Goal: Task Accomplishment & Management: Complete application form

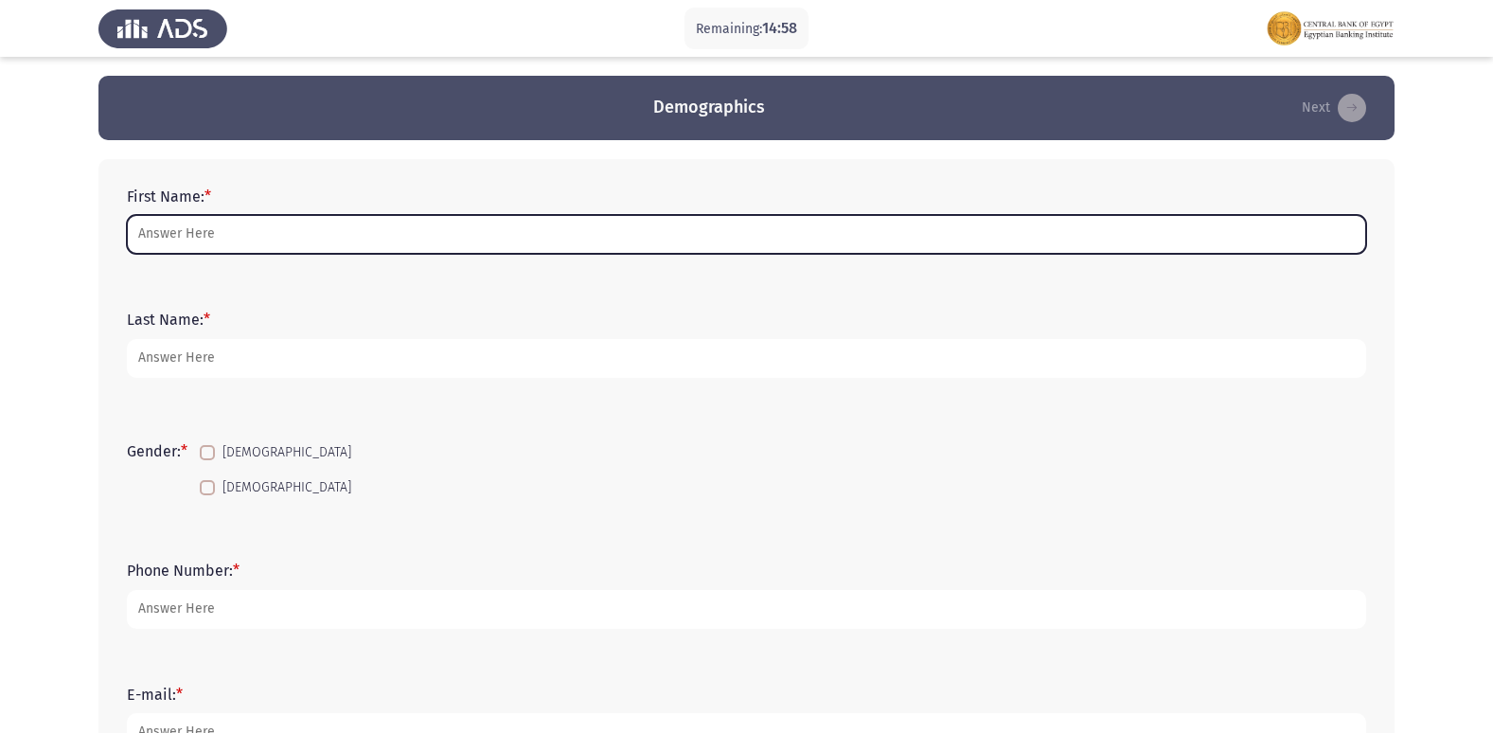
click at [168, 234] on input "First Name: *" at bounding box center [746, 234] width 1239 height 39
type input "س"
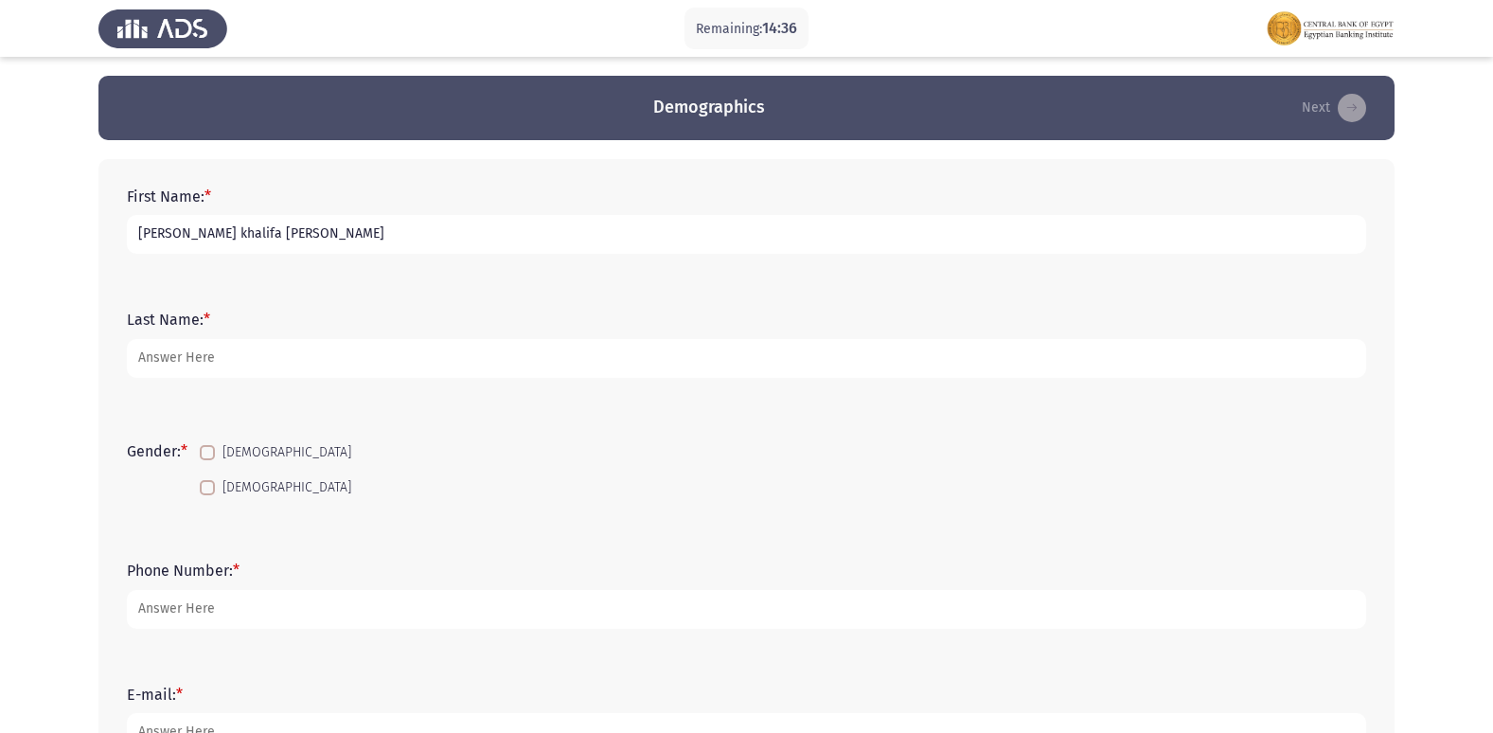
click at [187, 229] on input "[PERSON_NAME] khalifa [PERSON_NAME]" at bounding box center [746, 234] width 1239 height 39
click at [248, 231] on input "[PERSON_NAME] khalifa [PERSON_NAME]" at bounding box center [746, 234] width 1239 height 39
click at [293, 237] on input "[PERSON_NAME] Khalifa [PERSON_NAME]" at bounding box center [746, 234] width 1239 height 39
click at [134, 232] on input "[PERSON_NAME] Khalifa [PERSON_NAME]" at bounding box center [746, 234] width 1239 height 39
type input "[PERSON_NAME] Khalifa [PERSON_NAME]"
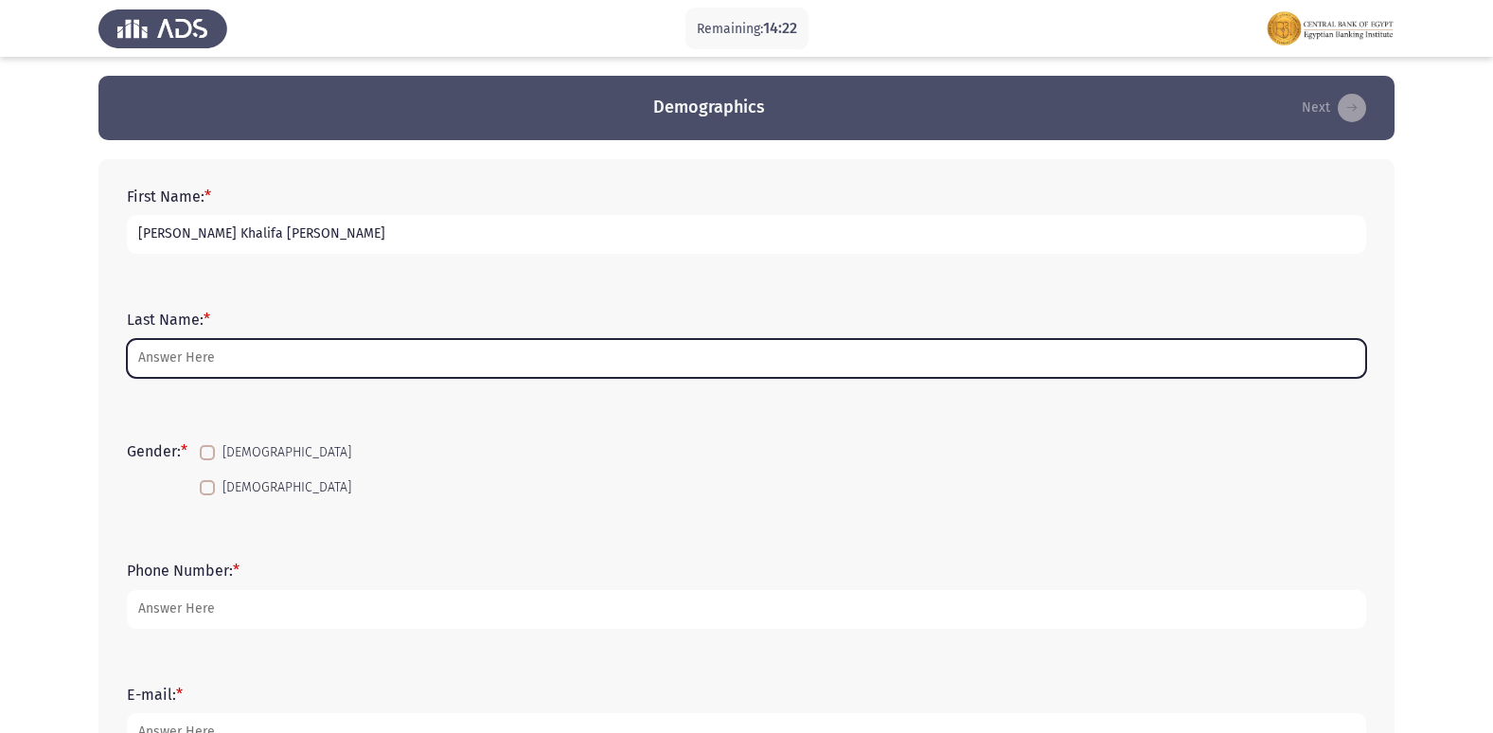
click at [175, 355] on input "Last Name: *" at bounding box center [746, 358] width 1239 height 39
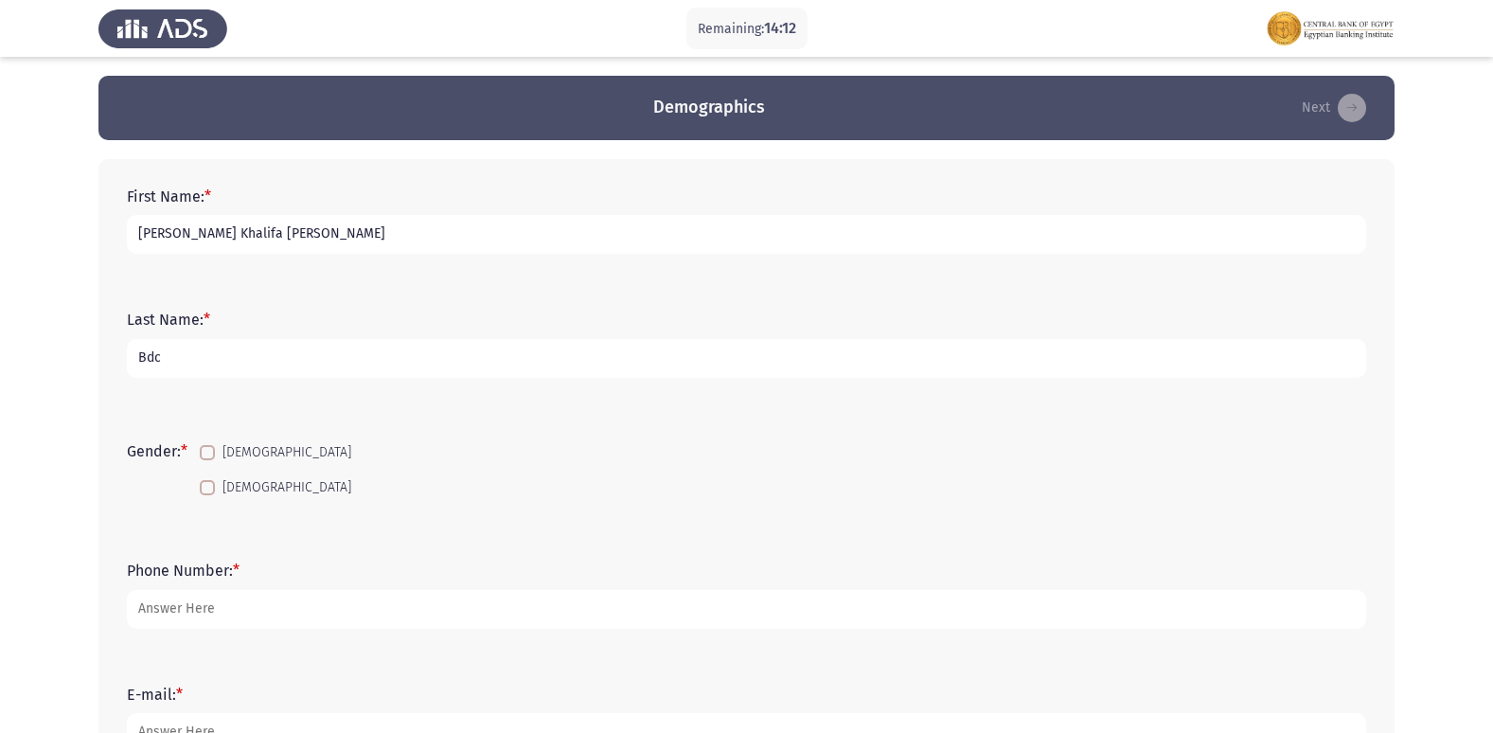
type input "Bdc"
click at [215, 482] on span at bounding box center [207, 487] width 15 height 15
click at [207, 495] on input "[DEMOGRAPHIC_DATA]" at bounding box center [206, 495] width 1 height 1
checkbox input "true"
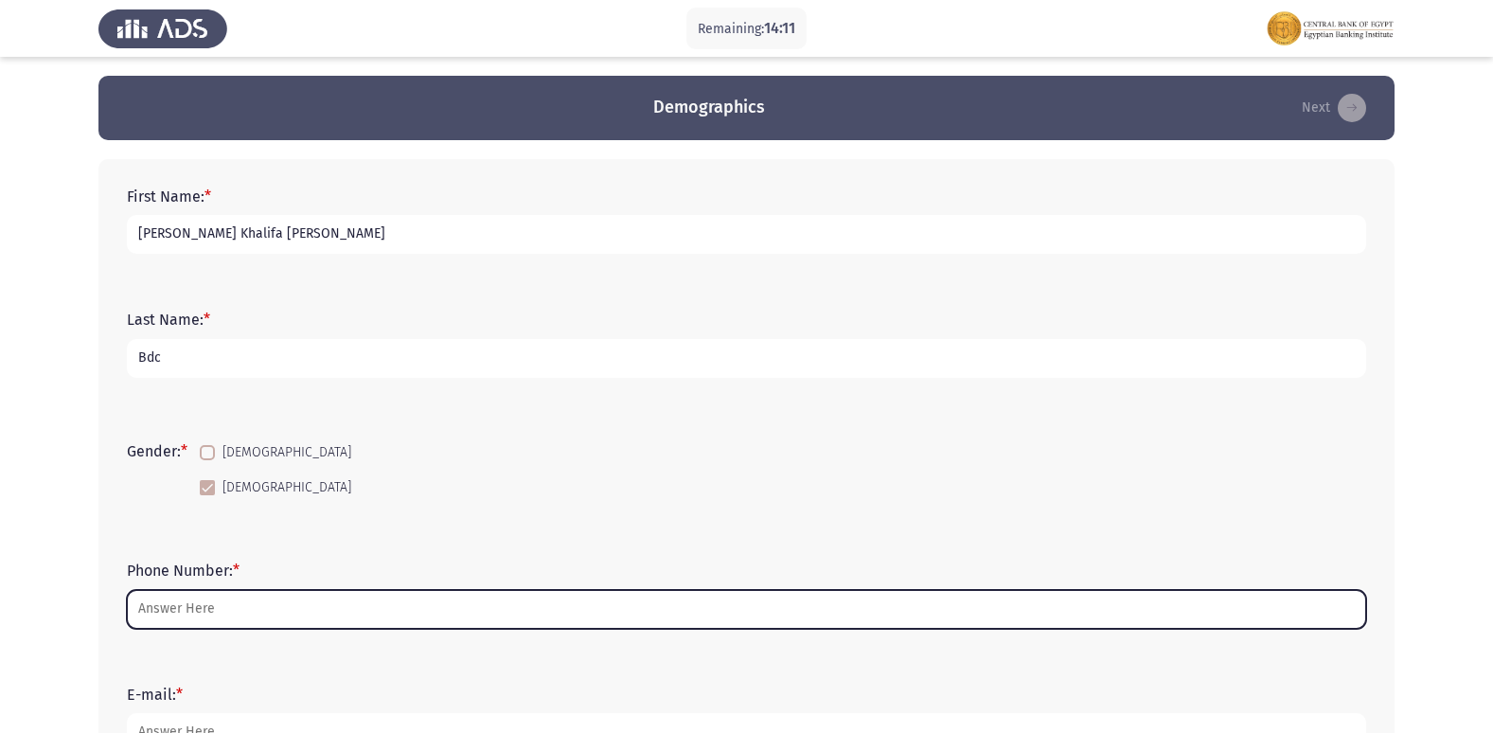
click at [191, 612] on input "Phone Number: *" at bounding box center [746, 609] width 1239 height 39
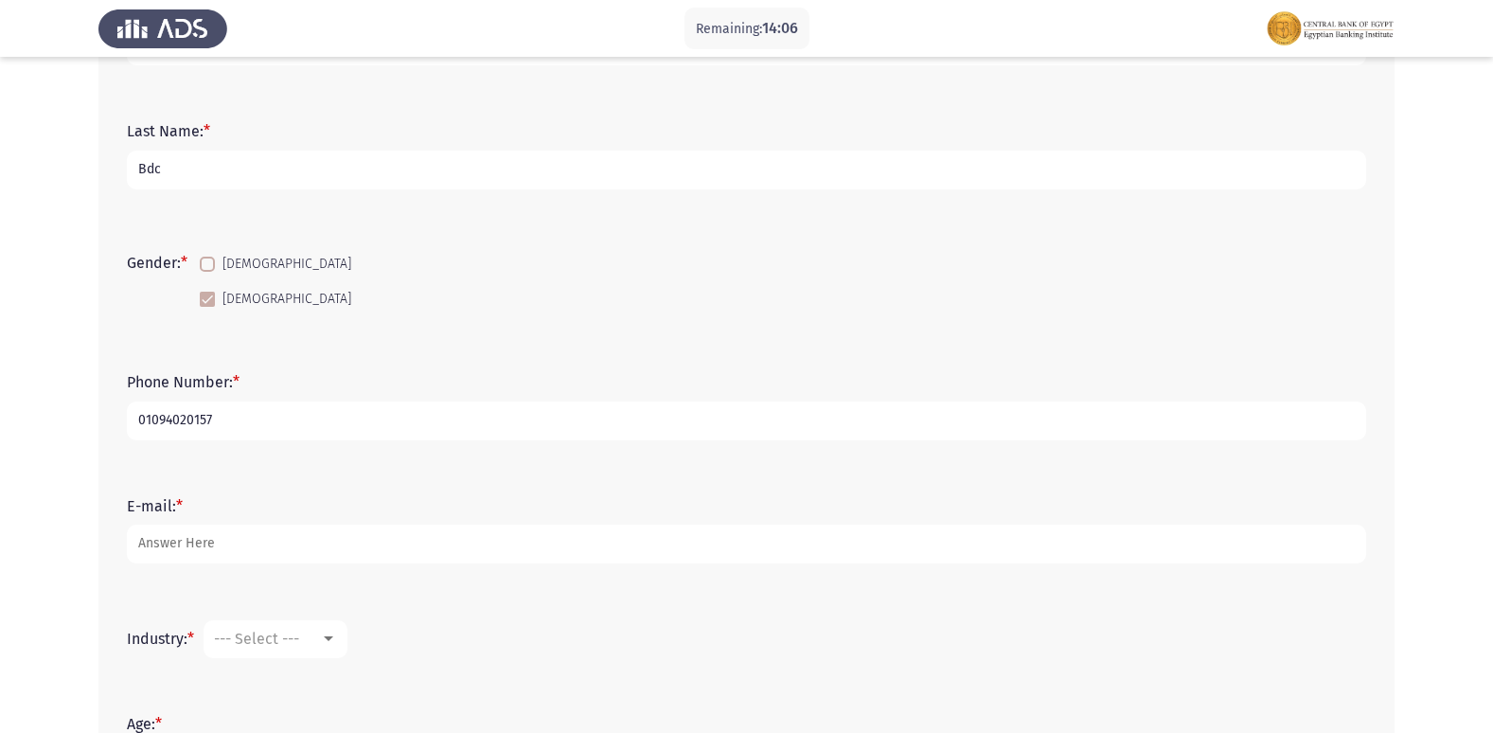
scroll to position [189, 0]
type input "01094020157"
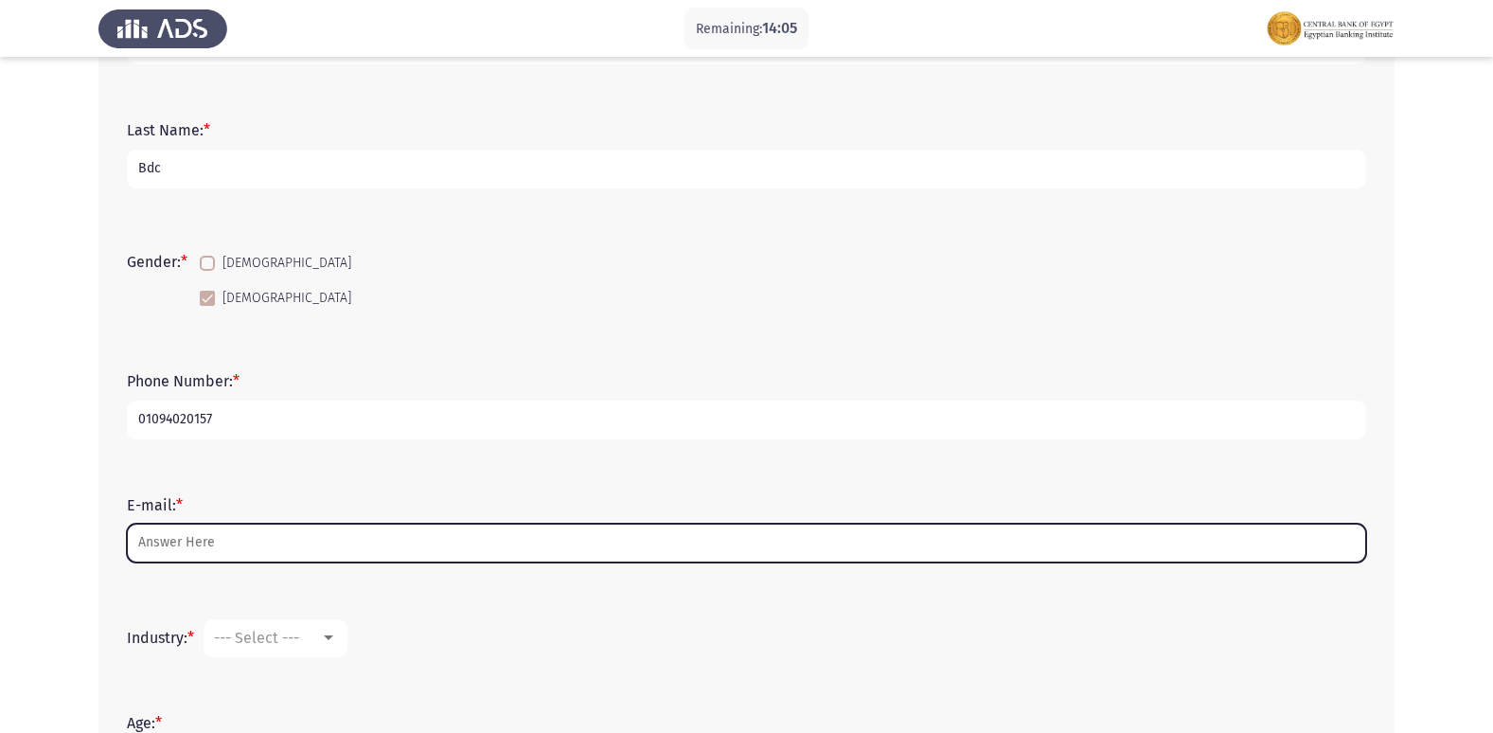
click at [178, 547] on input "E-mail: *" at bounding box center [746, 542] width 1239 height 39
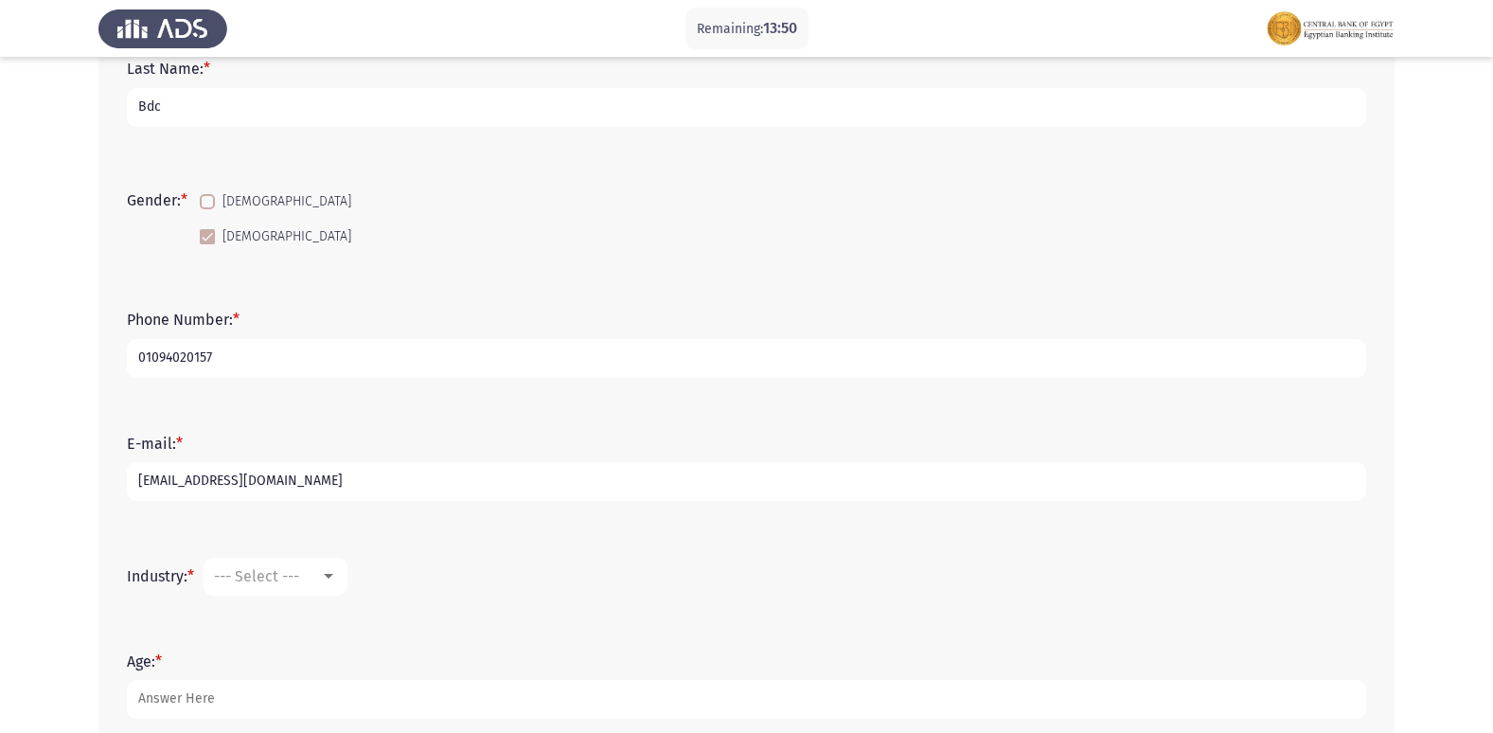
scroll to position [284, 0]
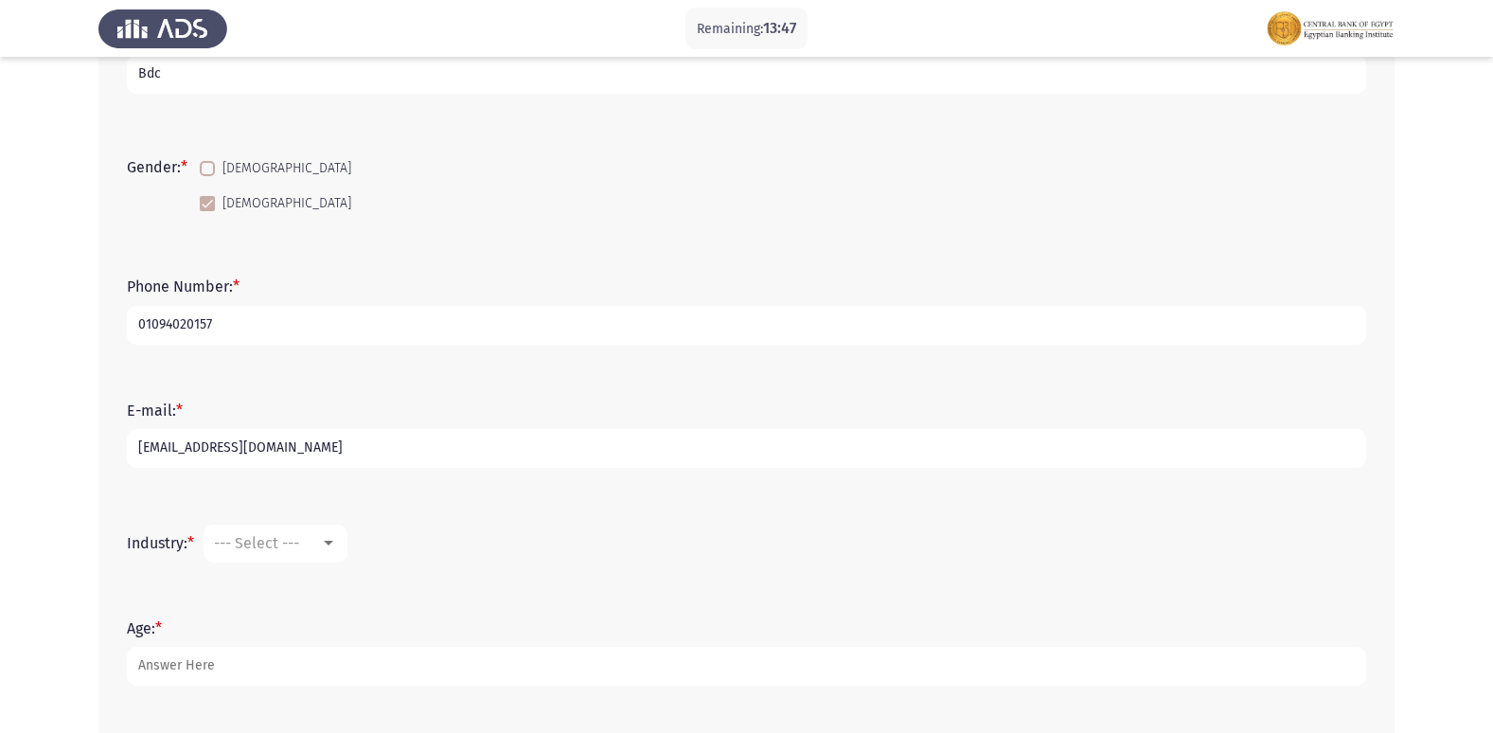
type input "[EMAIL_ADDRESS][DOMAIN_NAME]"
click at [332, 540] on div at bounding box center [328, 542] width 9 height 5
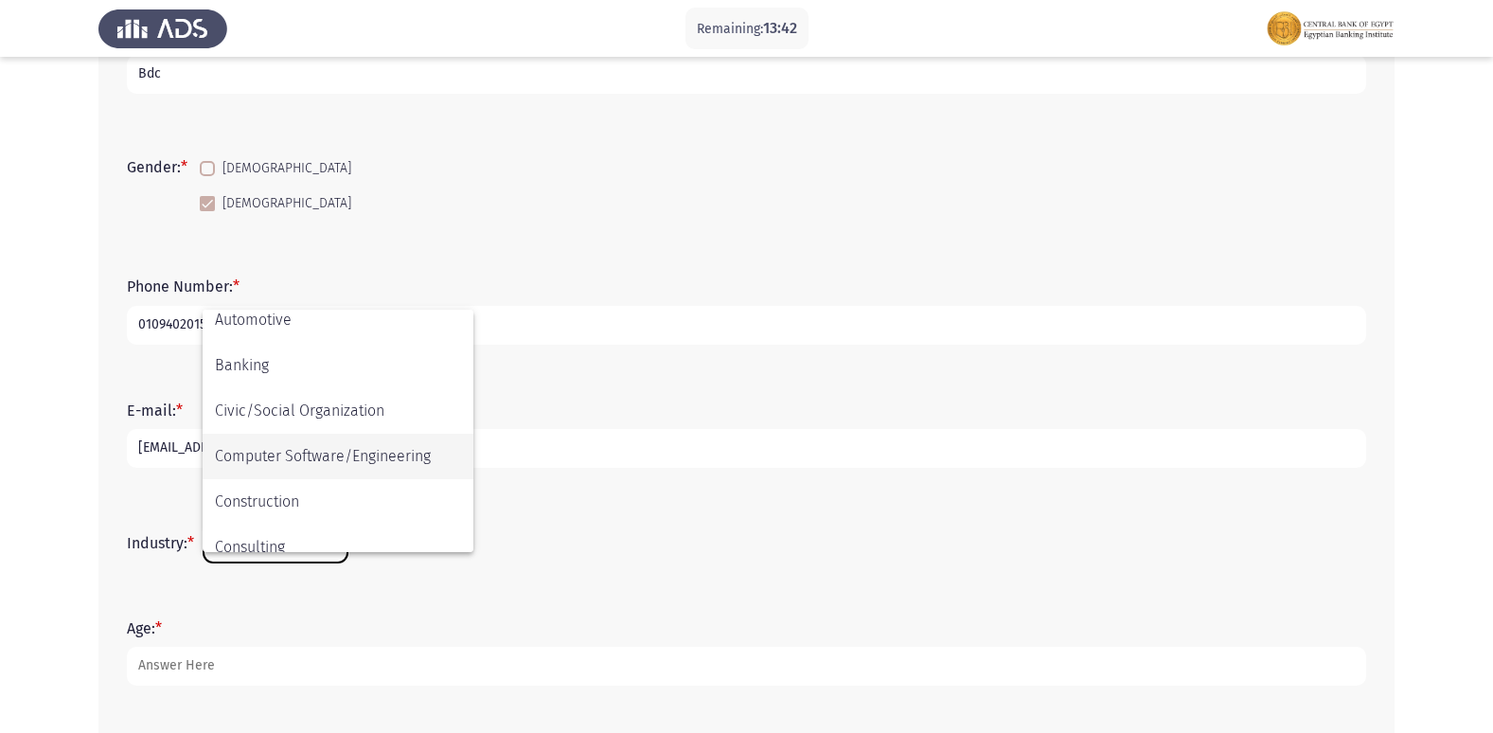
scroll to position [189, 0]
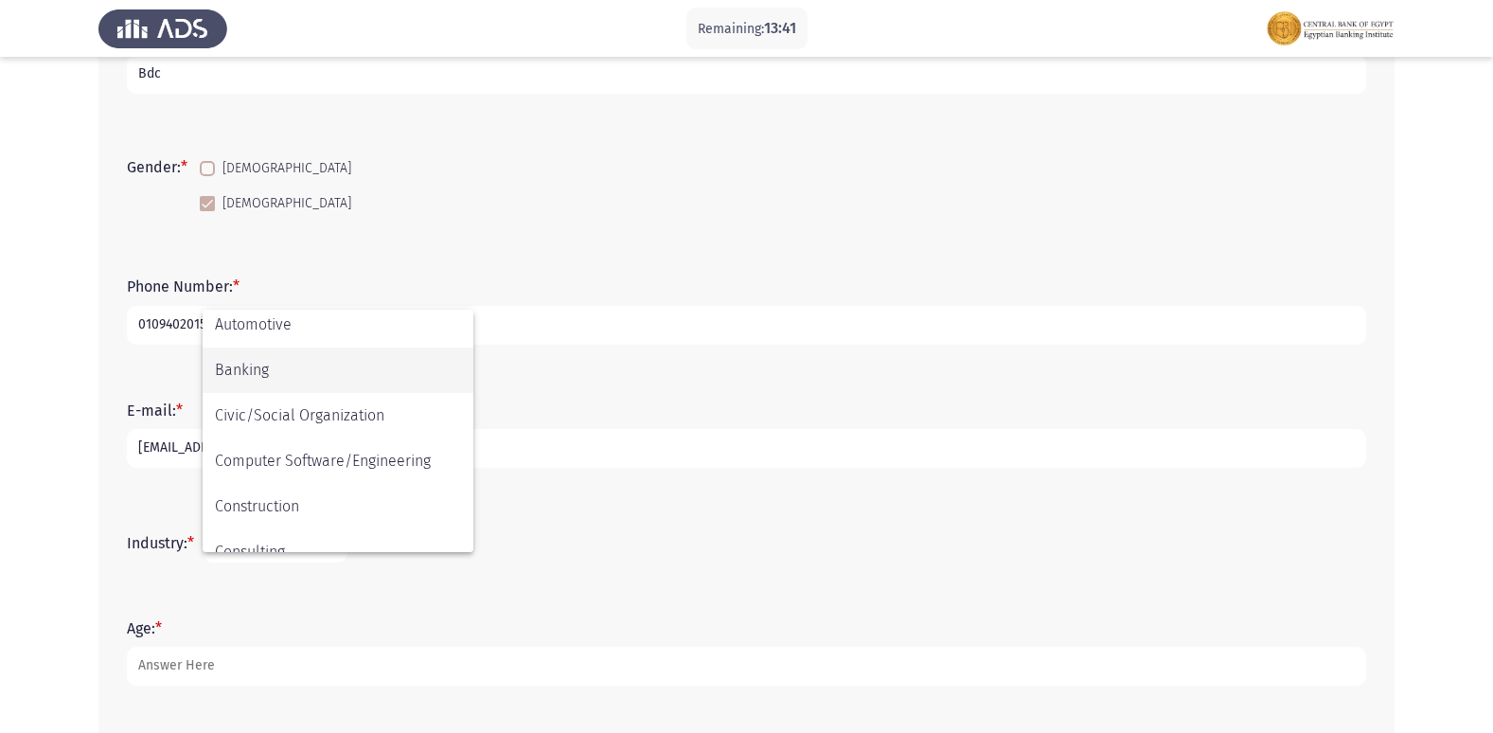
click at [256, 370] on span "Banking" at bounding box center [338, 369] width 246 height 45
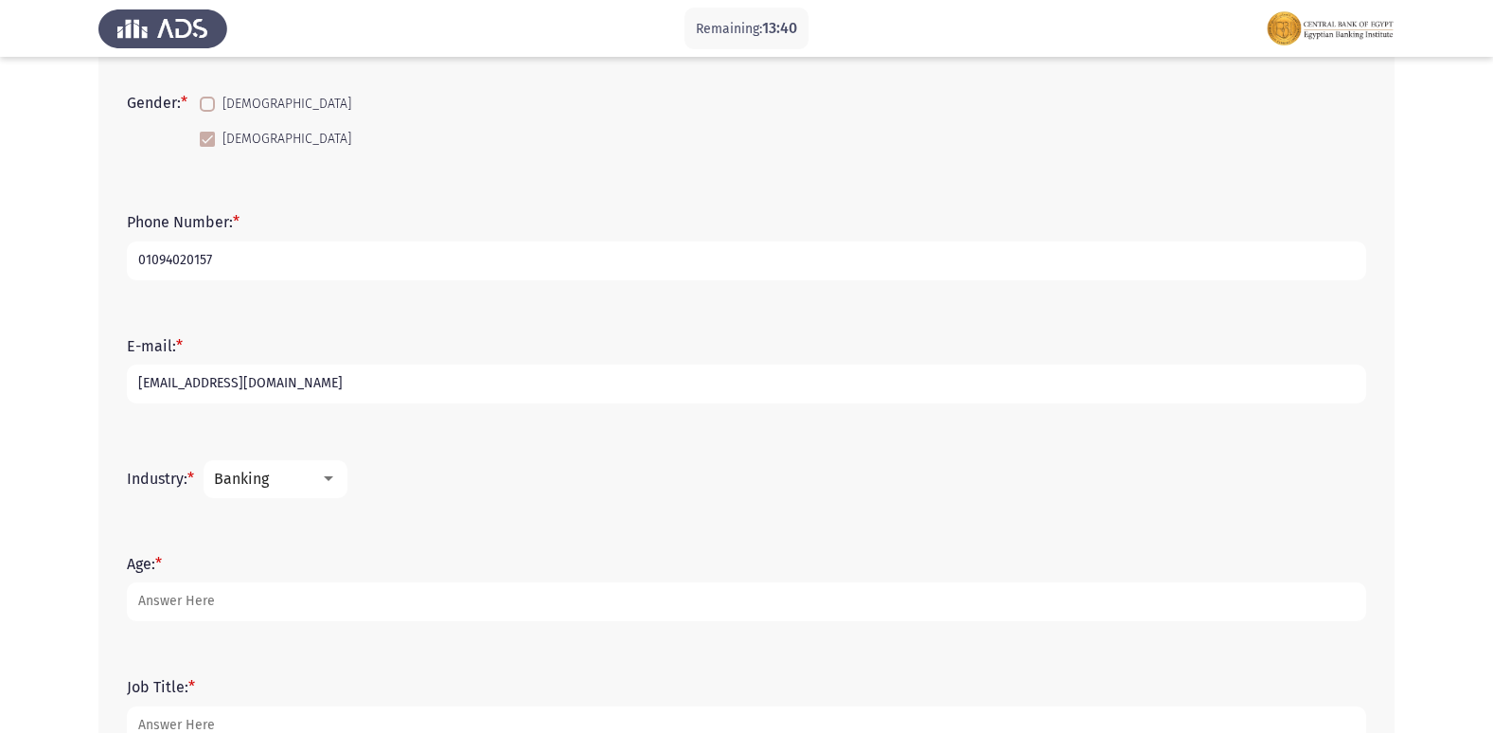
scroll to position [379, 0]
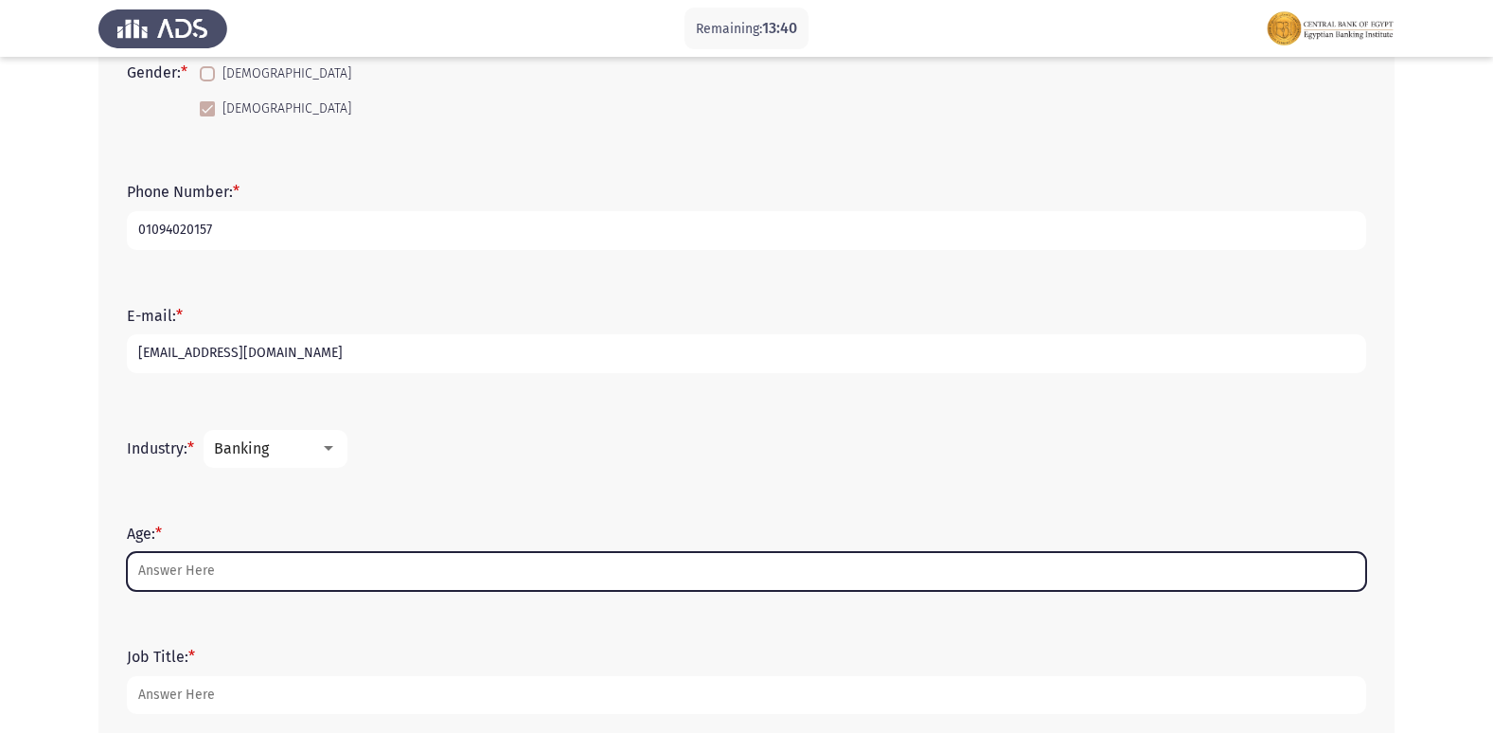
click at [181, 574] on input "Age: *" at bounding box center [746, 571] width 1239 height 39
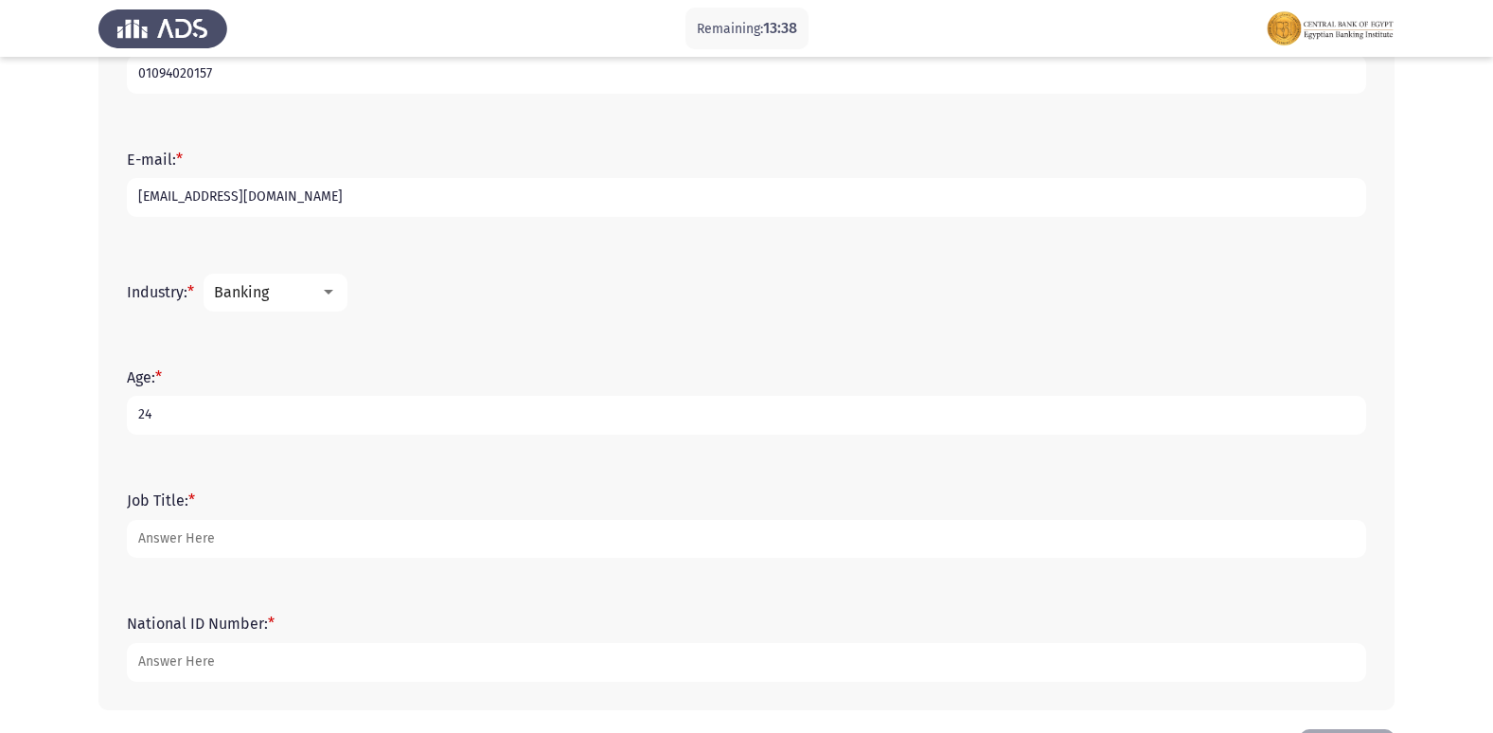
scroll to position [568, 0]
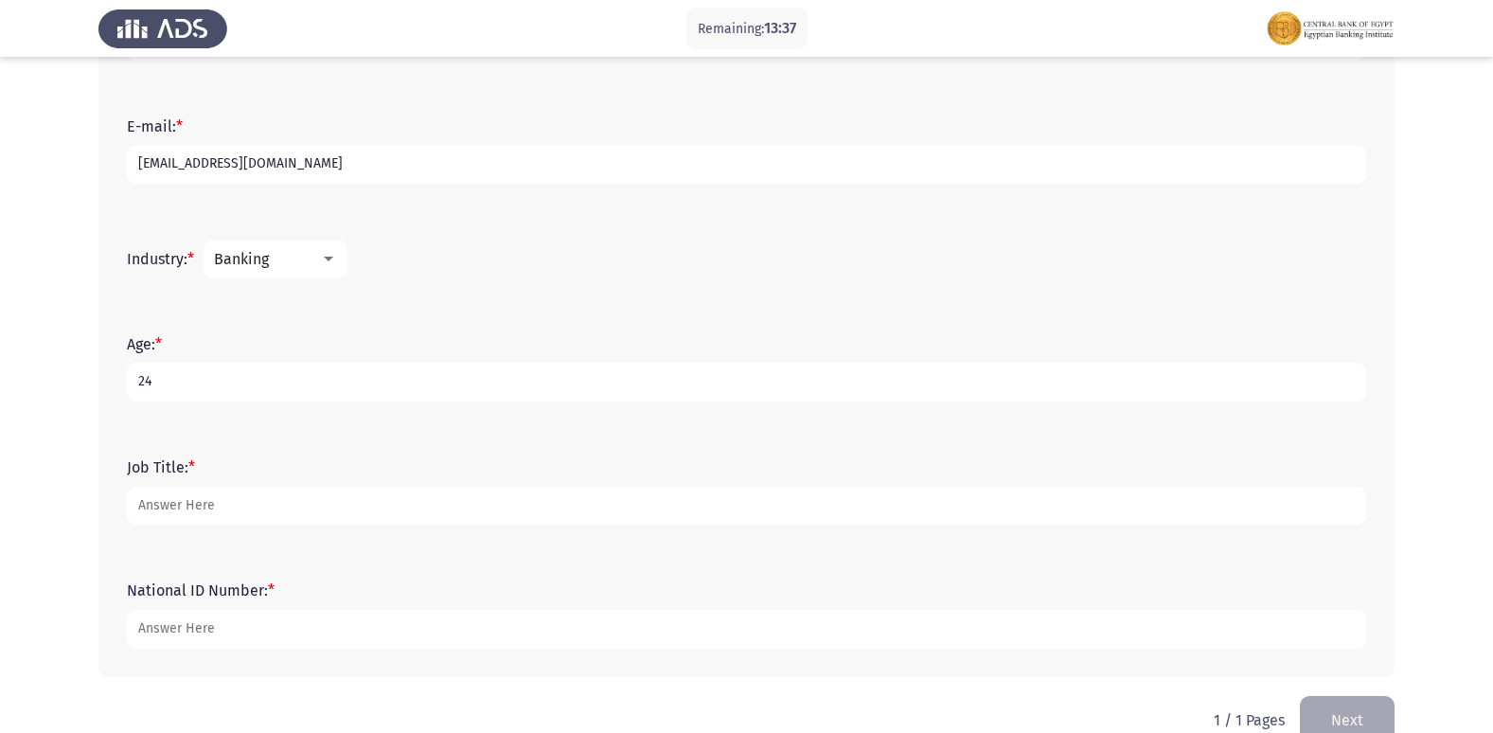
type input "24"
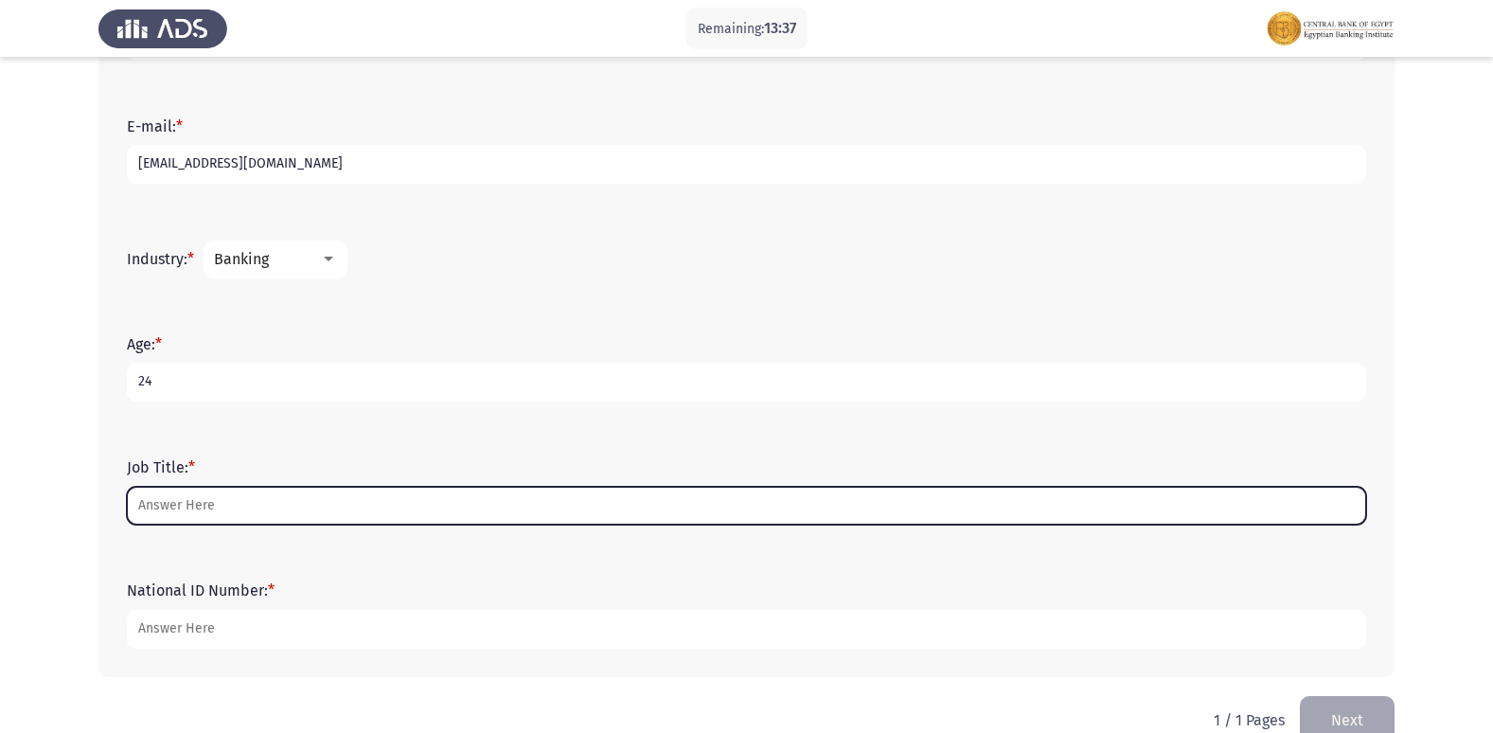
click at [186, 508] on input "Job Title: *" at bounding box center [746, 506] width 1239 height 39
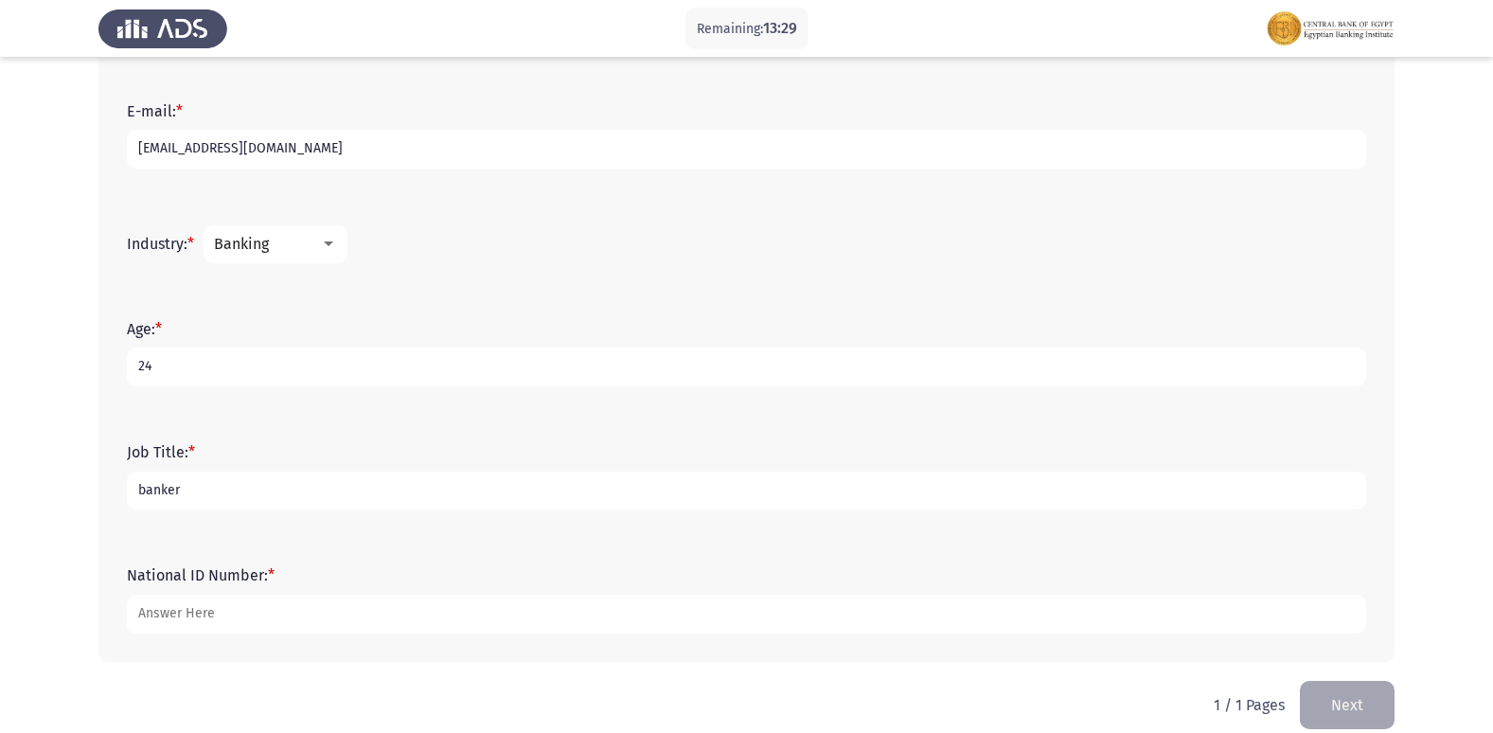
scroll to position [607, 0]
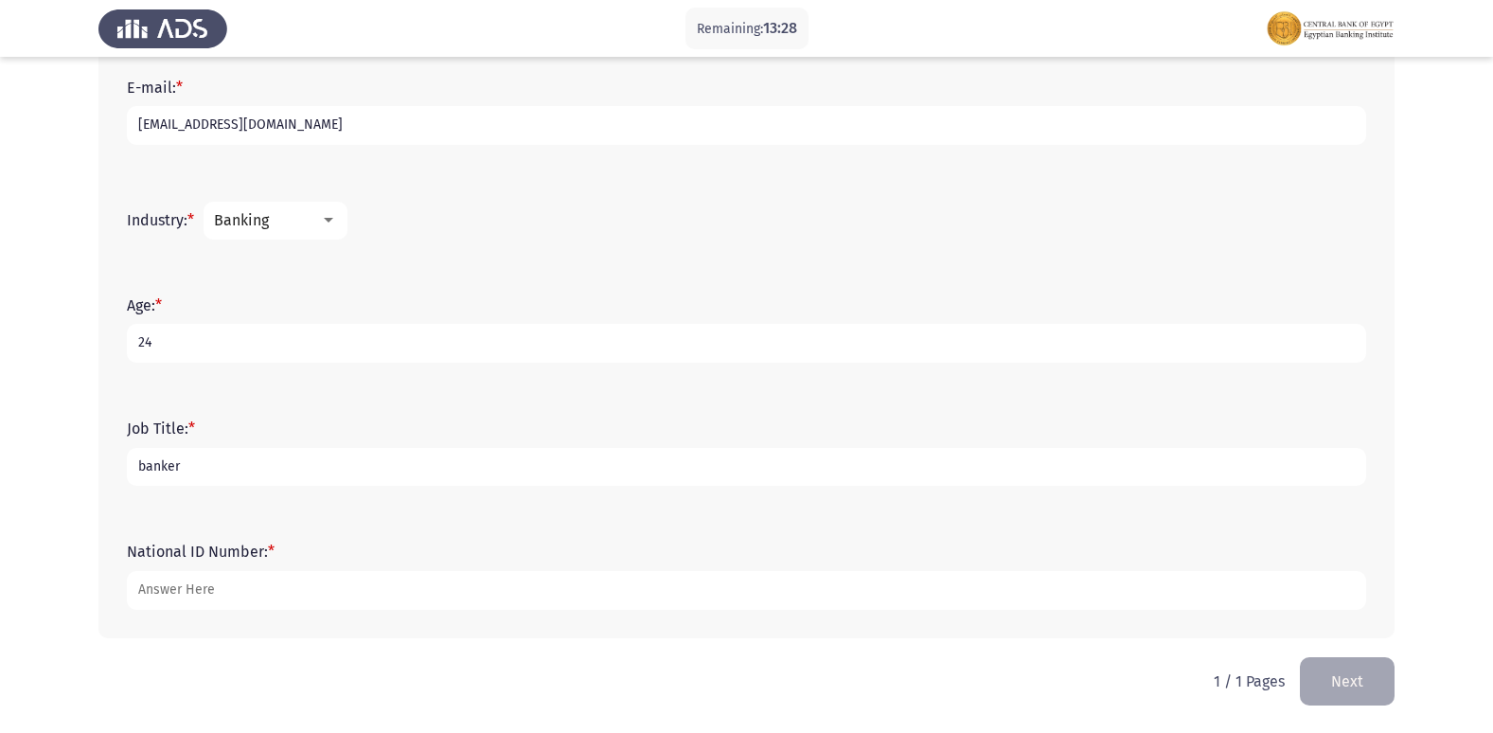
type input "banker"
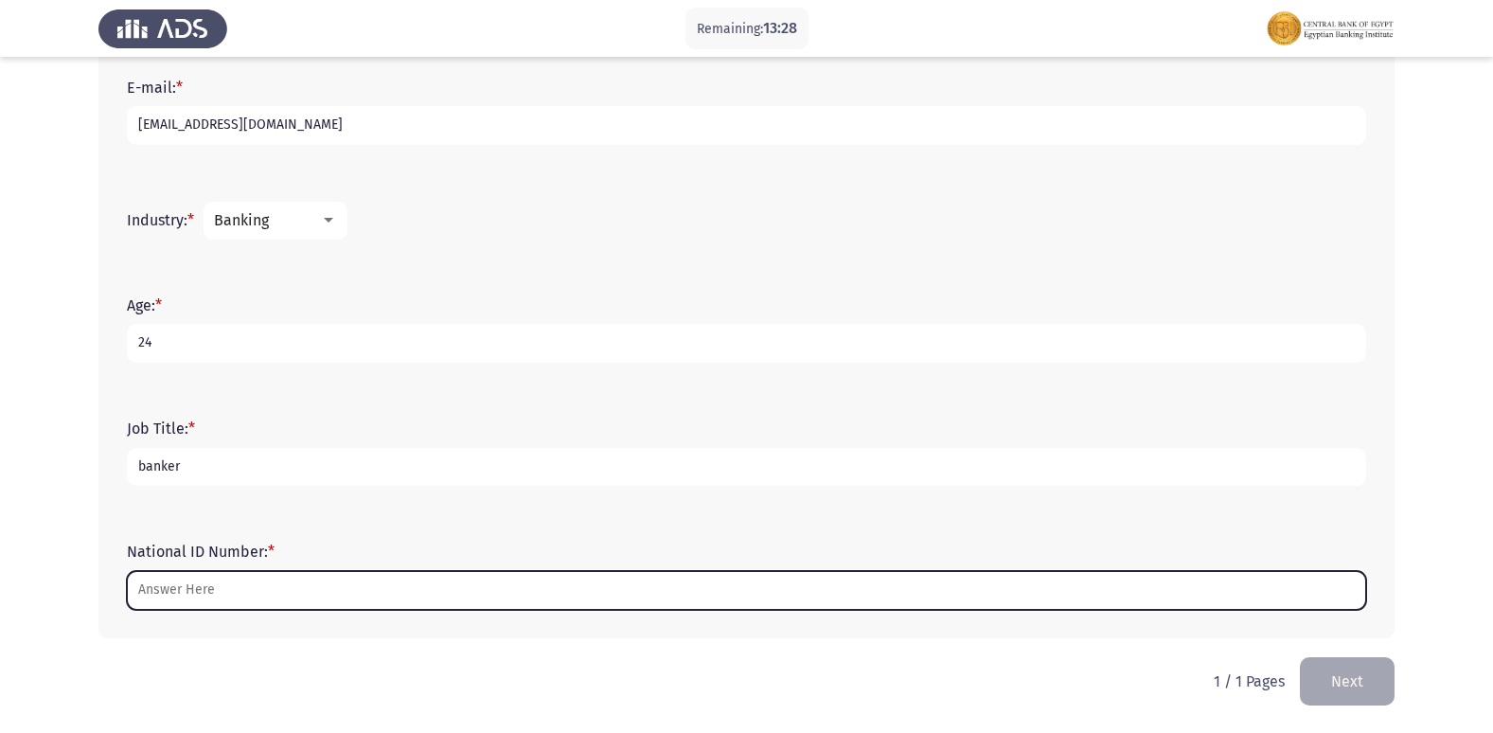
click at [186, 577] on input "National ID Number: *" at bounding box center [746, 590] width 1239 height 39
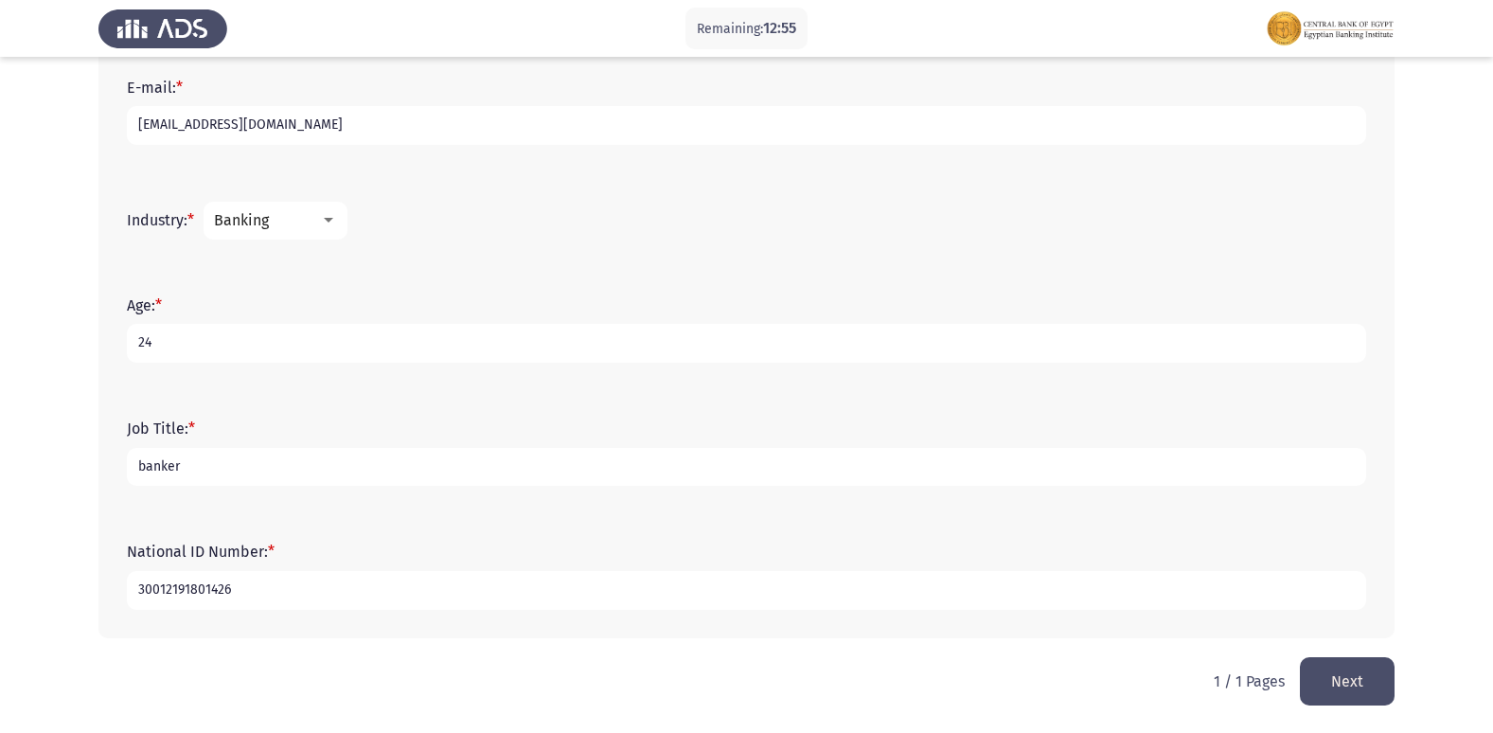
type input "30012191801426"
click at [1358, 680] on button "Next" at bounding box center [1347, 681] width 95 height 48
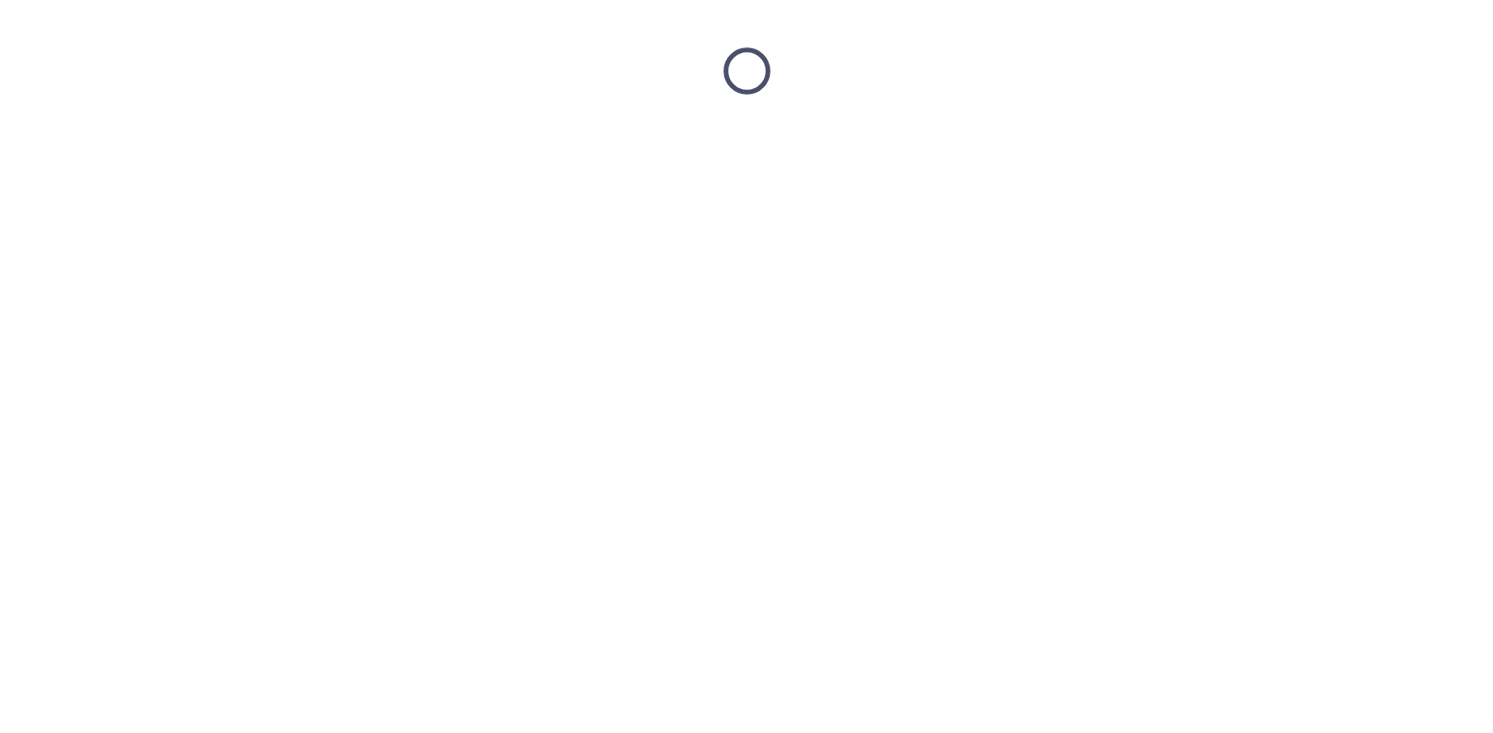
scroll to position [0, 0]
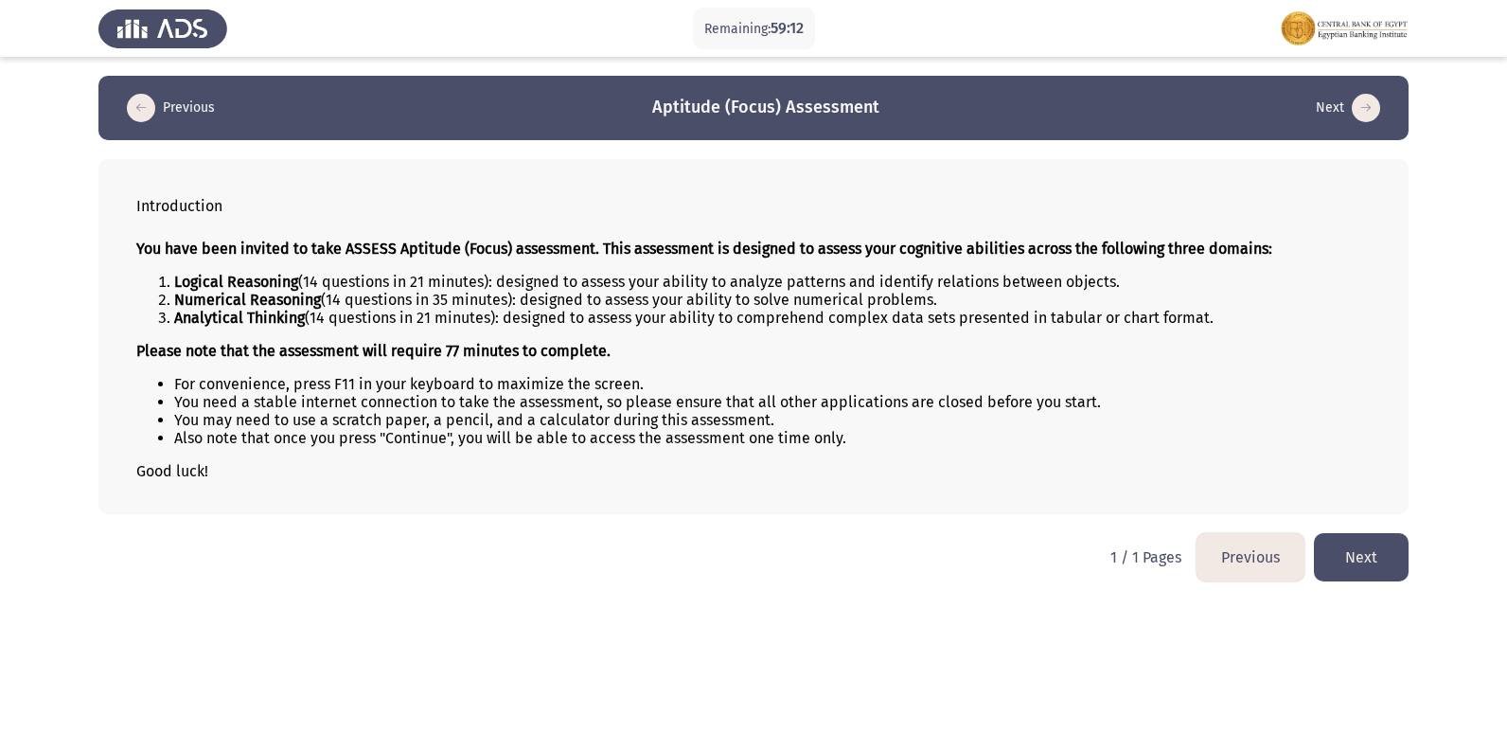
click at [1365, 568] on button "Next" at bounding box center [1361, 557] width 95 height 48
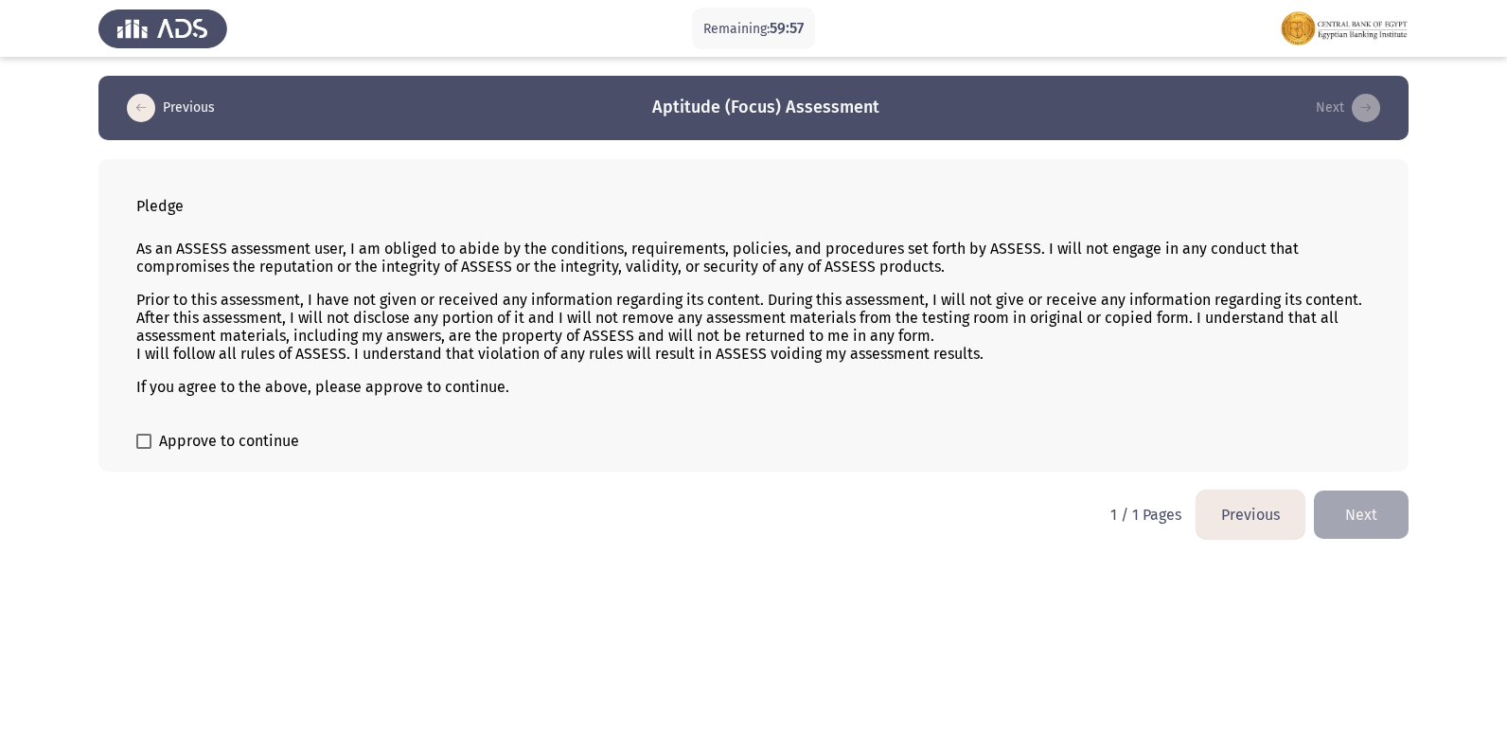
click at [148, 443] on span at bounding box center [143, 441] width 15 height 15
click at [144, 449] on input "Approve to continue" at bounding box center [143, 449] width 1 height 1
checkbox input "true"
click at [1343, 523] on button "Next" at bounding box center [1361, 514] width 95 height 48
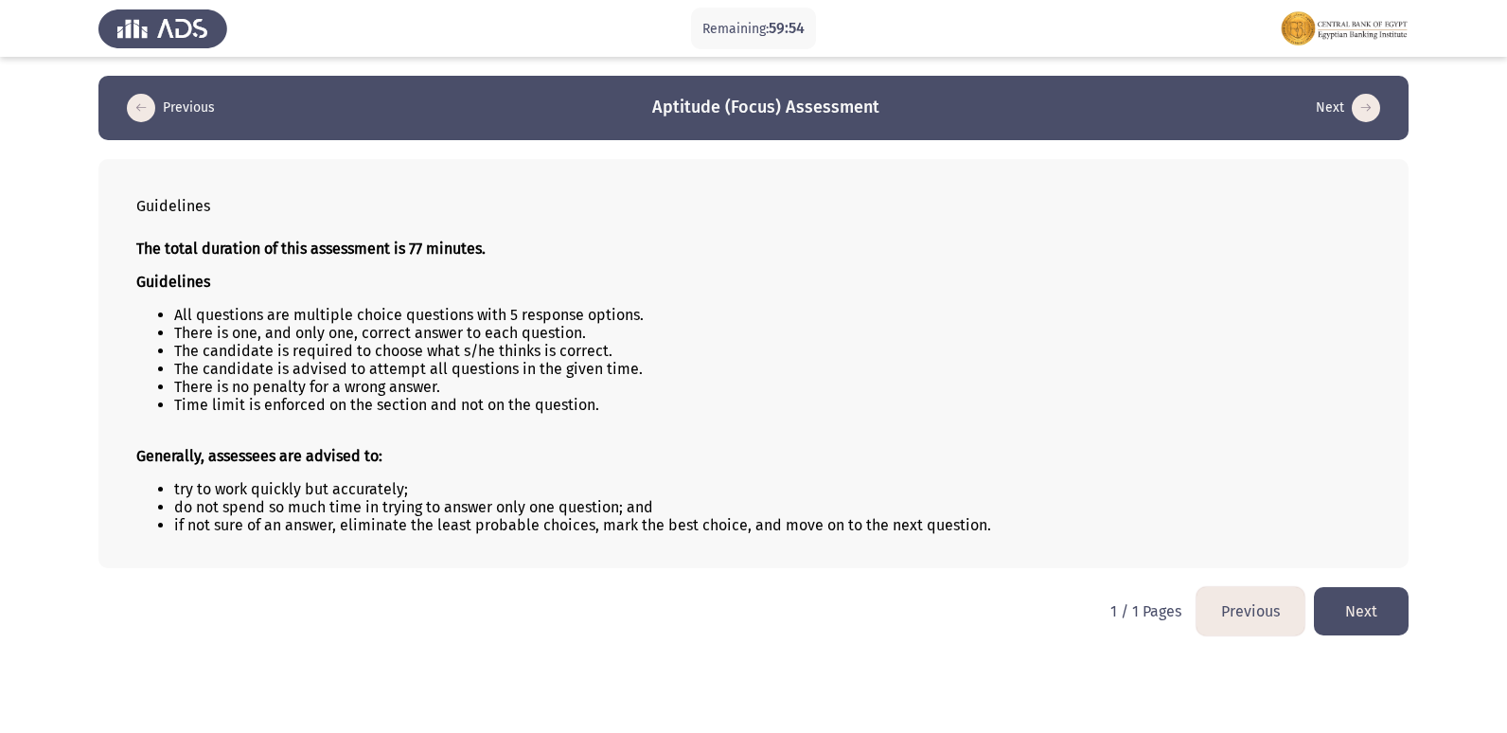
click at [1333, 624] on button "Next" at bounding box center [1361, 611] width 95 height 48
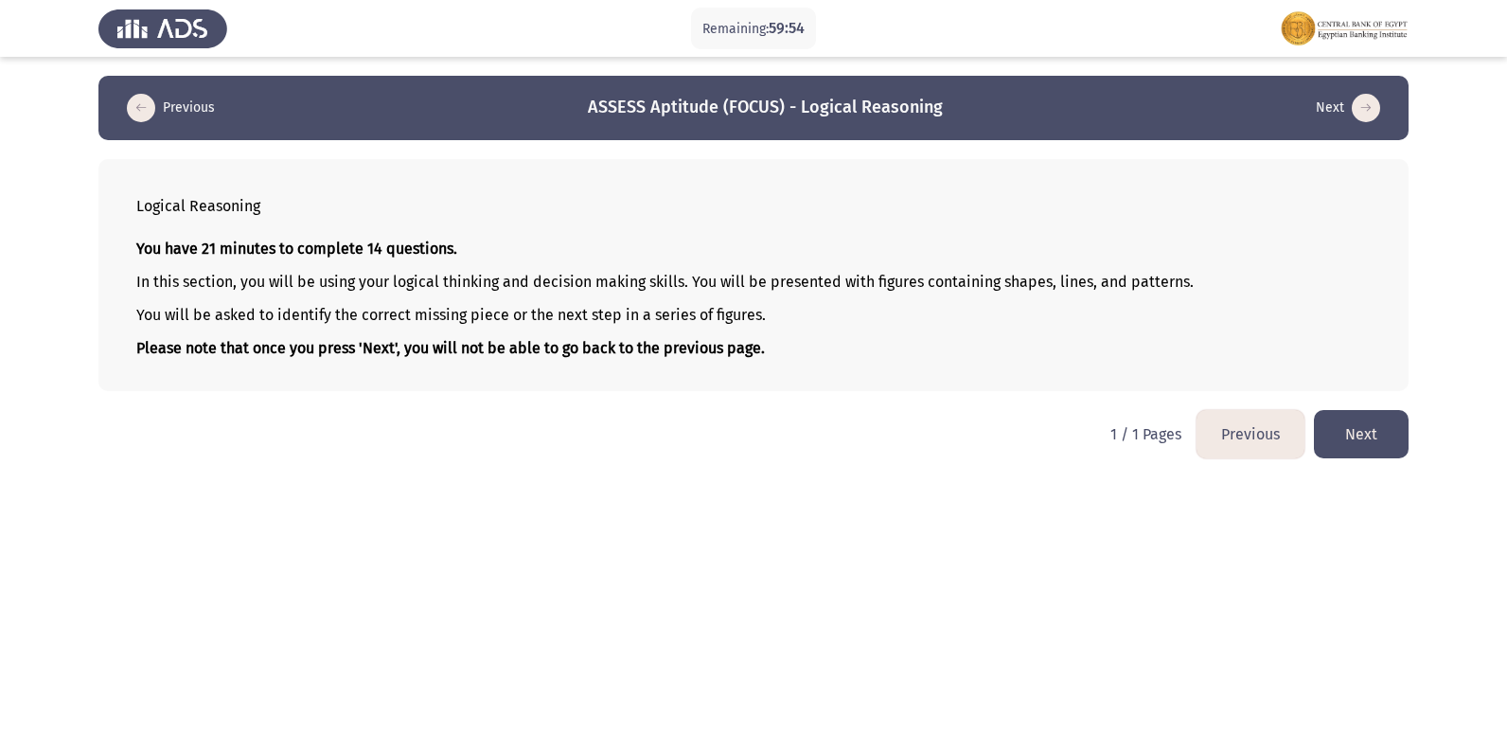
click at [1359, 434] on button "Next" at bounding box center [1361, 434] width 95 height 48
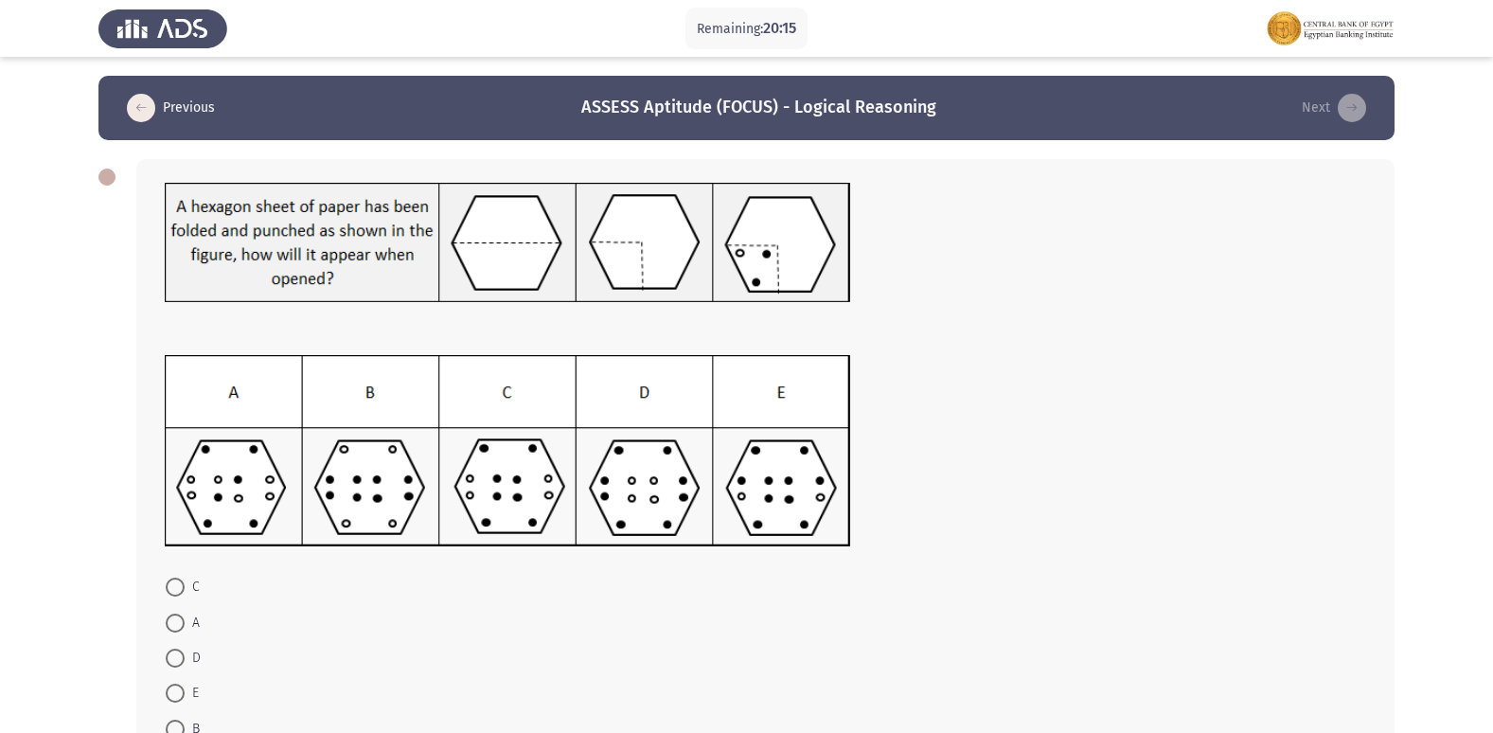
scroll to position [95, 0]
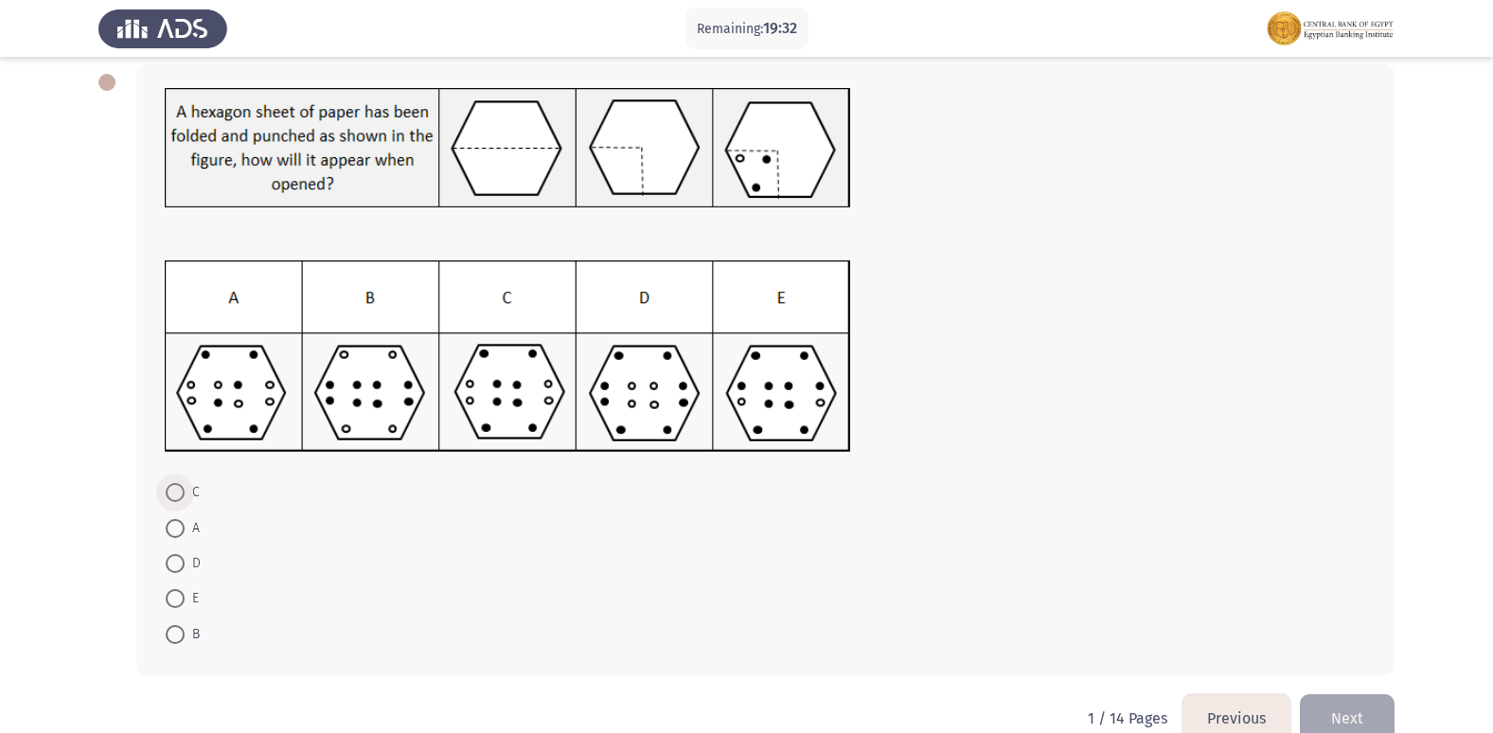
click at [182, 493] on span at bounding box center [175, 492] width 19 height 19
click at [182, 493] on input "C" at bounding box center [175, 492] width 19 height 19
radio input "true"
click at [1354, 716] on button "Next" at bounding box center [1347, 716] width 95 height 48
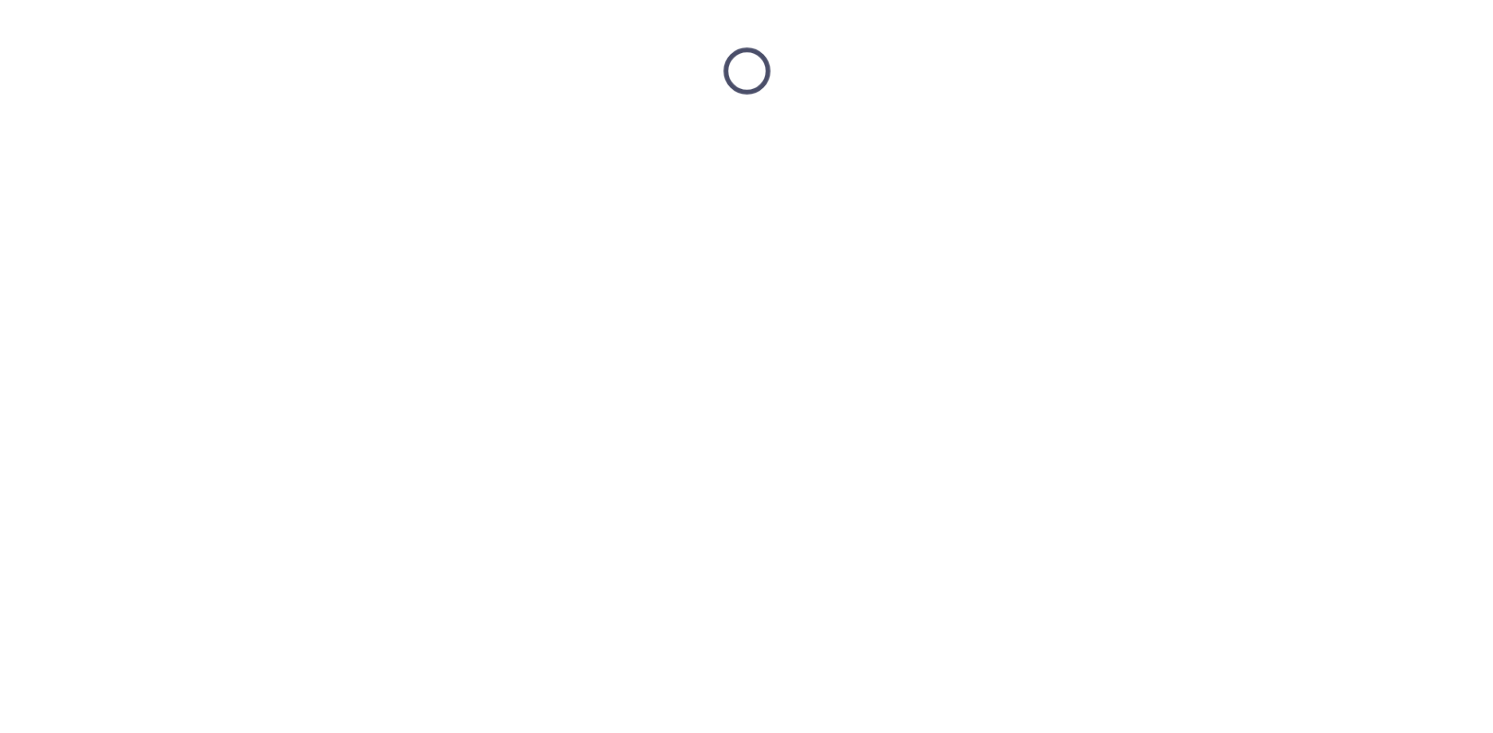
scroll to position [0, 0]
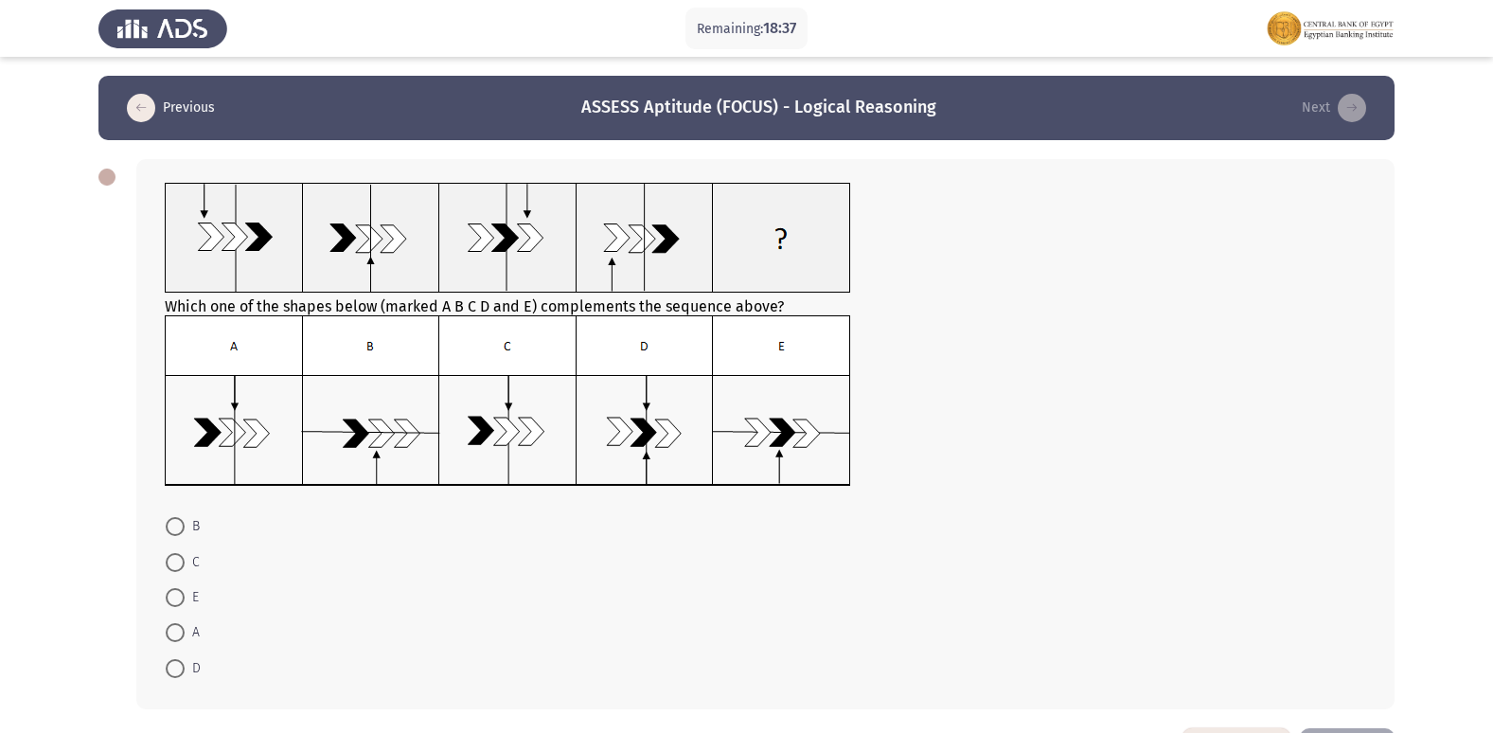
click at [181, 554] on span at bounding box center [175, 562] width 19 height 19
click at [181, 554] on input "C" at bounding box center [175, 562] width 19 height 19
radio input "true"
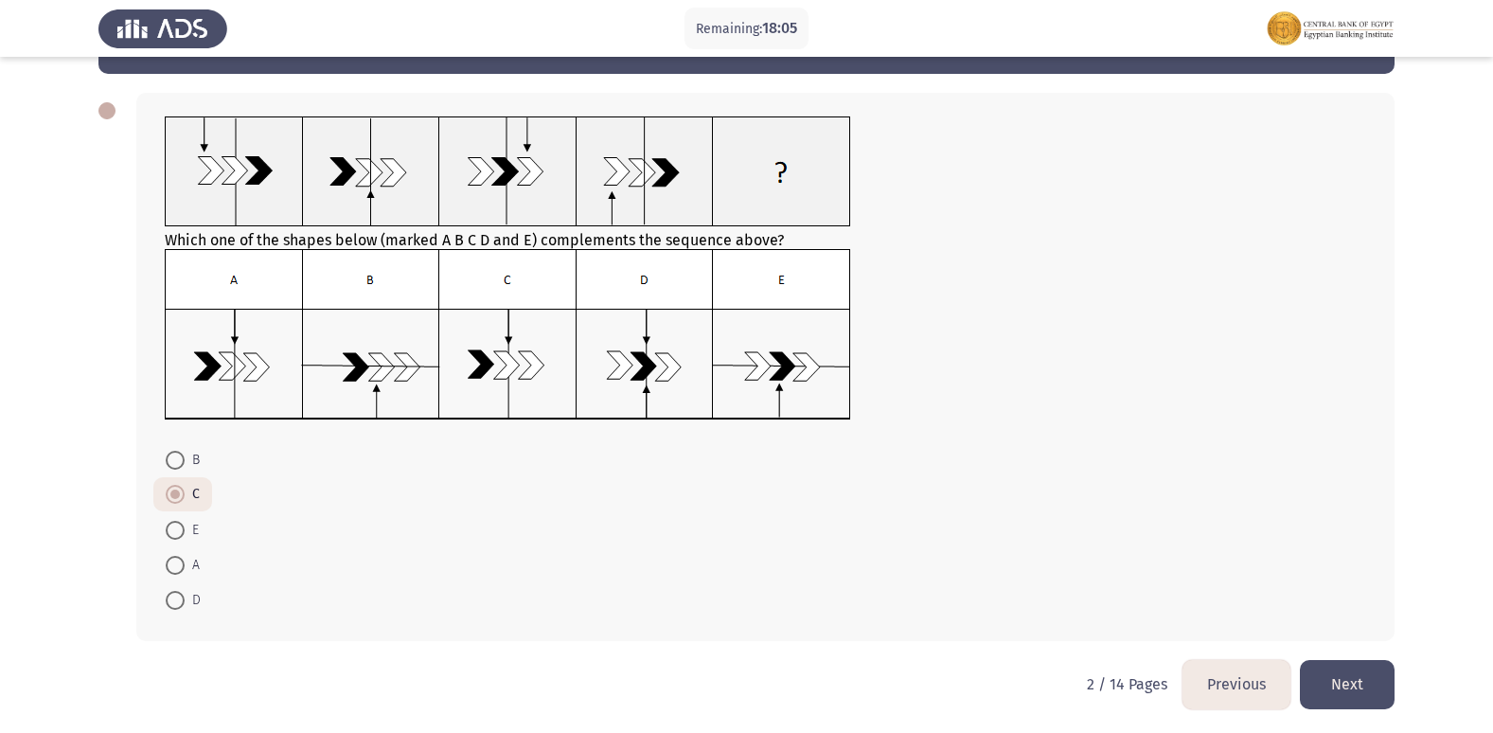
scroll to position [69, 0]
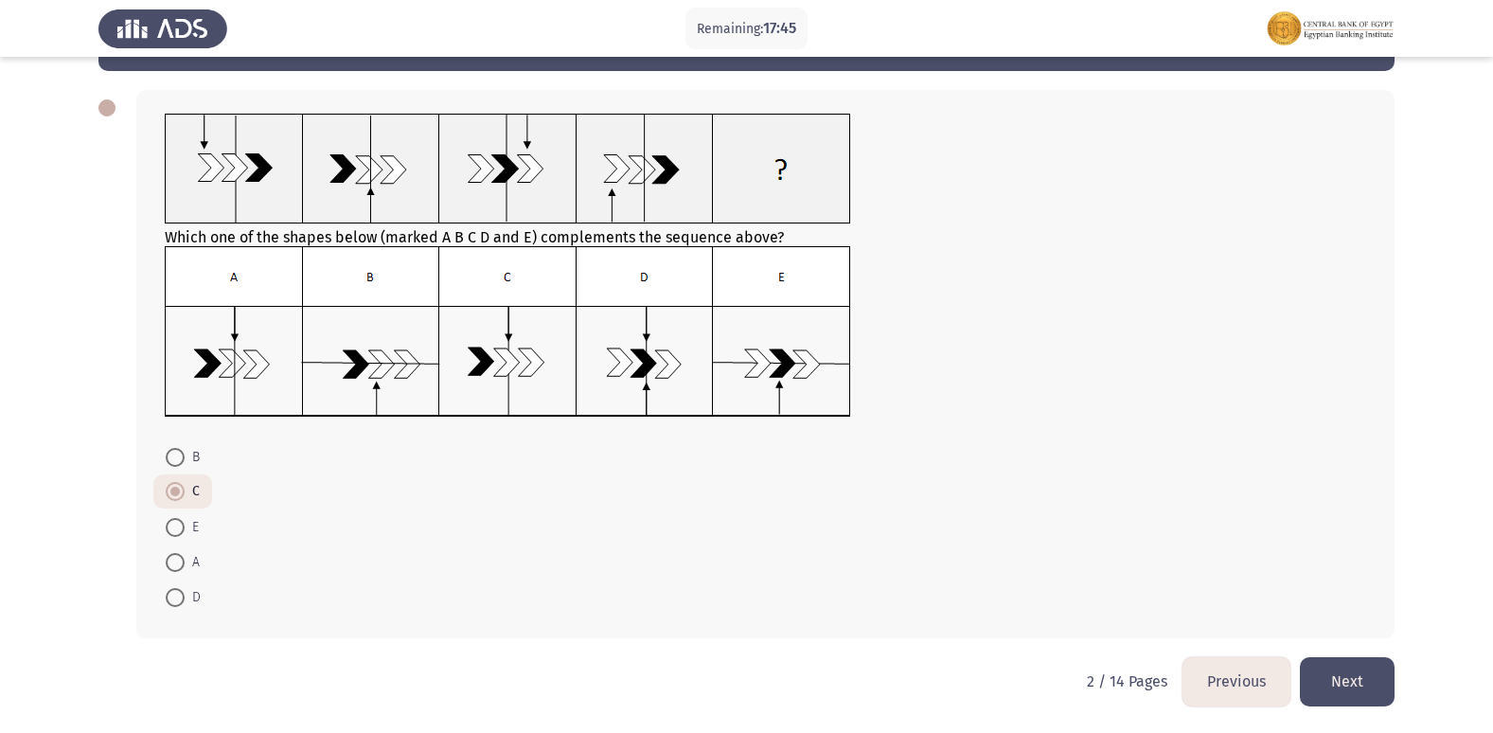
click at [1343, 681] on button "Next" at bounding box center [1347, 681] width 95 height 48
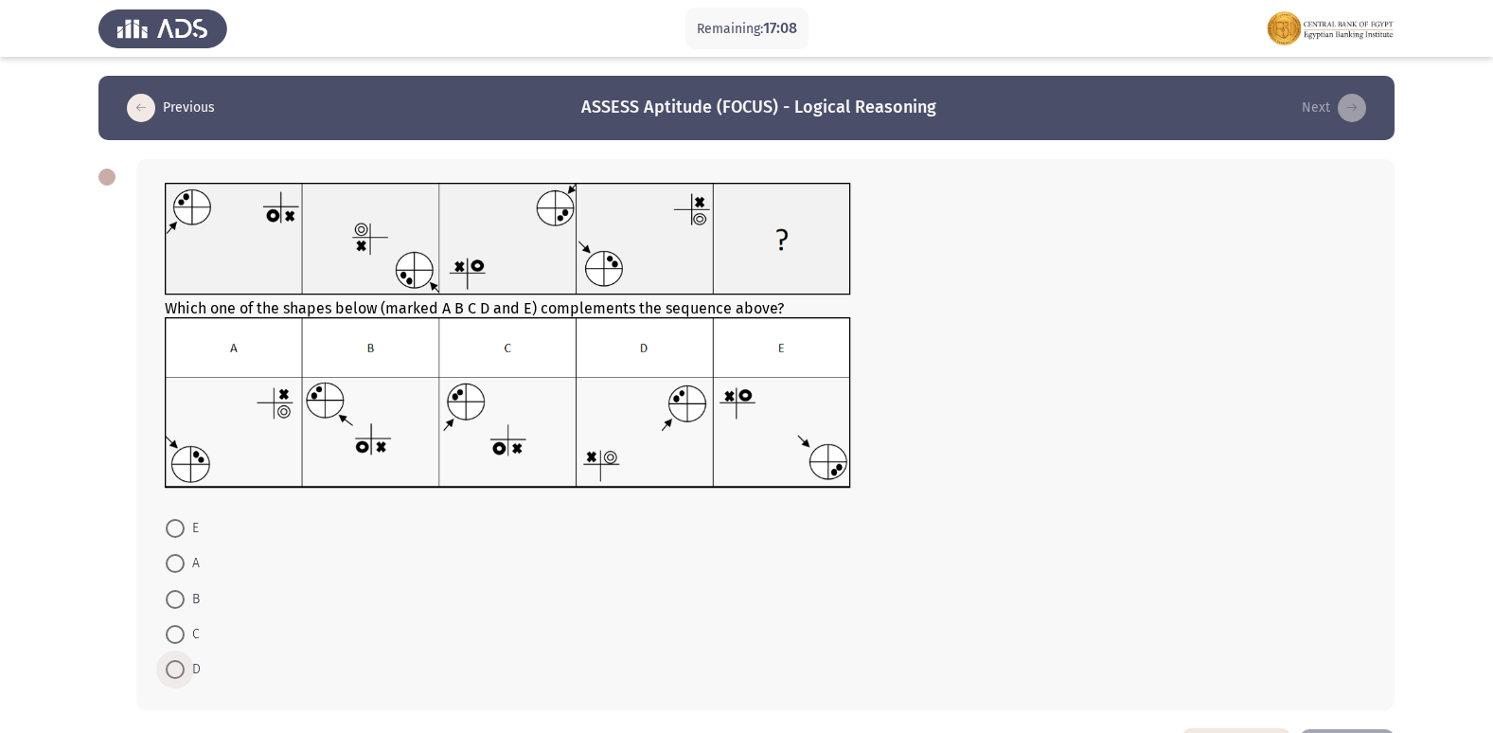
click at [175, 669] on span at bounding box center [175, 669] width 0 height 0
click at [174, 668] on input "D" at bounding box center [175, 669] width 19 height 19
radio input "true"
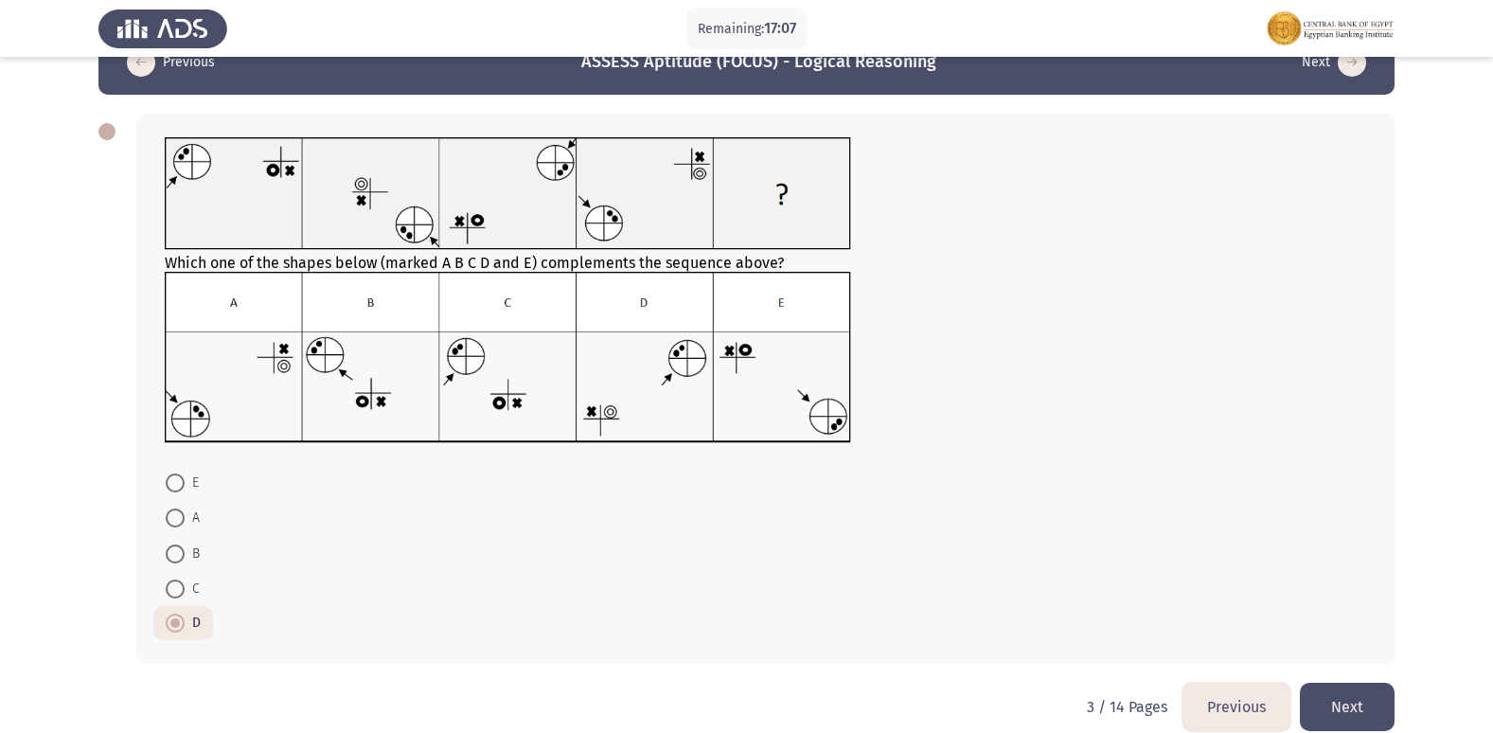
scroll to position [71, 0]
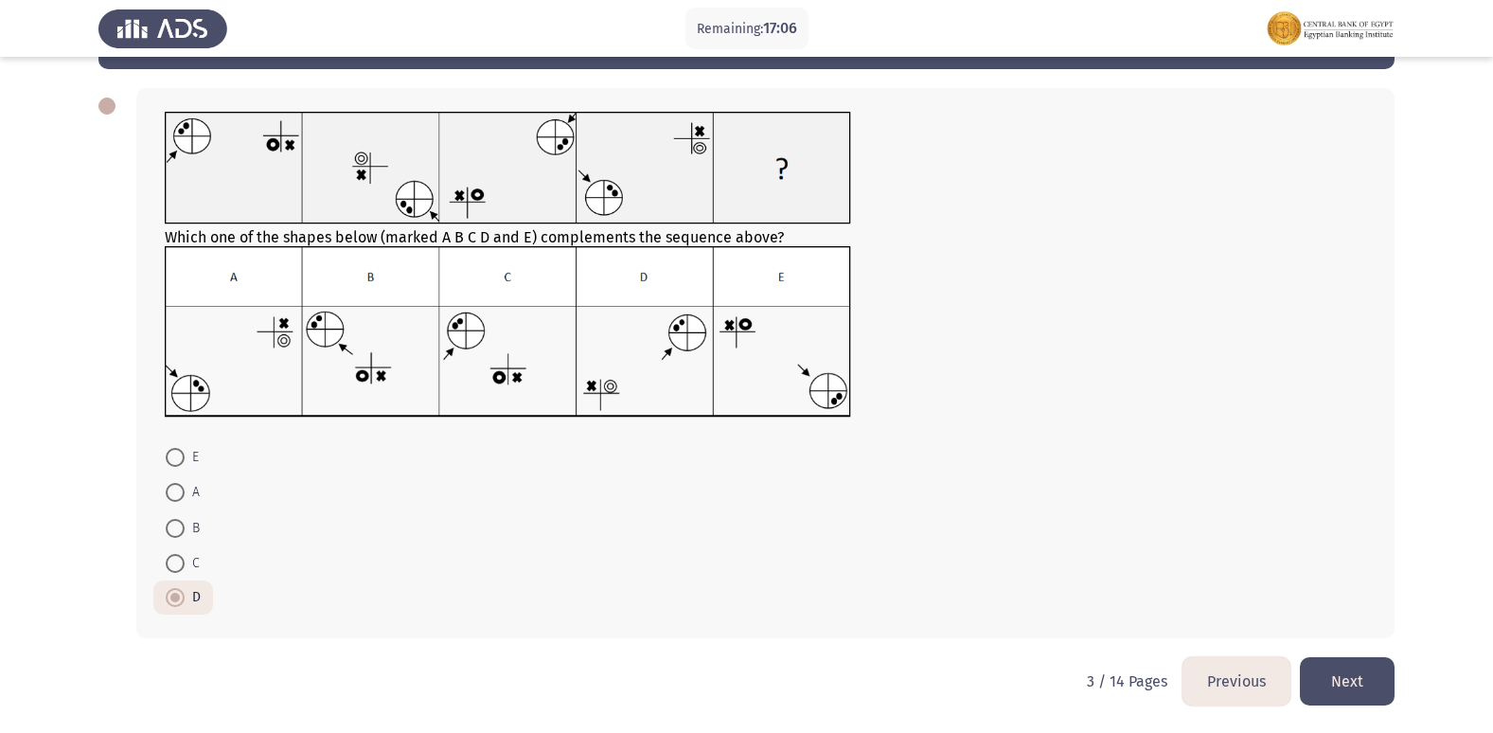
click at [1349, 667] on button "Next" at bounding box center [1347, 681] width 95 height 48
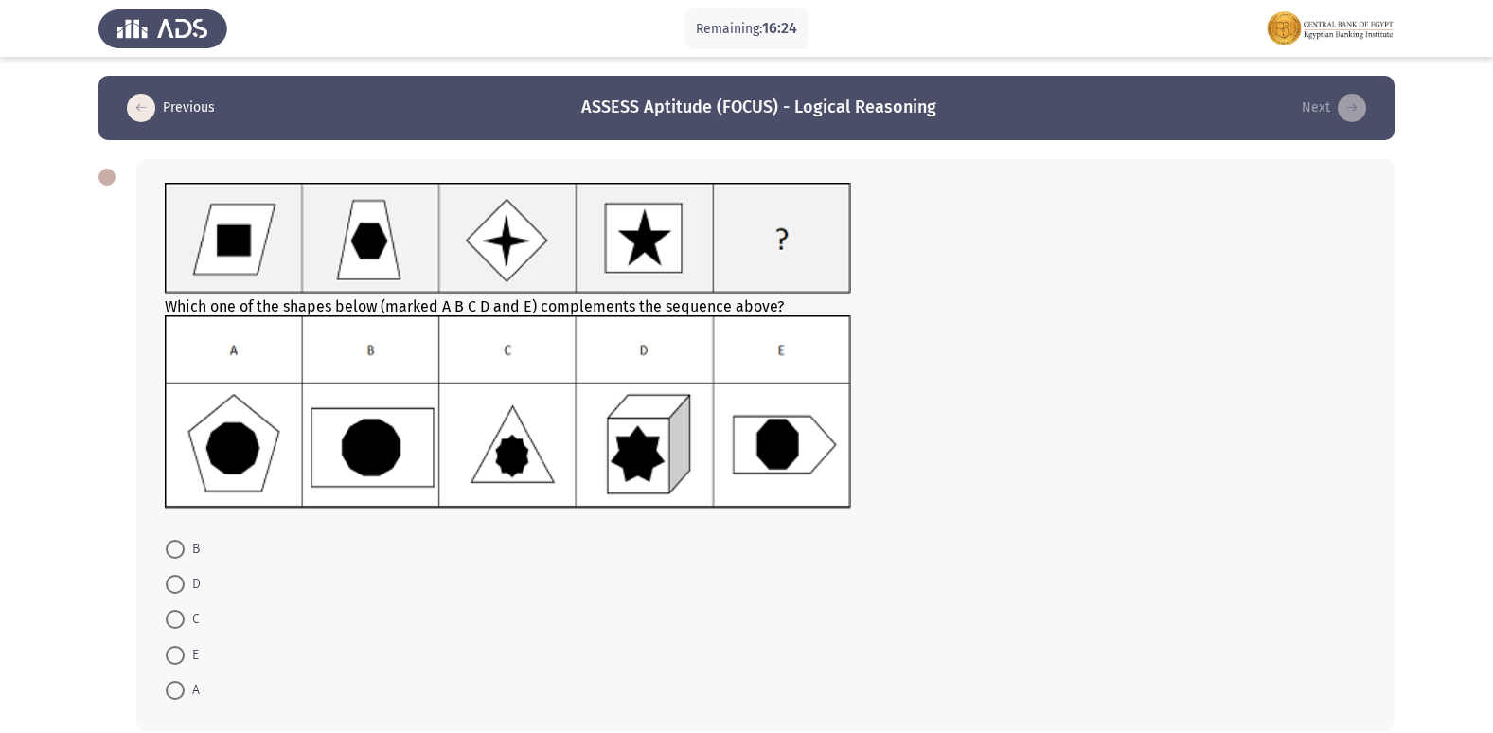
click at [175, 550] on span at bounding box center [175, 549] width 19 height 19
click at [175, 550] on input "B" at bounding box center [175, 549] width 19 height 19
radio input "true"
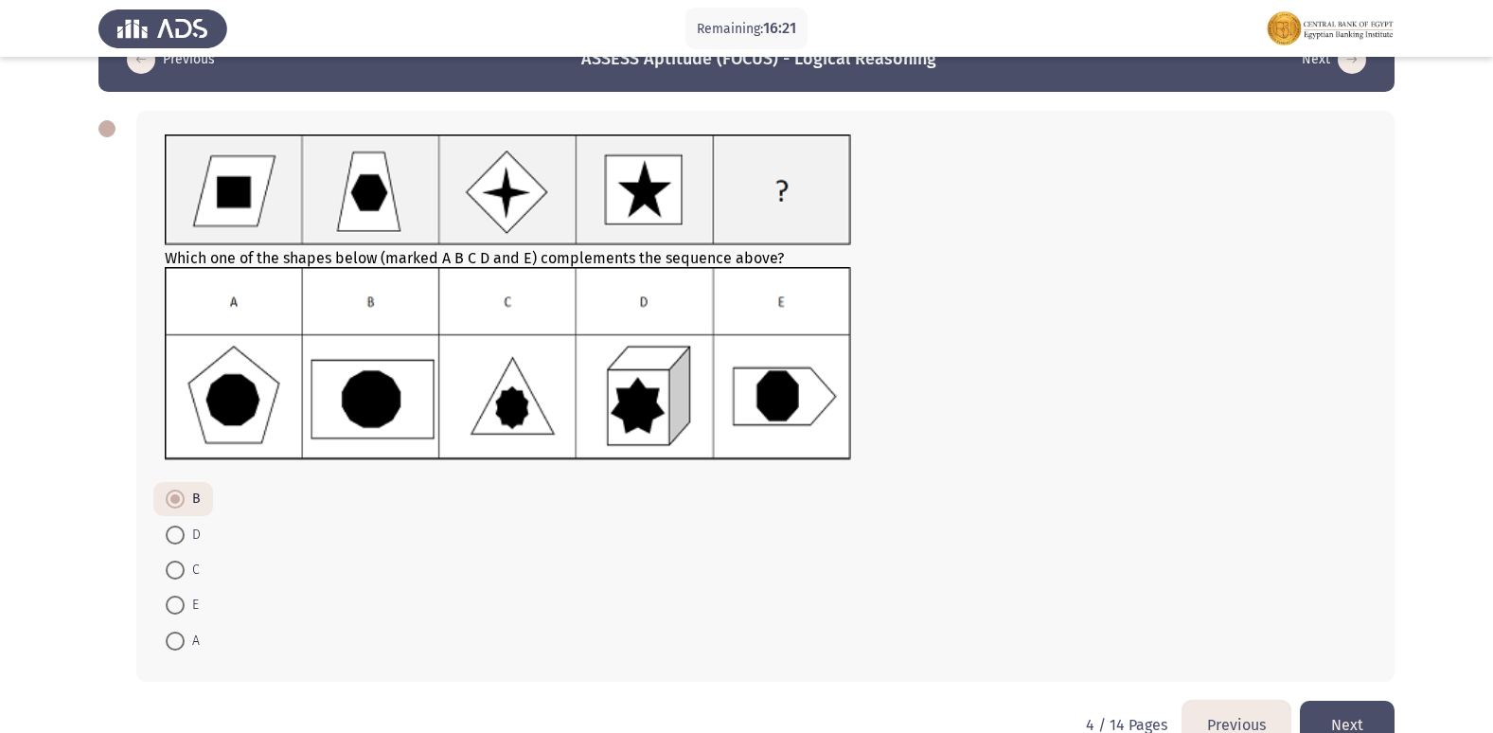
scroll to position [92, 0]
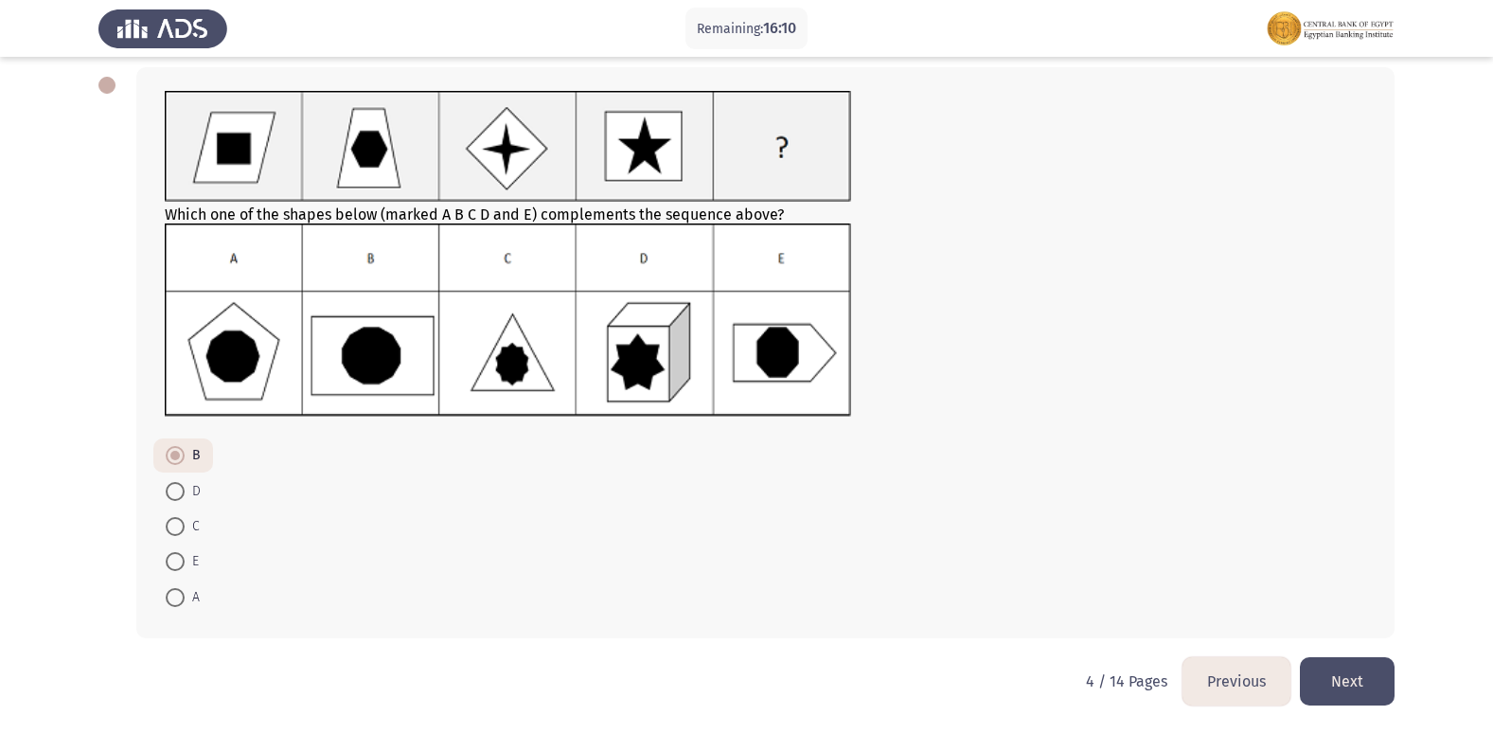
click at [1351, 669] on button "Next" at bounding box center [1347, 681] width 95 height 48
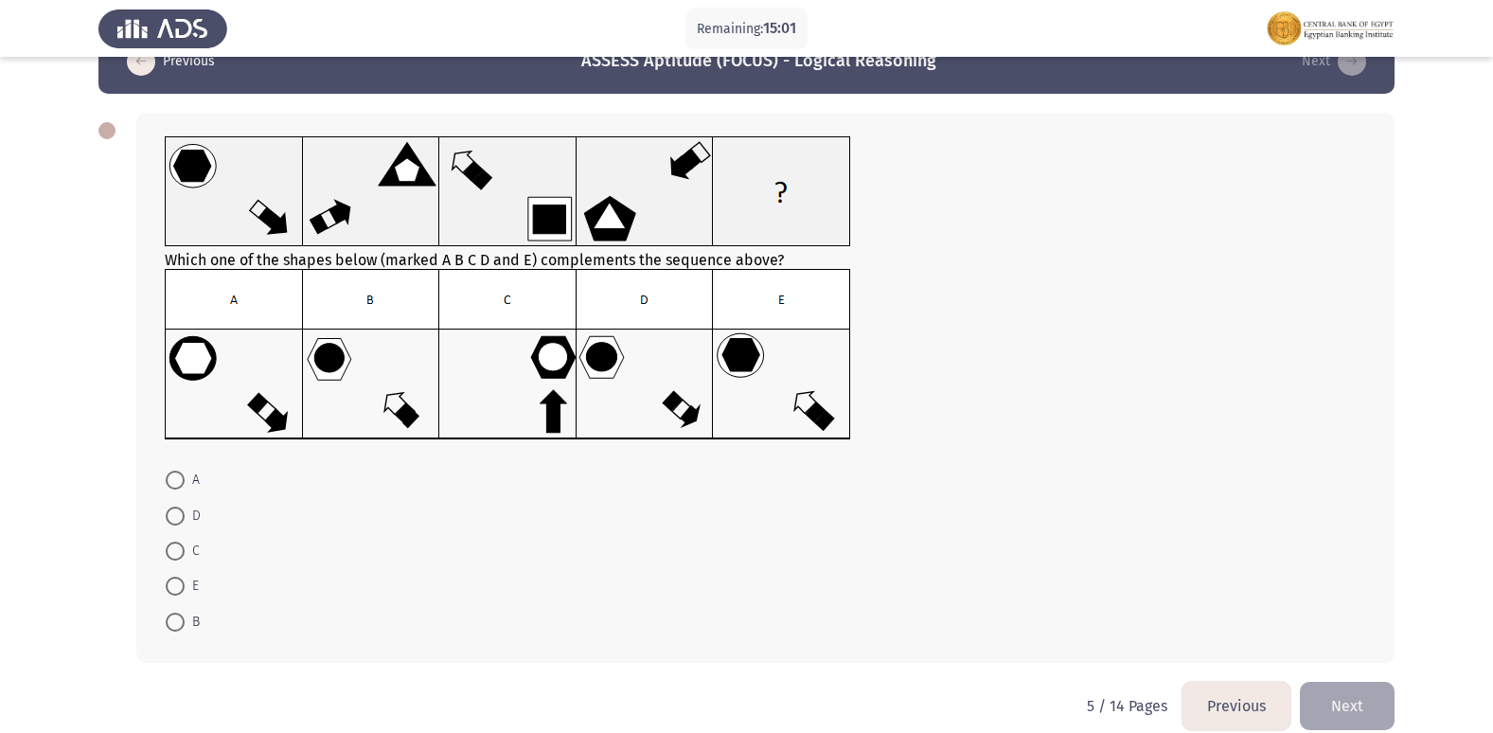
scroll to position [71, 0]
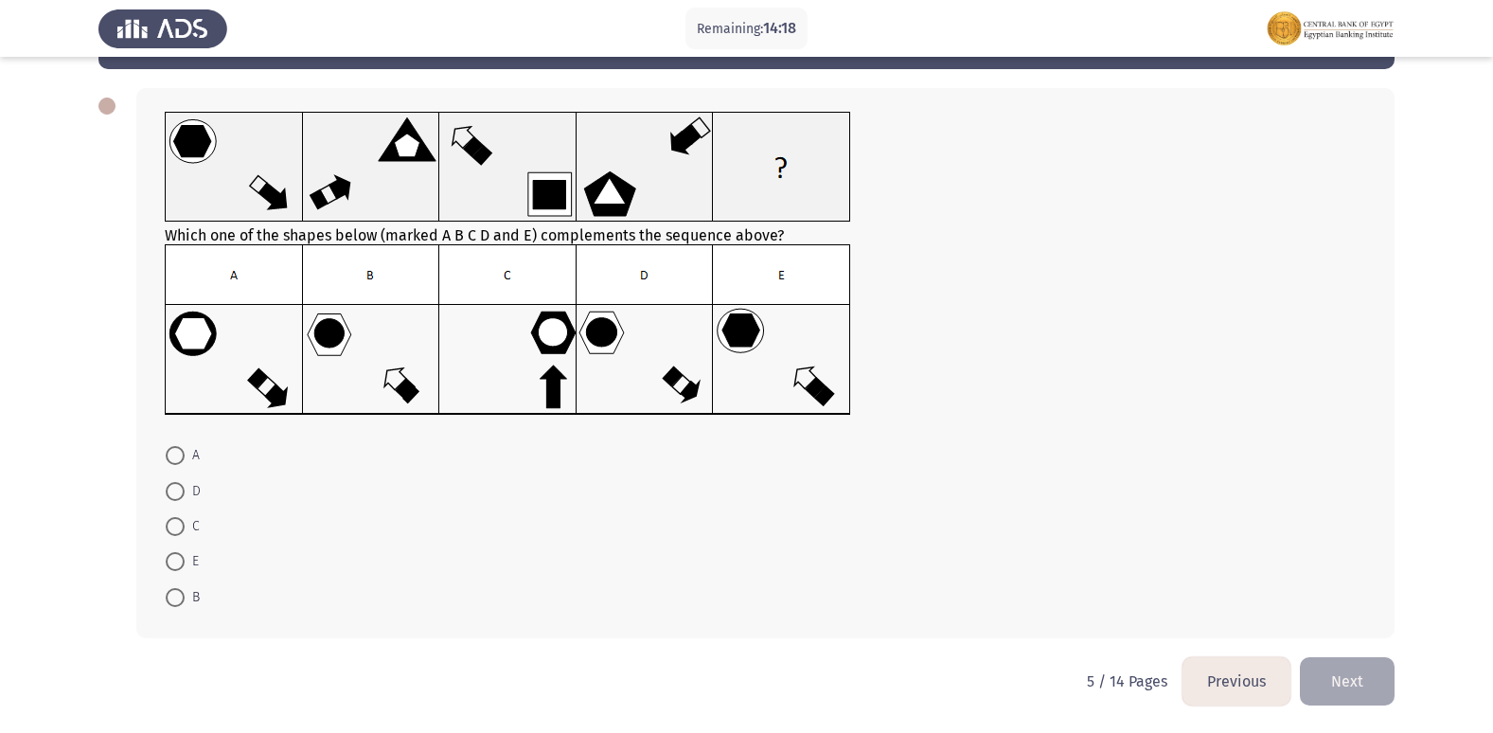
click at [170, 596] on span at bounding box center [175, 597] width 19 height 19
click at [170, 596] on input "B" at bounding box center [175, 597] width 19 height 19
radio input "true"
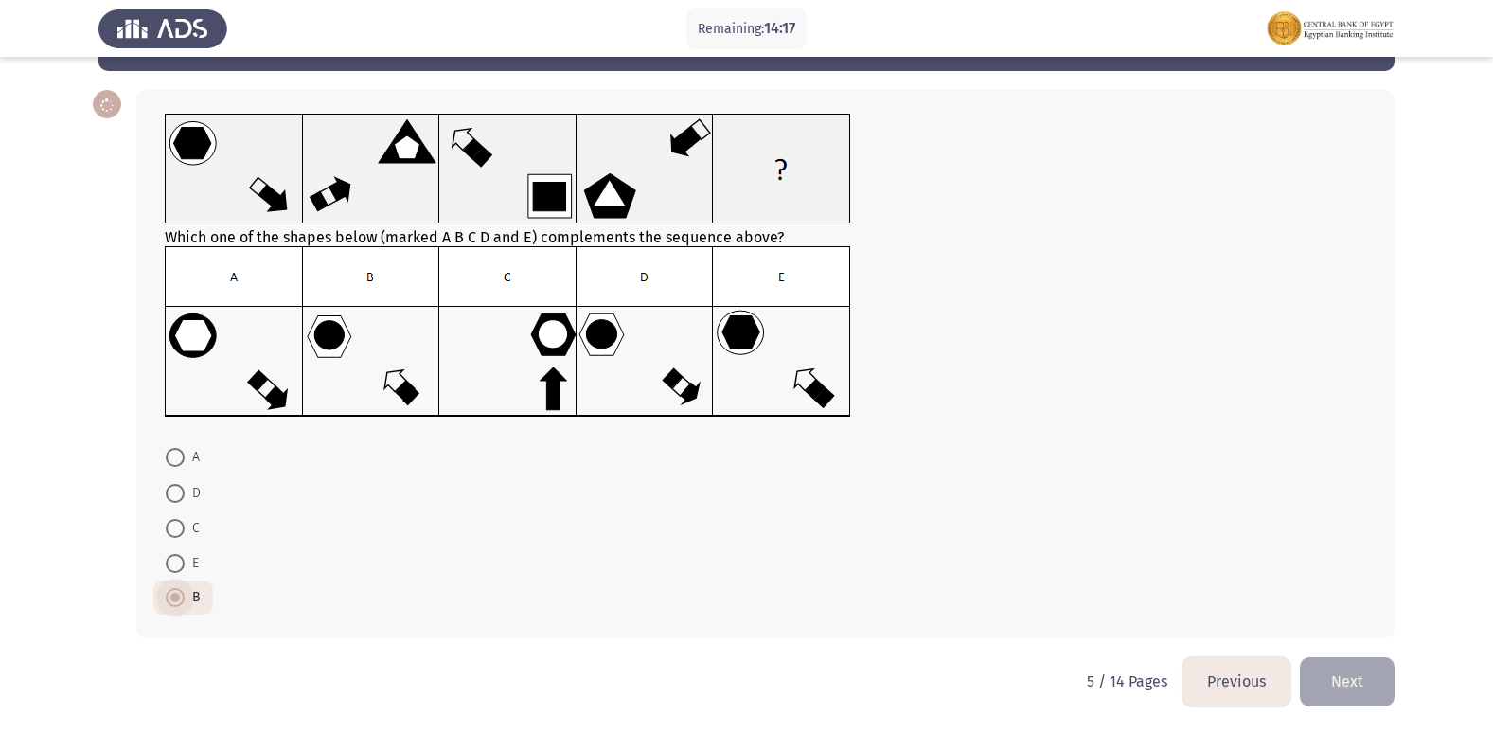
scroll to position [69, 0]
click at [1361, 692] on button "Next" at bounding box center [1347, 681] width 95 height 48
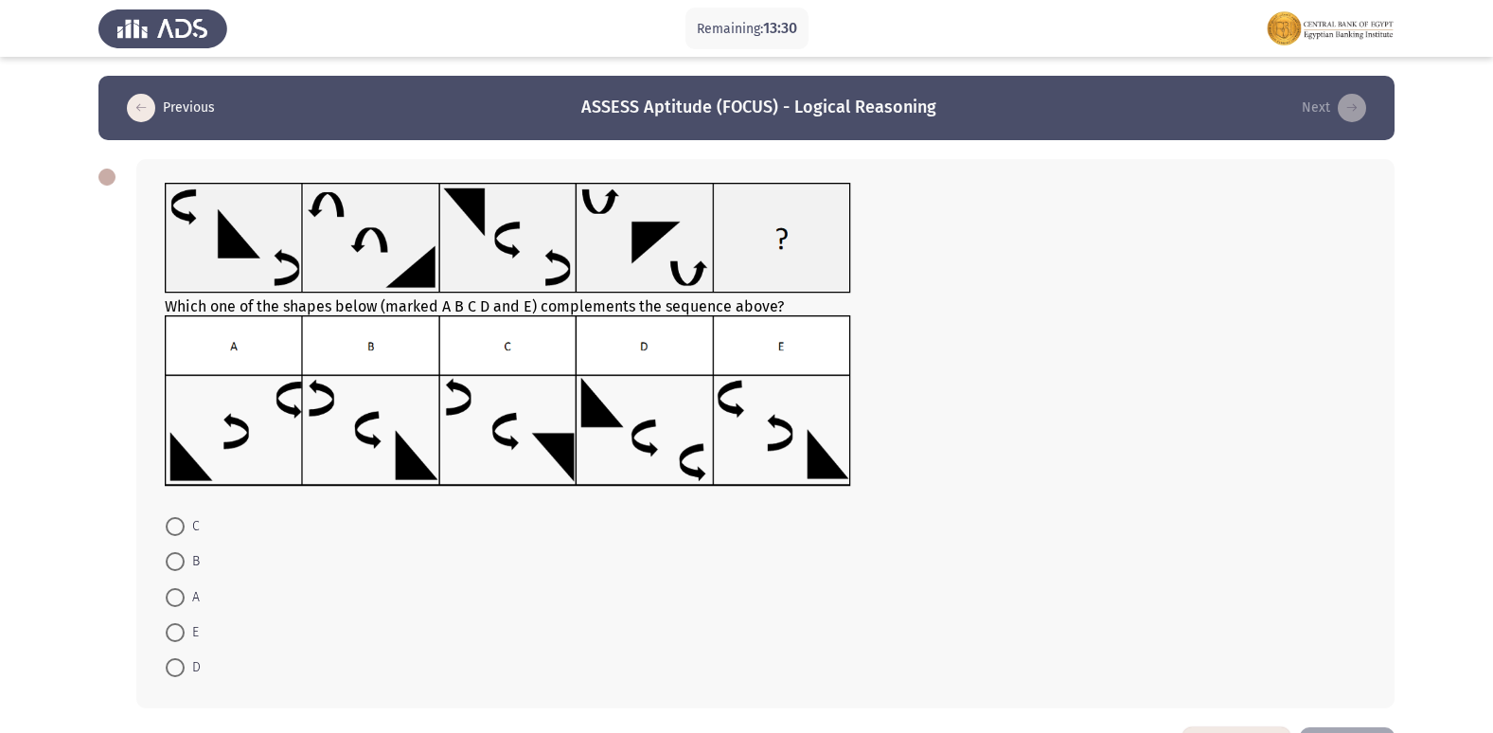
click at [182, 629] on span at bounding box center [175, 632] width 19 height 19
click at [182, 629] on input "E" at bounding box center [175, 632] width 19 height 19
radio input "true"
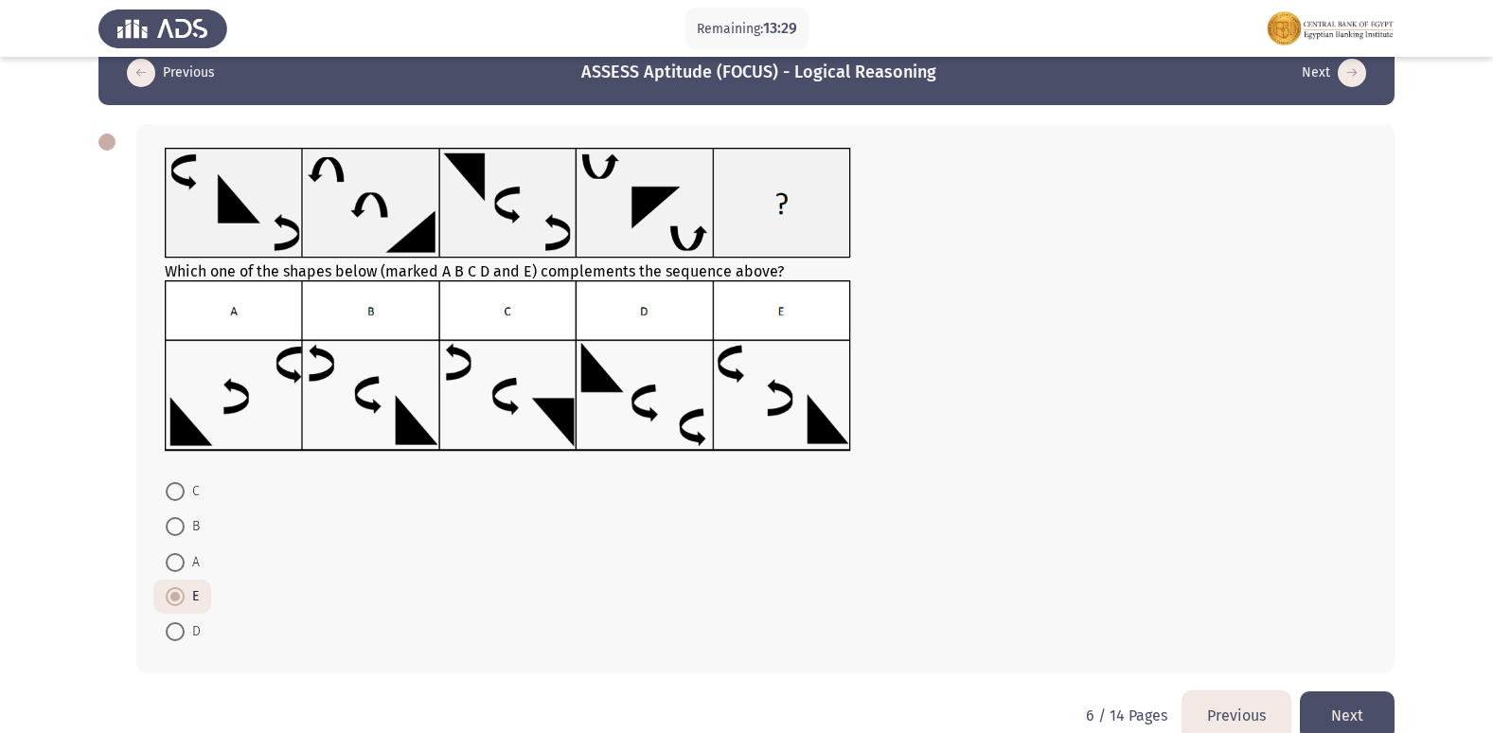
scroll to position [69, 0]
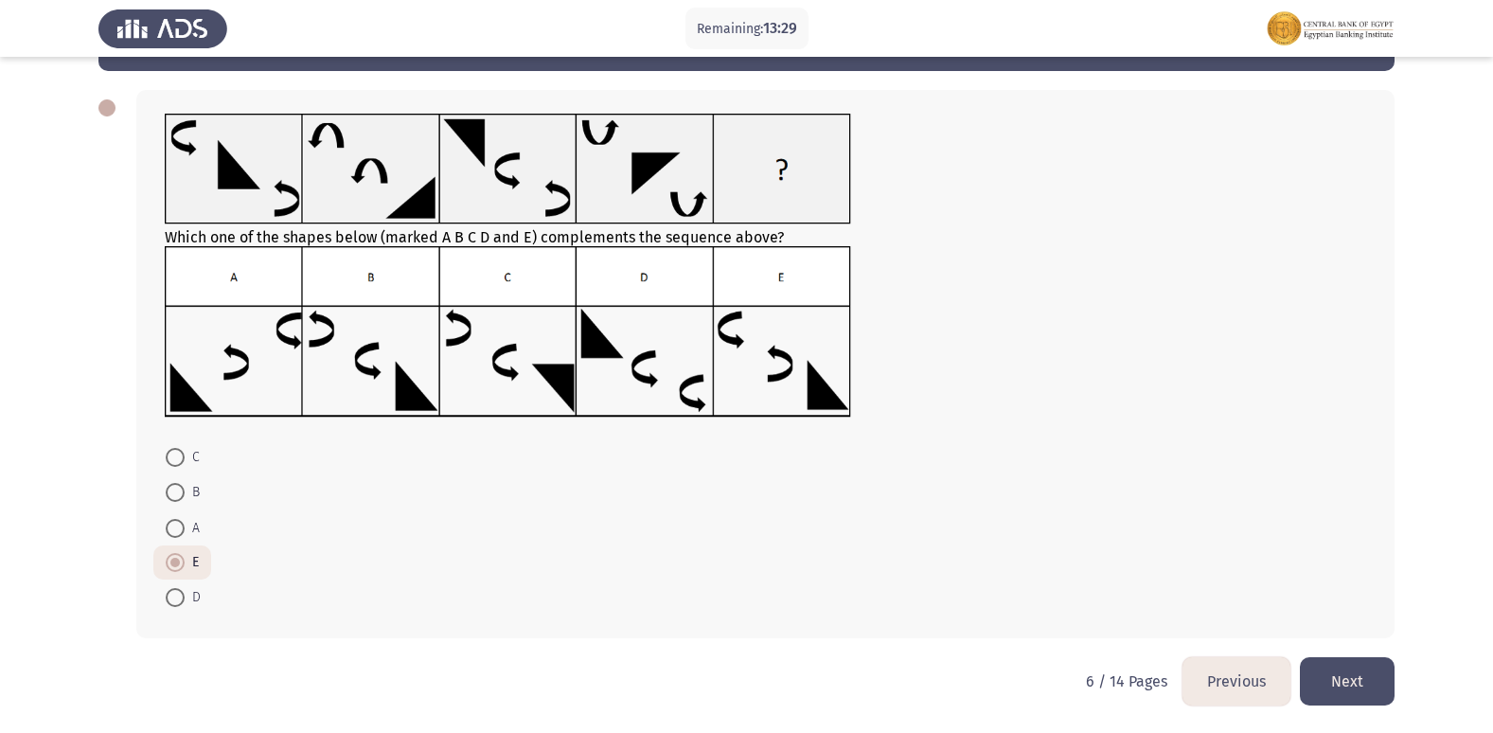
click at [1348, 668] on button "Next" at bounding box center [1347, 681] width 95 height 48
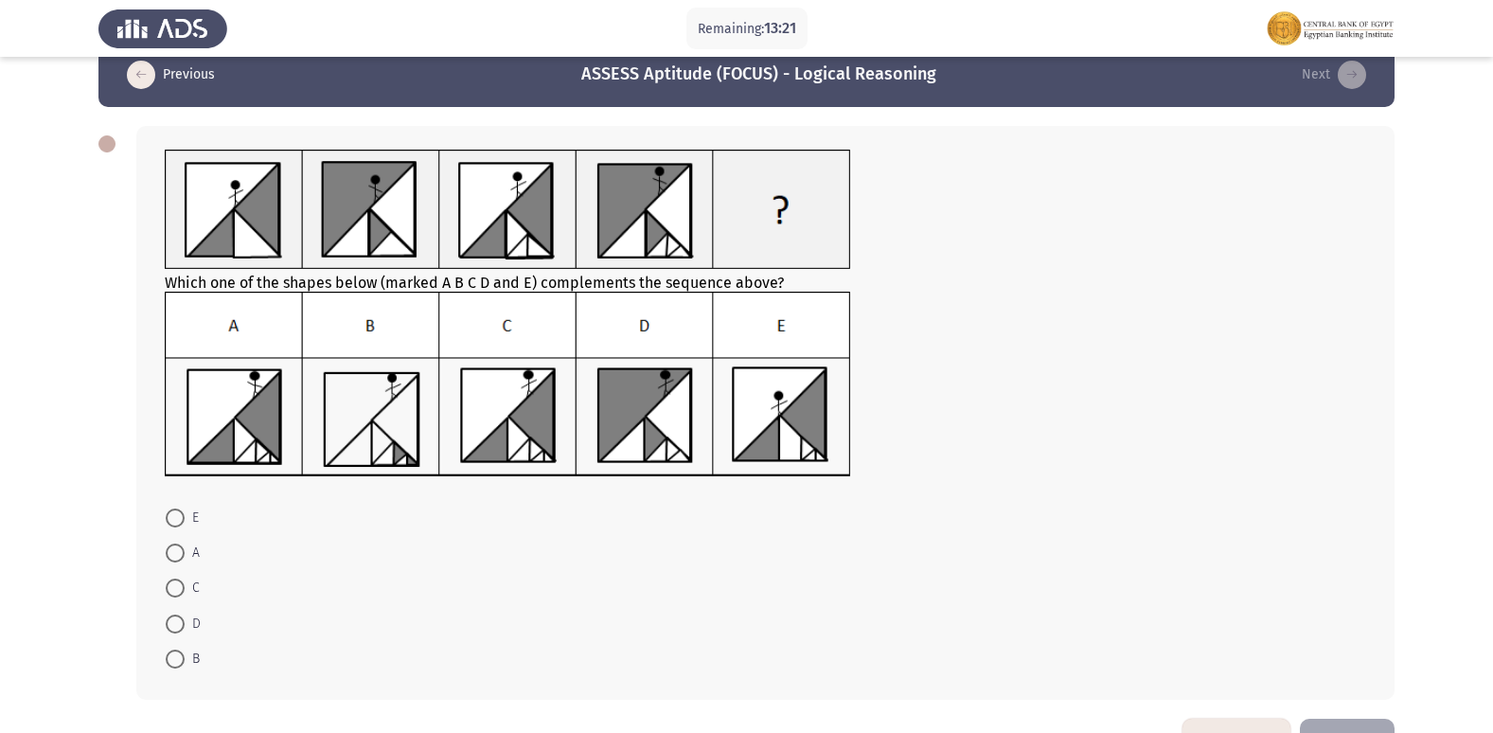
scroll to position [0, 0]
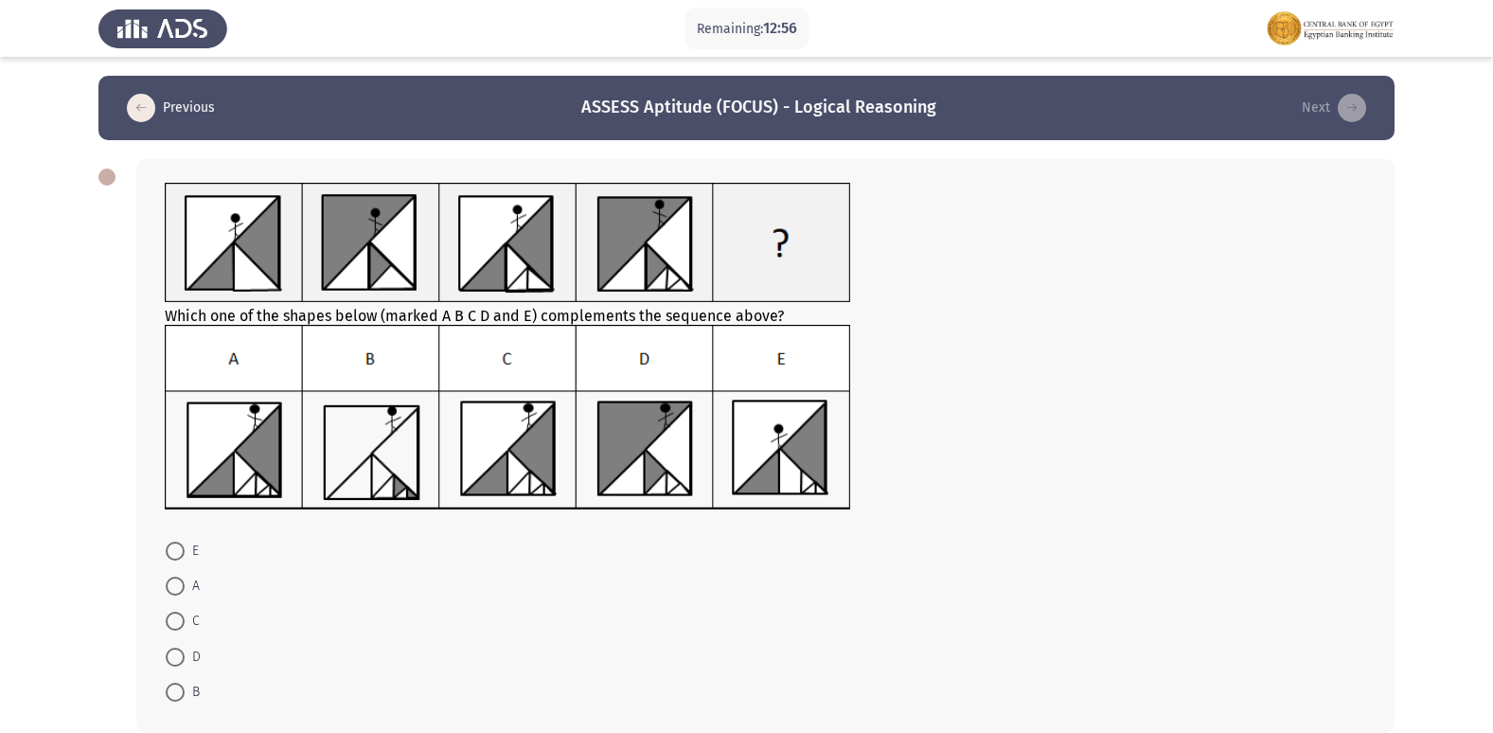
click at [172, 615] on span at bounding box center [175, 620] width 19 height 19
click at [172, 615] on input "C" at bounding box center [175, 620] width 19 height 19
radio input "true"
click at [185, 579] on span "A" at bounding box center [192, 586] width 15 height 23
click at [185, 579] on input "A" at bounding box center [175, 585] width 19 height 19
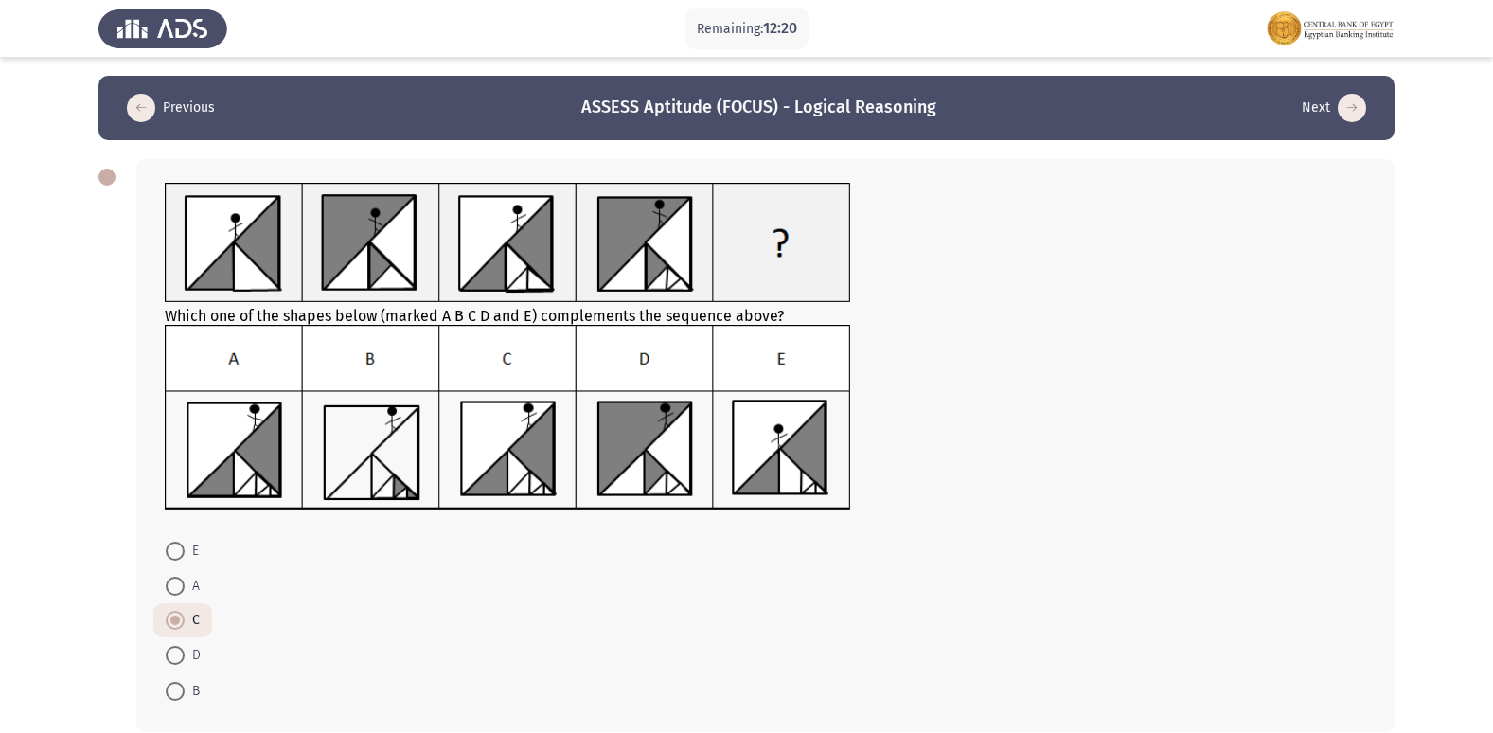
radio input "true"
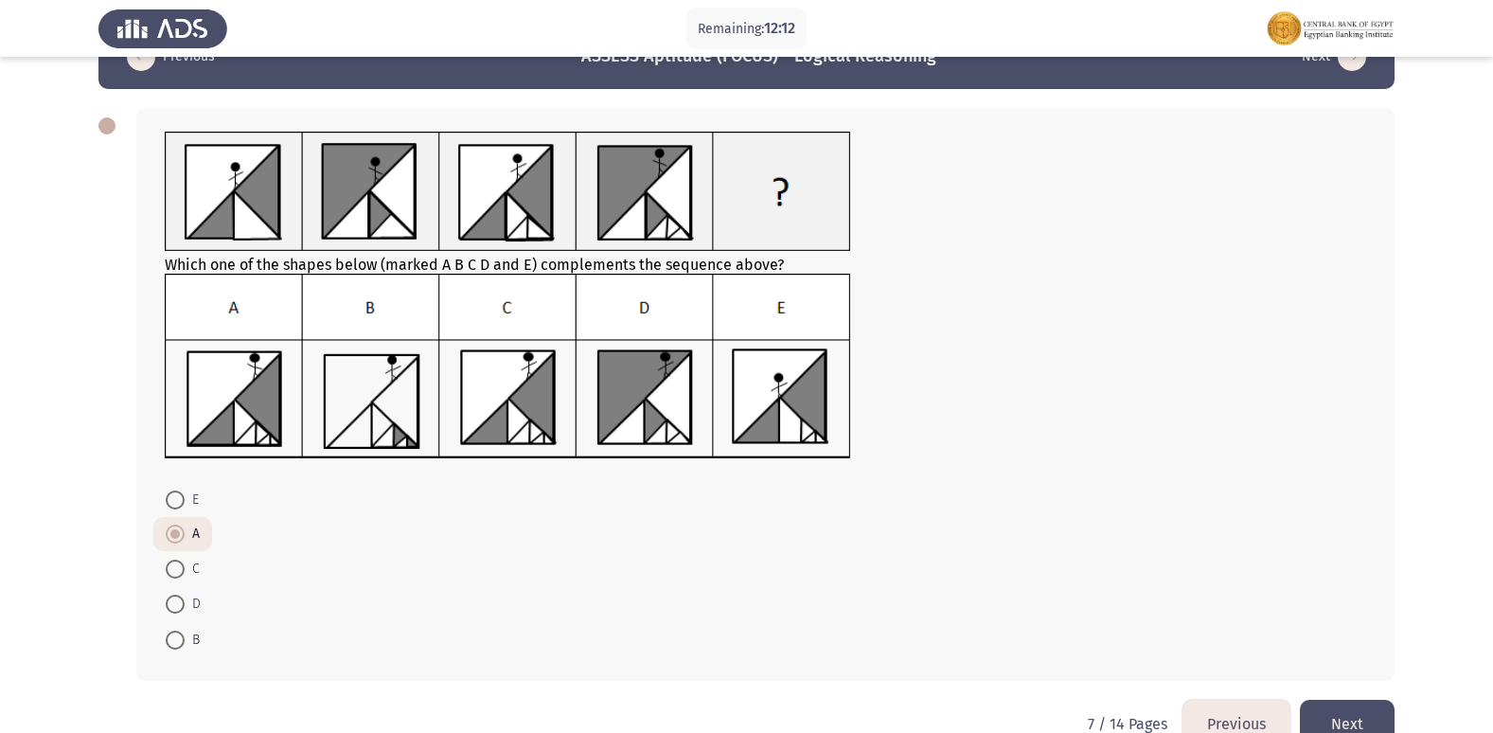
scroll to position [94, 0]
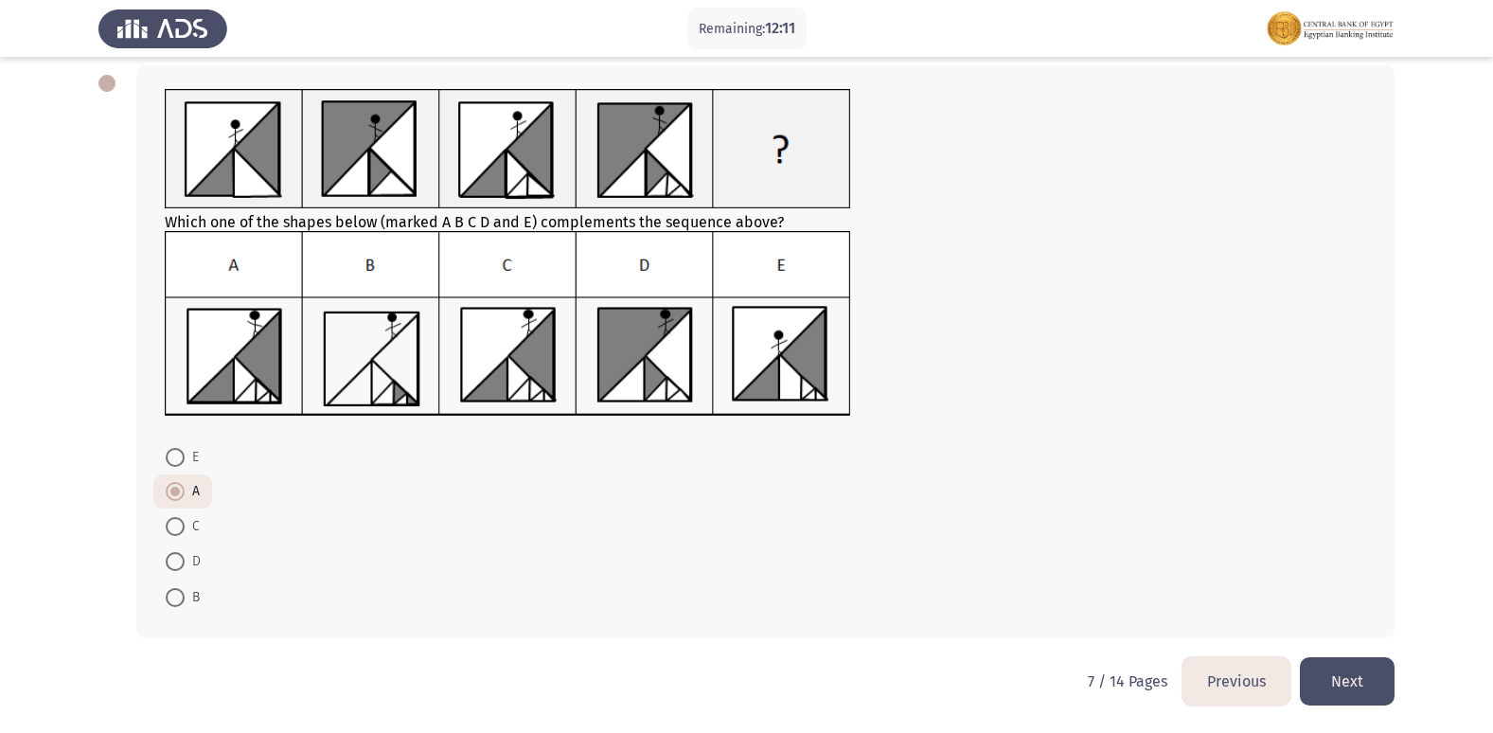
click at [1359, 679] on button "Next" at bounding box center [1347, 681] width 95 height 48
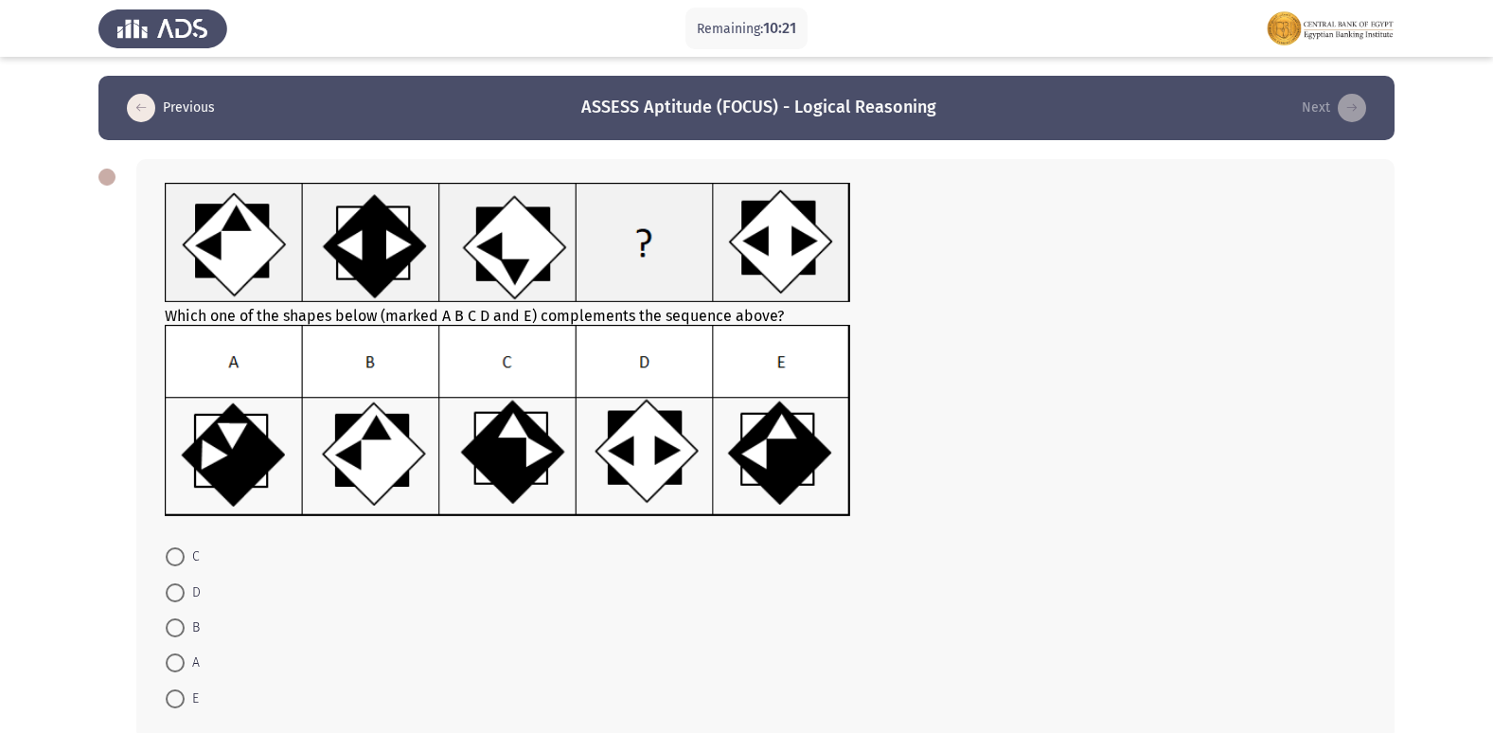
click at [515, 449] on img at bounding box center [508, 421] width 686 height 192
click at [171, 552] on span at bounding box center [175, 556] width 19 height 19
click at [171, 552] on input "C" at bounding box center [175, 556] width 19 height 19
radio input "true"
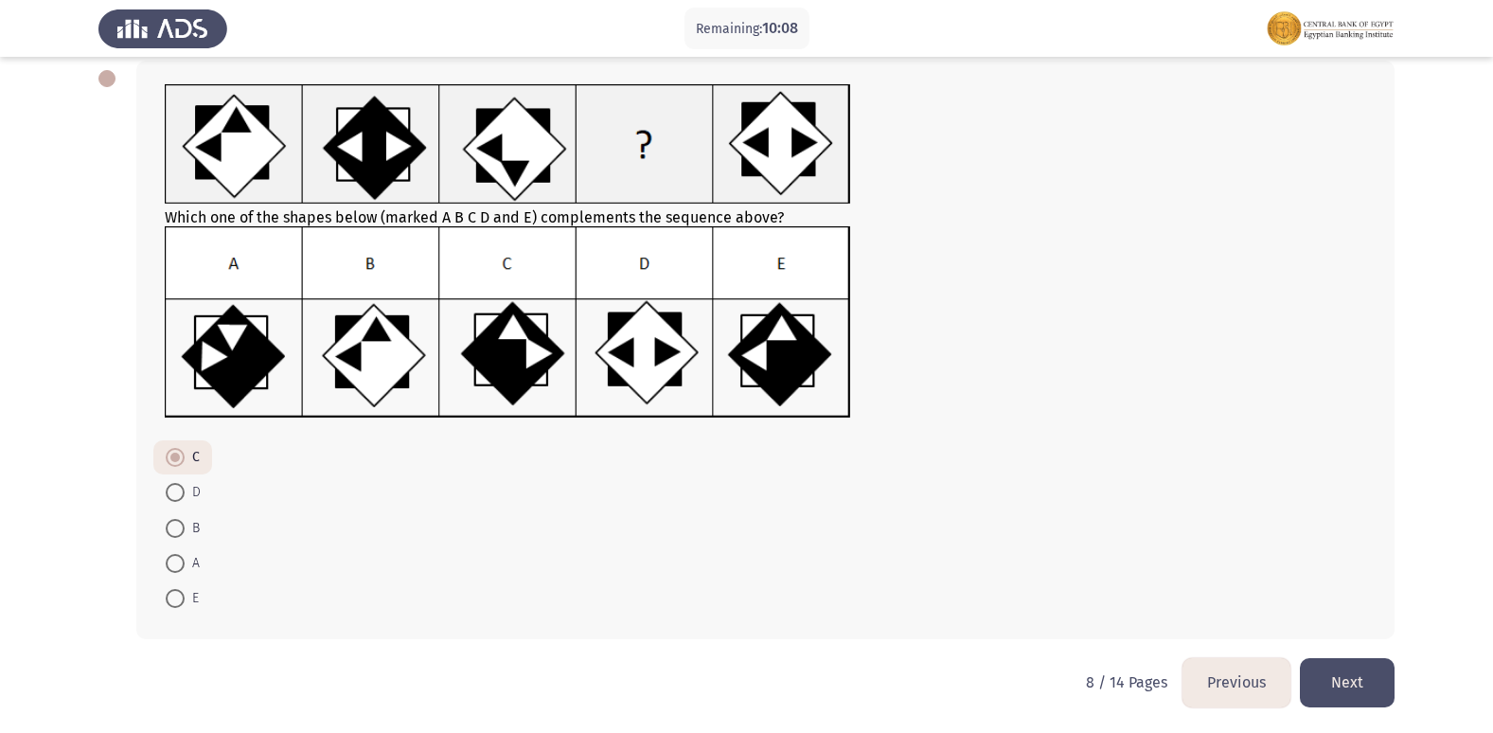
scroll to position [99, 0]
click at [1337, 687] on button "Next" at bounding box center [1347, 681] width 95 height 48
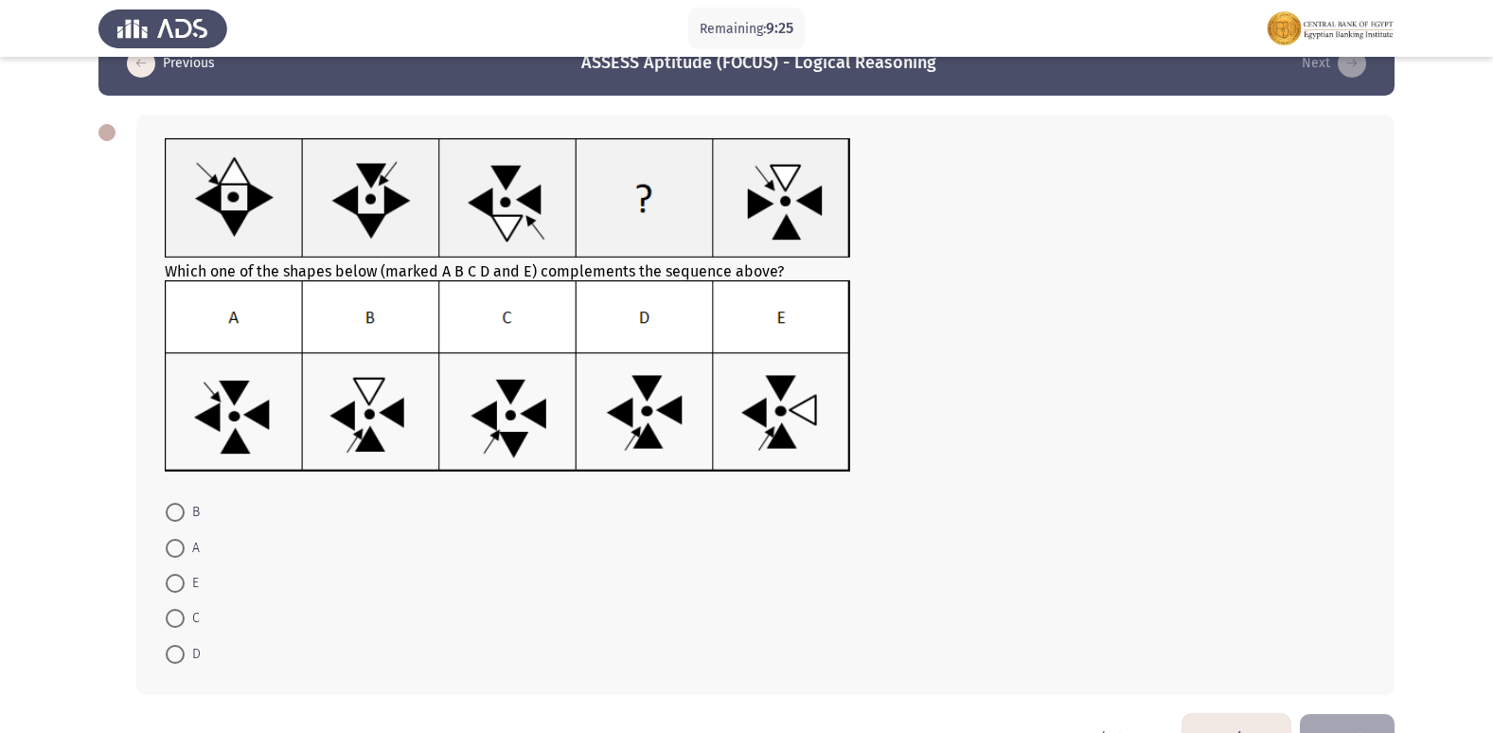
scroll to position [0, 0]
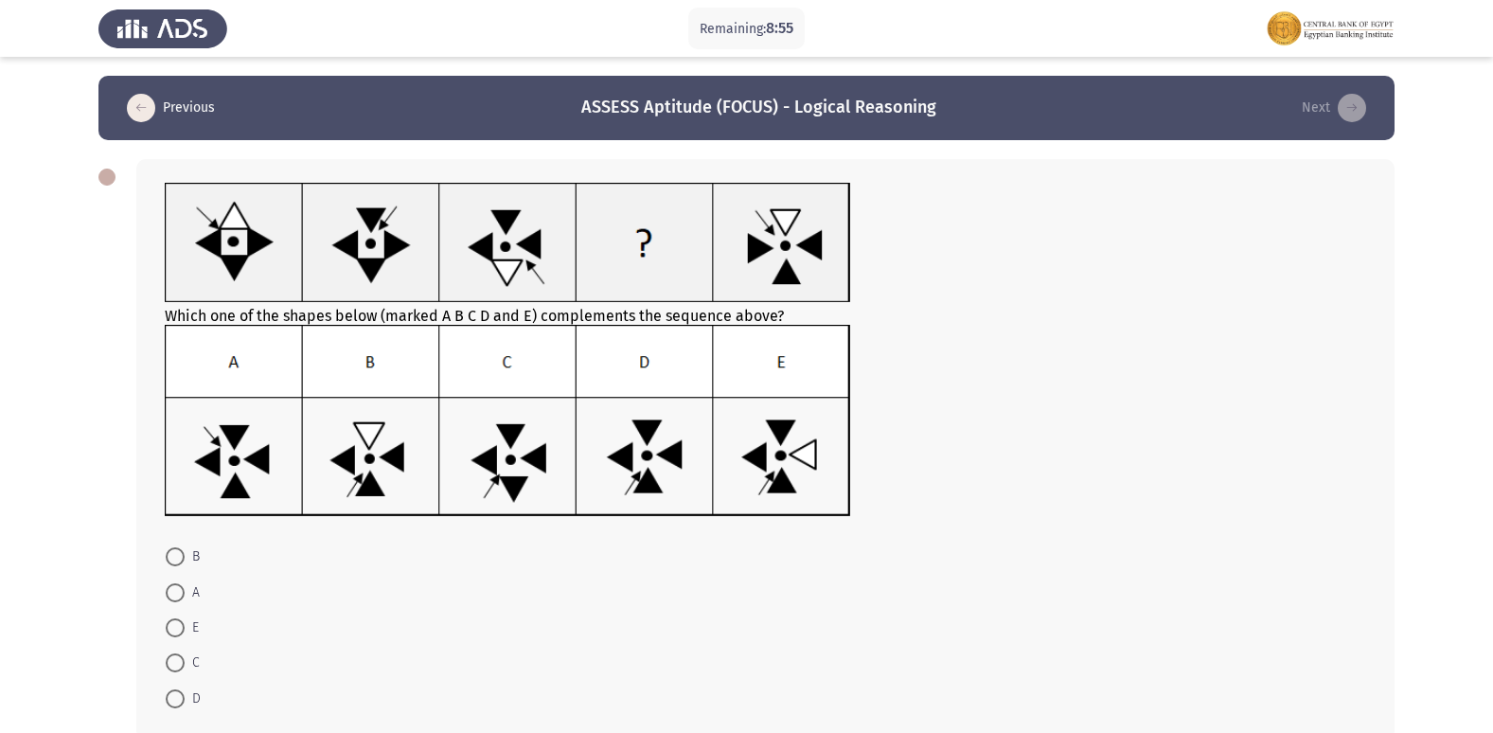
click at [178, 697] on span at bounding box center [175, 698] width 19 height 19
click at [178, 697] on input "D" at bounding box center [175, 698] width 19 height 19
radio input "true"
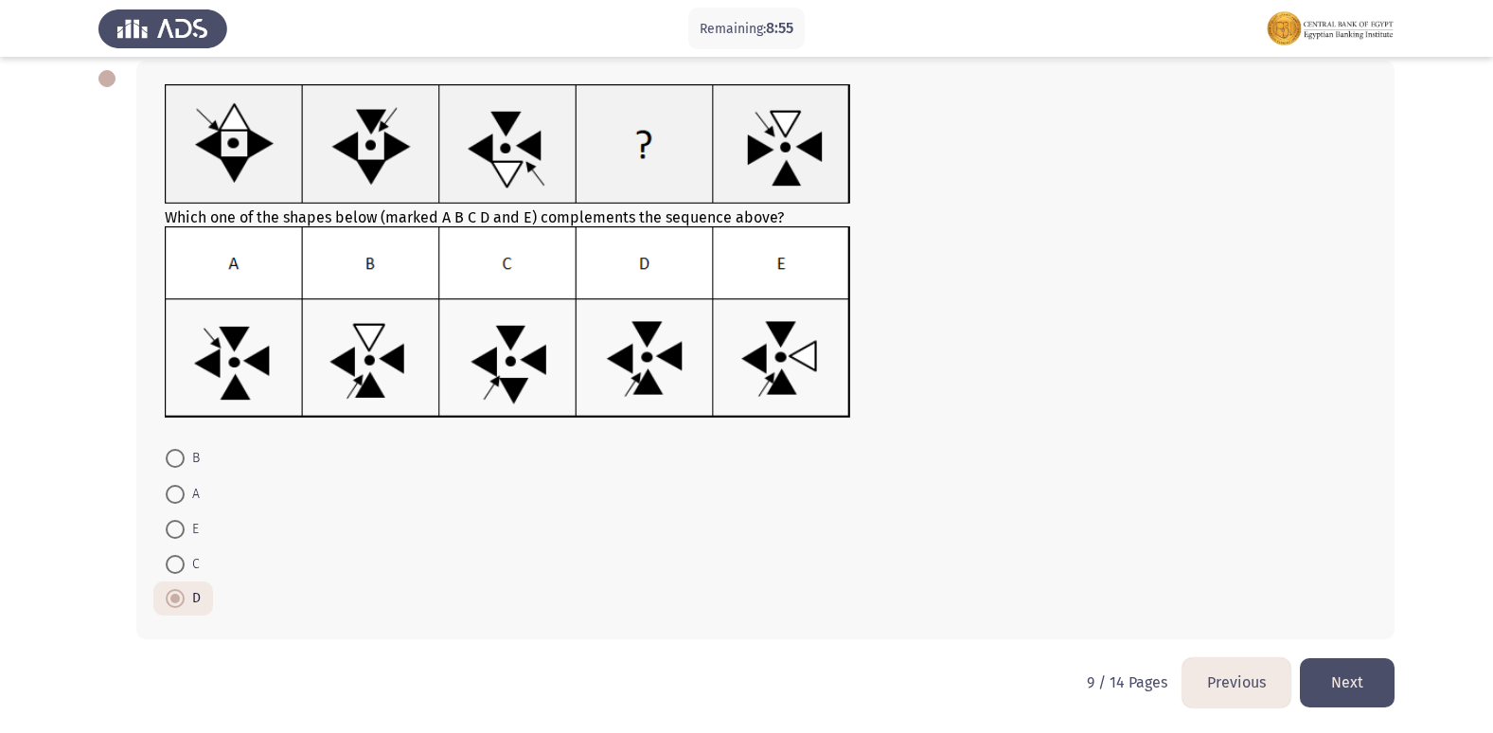
scroll to position [99, 0]
click at [1346, 680] on button "Next" at bounding box center [1347, 681] width 95 height 48
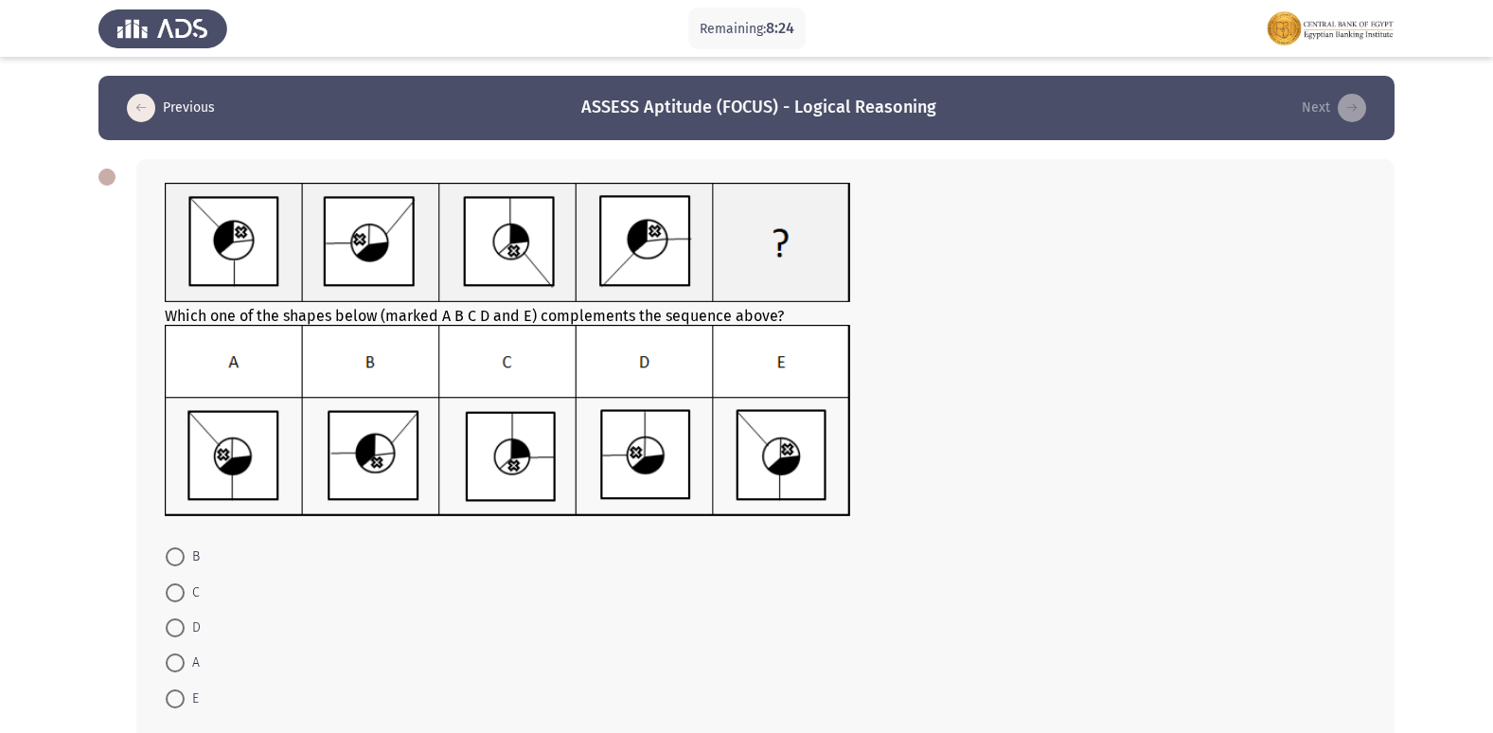
click at [179, 621] on span at bounding box center [175, 627] width 19 height 19
click at [179, 621] on input "D" at bounding box center [175, 627] width 19 height 19
radio input "true"
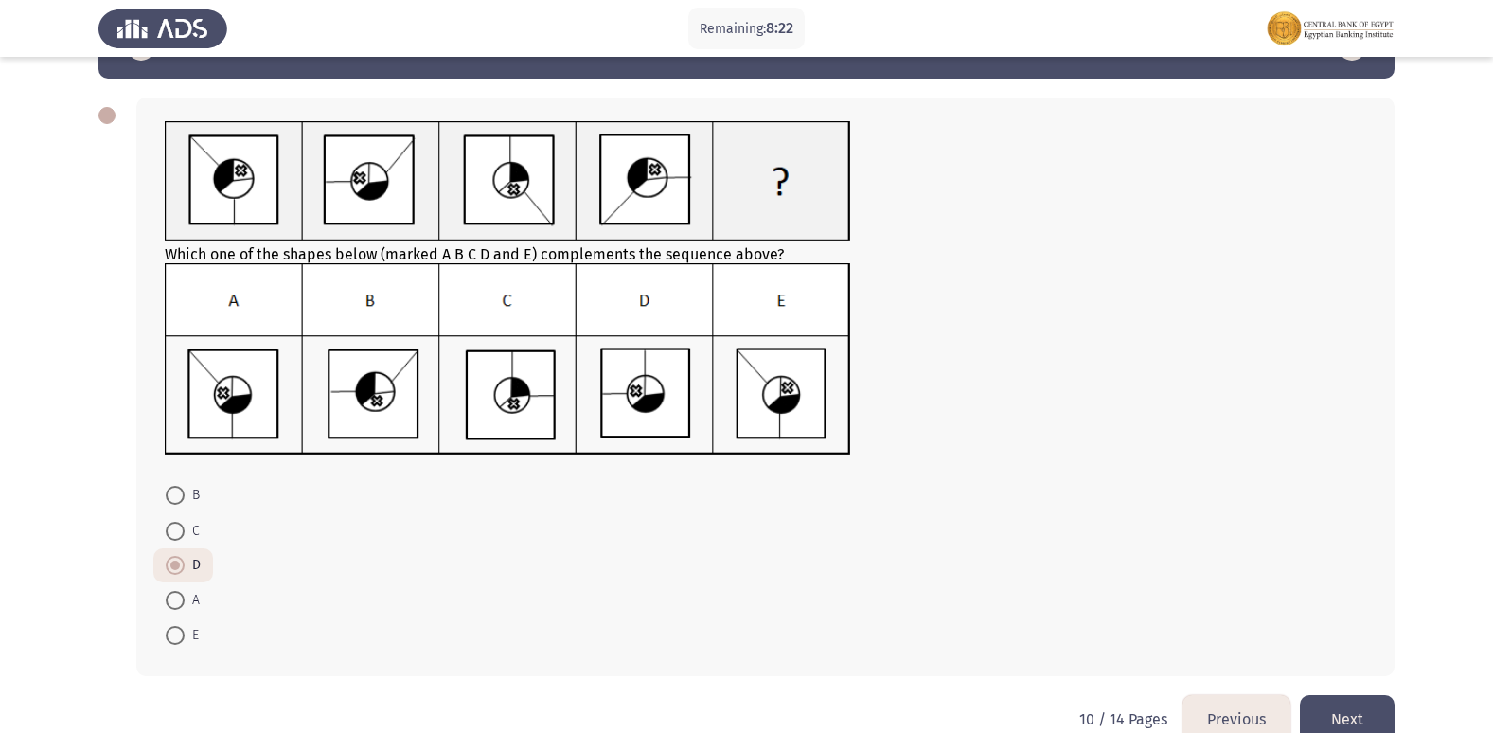
scroll to position [95, 0]
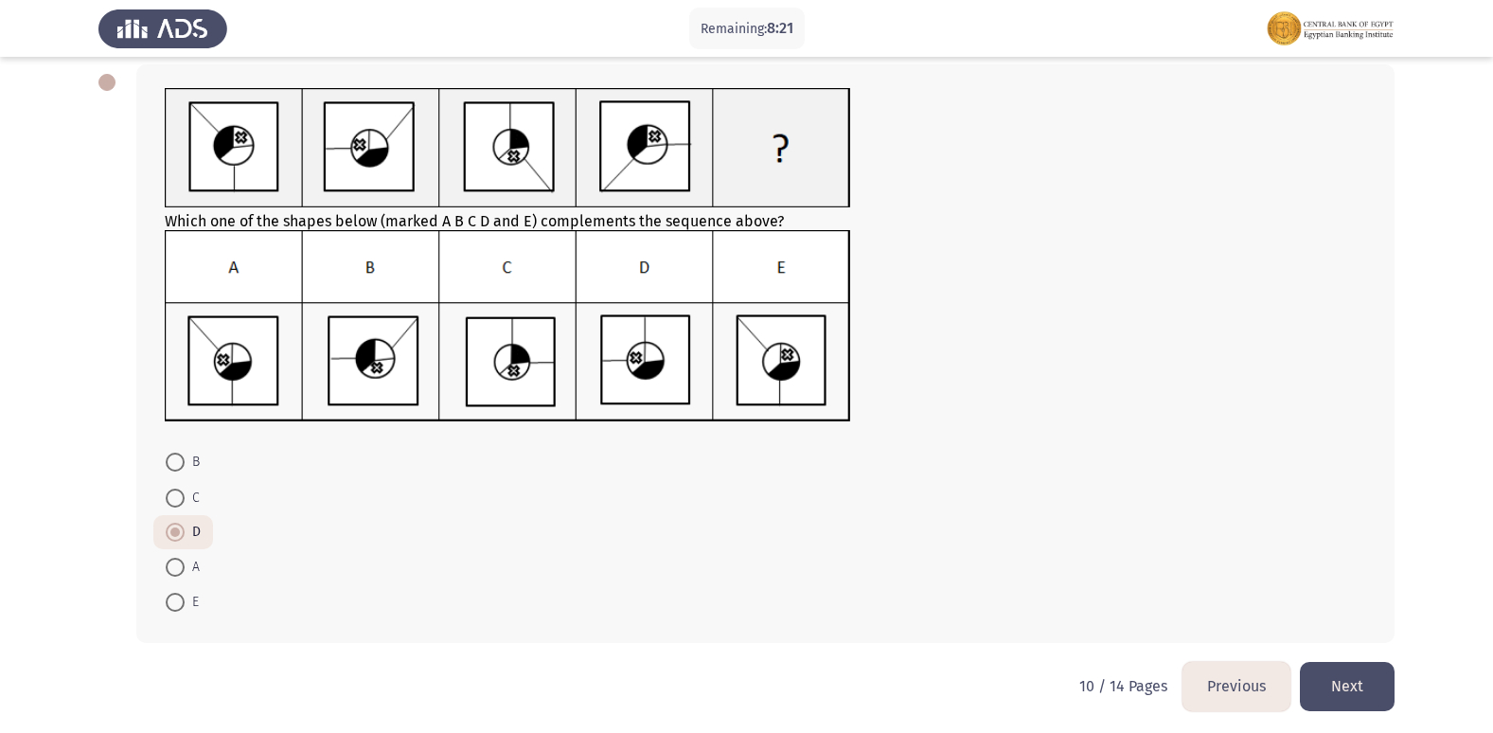
click at [1361, 687] on button "Next" at bounding box center [1347, 686] width 95 height 48
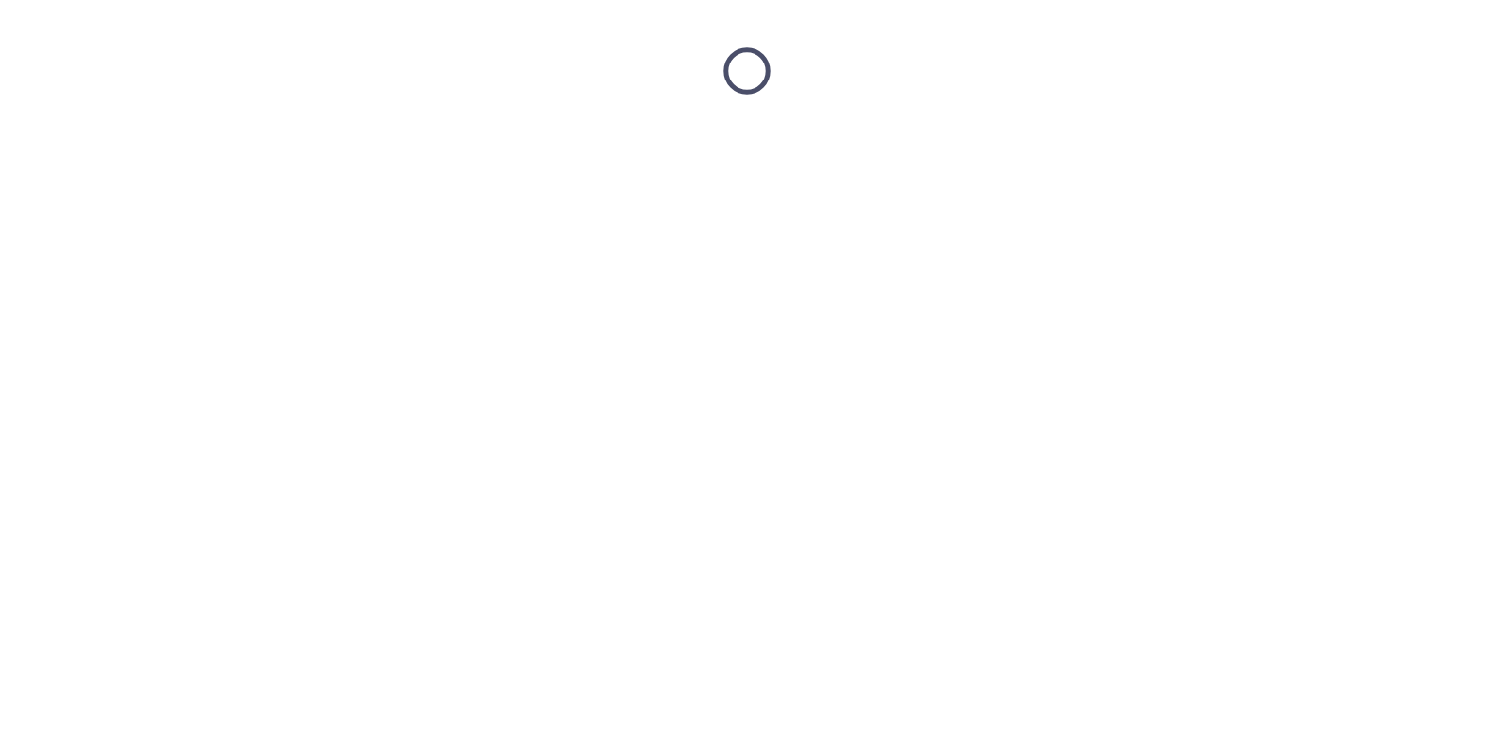
scroll to position [0, 0]
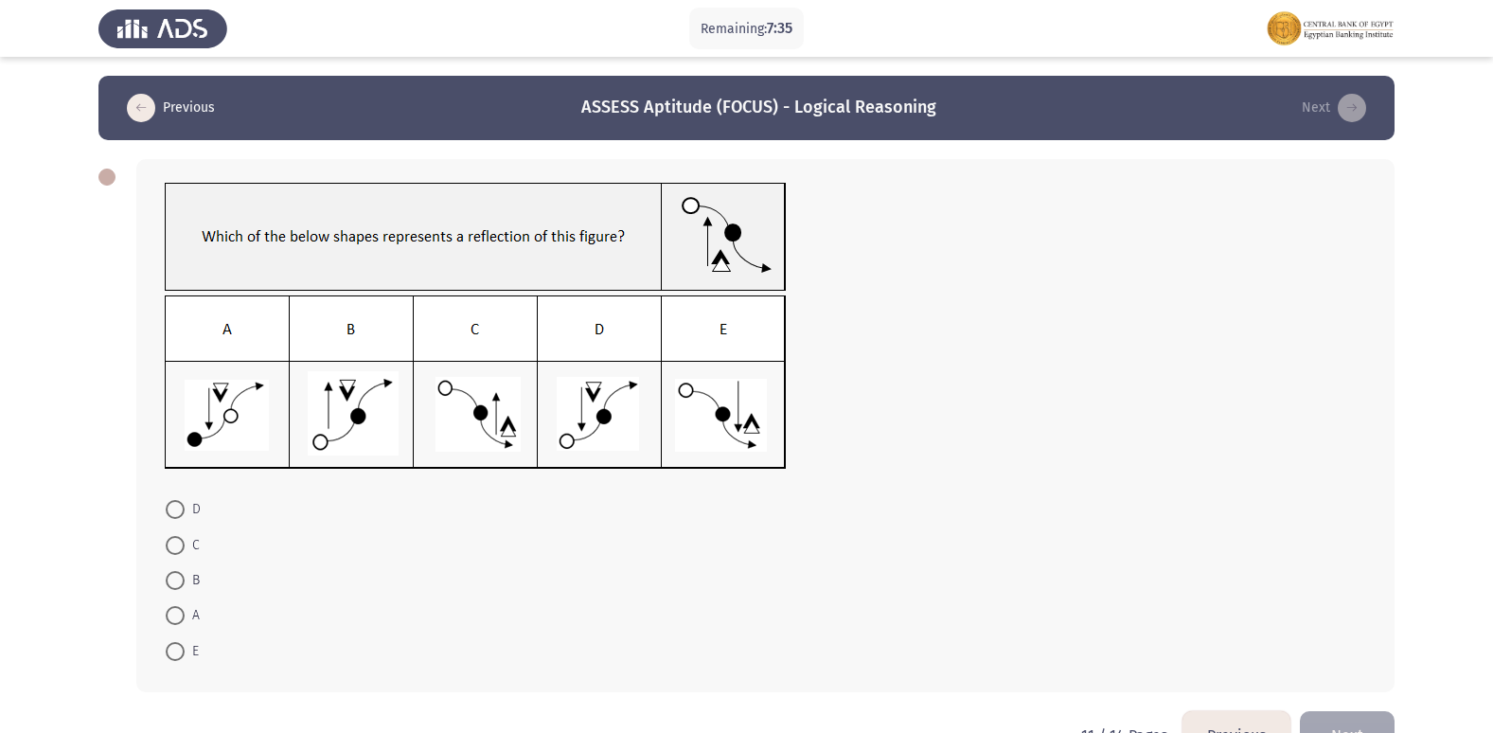
click at [178, 517] on span at bounding box center [175, 509] width 19 height 19
click at [178, 517] on input "D" at bounding box center [175, 509] width 19 height 19
radio input "true"
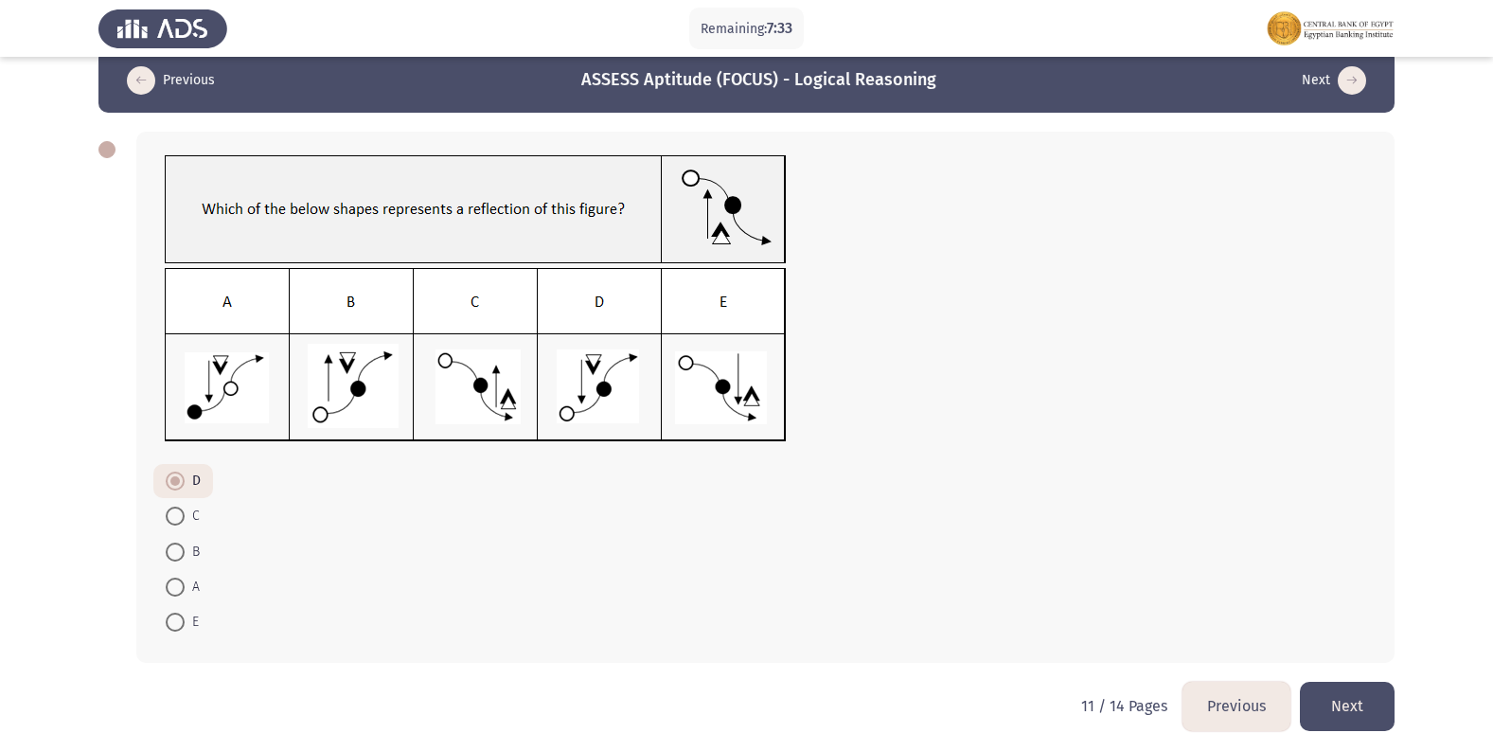
scroll to position [52, 0]
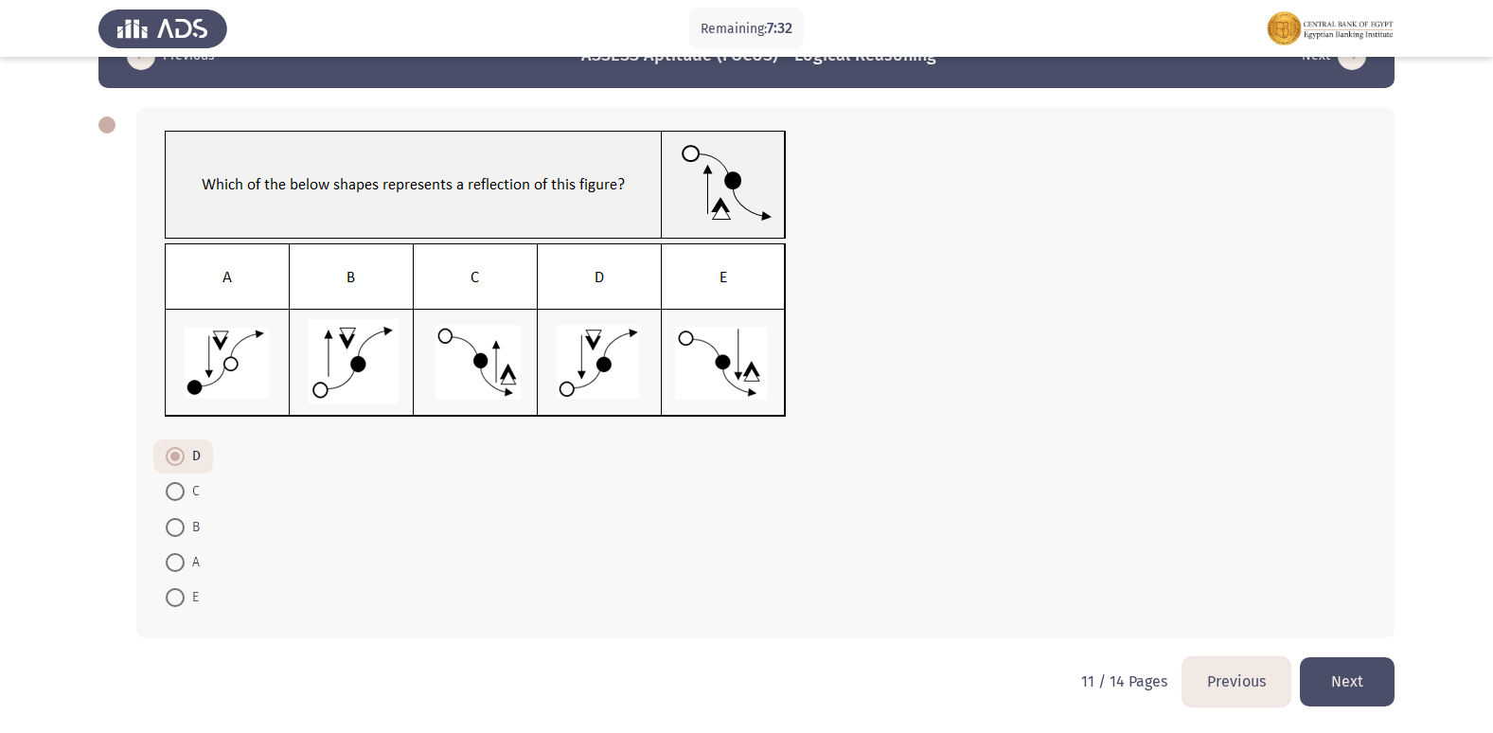
click at [1344, 678] on button "Next" at bounding box center [1347, 681] width 95 height 48
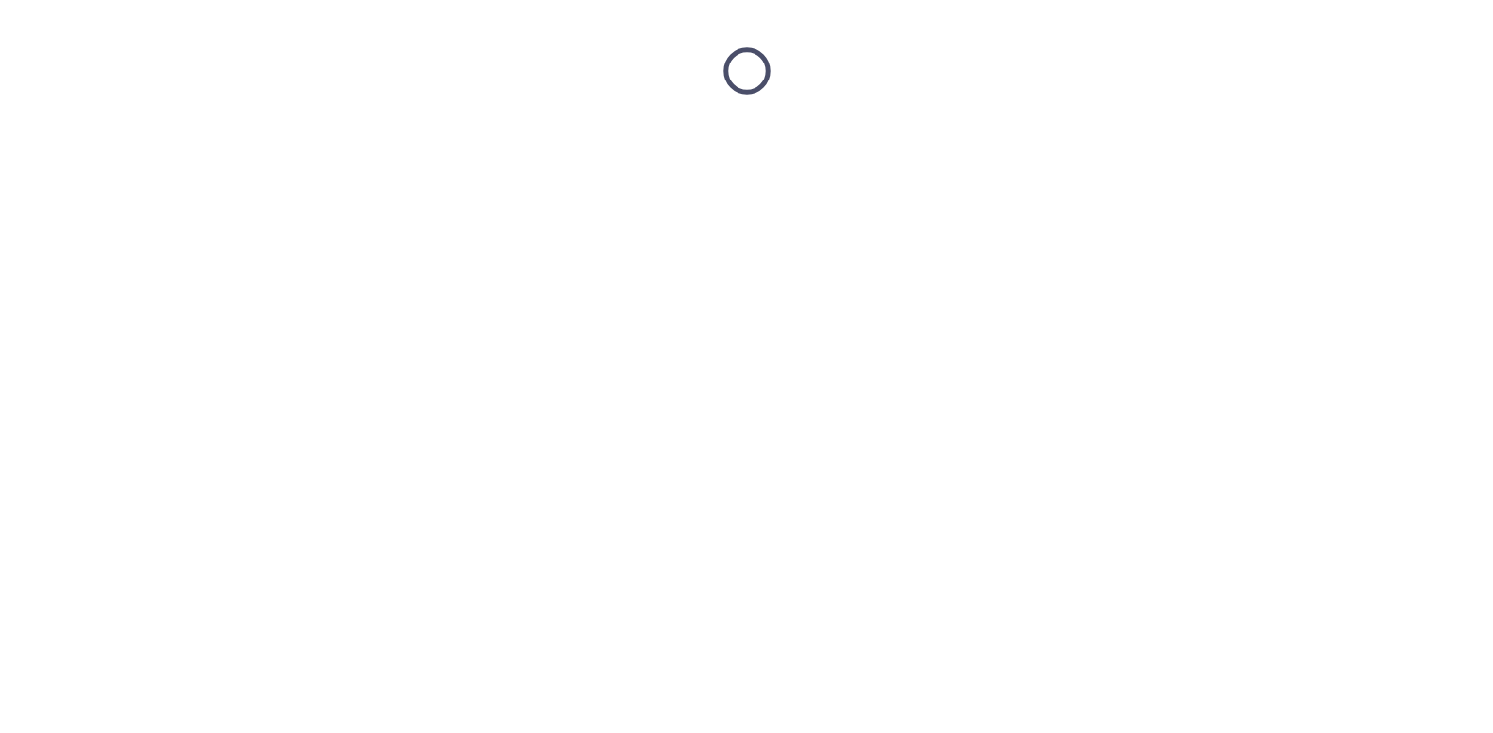
scroll to position [0, 0]
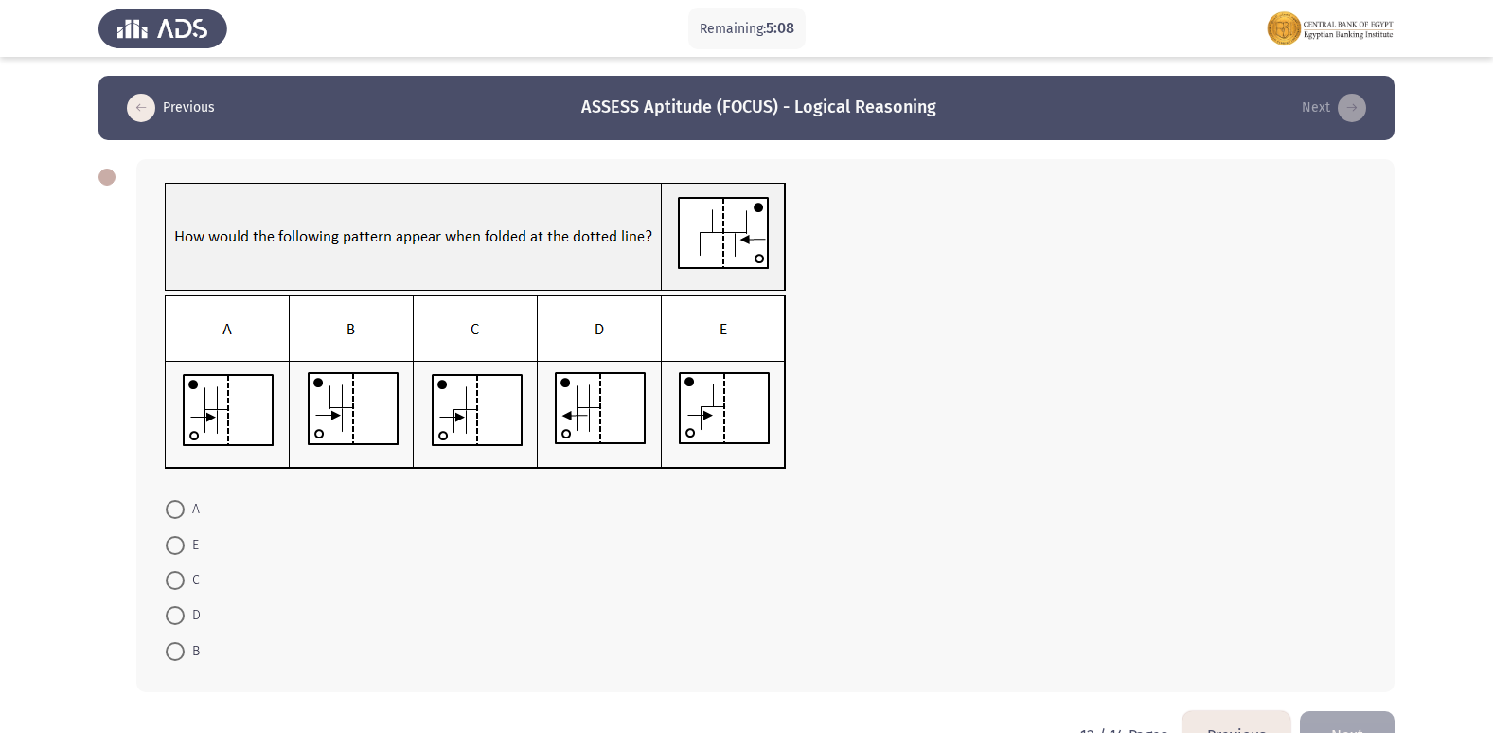
click at [179, 578] on span at bounding box center [175, 580] width 19 height 19
click at [179, 578] on input "C" at bounding box center [175, 580] width 19 height 19
radio input "true"
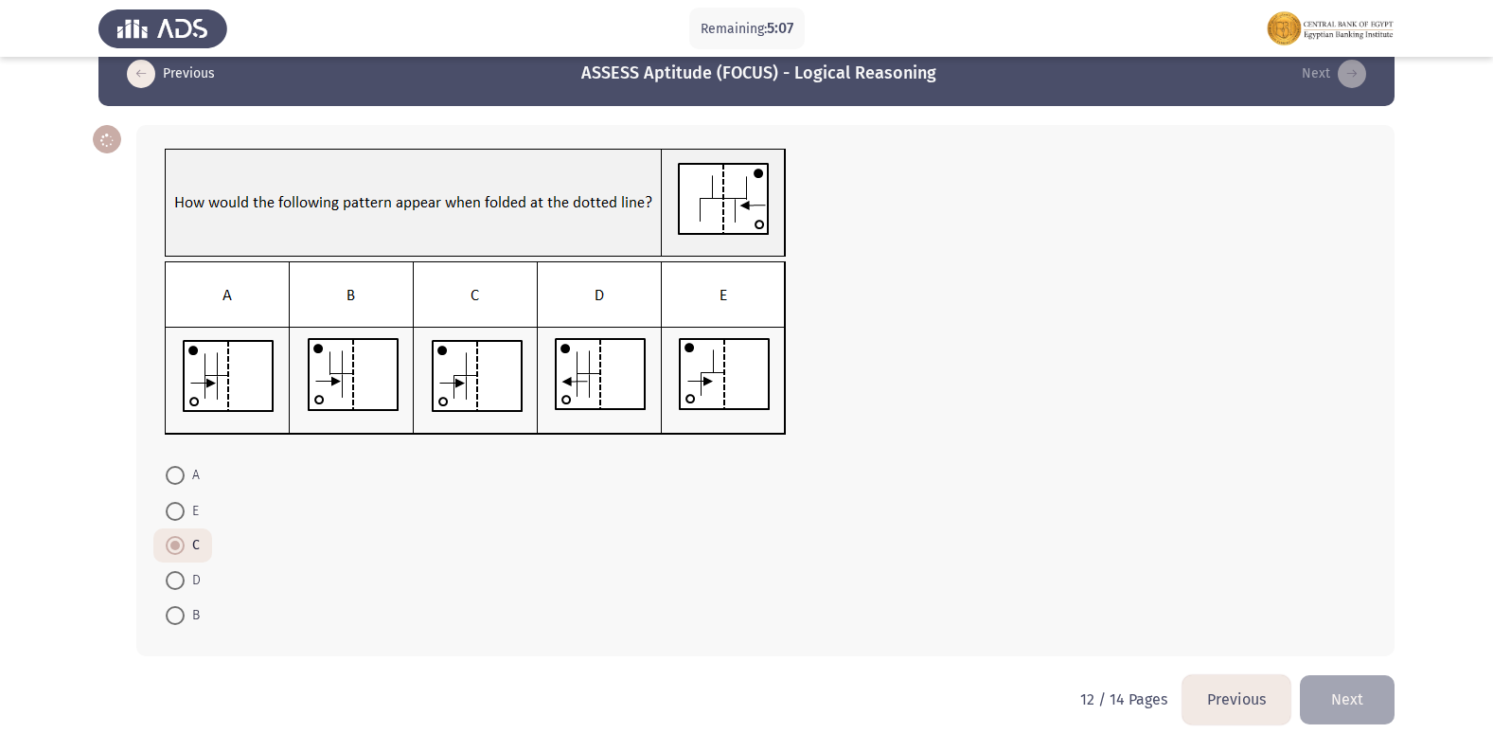
scroll to position [52, 0]
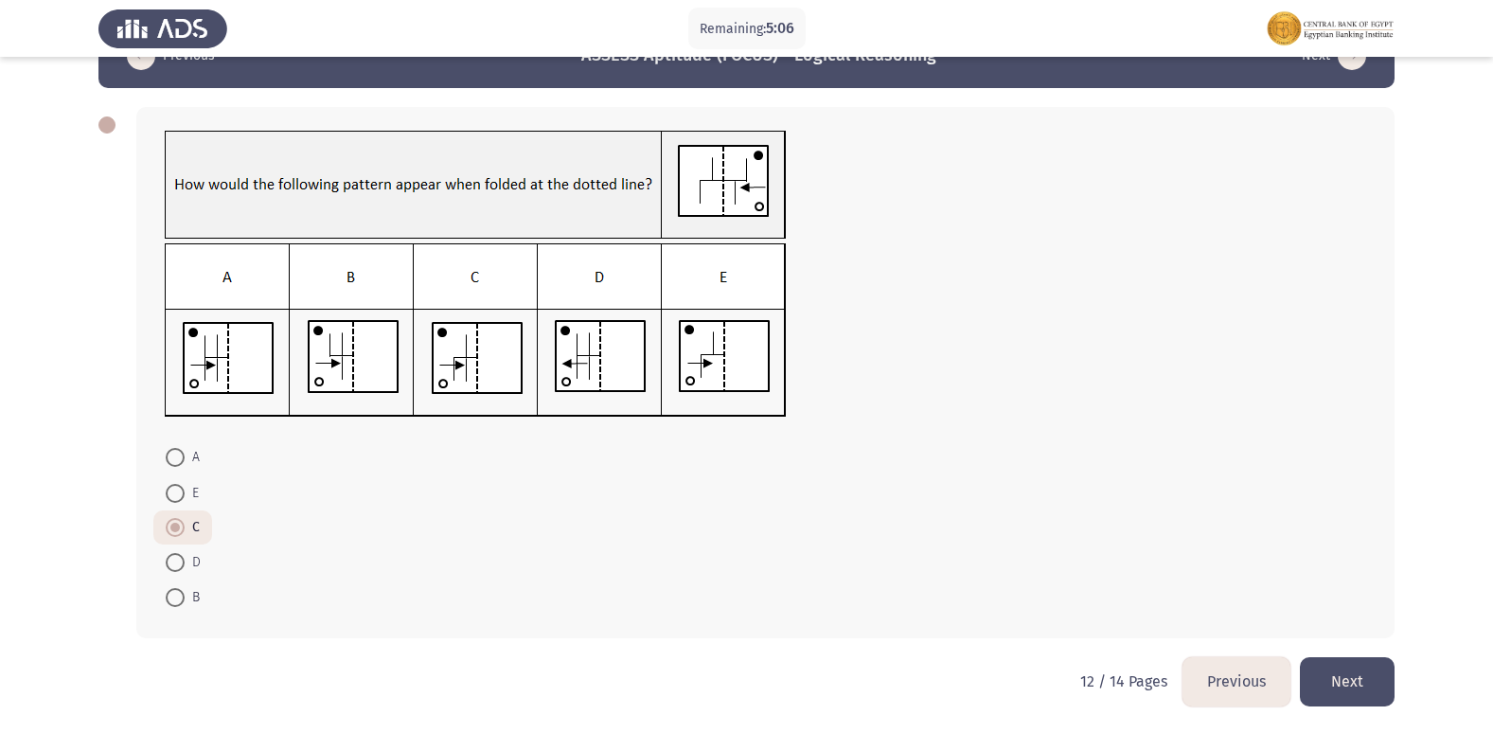
click at [1362, 680] on button "Next" at bounding box center [1347, 681] width 95 height 48
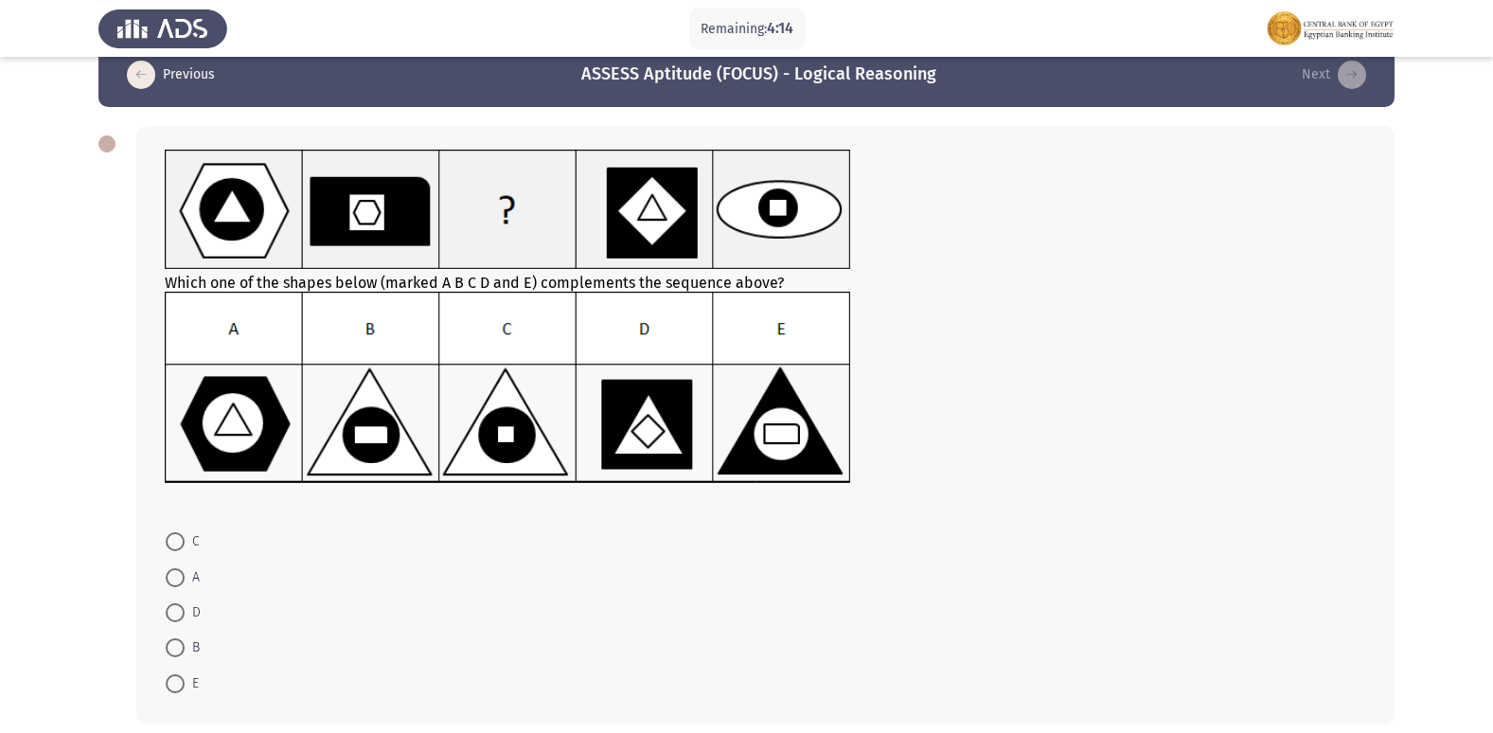
scroll to position [0, 0]
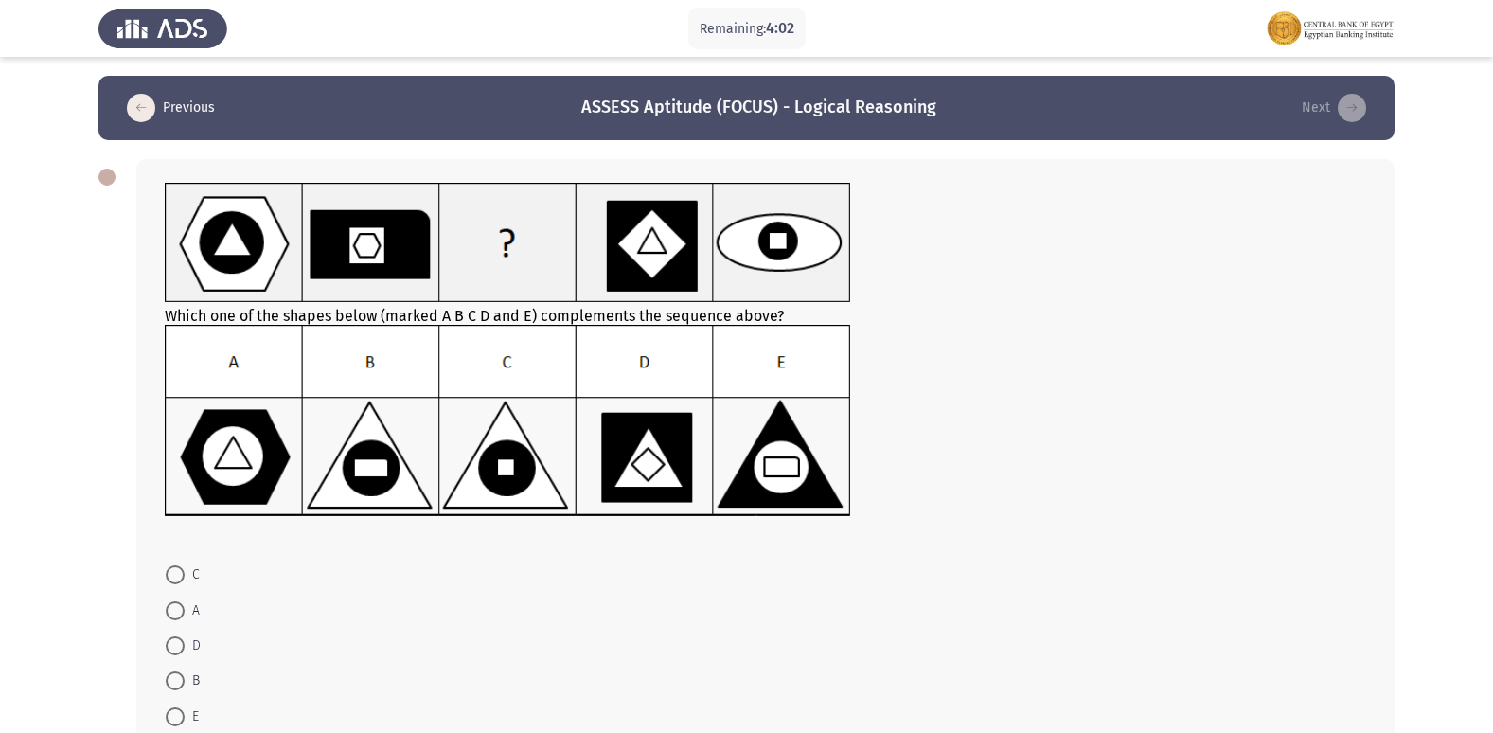
click at [181, 678] on span at bounding box center [175, 680] width 19 height 19
click at [181, 678] on input "B" at bounding box center [175, 680] width 19 height 19
radio input "true"
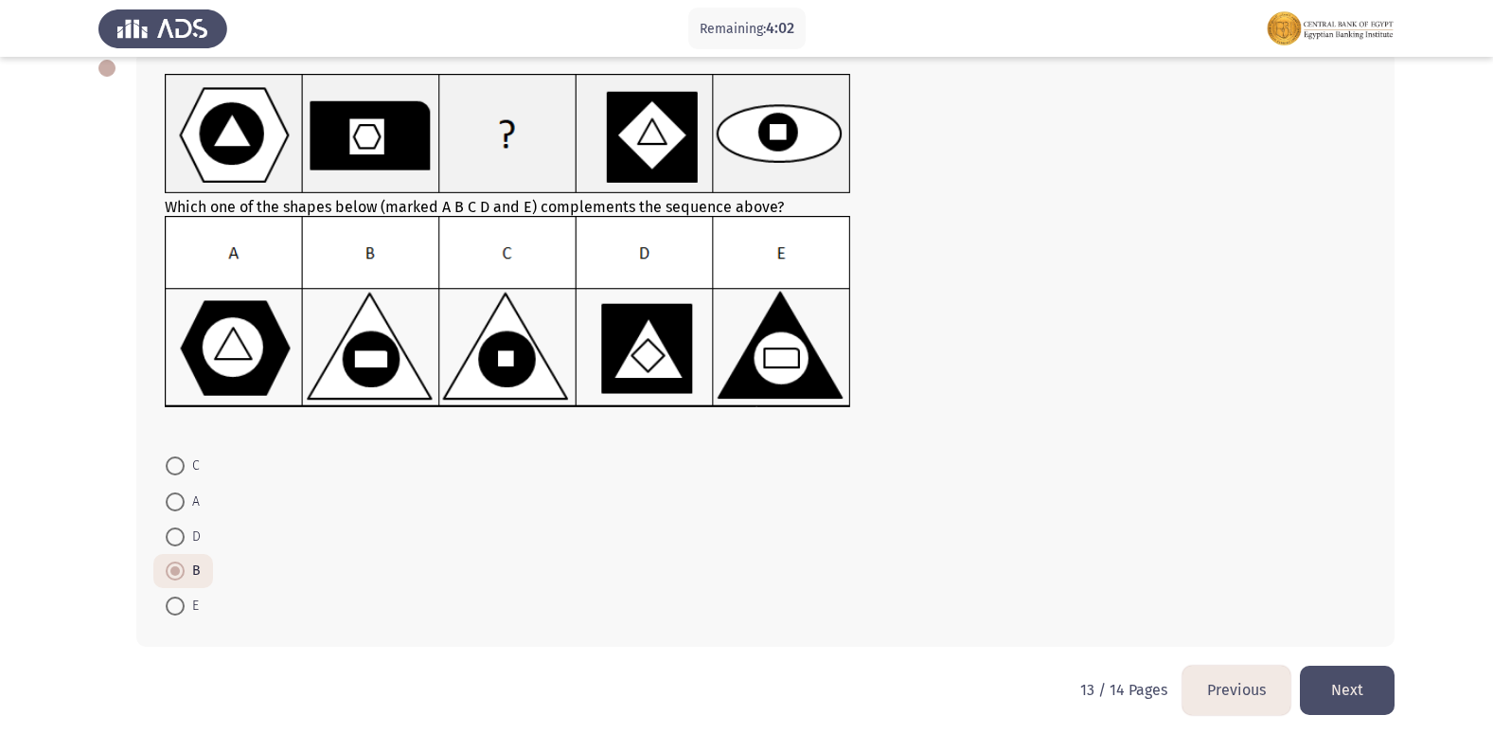
scroll to position [117, 0]
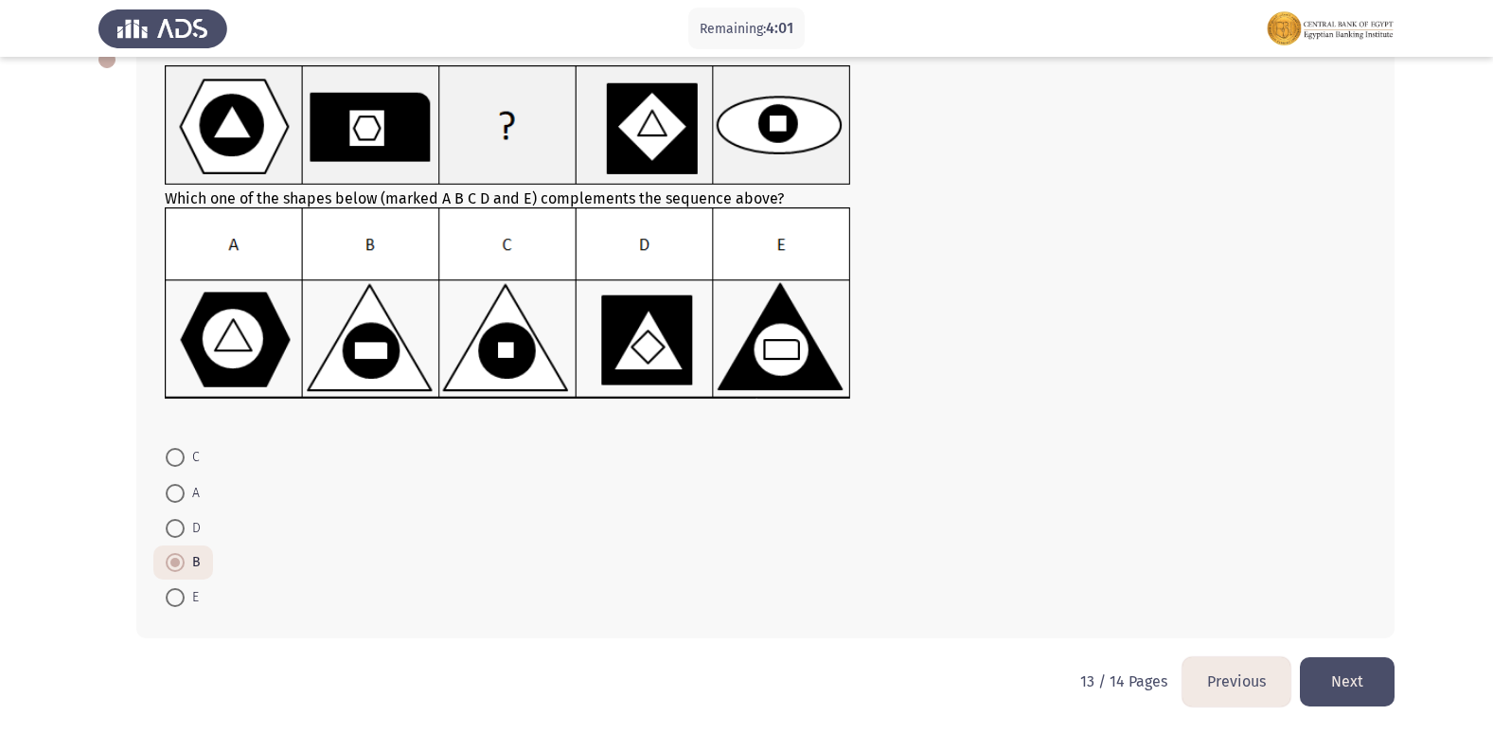
click at [1362, 677] on button "Next" at bounding box center [1347, 681] width 95 height 48
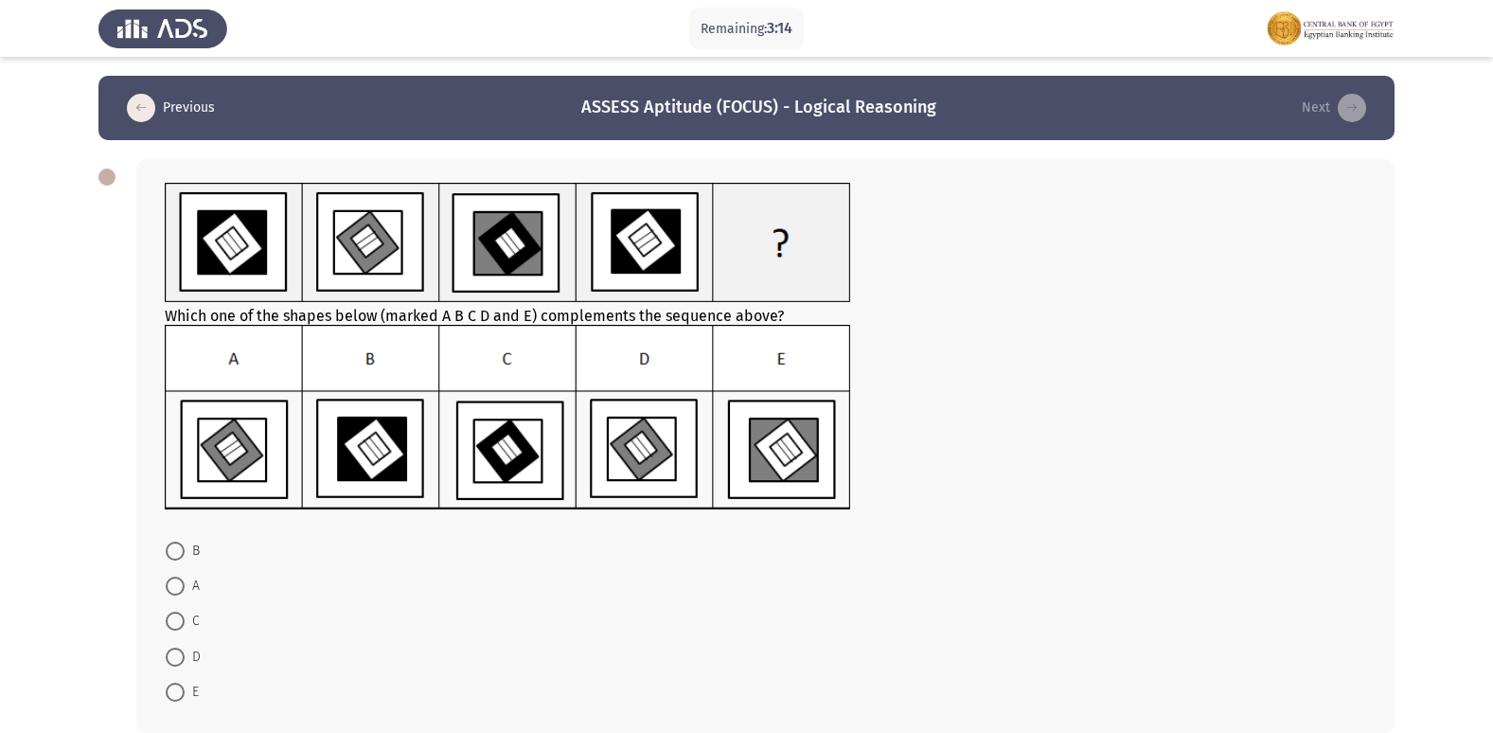
click at [178, 646] on label "D" at bounding box center [183, 657] width 35 height 23
click at [178, 647] on input "D" at bounding box center [175, 656] width 19 height 19
radio input "true"
click at [144, 105] on icon "load previous page" at bounding box center [141, 108] width 28 height 28
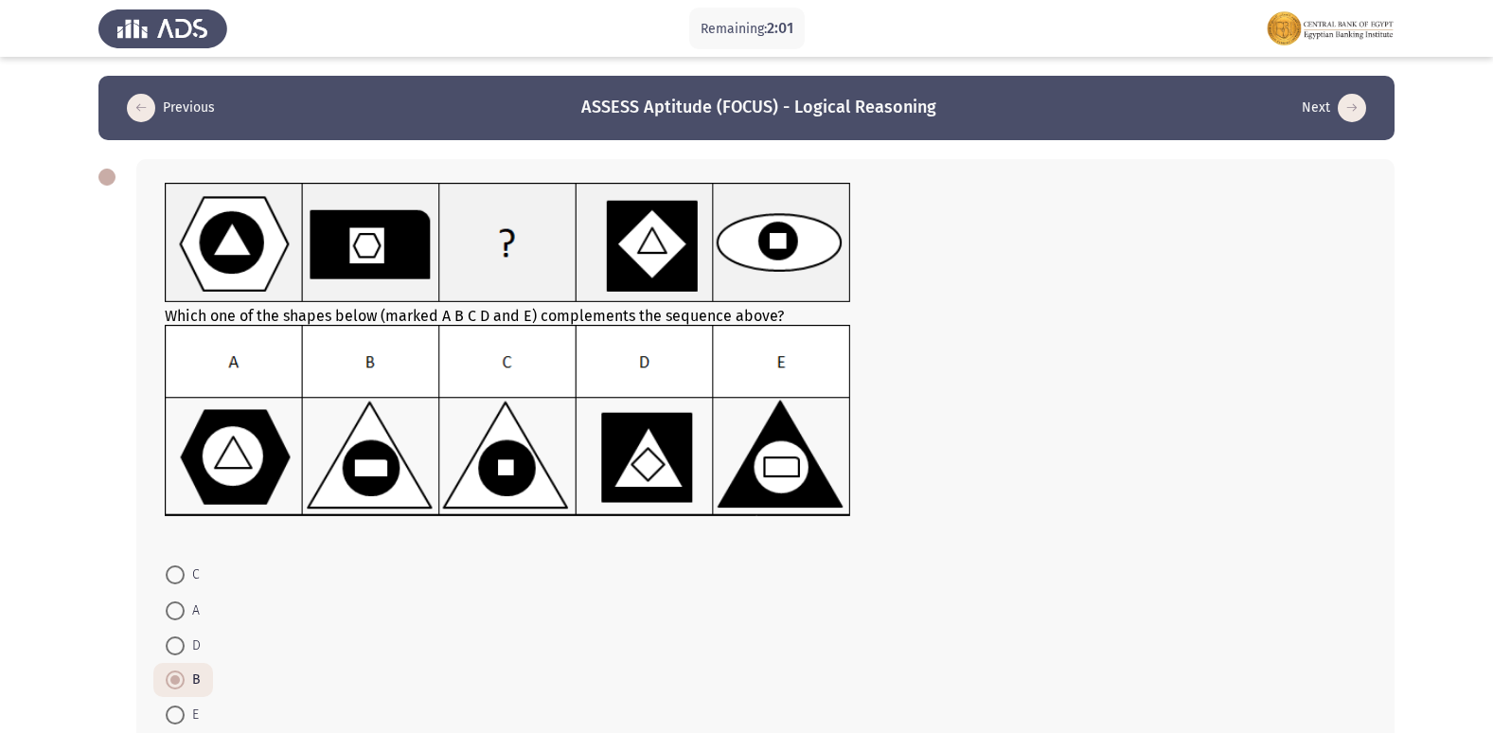
click at [135, 101] on icon "load previous page" at bounding box center [141, 108] width 28 height 28
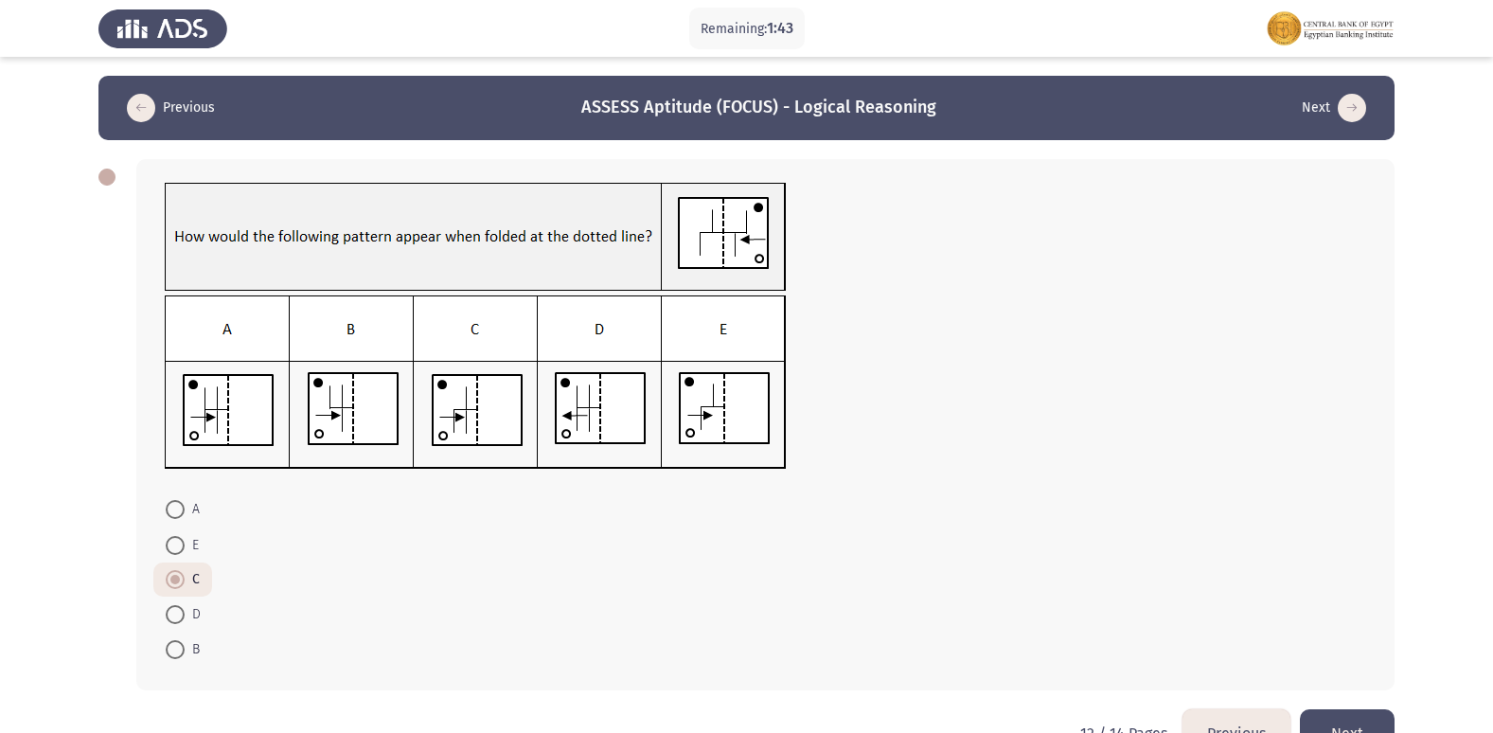
click at [170, 504] on span at bounding box center [175, 509] width 19 height 19
click at [170, 504] on input "A" at bounding box center [175, 509] width 19 height 19
radio input "true"
click at [141, 106] on icon "load previous page" at bounding box center [141, 108] width 28 height 28
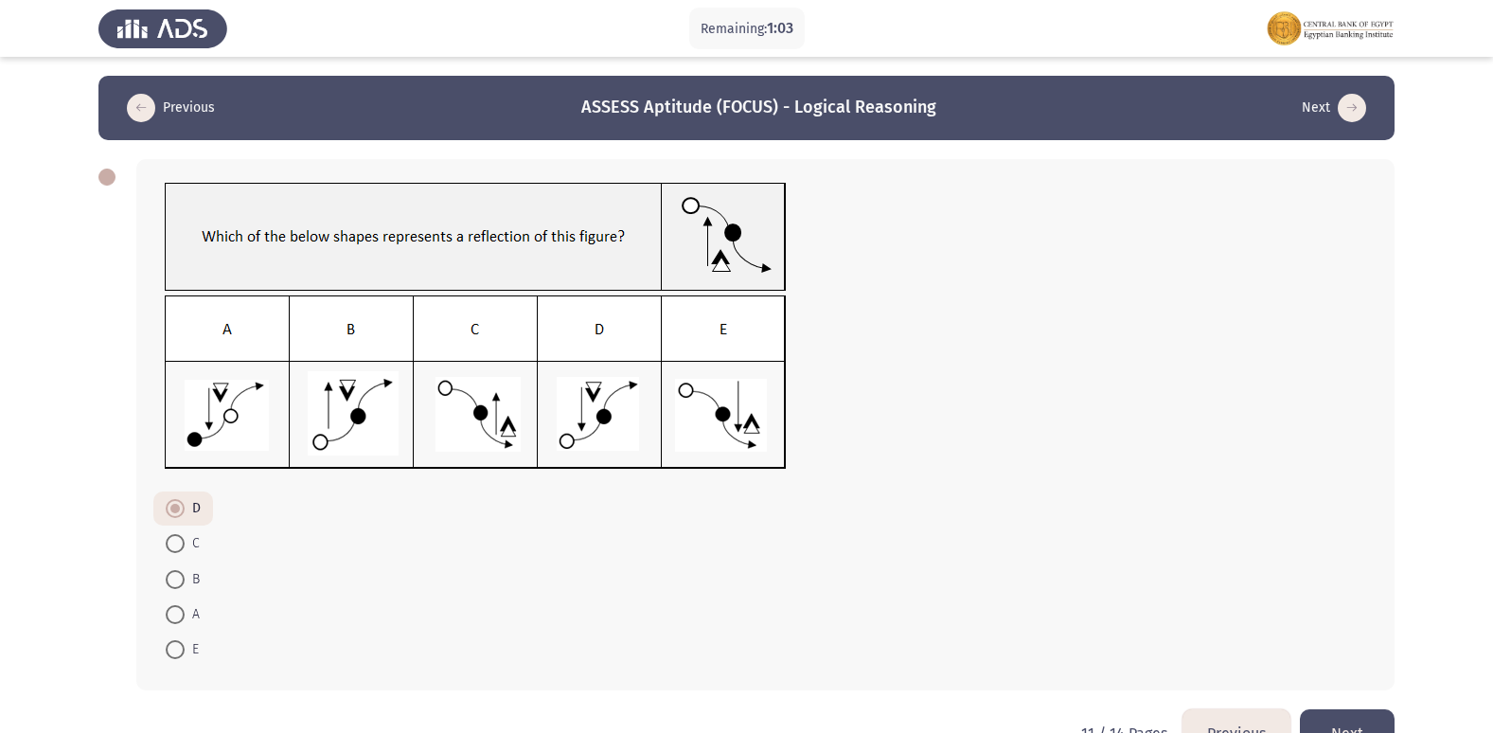
click at [146, 106] on icon "load previous page" at bounding box center [141, 108] width 28 height 28
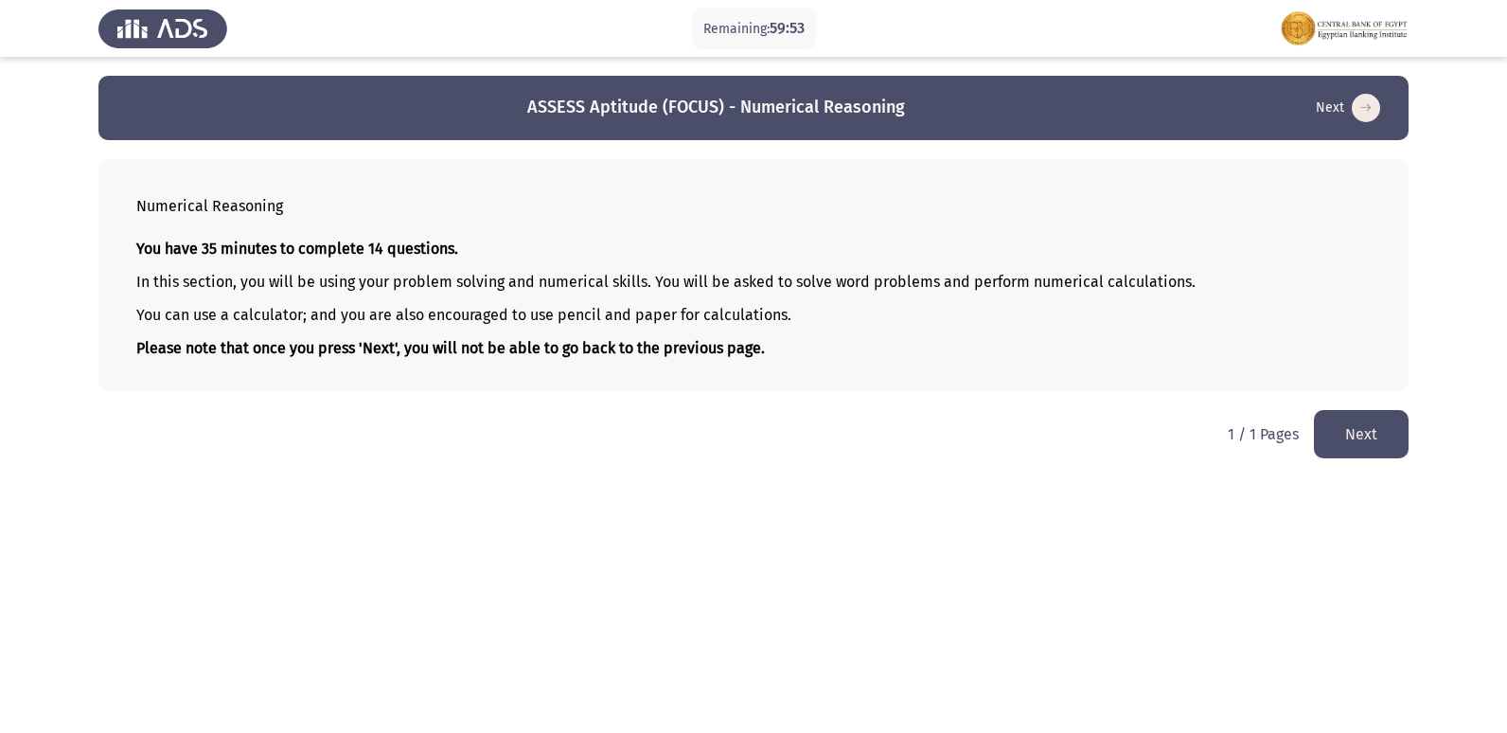
click at [1356, 445] on button "Next" at bounding box center [1361, 434] width 95 height 48
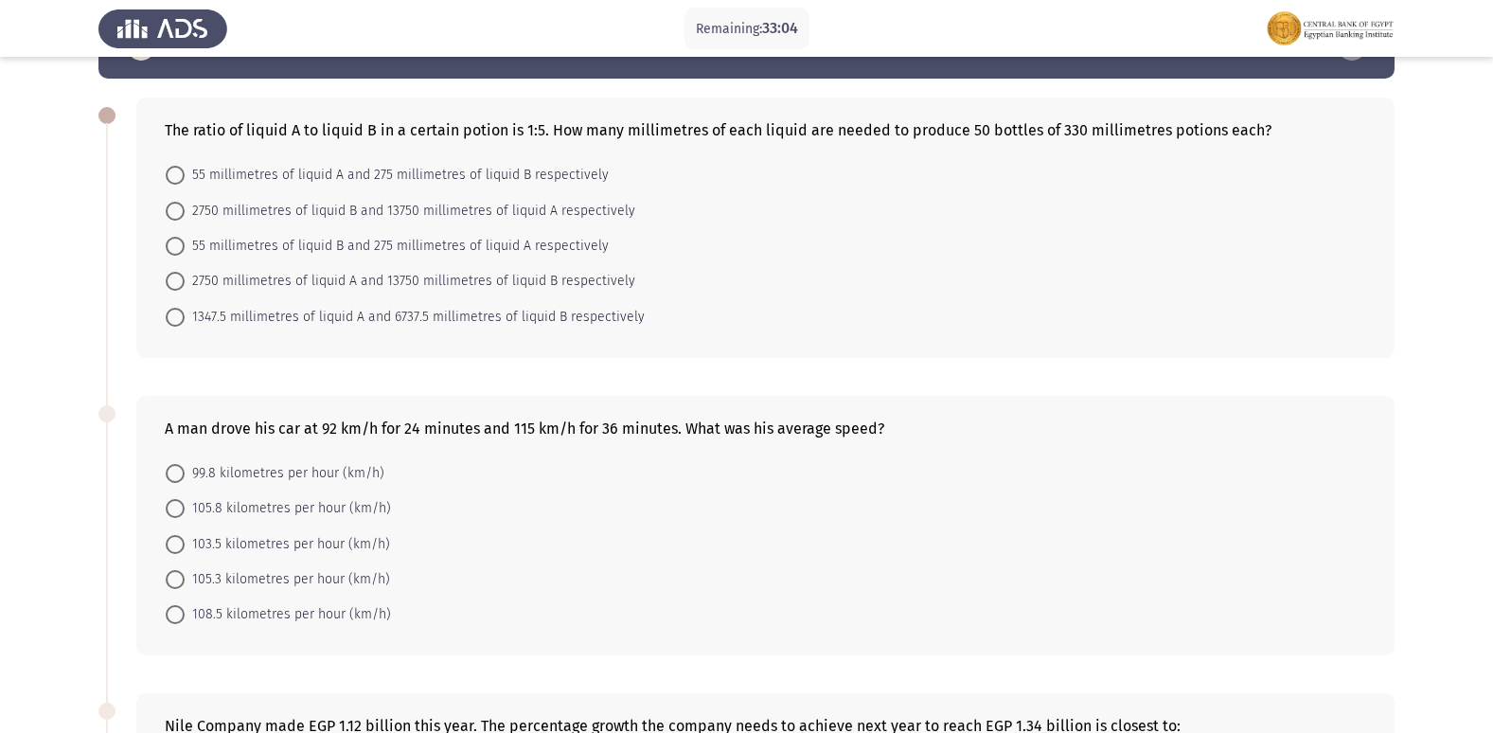
scroll to position [95, 0]
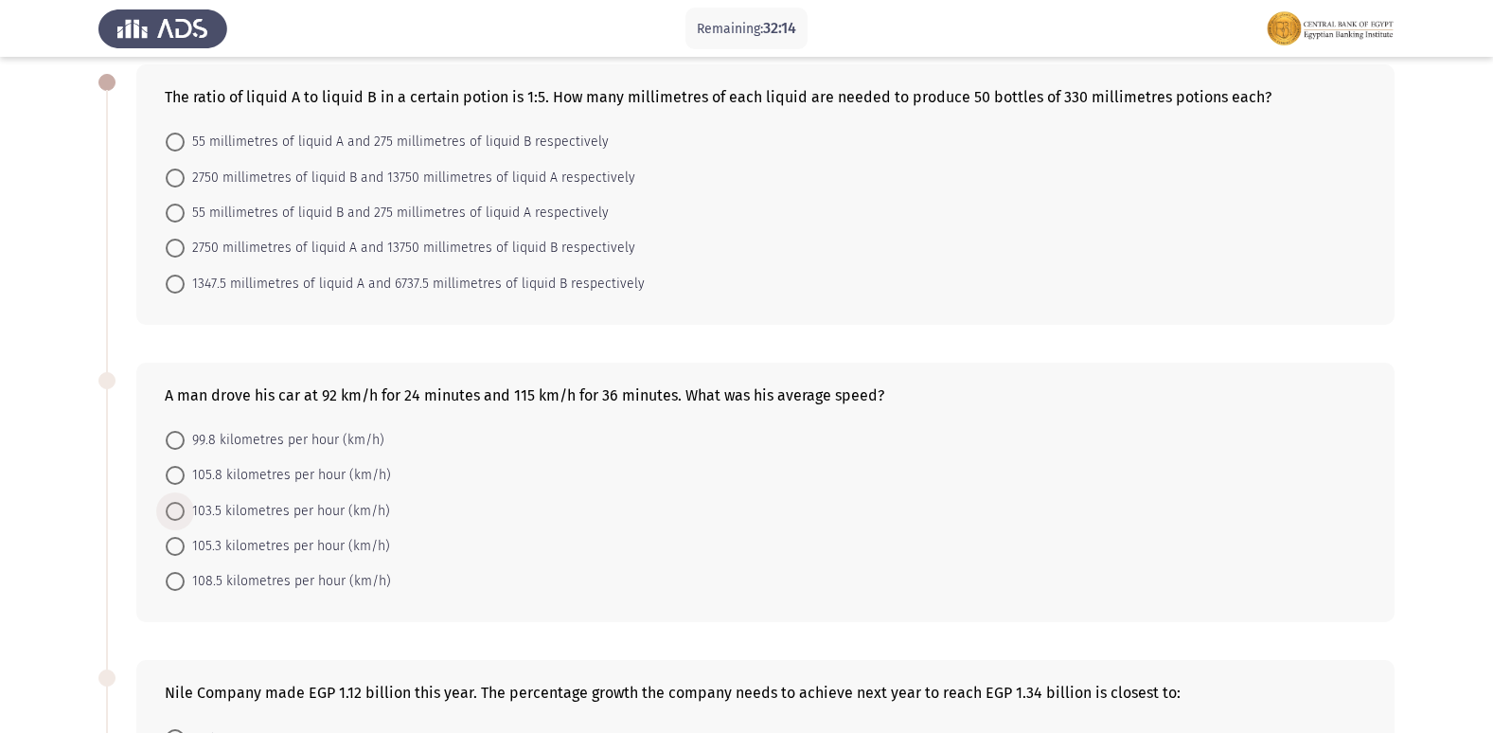
click at [178, 507] on span at bounding box center [175, 511] width 19 height 19
click at [178, 507] on input "103.5 kilometres per hour (km/h)" at bounding box center [175, 511] width 19 height 19
radio input "true"
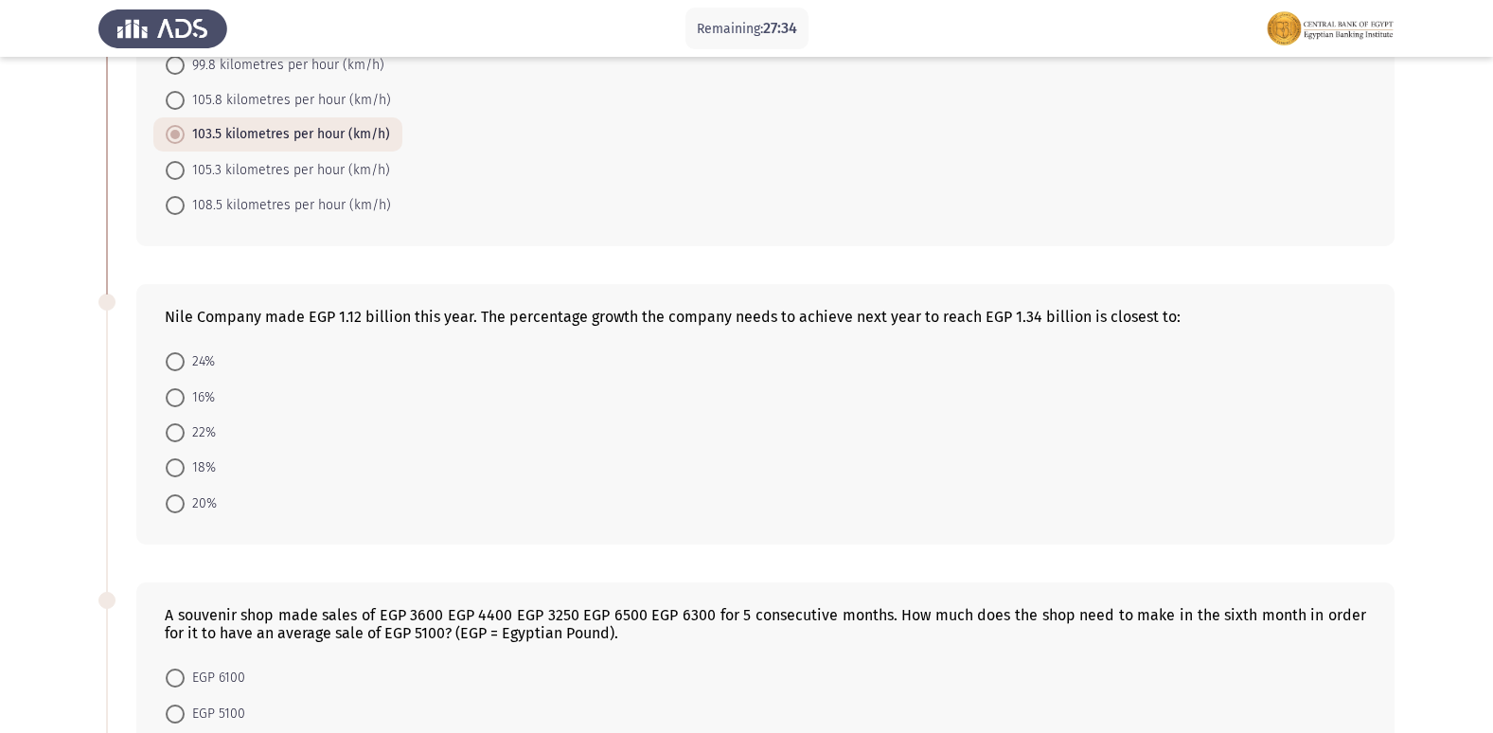
scroll to position [473, 0]
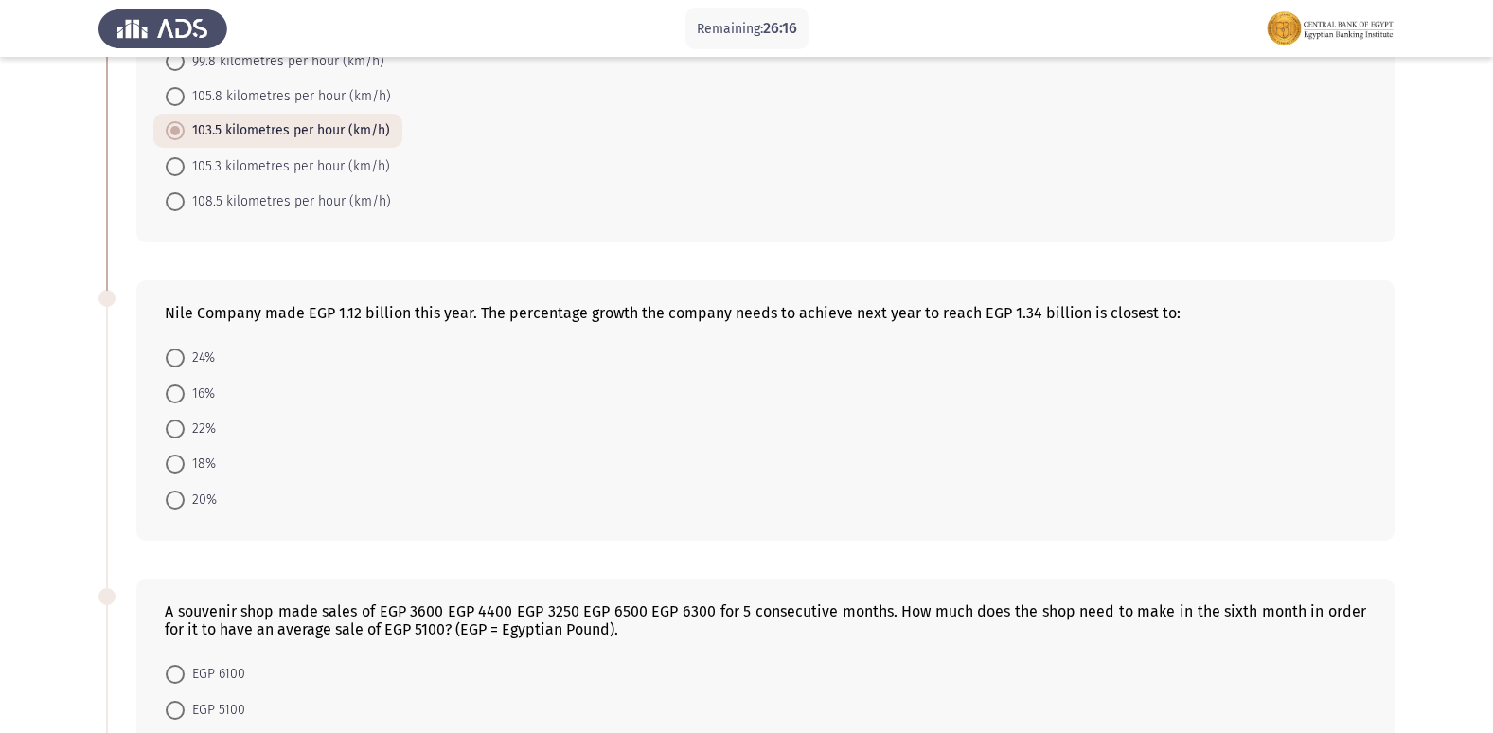
click at [177, 429] on span at bounding box center [175, 428] width 19 height 19
click at [177, 429] on input "22%" at bounding box center [175, 428] width 19 height 19
radio input "true"
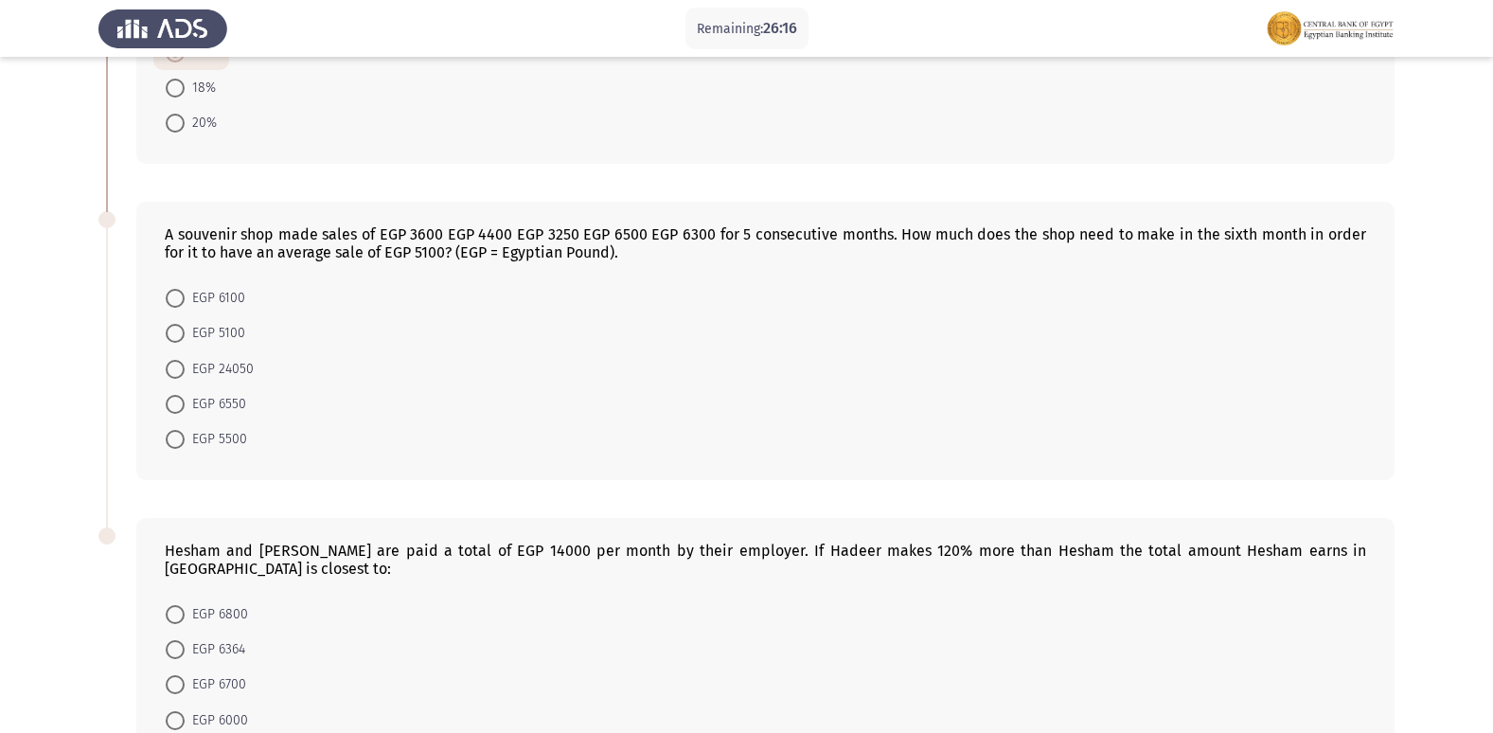
scroll to position [852, 0]
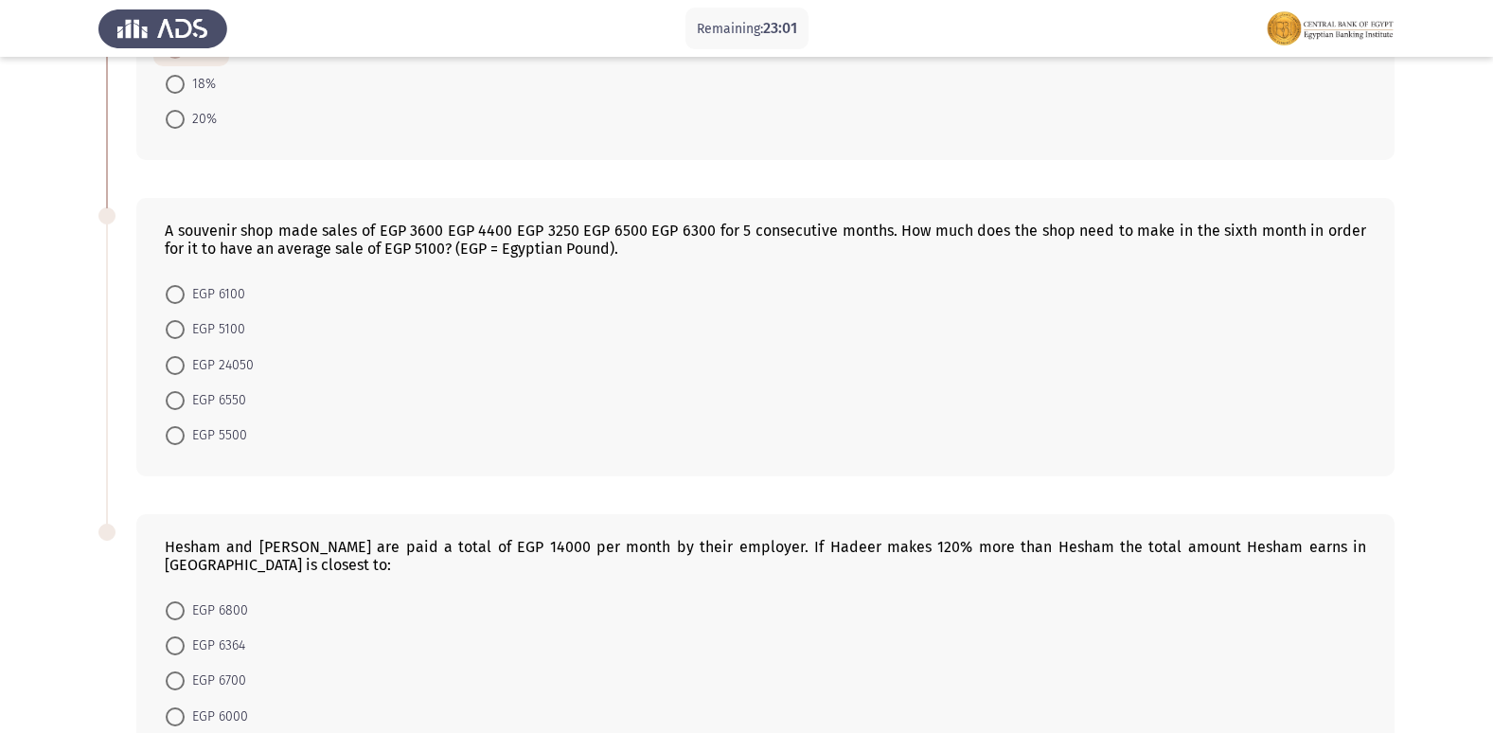
click at [169, 400] on span at bounding box center [175, 400] width 19 height 19
click at [169, 400] on input "EGP 6550" at bounding box center [175, 400] width 19 height 19
radio input "true"
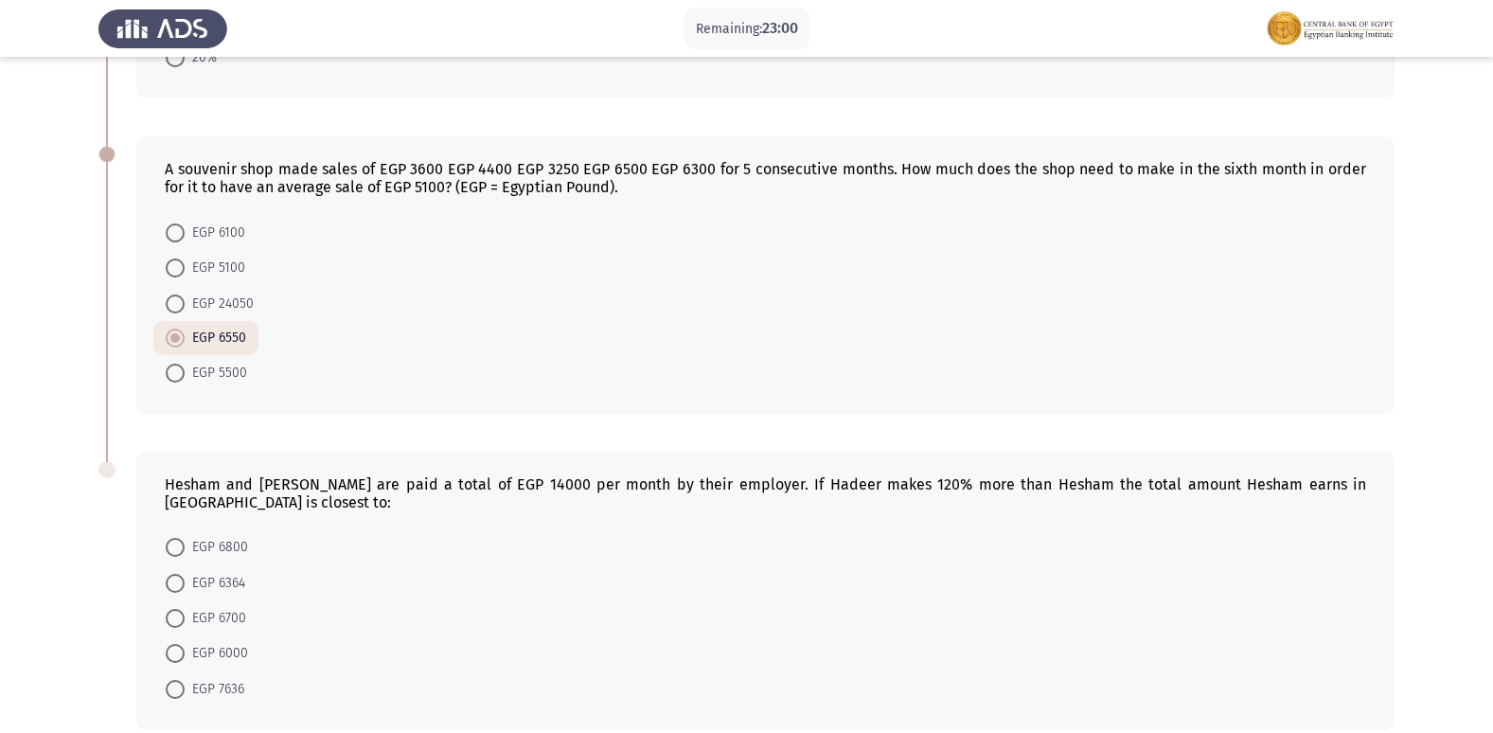
scroll to position [987, 0]
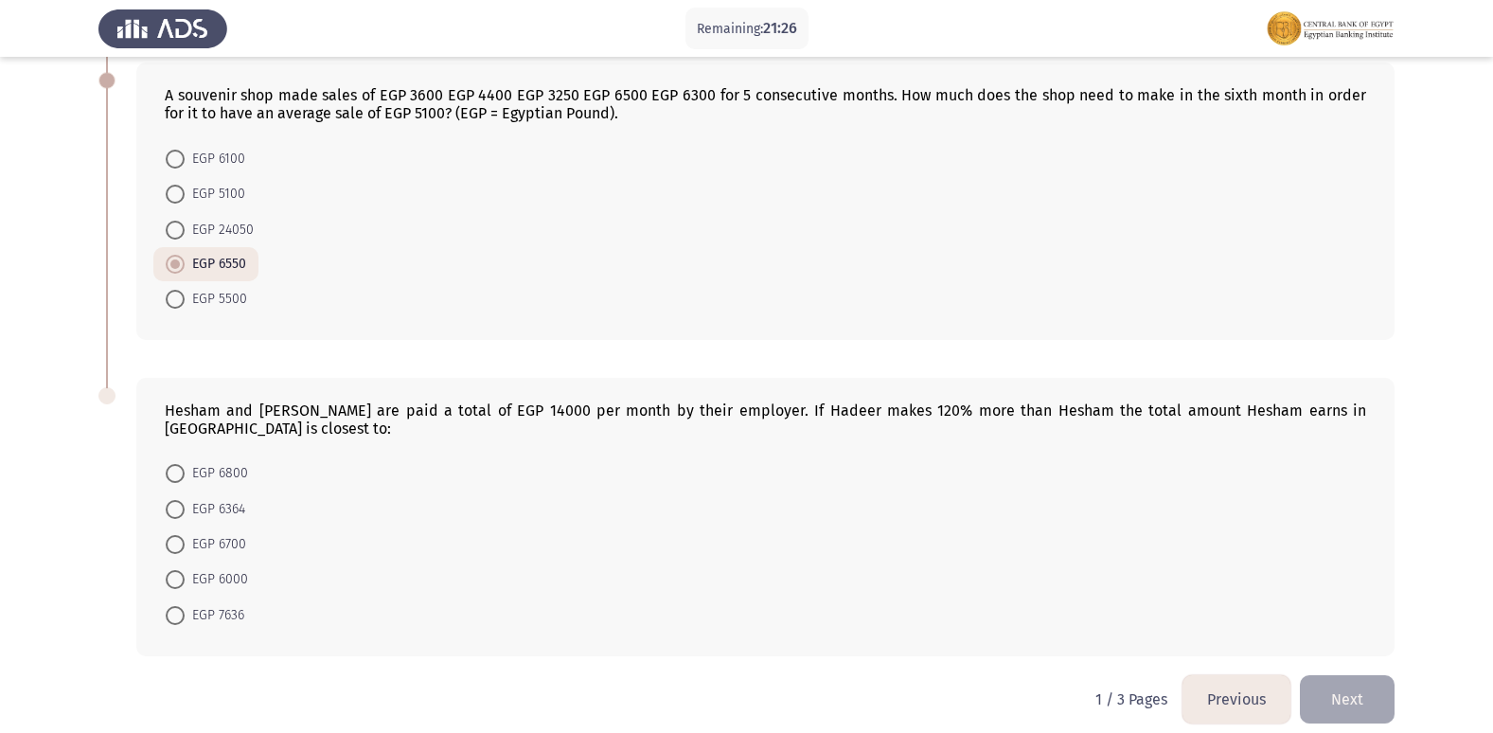
click at [179, 500] on span at bounding box center [175, 509] width 19 height 19
click at [179, 500] on input "EGP 6364" at bounding box center [175, 509] width 19 height 19
radio input "true"
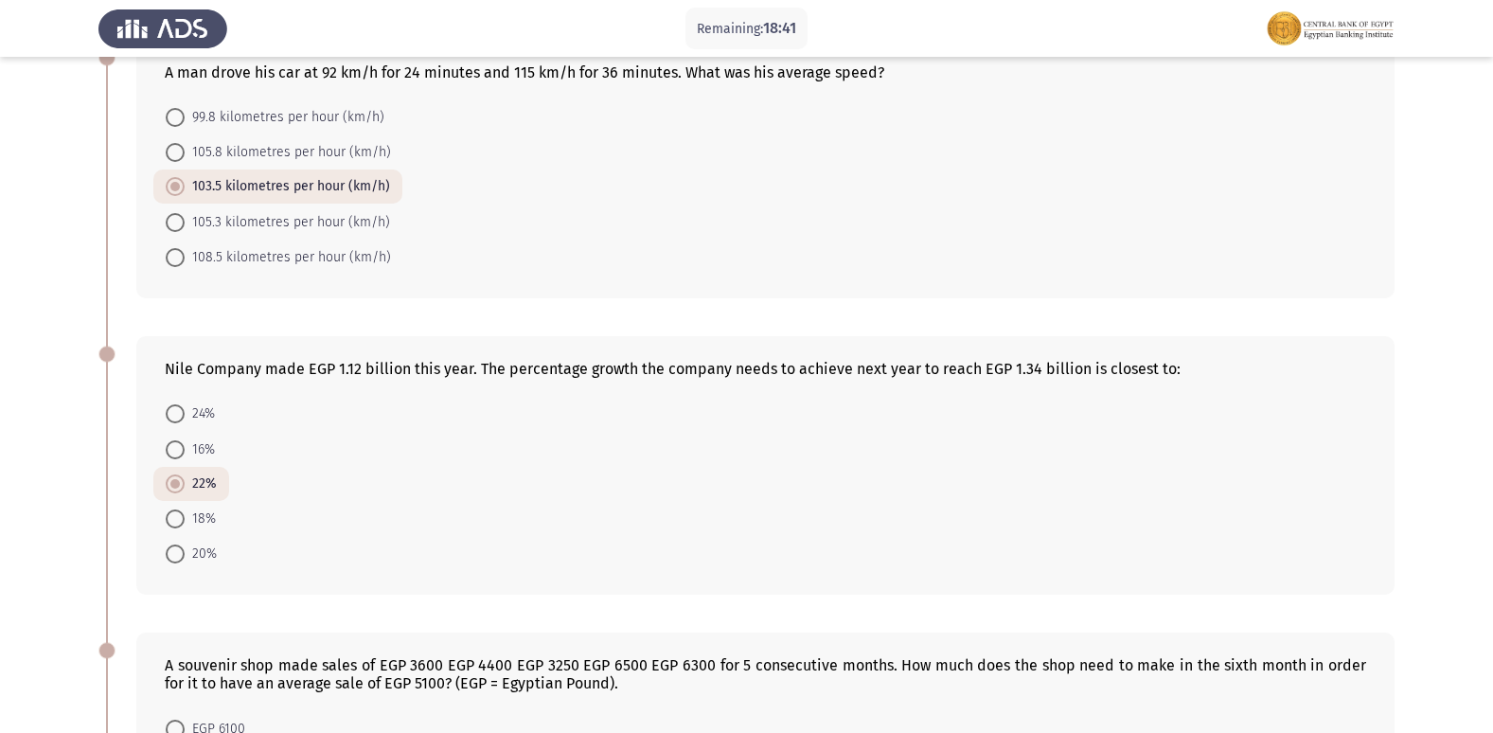
scroll to position [0, 0]
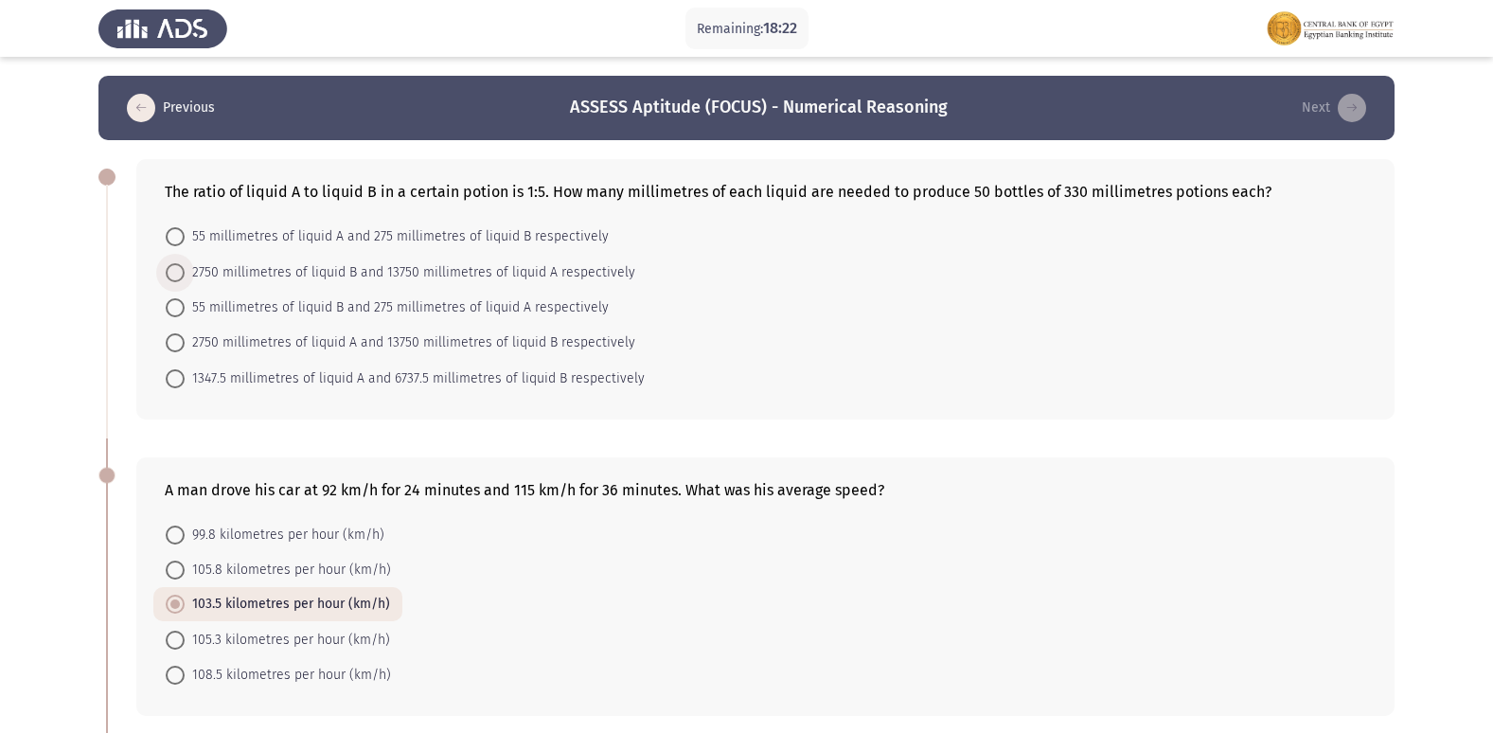
click at [174, 276] on span at bounding box center [175, 272] width 19 height 19
click at [174, 276] on input "2750 millimetres of liquid B and 13750 millimetres of liquid A respectively" at bounding box center [175, 272] width 19 height 19
radio input "true"
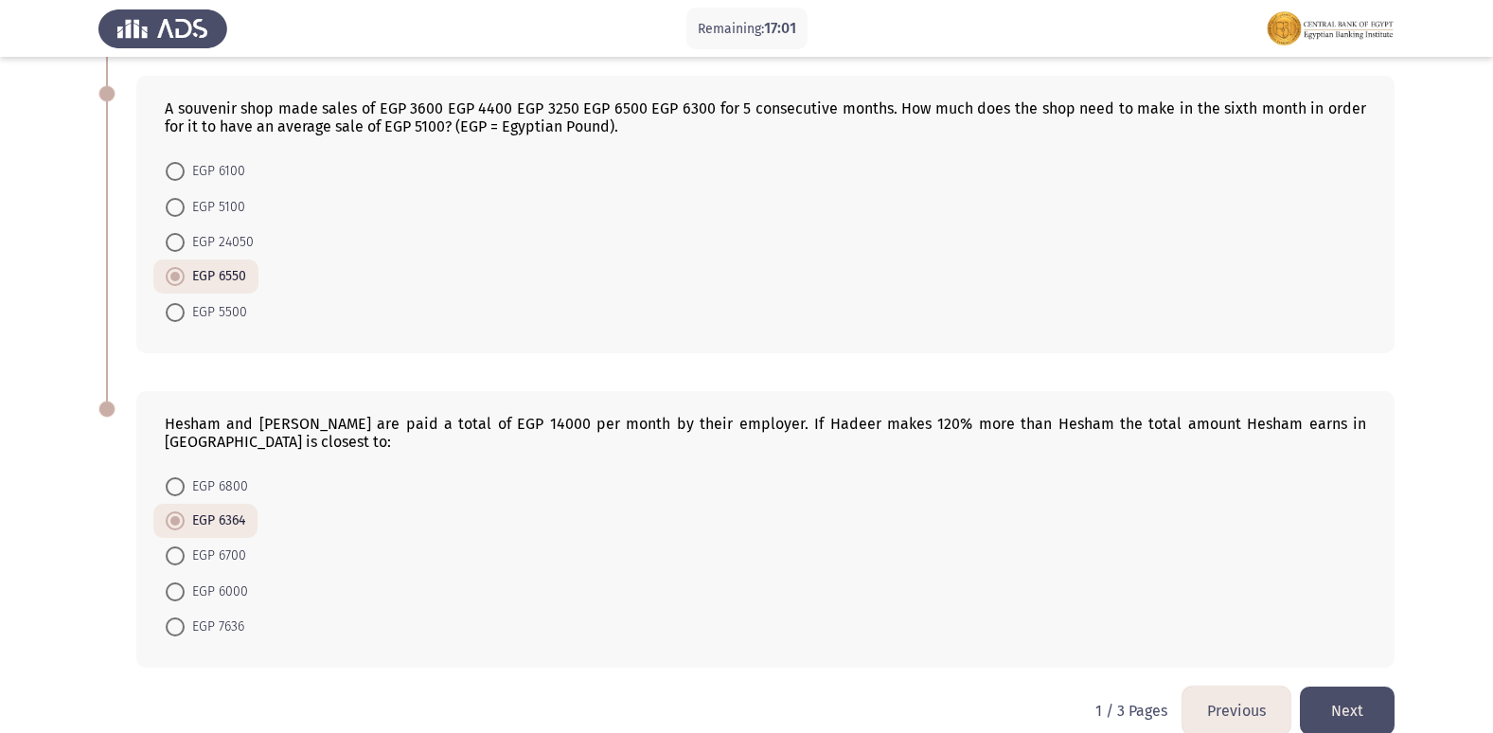
scroll to position [984, 0]
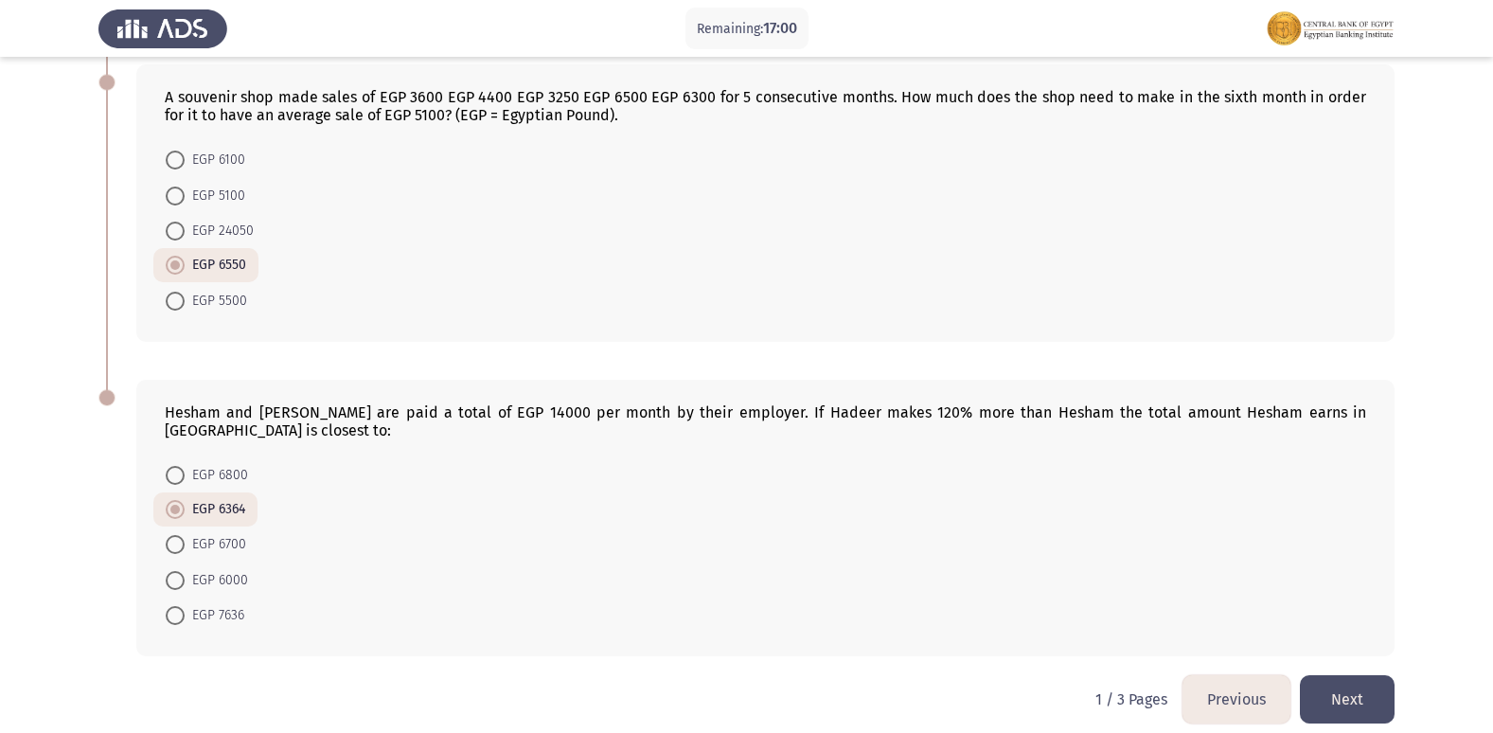
click at [1369, 675] on button "Next" at bounding box center [1347, 699] width 95 height 48
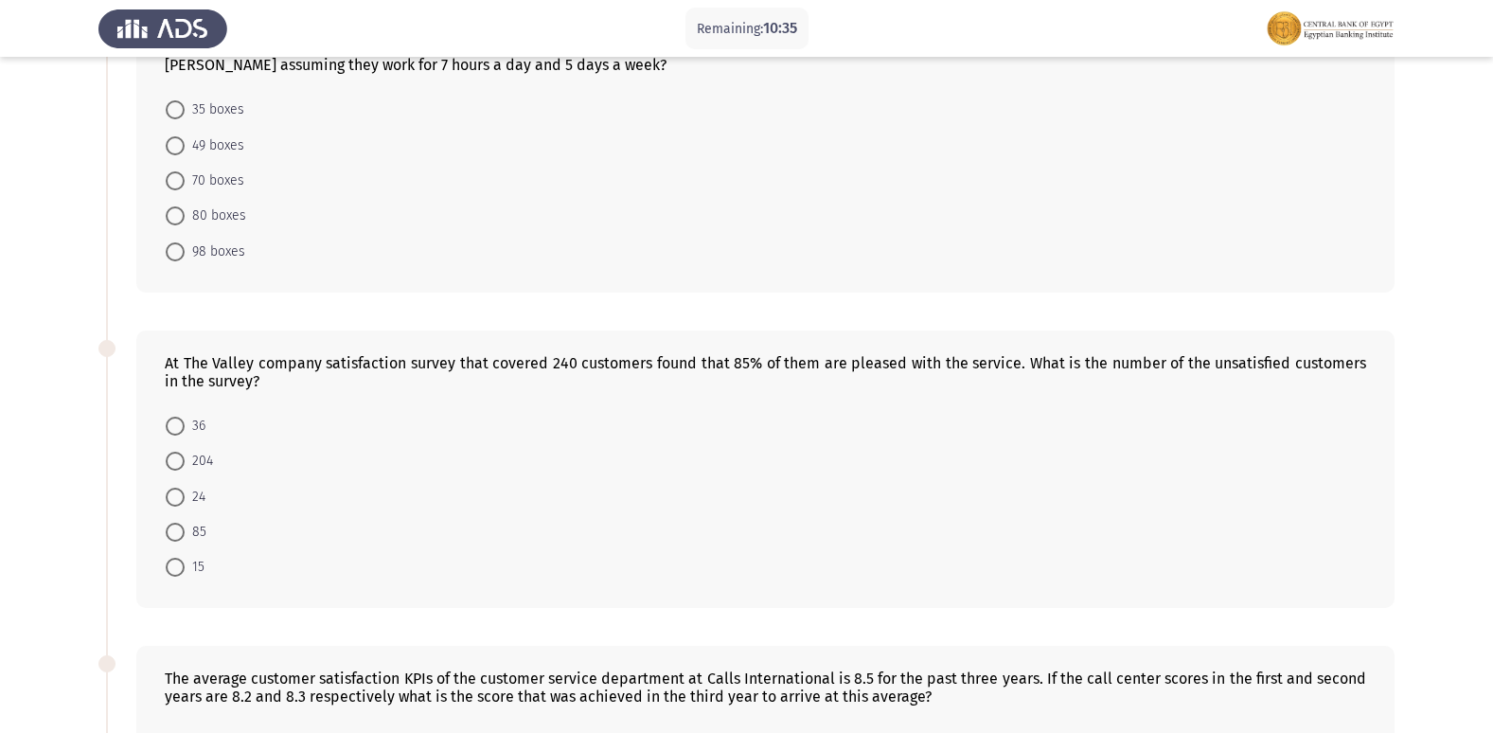
scroll to position [189, 0]
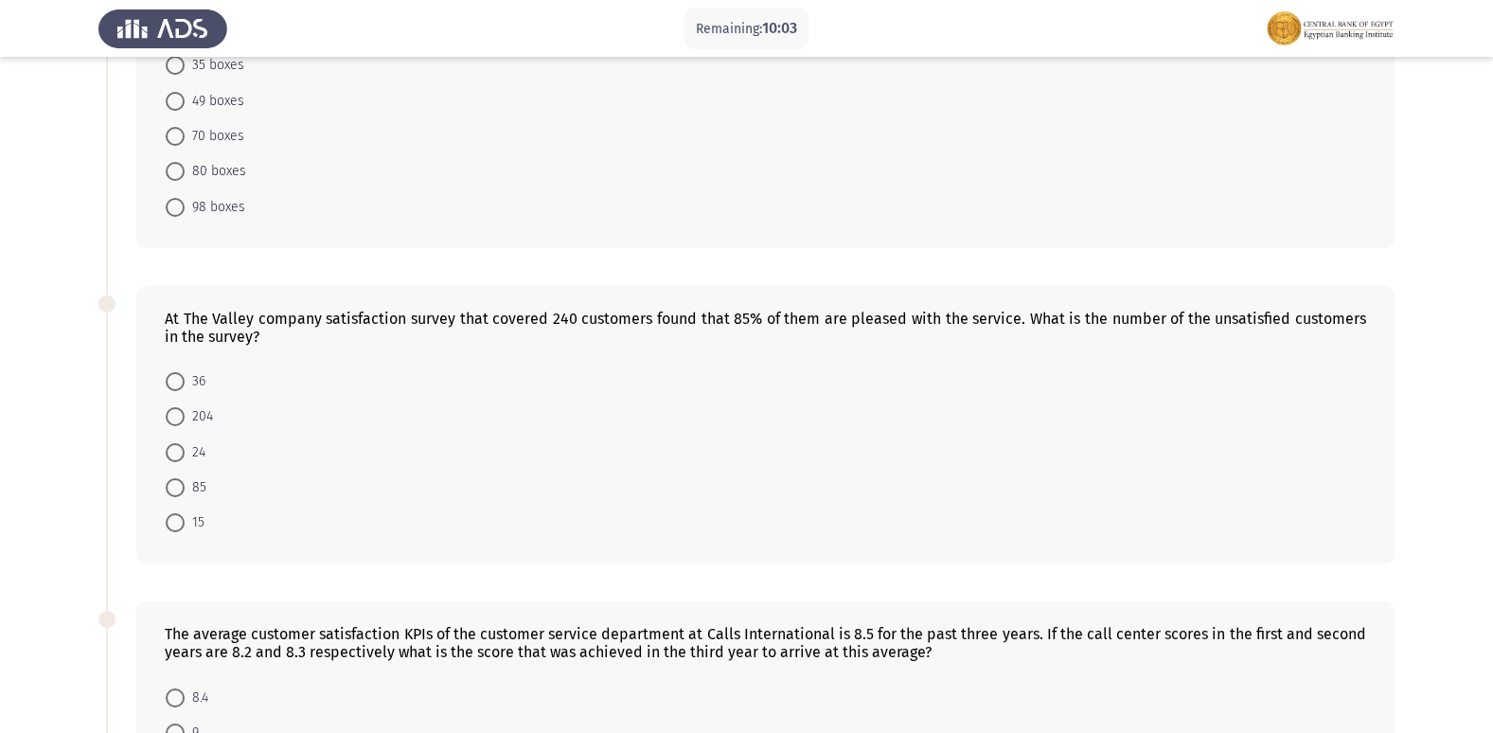
click at [189, 381] on span "36" at bounding box center [195, 381] width 21 height 23
click at [185, 381] on input "36" at bounding box center [175, 381] width 19 height 19
radio input "true"
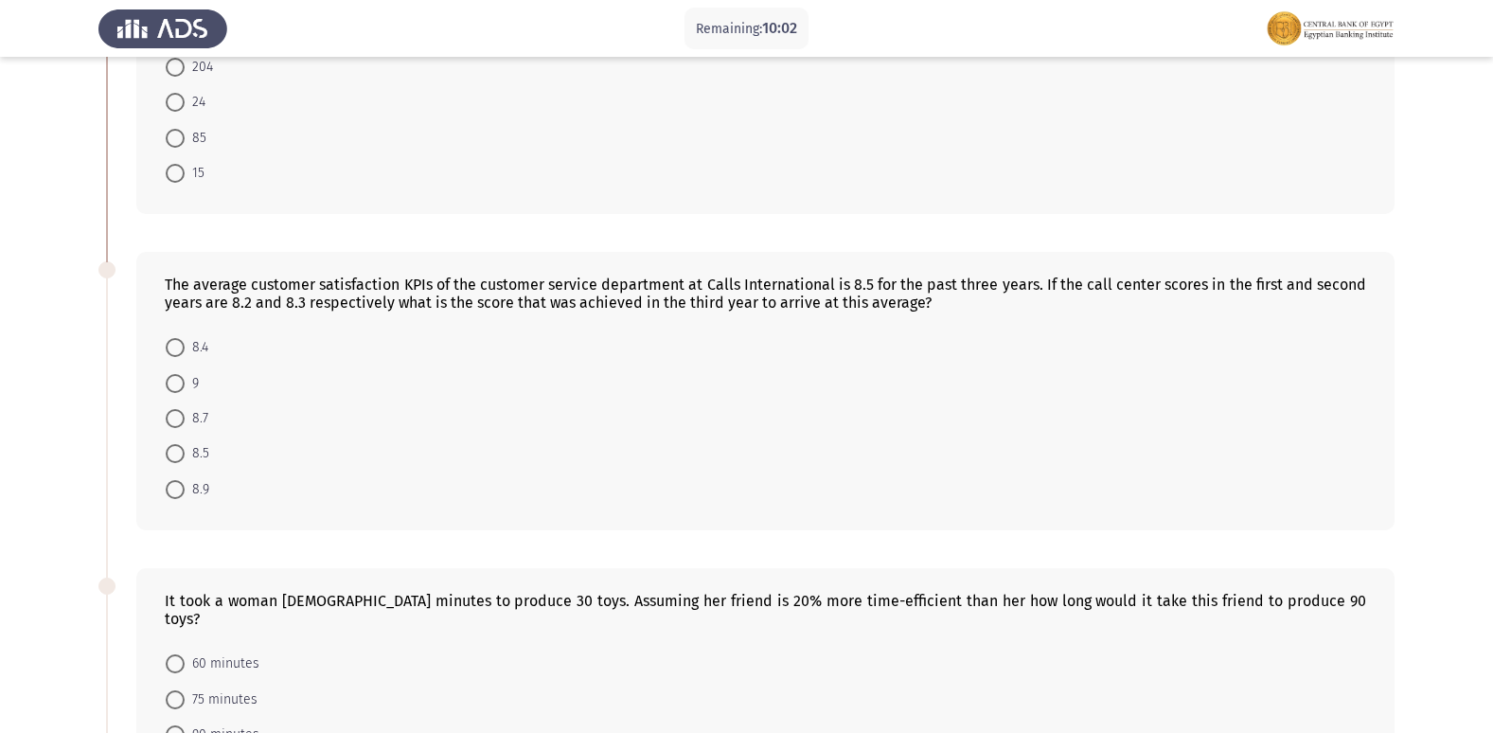
scroll to position [568, 0]
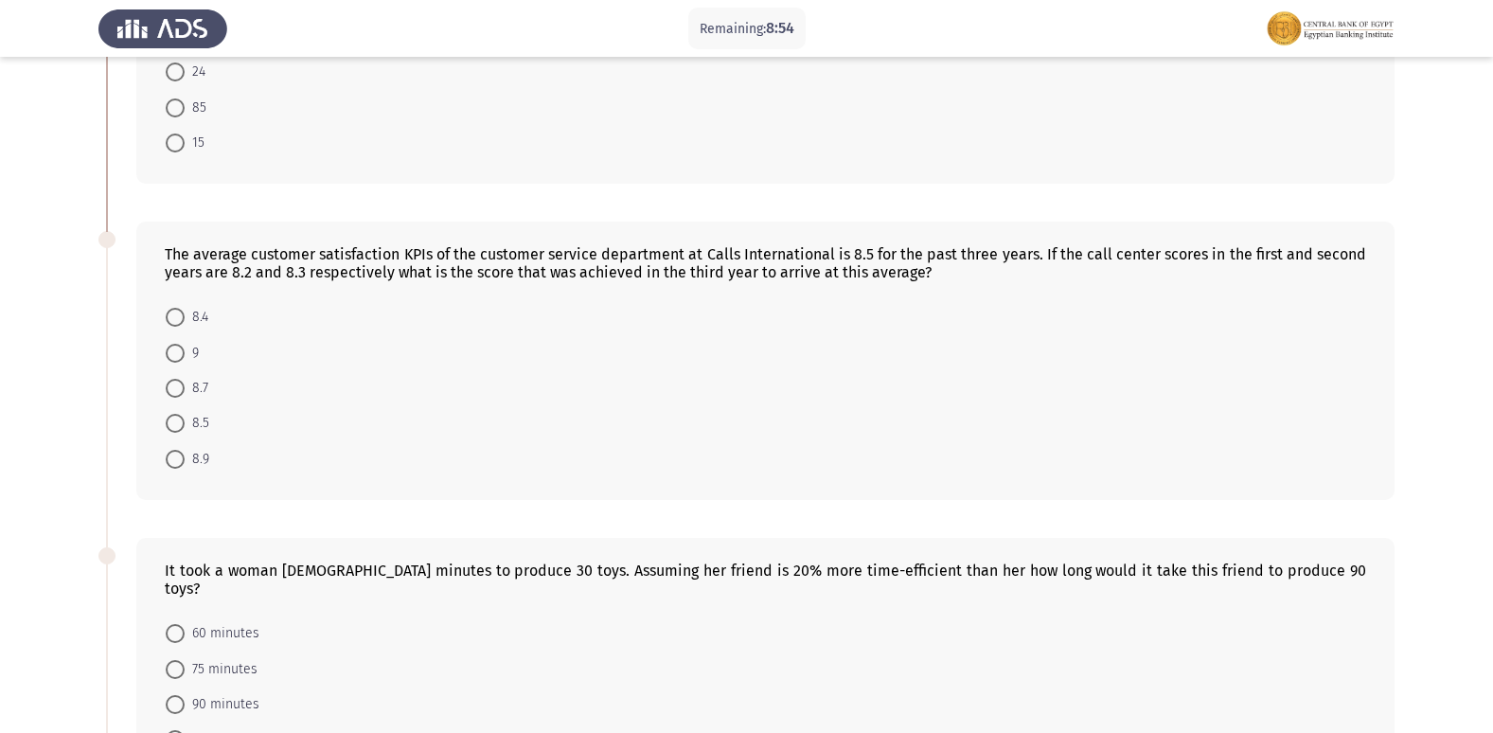
click at [177, 349] on span at bounding box center [175, 353] width 19 height 19
click at [177, 349] on input "9" at bounding box center [175, 353] width 19 height 19
radio input "true"
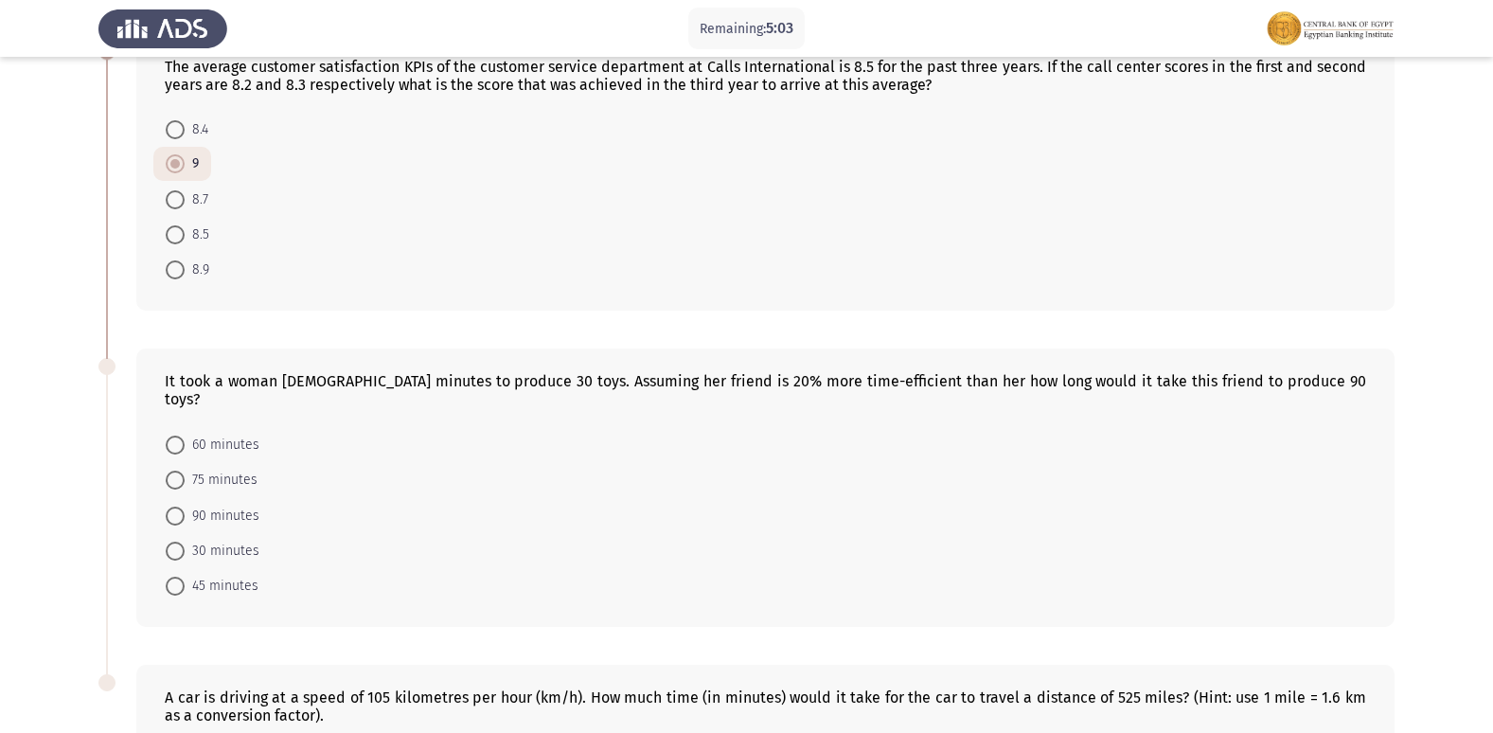
scroll to position [757, 0]
click at [174, 434] on span at bounding box center [175, 443] width 19 height 19
click at [174, 434] on input "60 minutes" at bounding box center [175, 443] width 19 height 19
radio input "true"
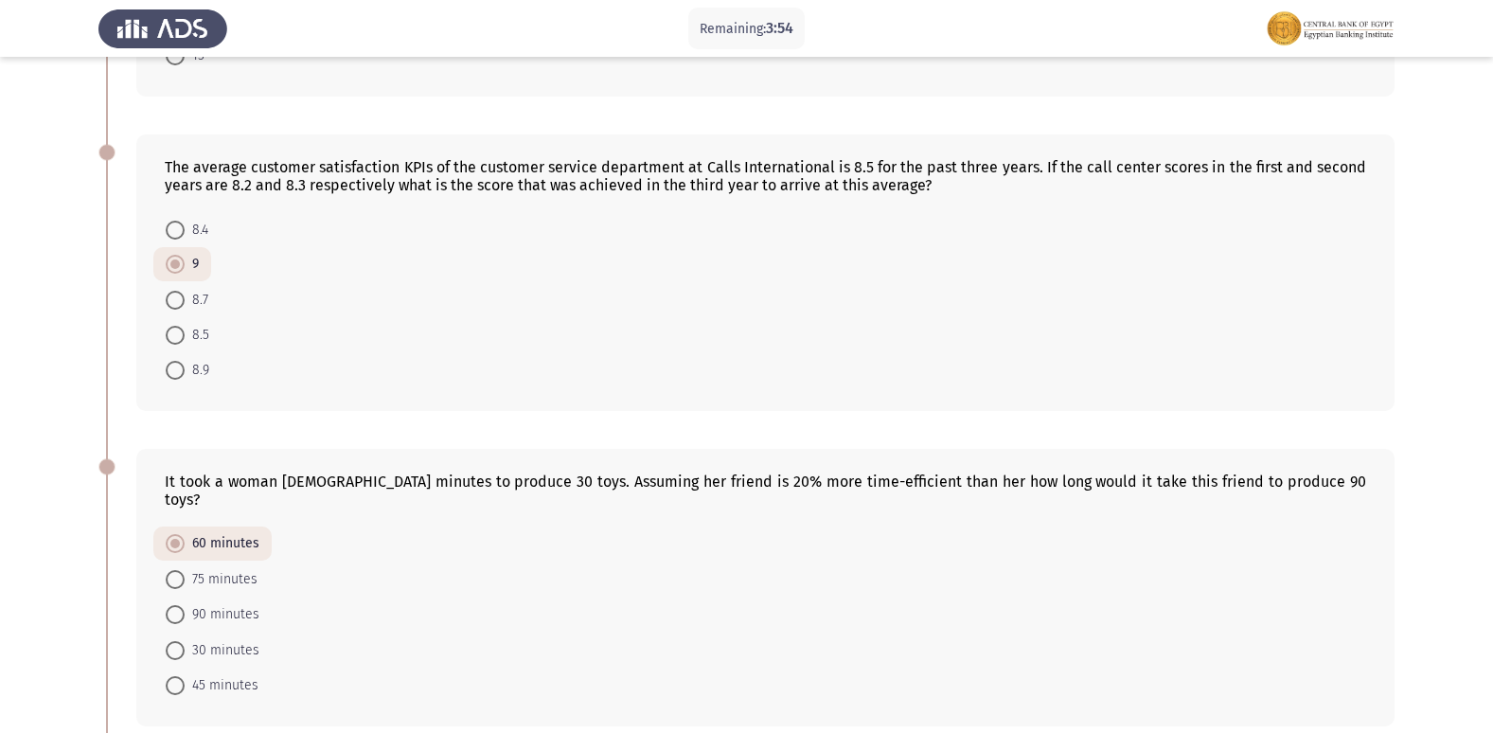
scroll to position [95, 0]
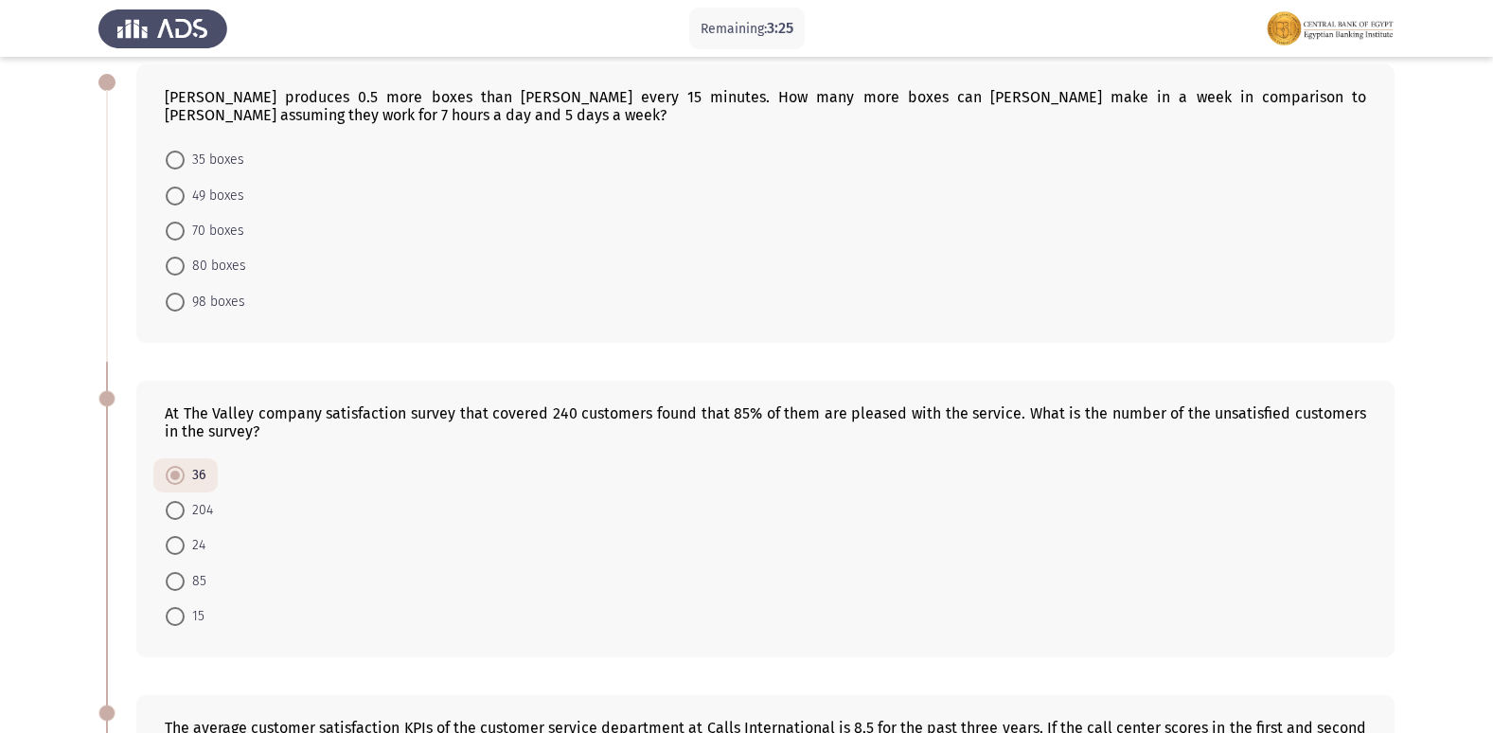
click at [178, 234] on span at bounding box center [175, 231] width 19 height 19
click at [178, 234] on input "70 boxes" at bounding box center [175, 231] width 19 height 19
radio input "true"
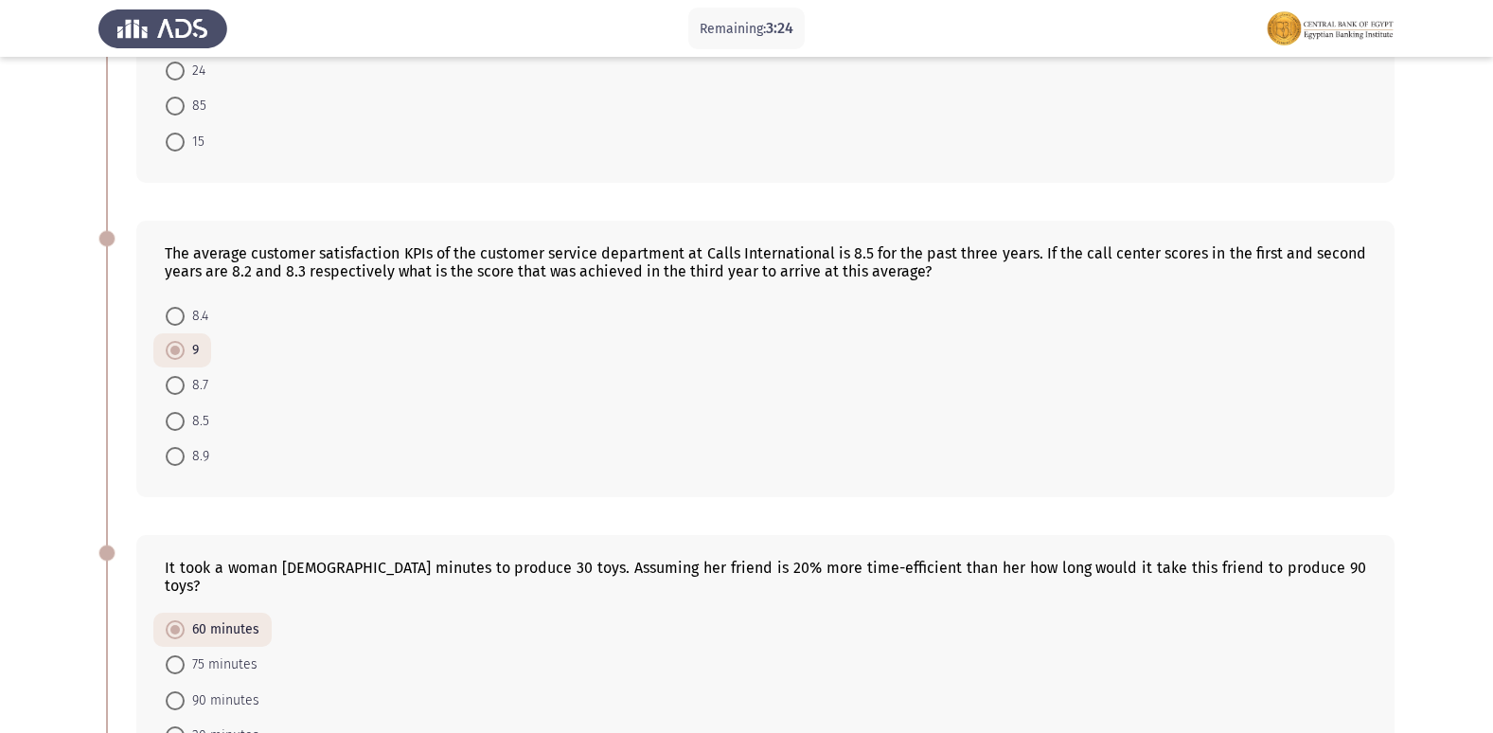
scroll to position [947, 0]
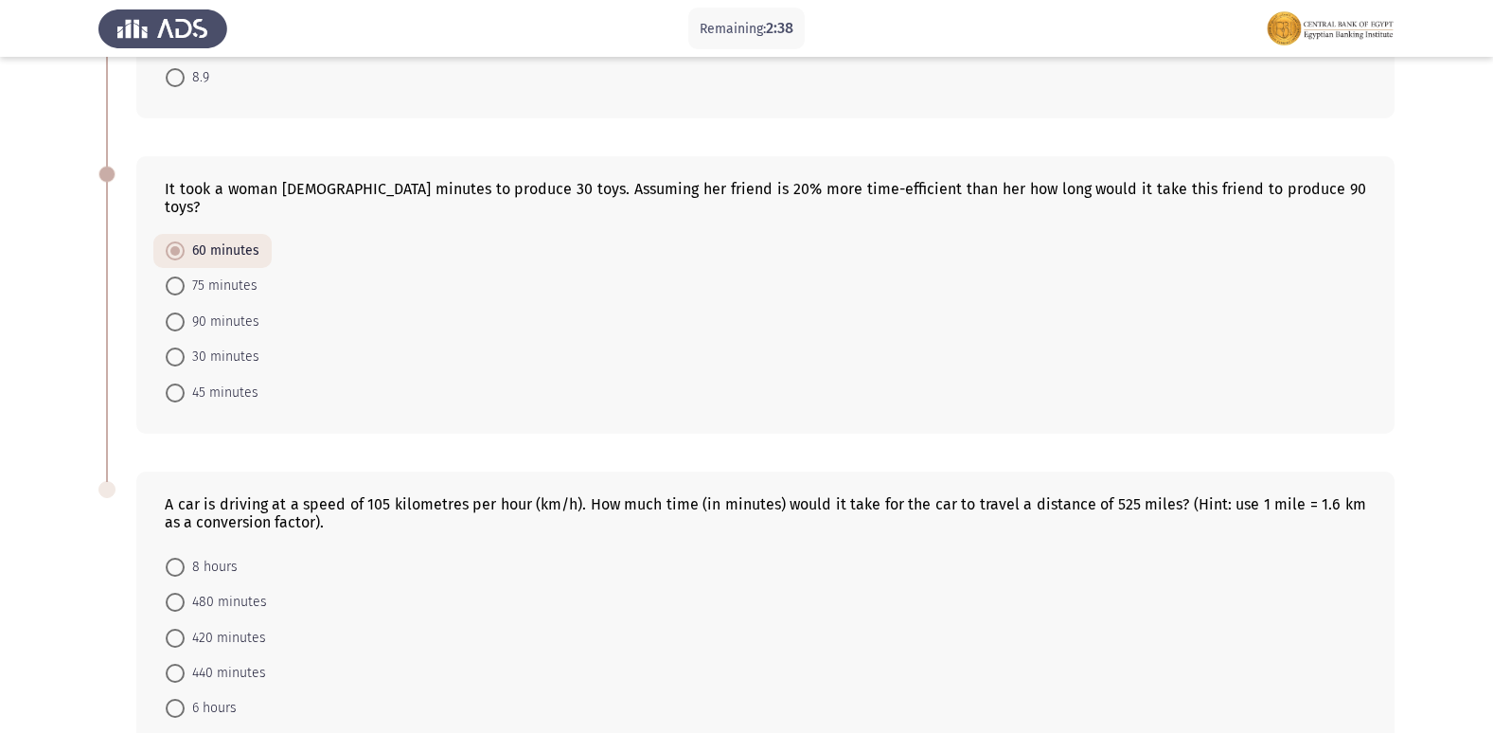
click at [177, 558] on span at bounding box center [175, 567] width 19 height 19
click at [177, 558] on input "8 hours" at bounding box center [175, 567] width 19 height 19
radio input "true"
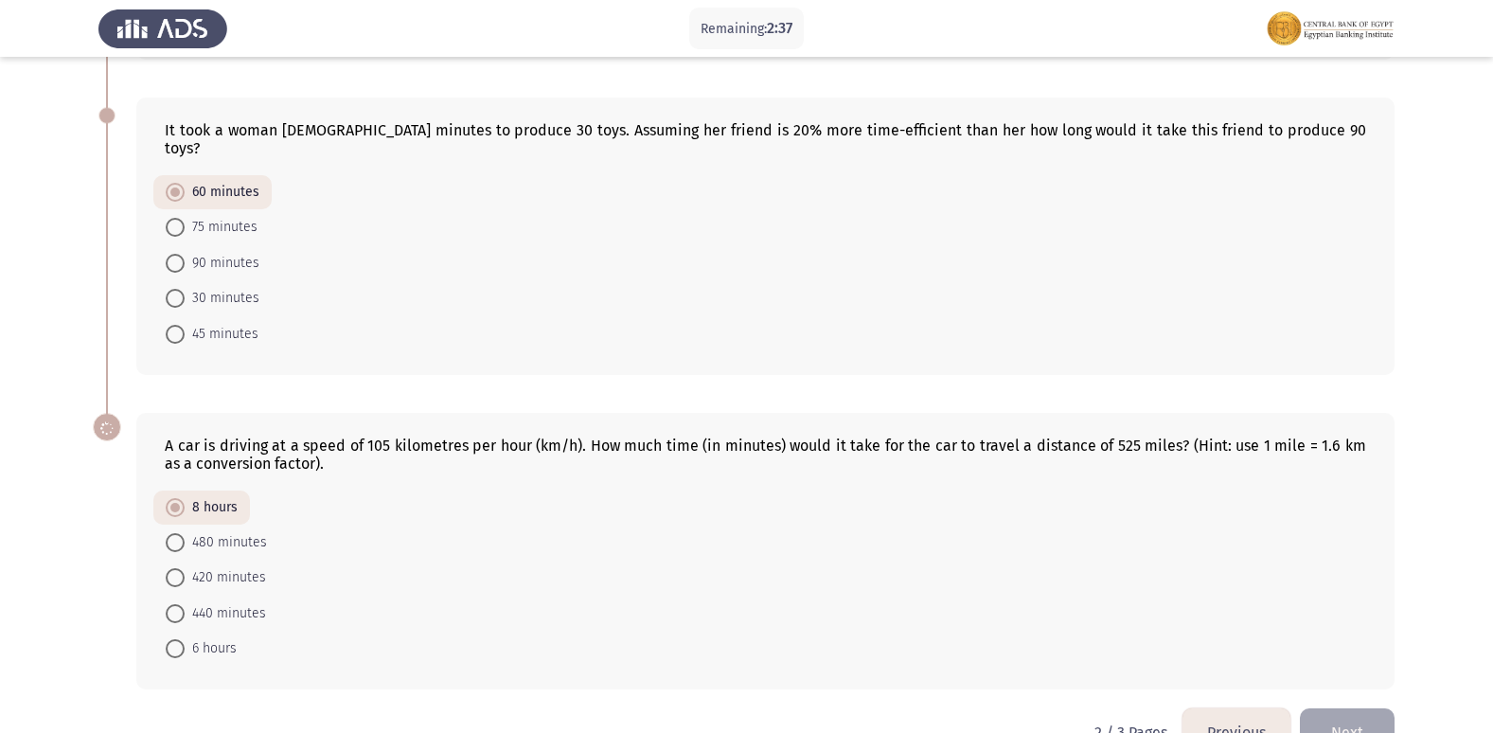
scroll to position [1038, 0]
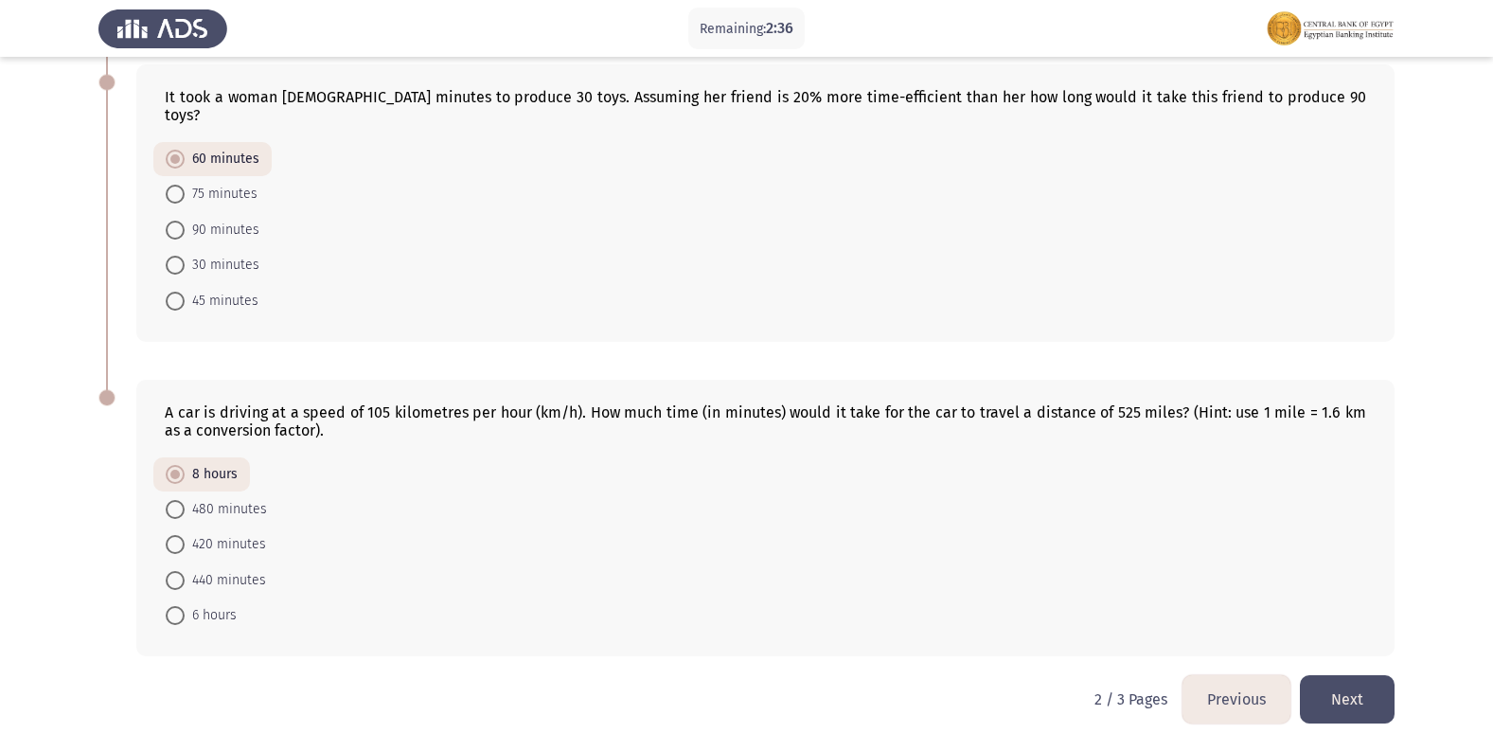
click at [1341, 685] on button "Next" at bounding box center [1347, 699] width 95 height 48
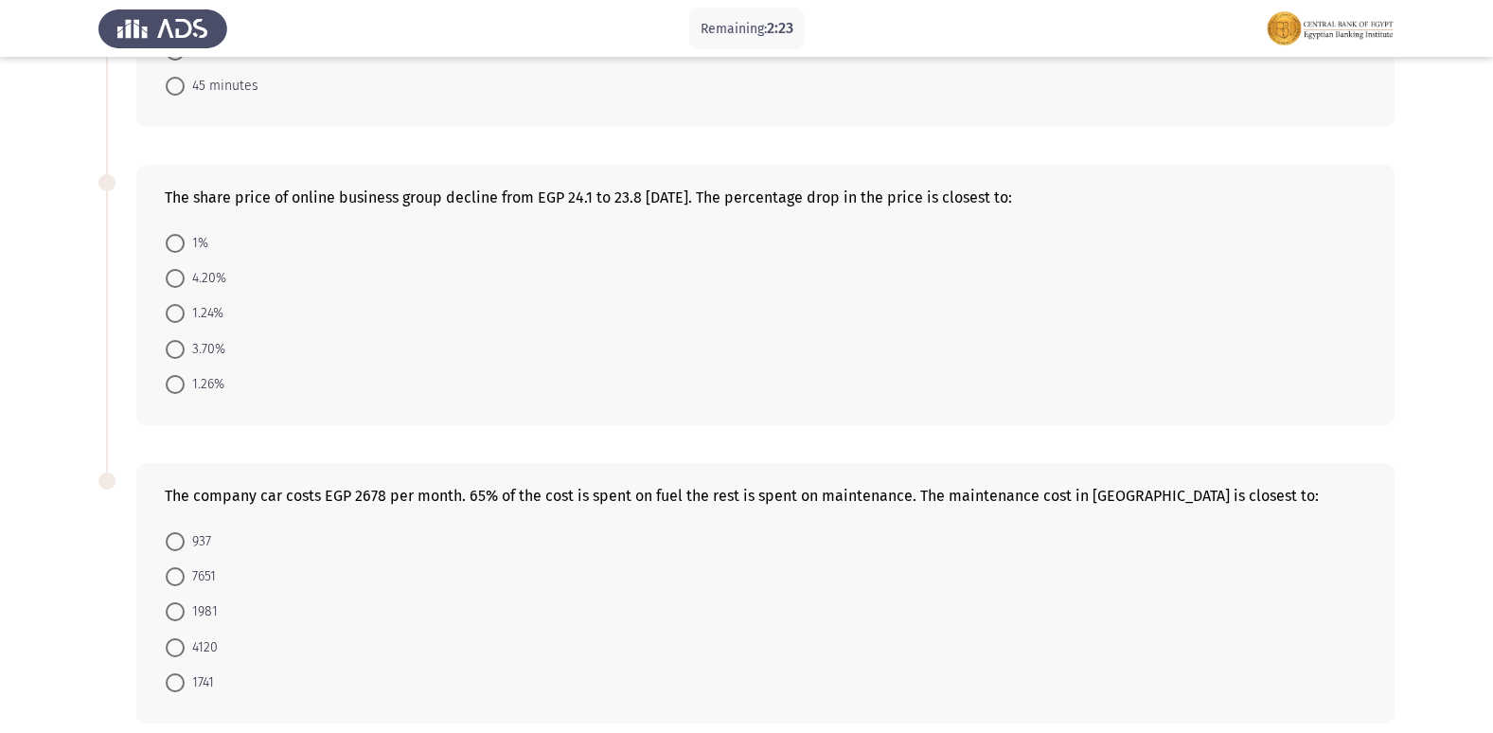
scroll to position [711, 0]
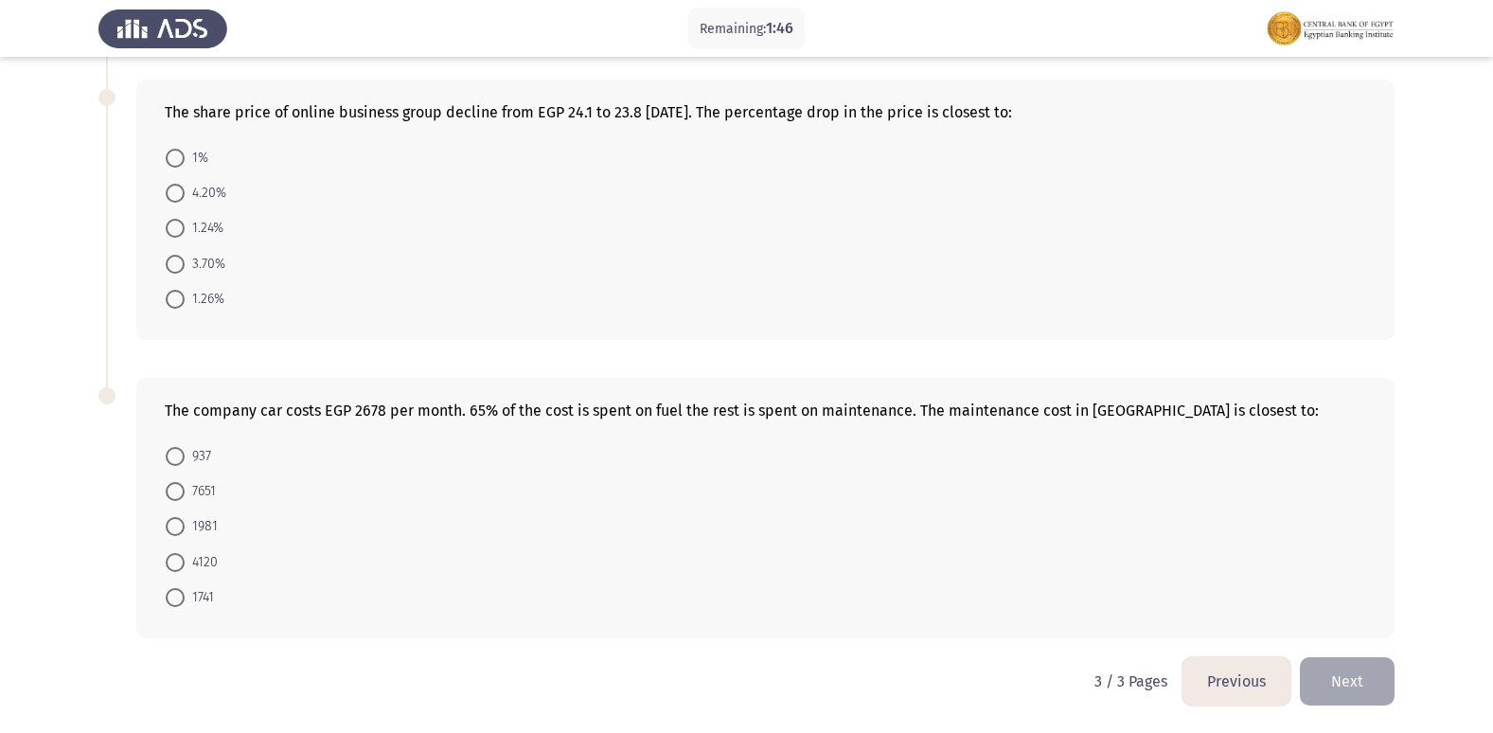
click at [177, 448] on span at bounding box center [175, 456] width 19 height 19
click at [177, 448] on input "937" at bounding box center [175, 456] width 19 height 19
radio input "true"
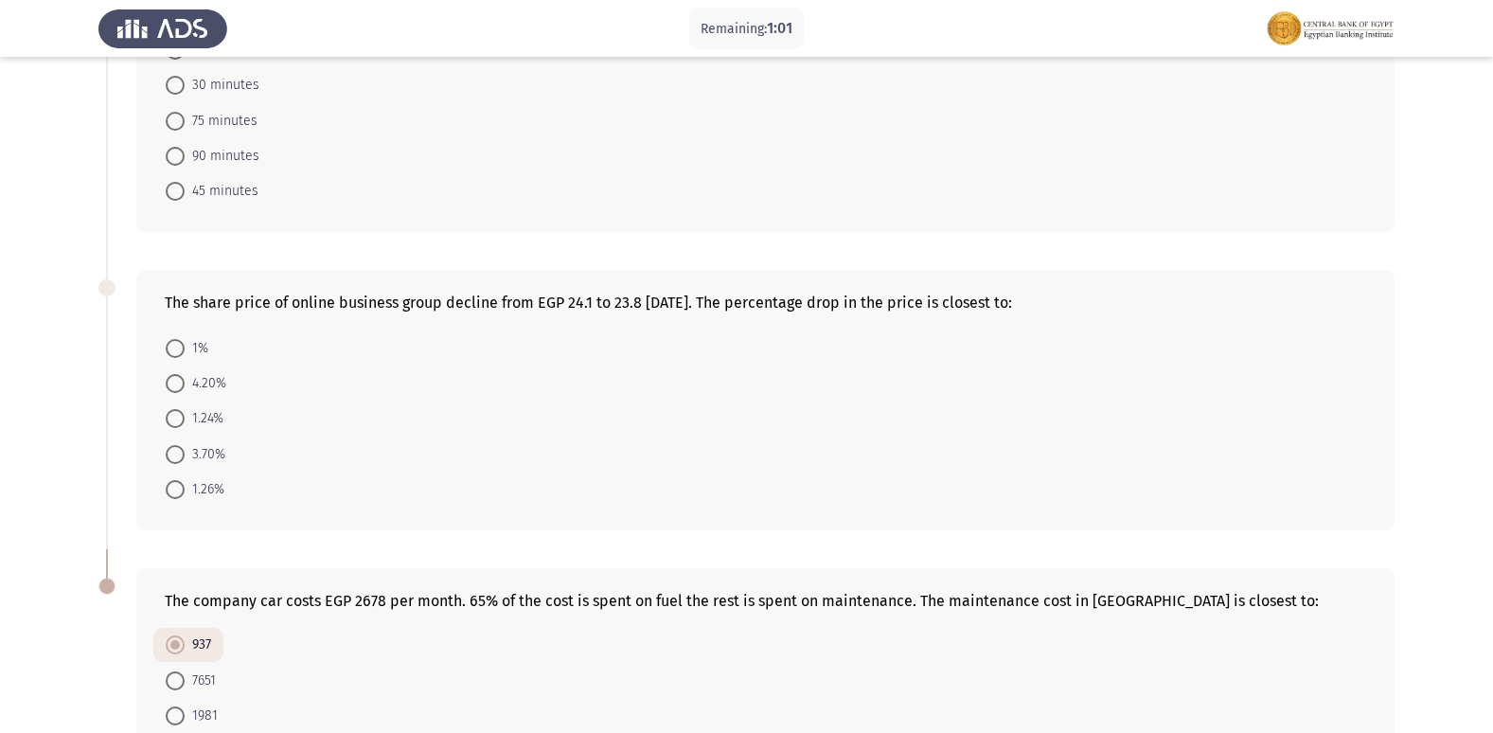
click at [179, 352] on span at bounding box center [175, 348] width 19 height 19
click at [179, 352] on input "1%" at bounding box center [175, 348] width 19 height 19
radio input "true"
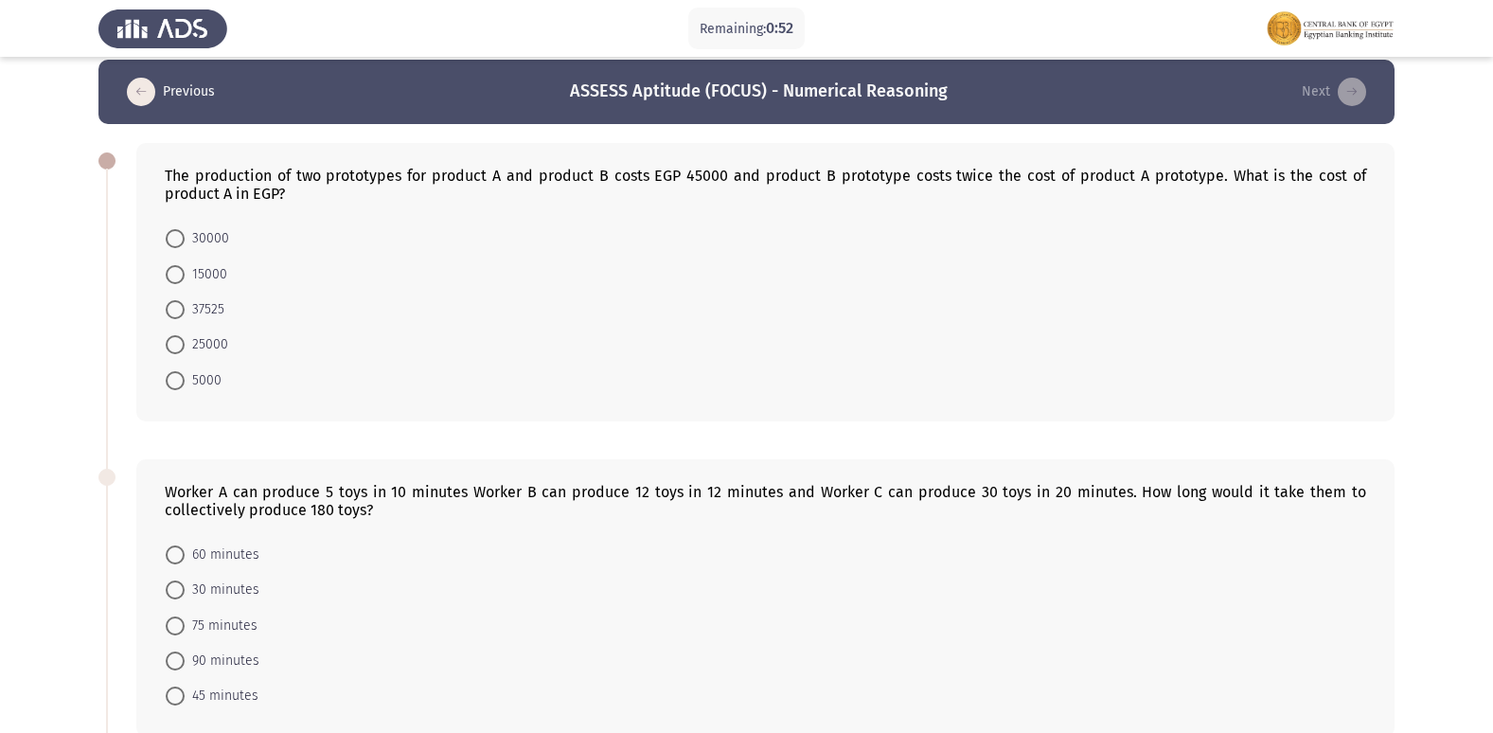
scroll to position [0, 0]
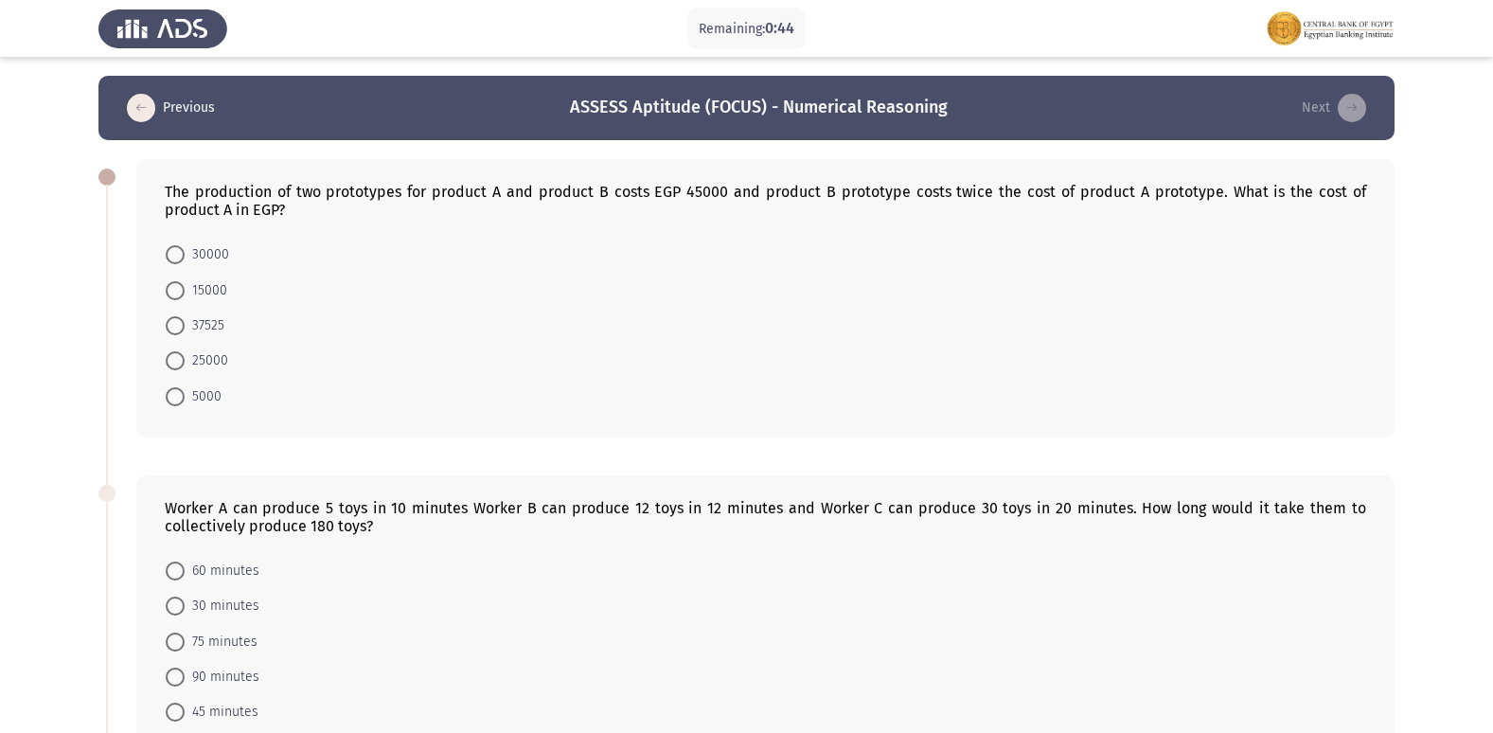
click at [168, 633] on span at bounding box center [175, 641] width 19 height 19
click at [168, 633] on input "75 minutes" at bounding box center [175, 641] width 19 height 19
radio input "true"
click at [174, 292] on span at bounding box center [175, 290] width 19 height 19
click at [174, 292] on input "15000" at bounding box center [175, 290] width 19 height 19
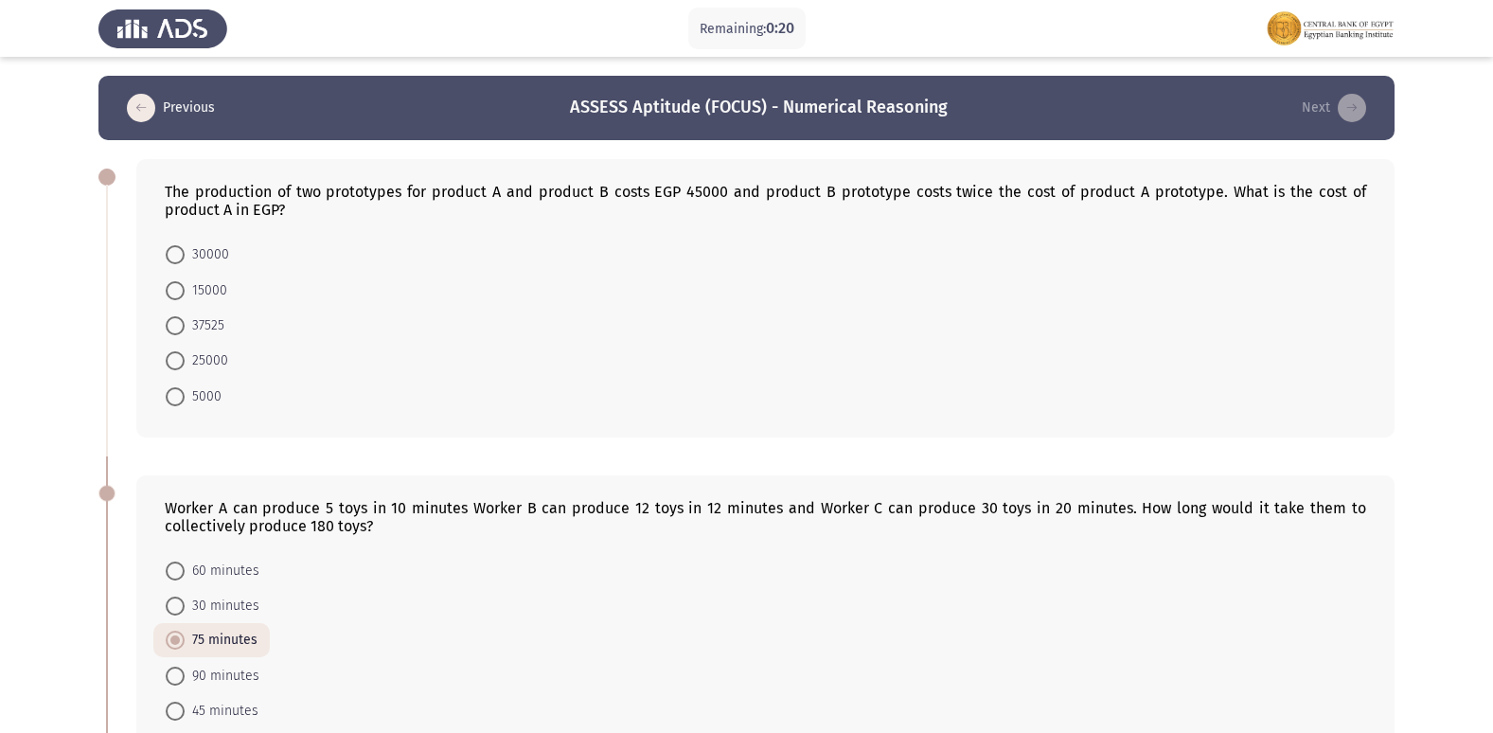
radio input "true"
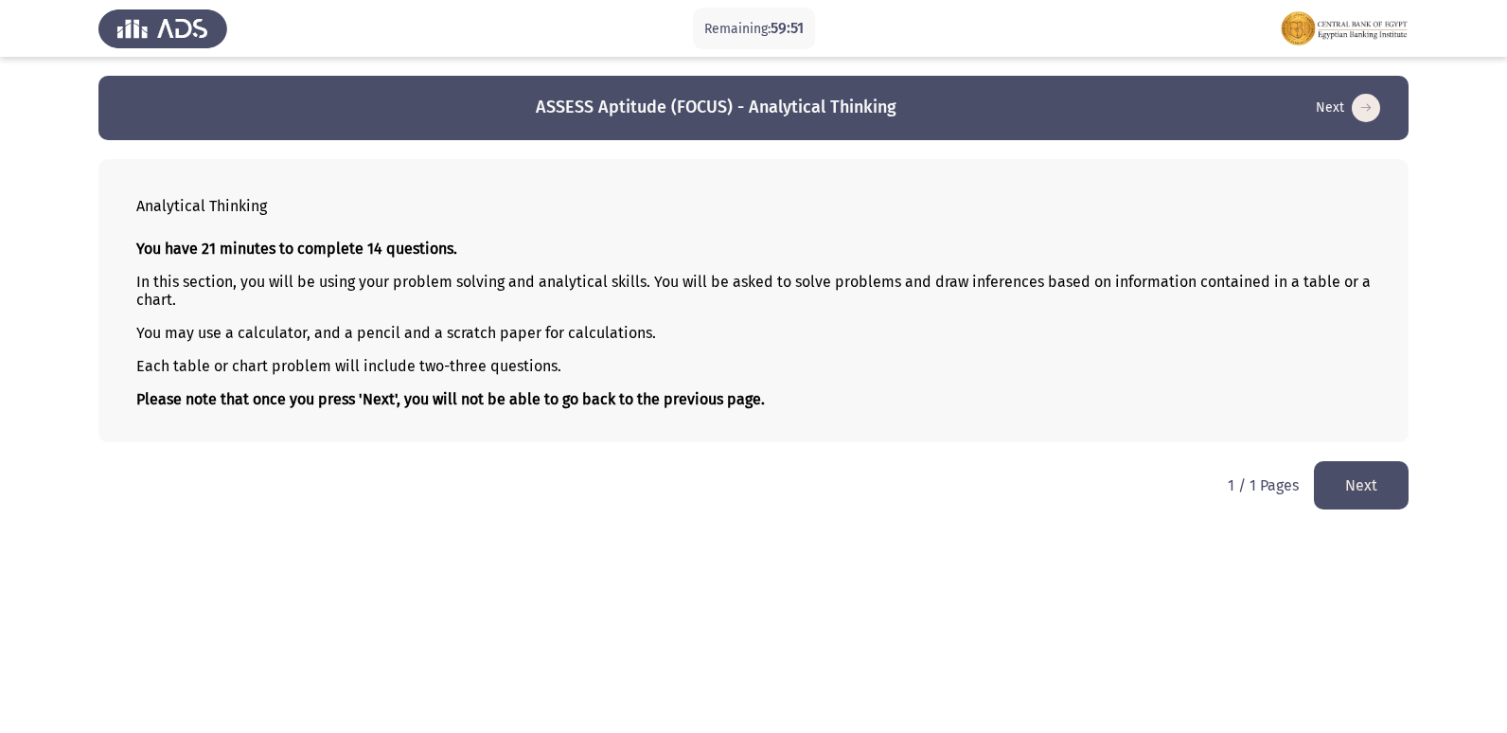
click at [1364, 488] on button "Next" at bounding box center [1361, 485] width 95 height 48
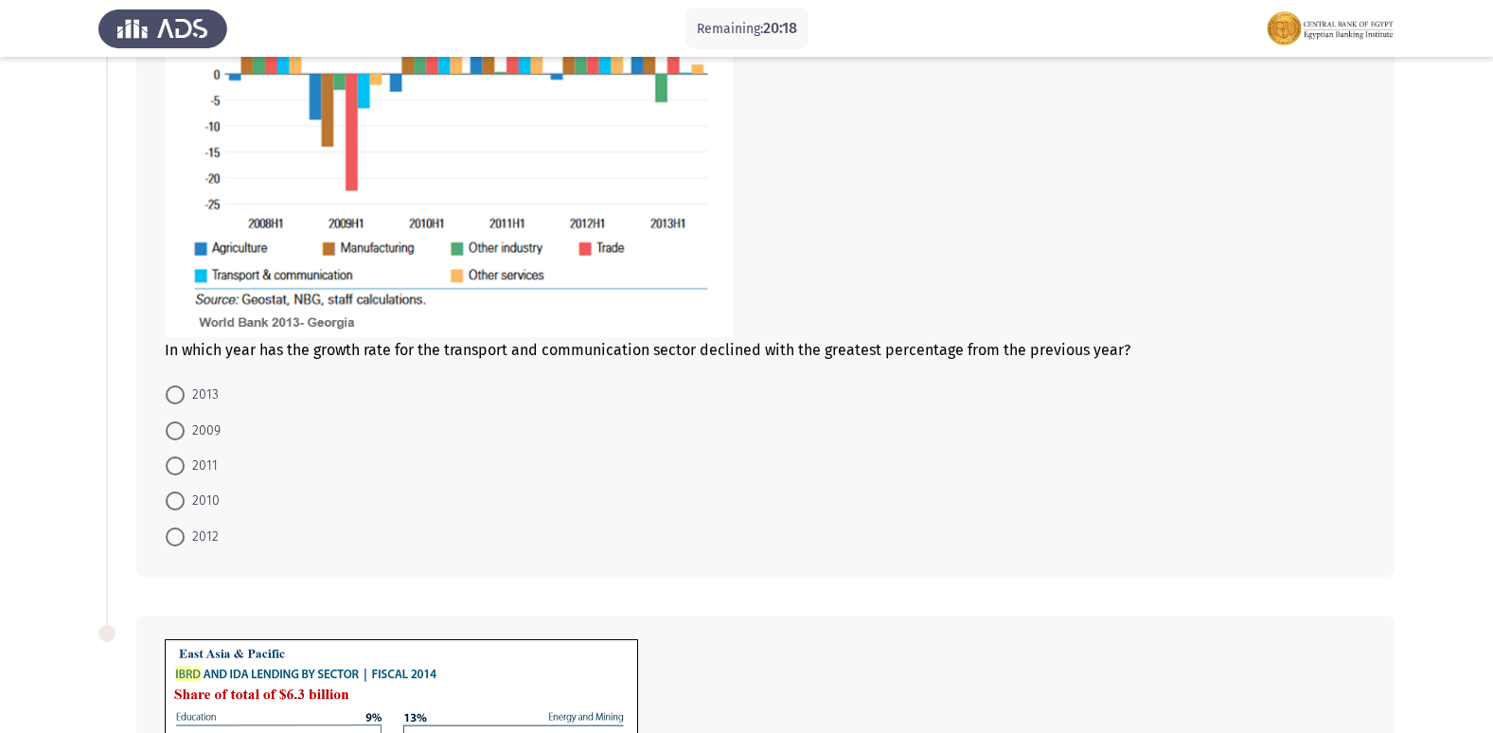
scroll to position [379, 0]
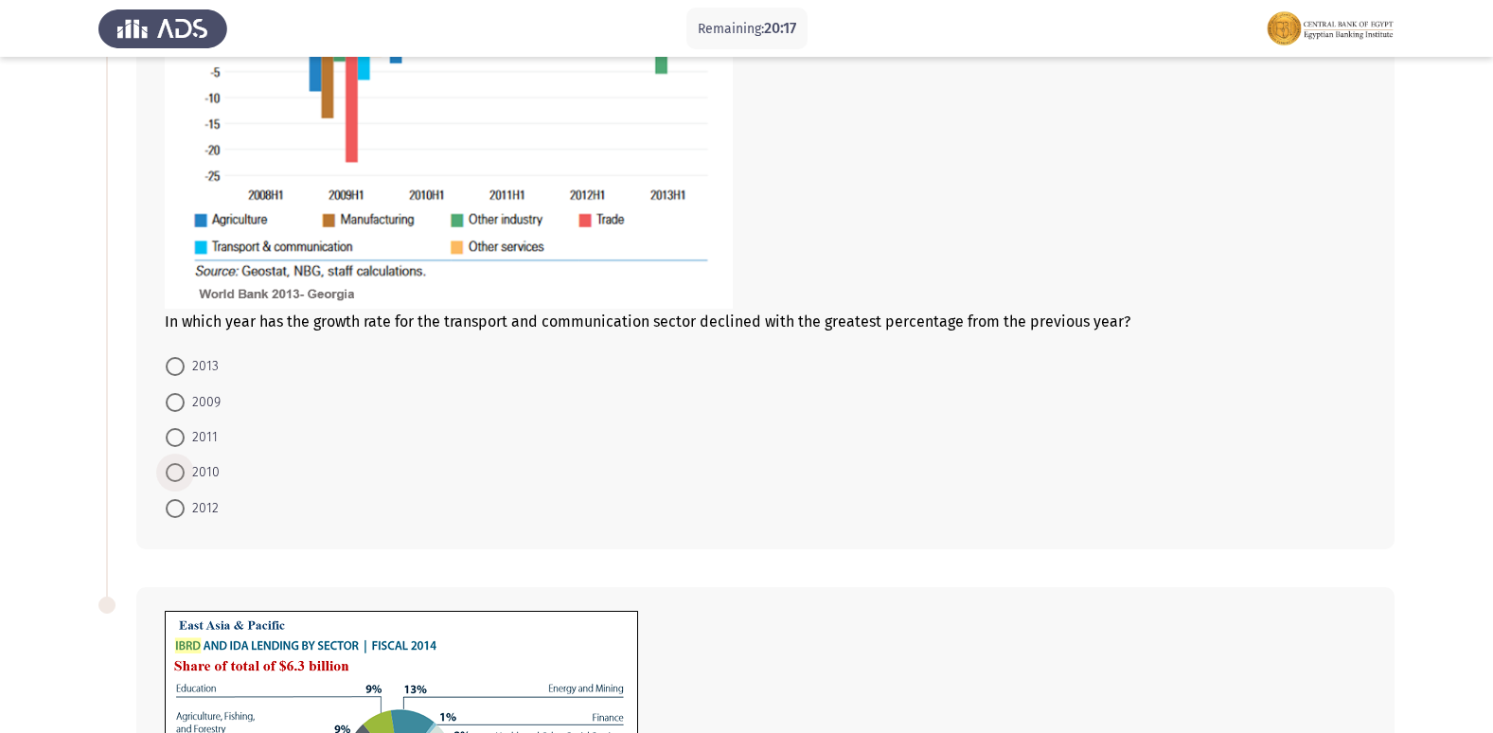
click at [195, 467] on span "2010" at bounding box center [202, 472] width 35 height 23
click at [185, 467] on input "2010" at bounding box center [175, 472] width 19 height 19
radio input "true"
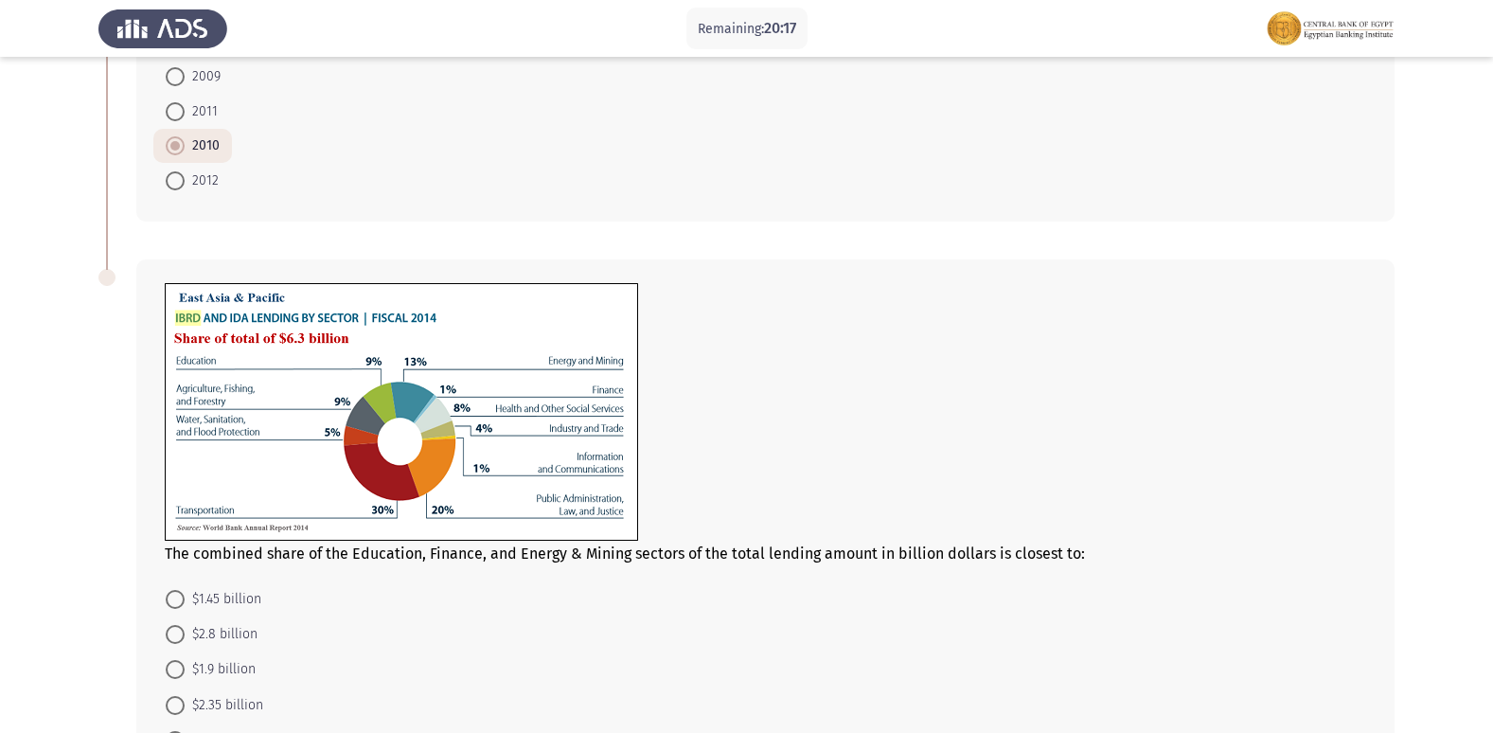
scroll to position [757, 0]
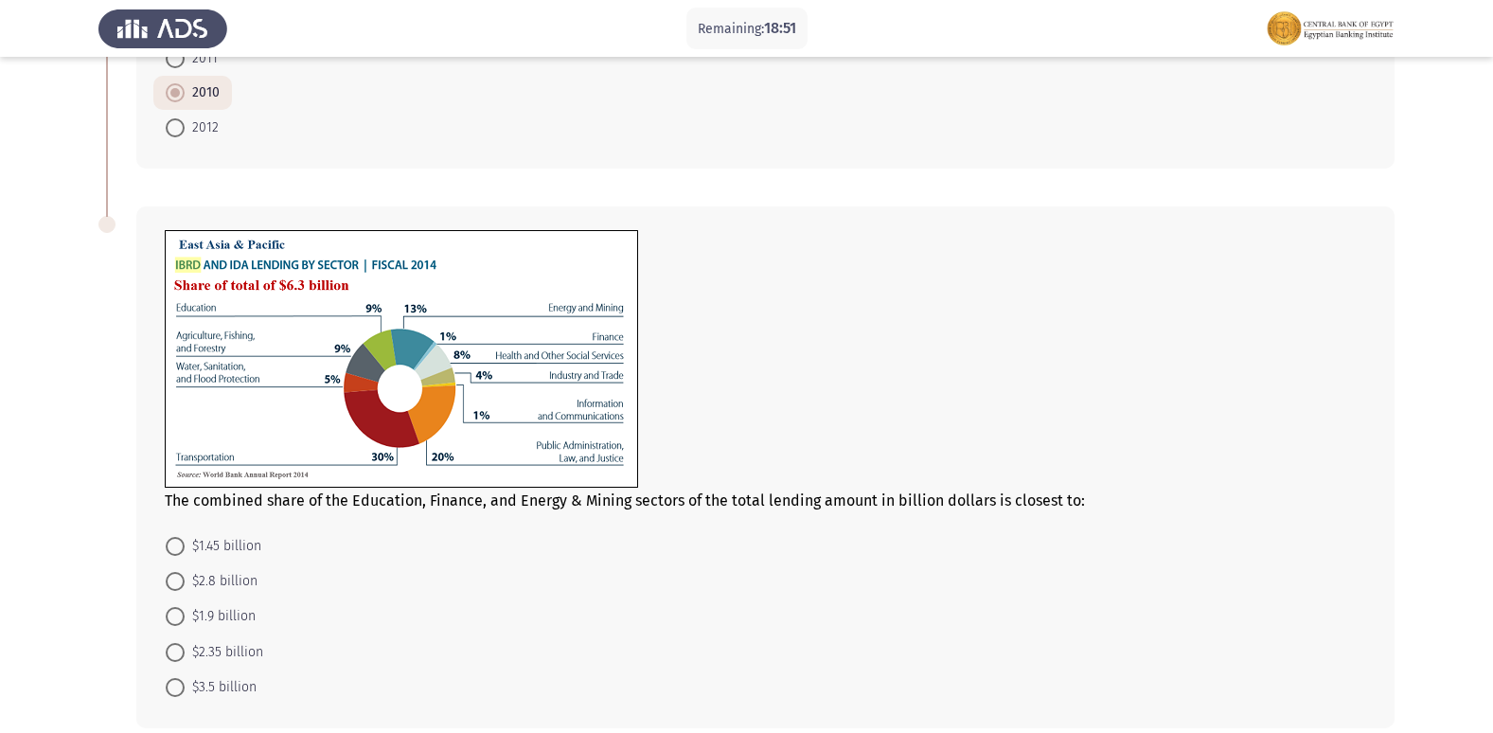
click at [175, 547] on span at bounding box center [175, 546] width 19 height 19
click at [175, 547] on input "$1.45 billion" at bounding box center [175, 546] width 19 height 19
radio input "true"
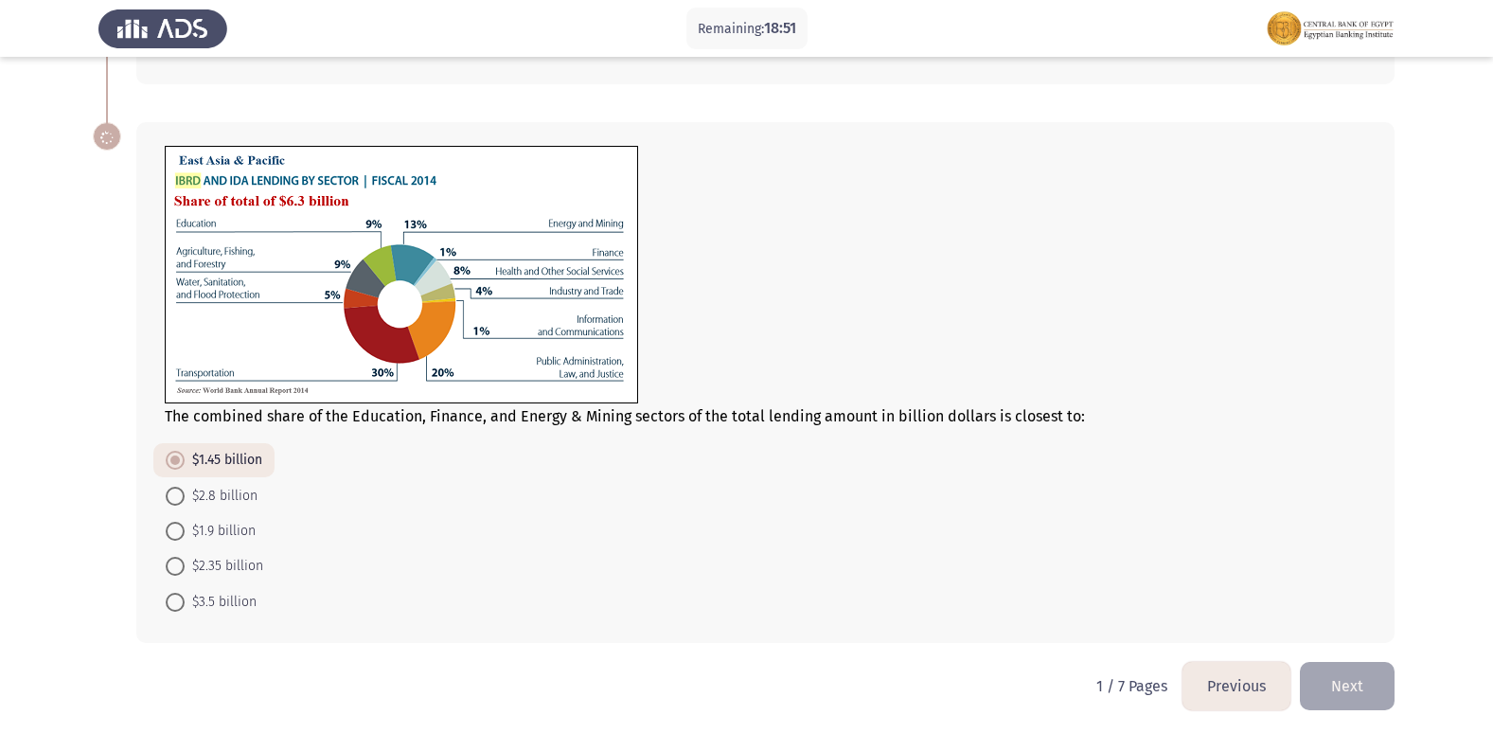
scroll to position [846, 0]
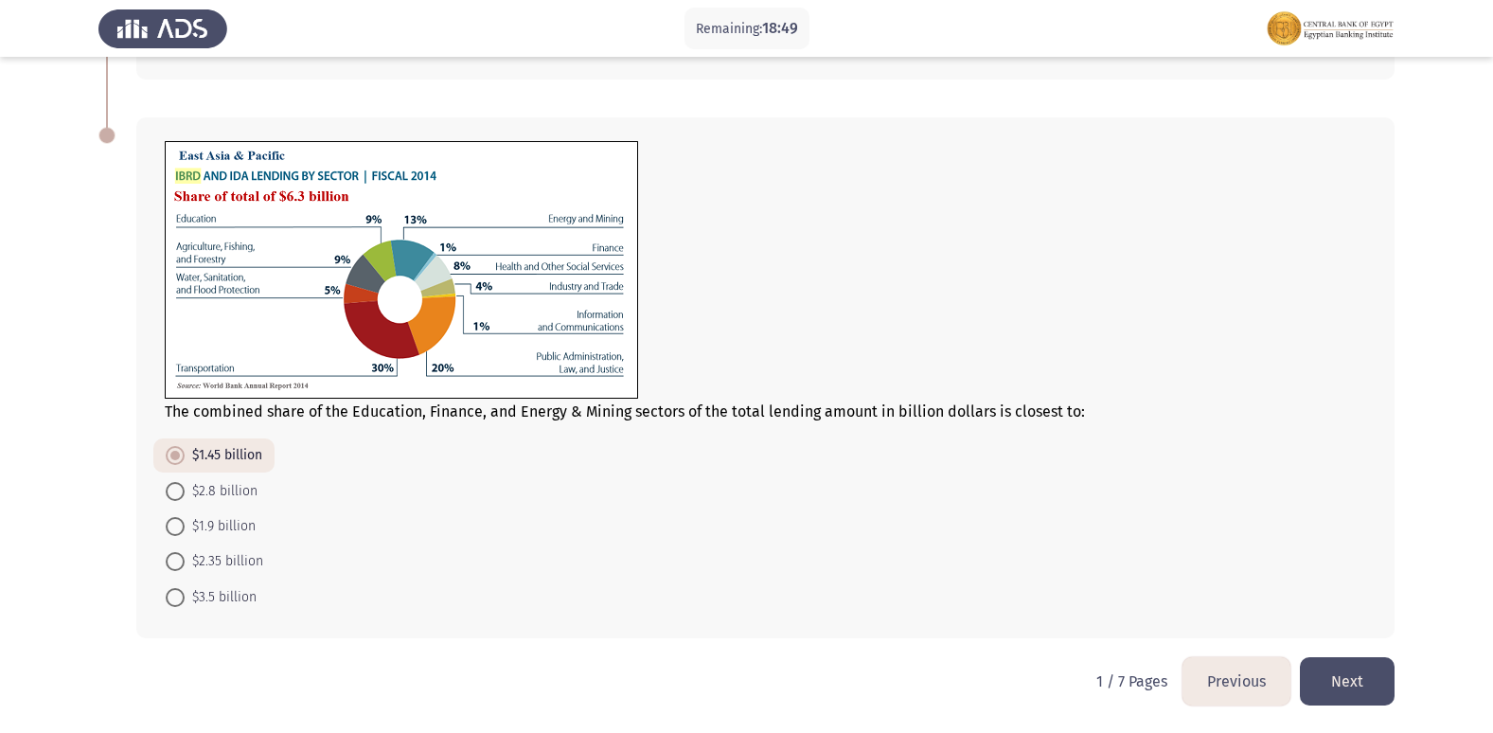
click at [1350, 686] on button "Next" at bounding box center [1347, 681] width 95 height 48
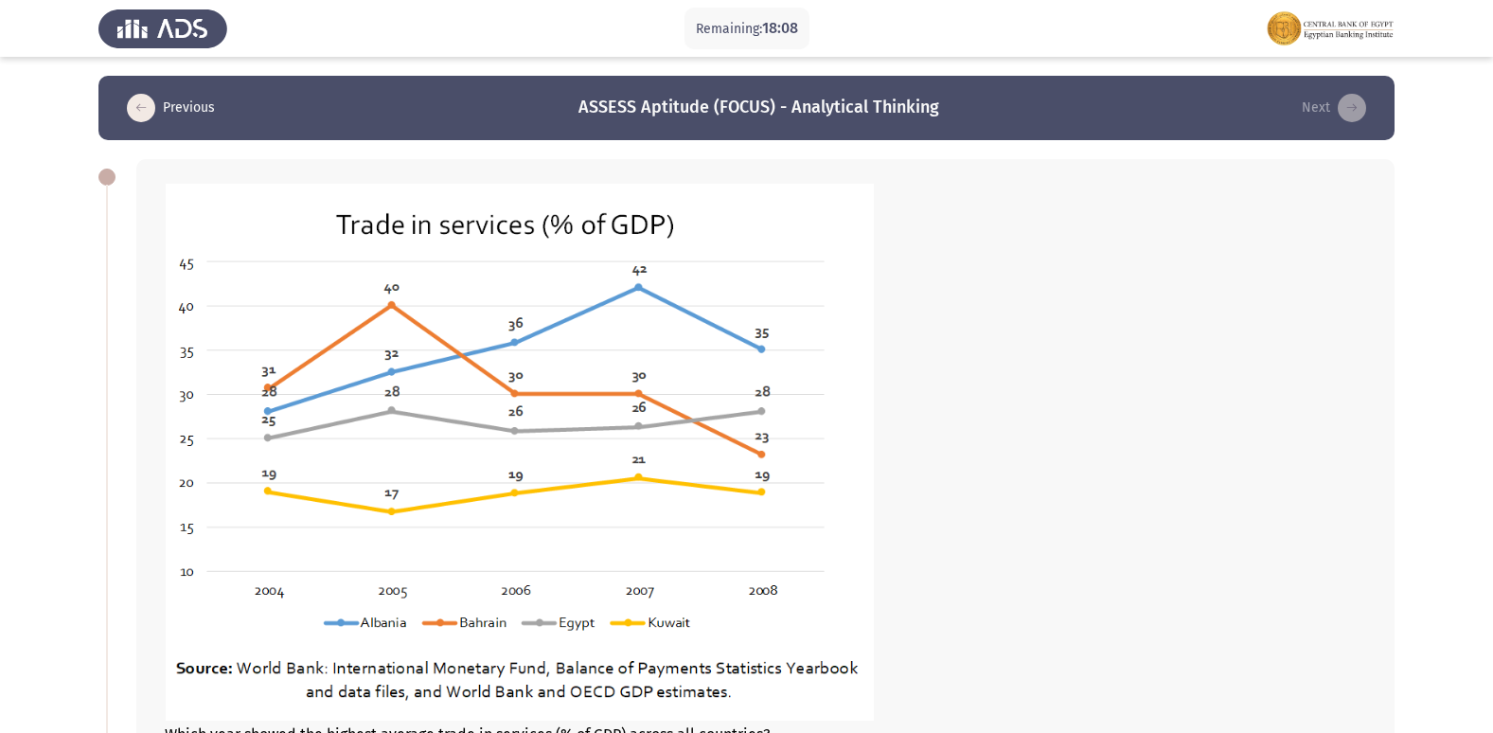
scroll to position [379, 0]
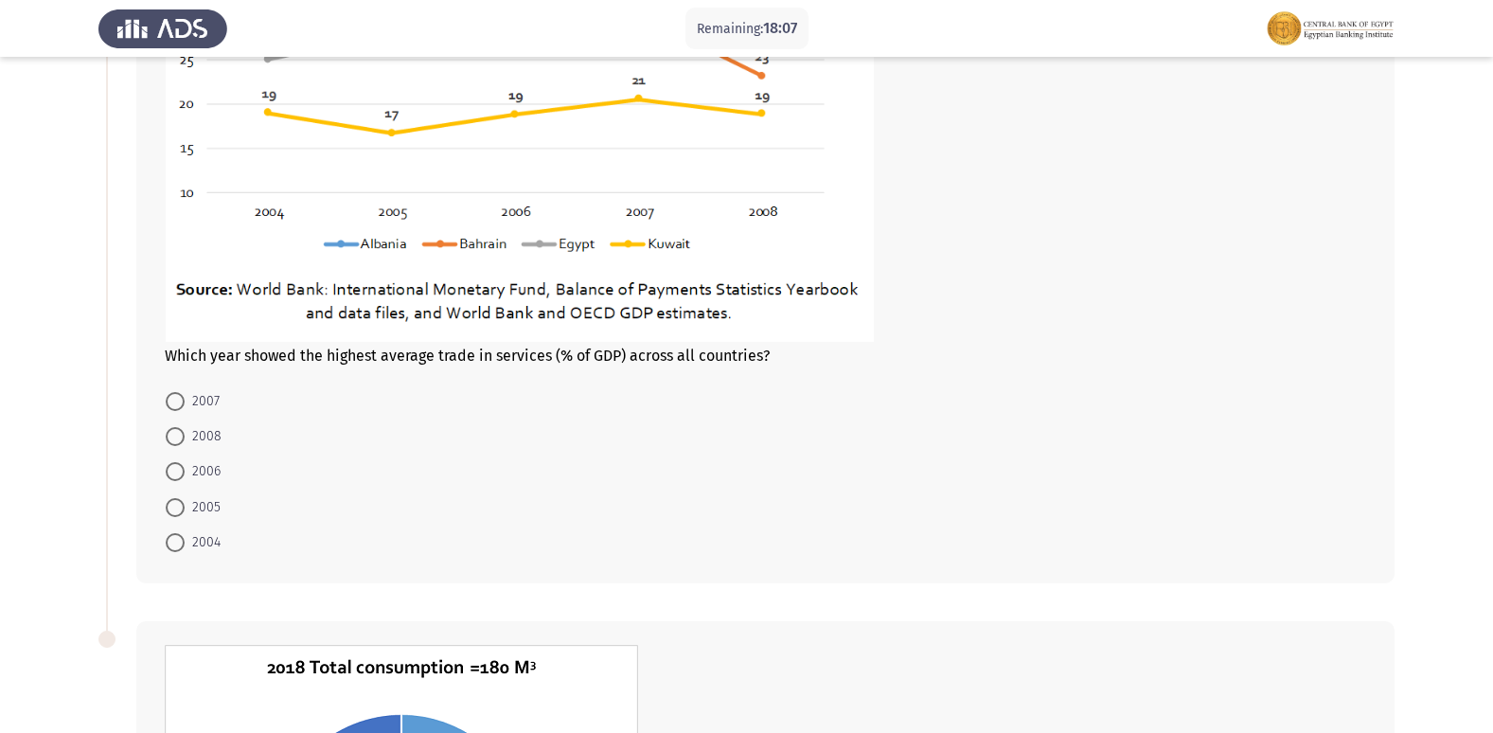
click at [184, 395] on span at bounding box center [175, 401] width 19 height 19
click at [184, 395] on input "2007" at bounding box center [175, 401] width 19 height 19
radio input "true"
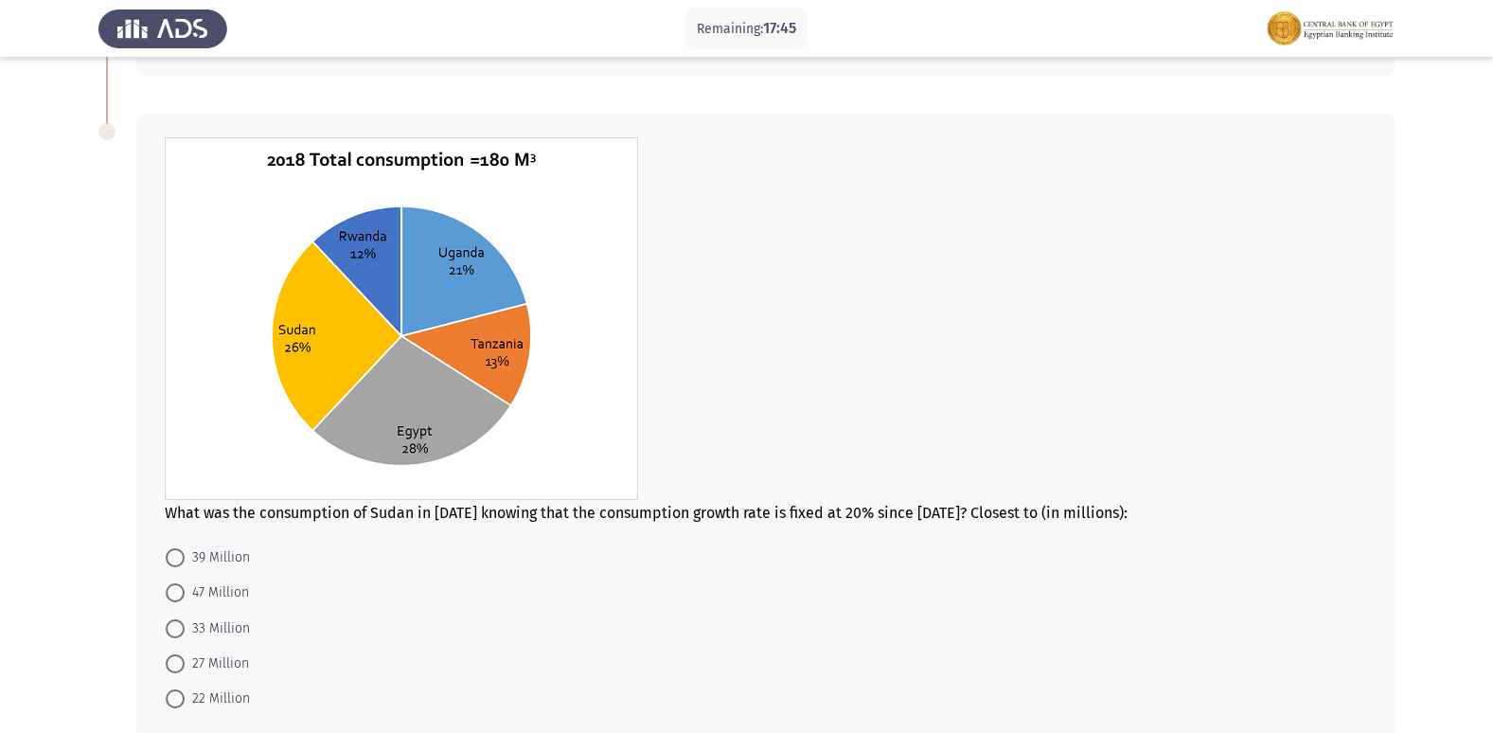
scroll to position [852, 0]
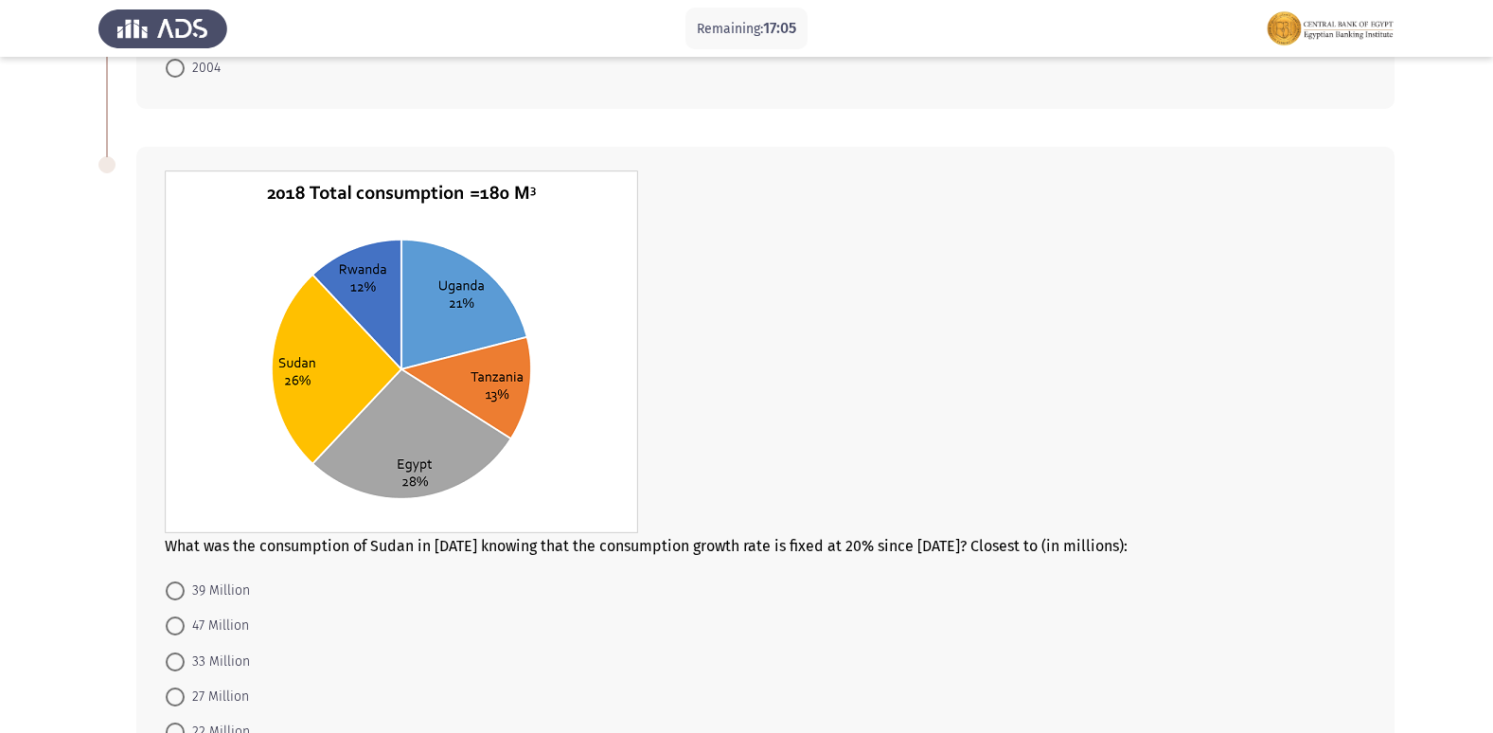
click at [177, 632] on span at bounding box center [175, 625] width 19 height 19
click at [177, 632] on input "47 Million" at bounding box center [175, 625] width 19 height 19
radio input "true"
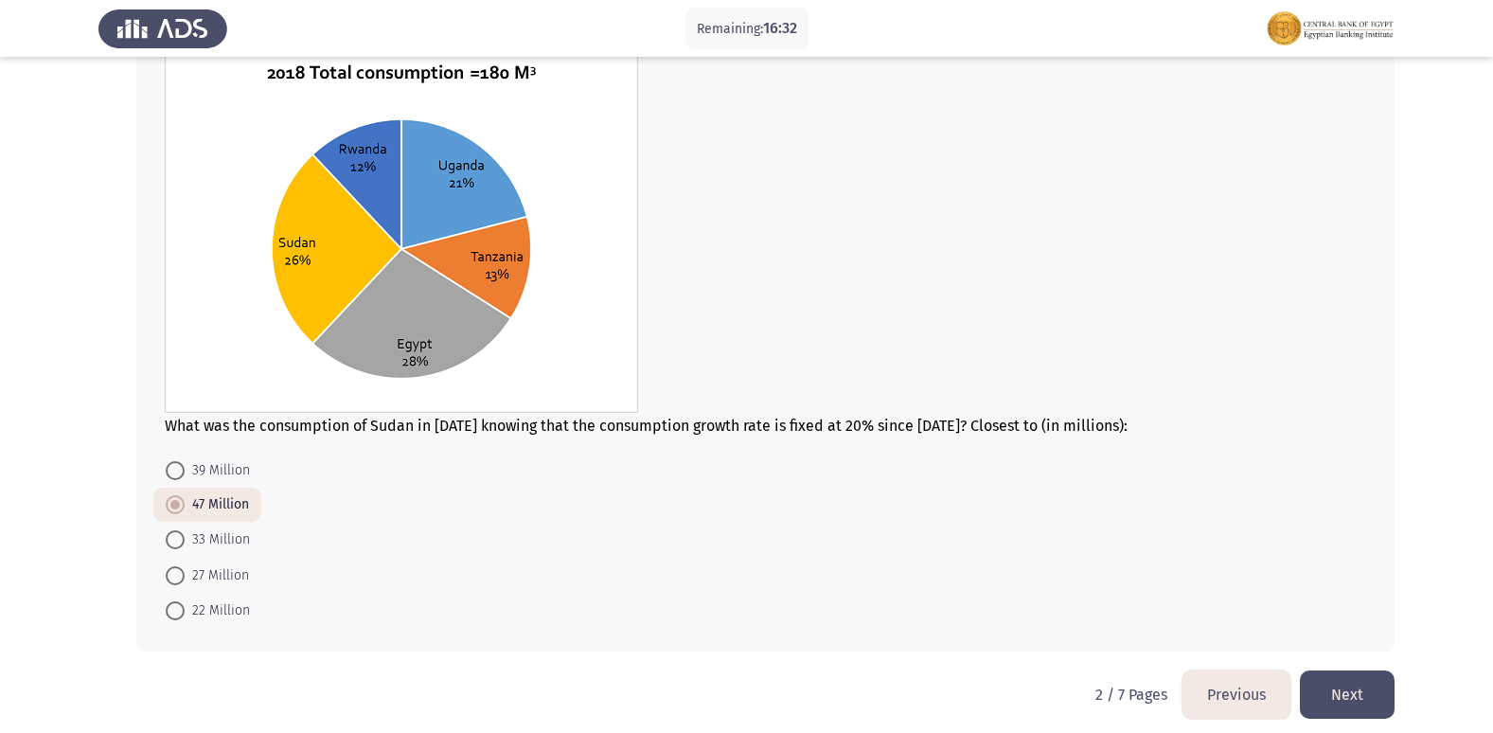
scroll to position [985, 0]
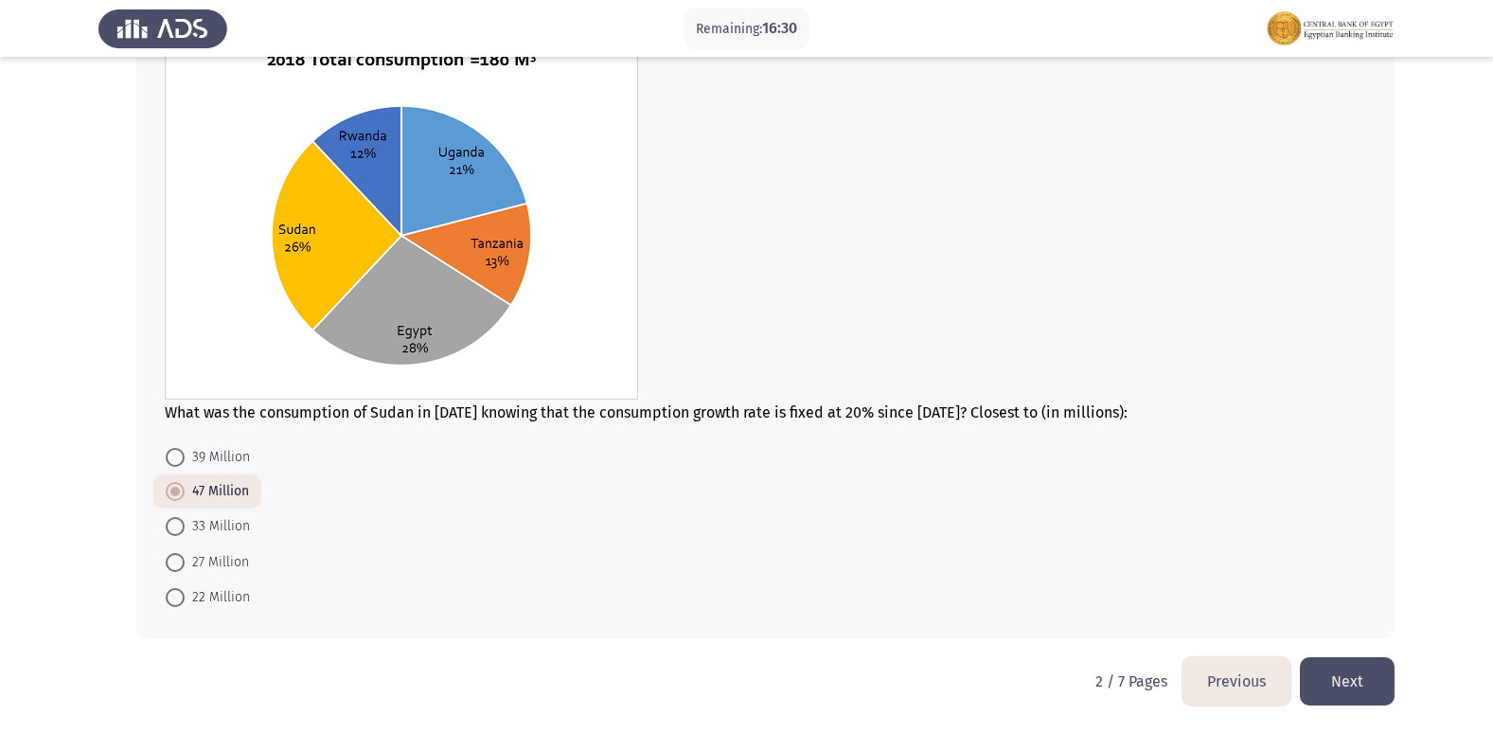
click at [1372, 682] on button "Next" at bounding box center [1347, 681] width 95 height 48
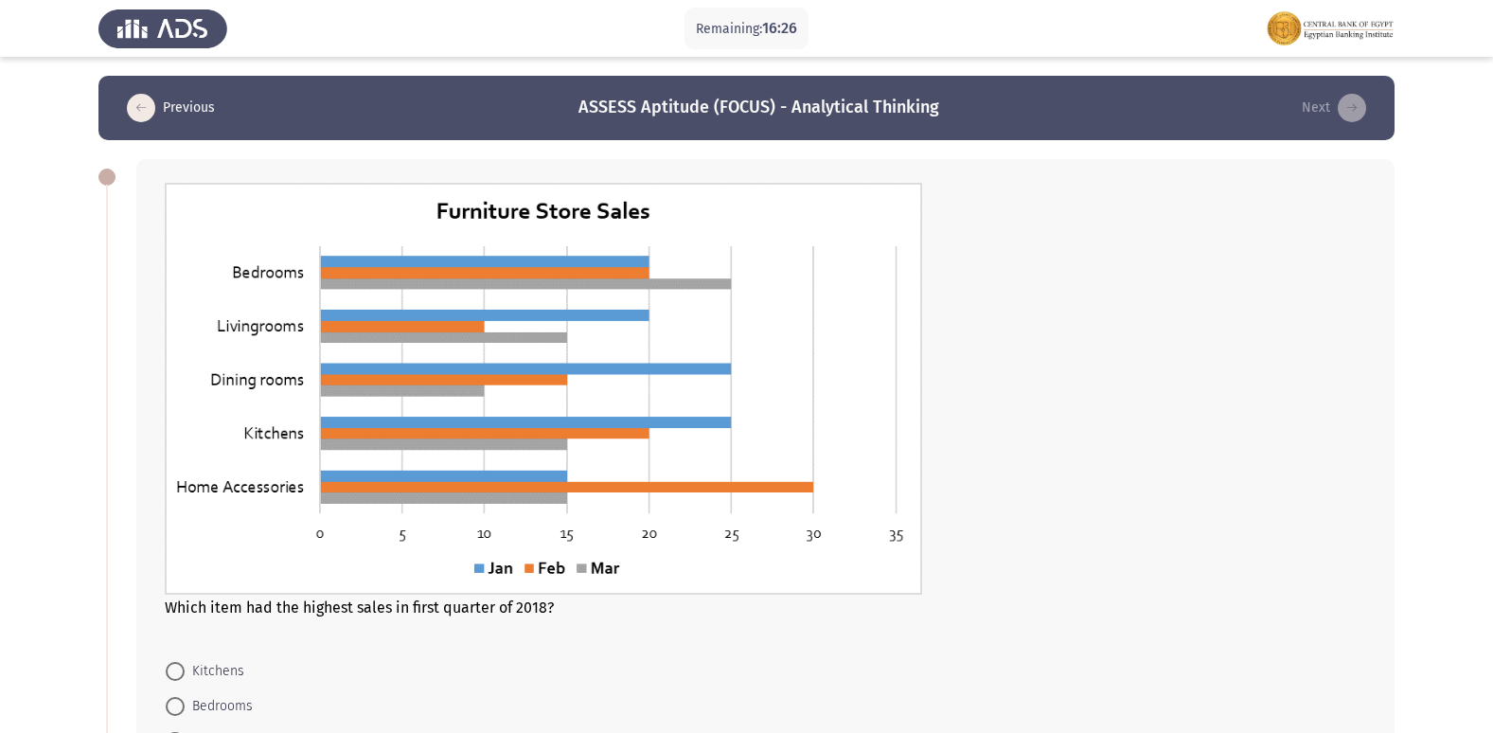
scroll to position [95, 0]
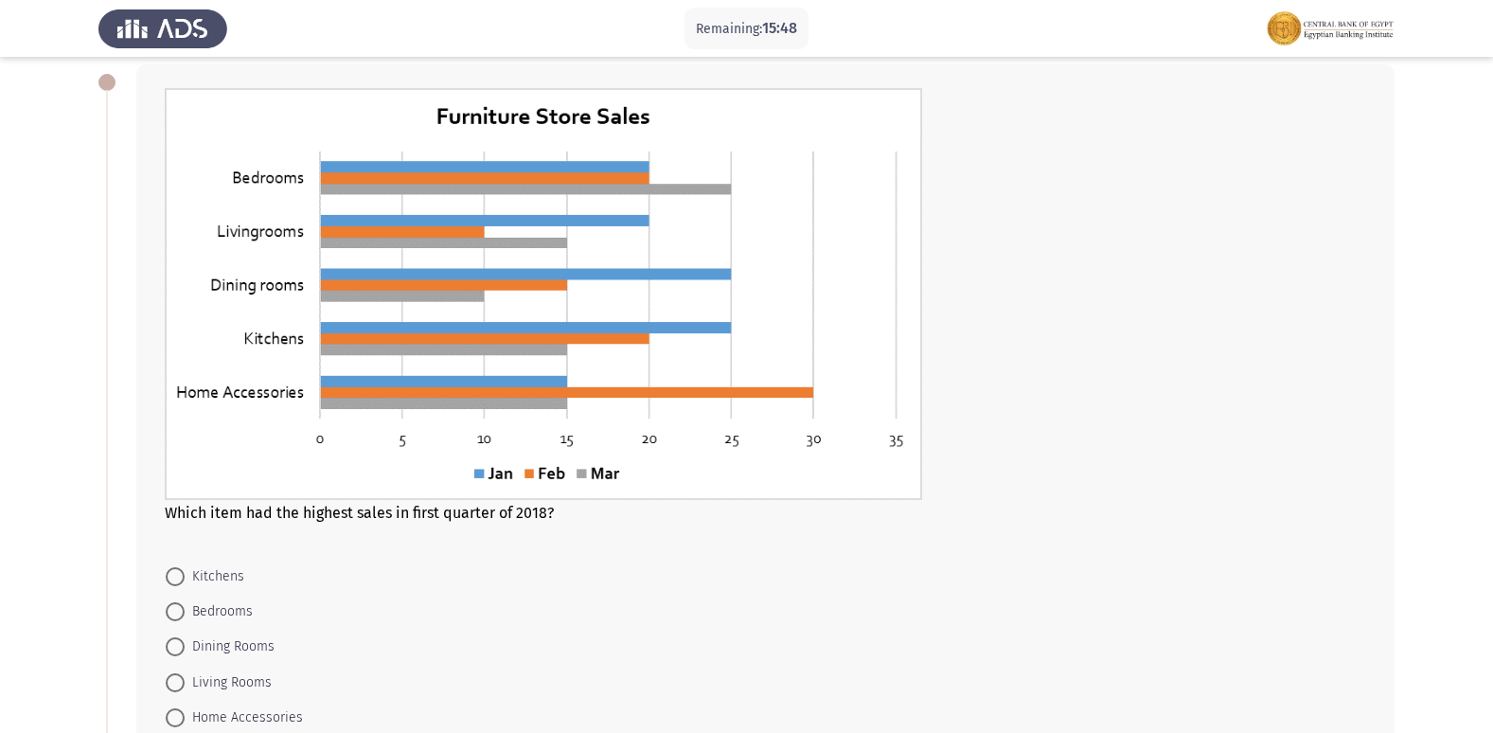
click at [198, 718] on span "Home Accessories" at bounding box center [244, 717] width 118 height 23
click at [185, 718] on input "Home Accessories" at bounding box center [175, 717] width 19 height 19
radio input "true"
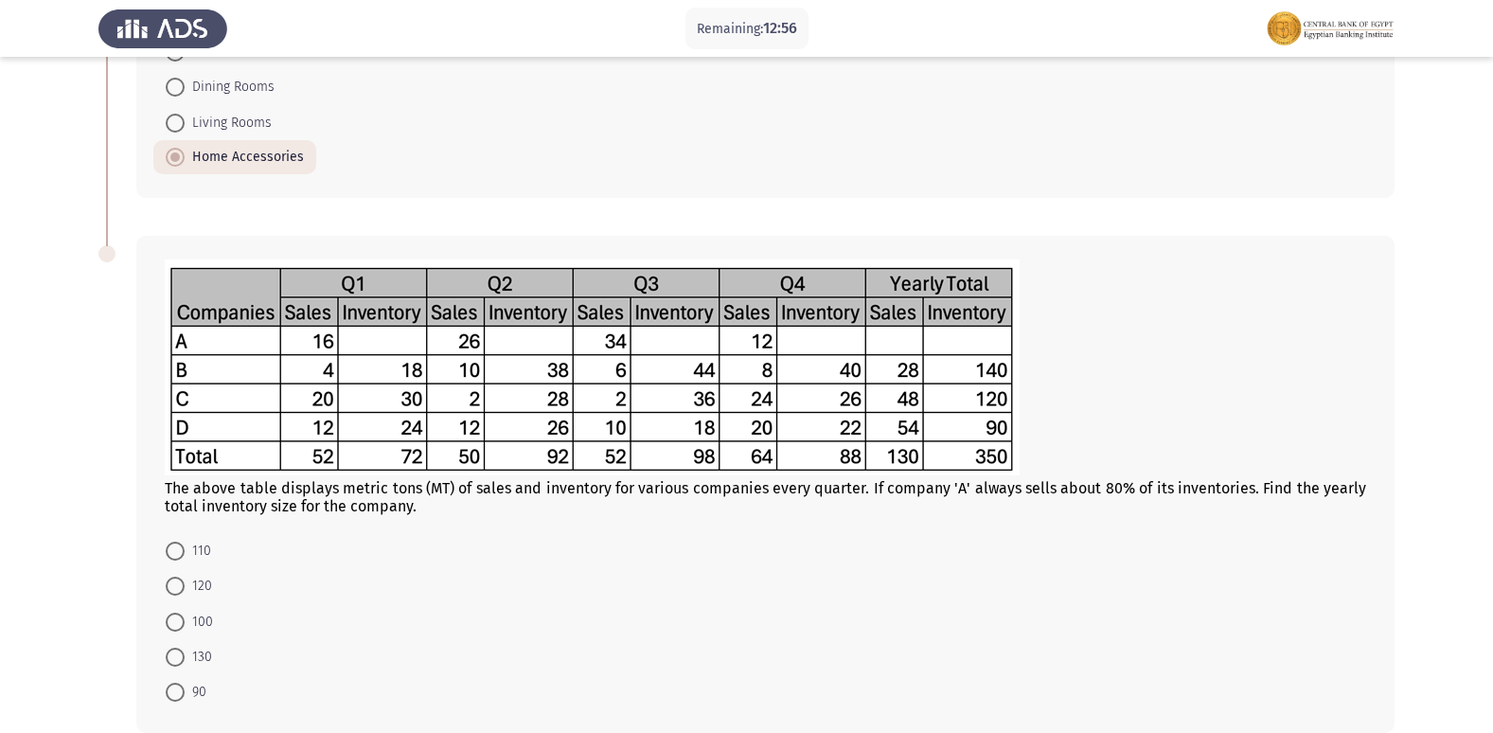
scroll to position [749, 0]
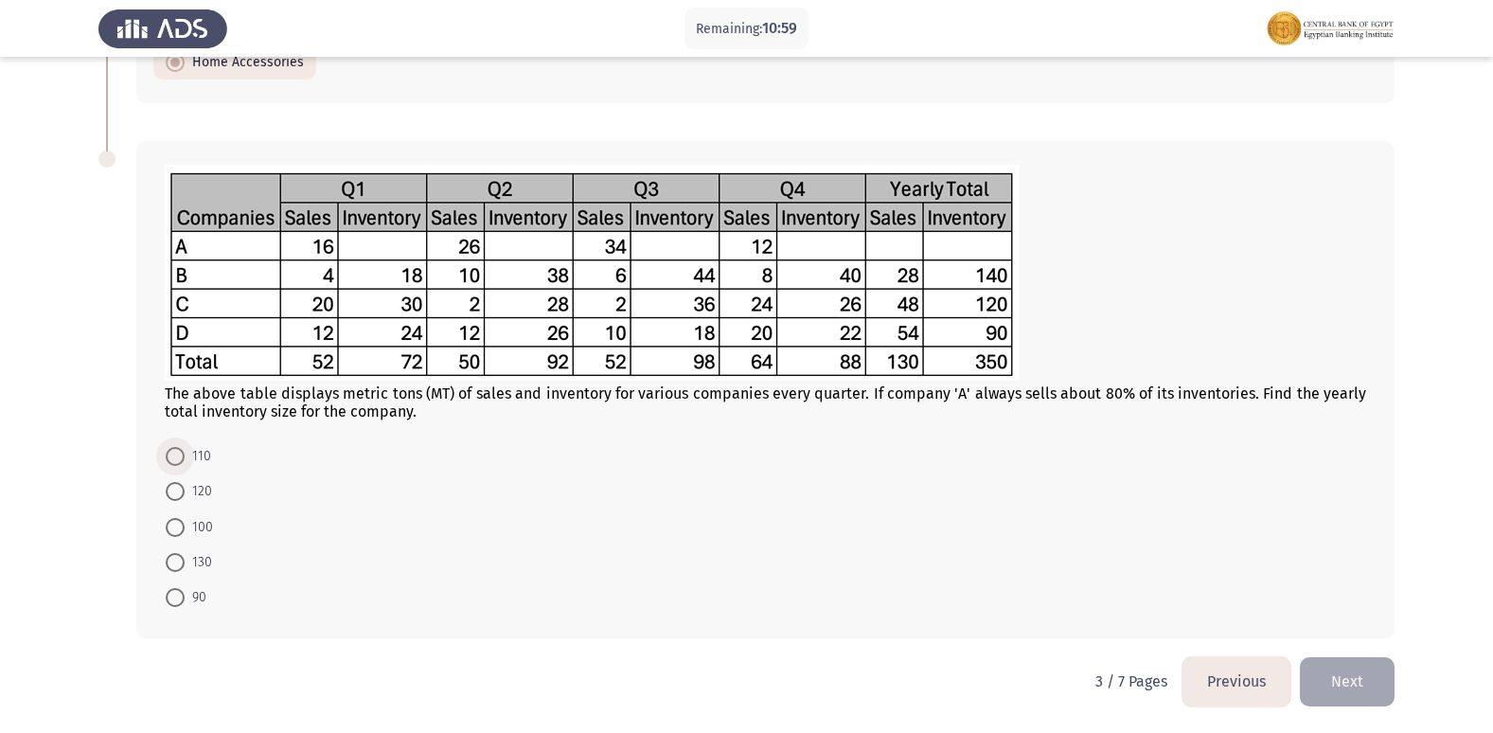
click at [181, 457] on span at bounding box center [175, 456] width 19 height 19
click at [181, 457] on input "110" at bounding box center [175, 456] width 19 height 19
radio input "true"
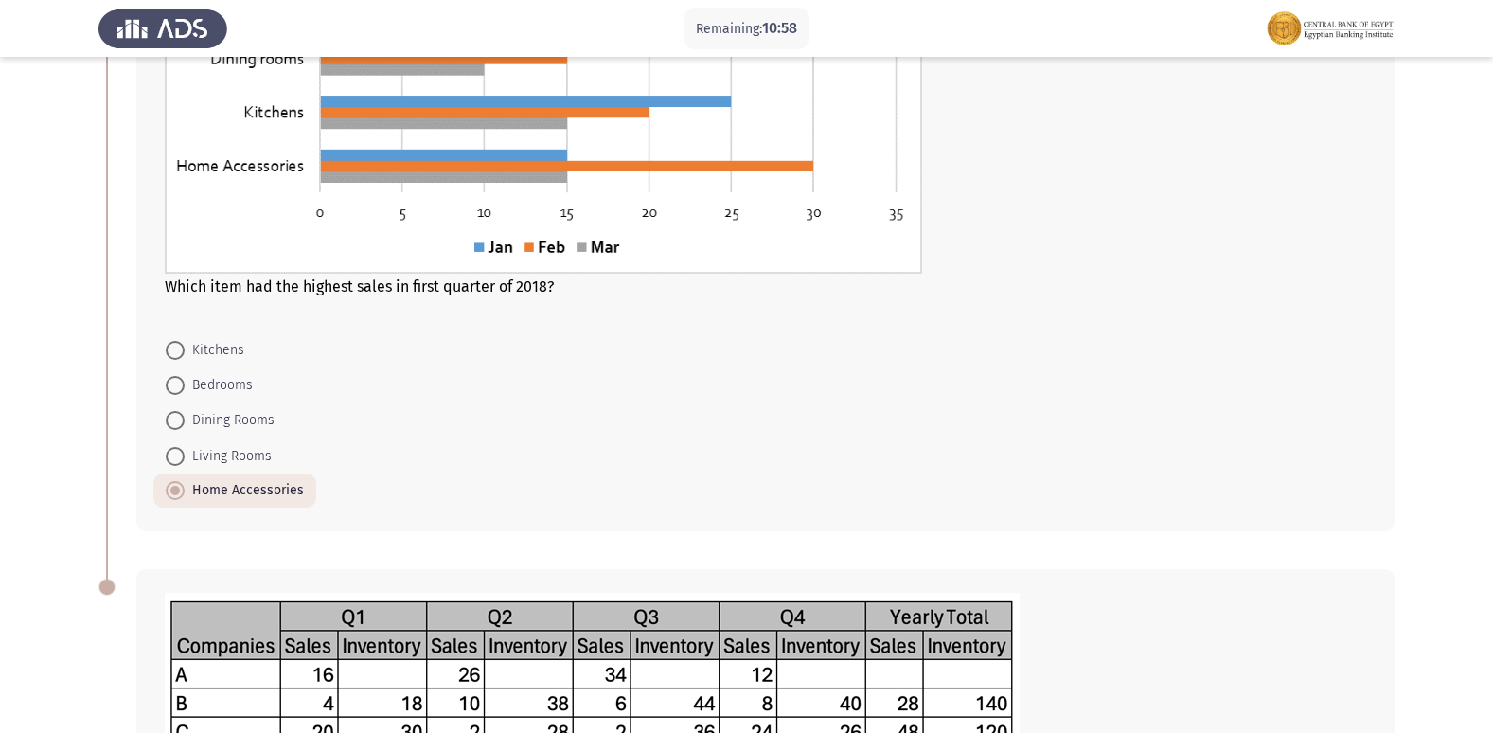
scroll to position [748, 0]
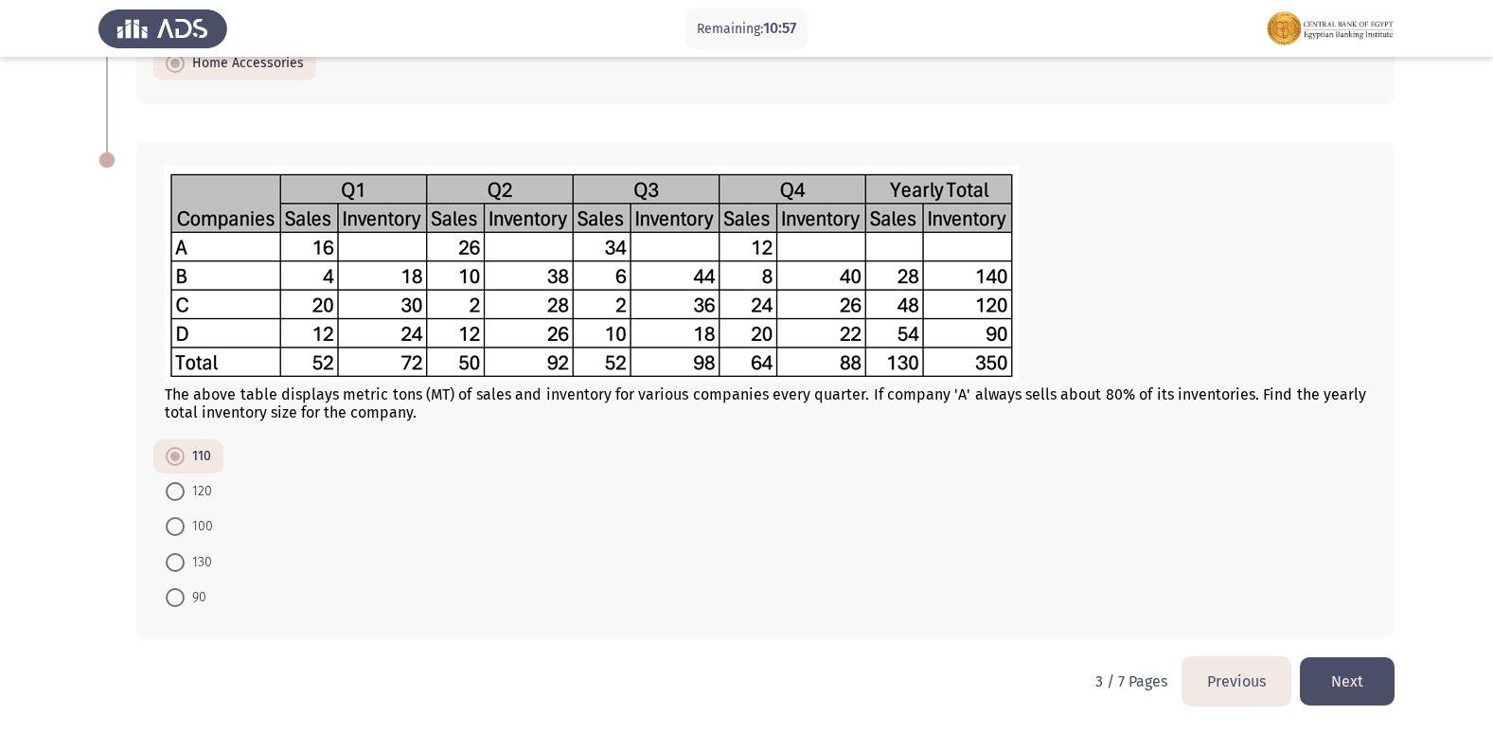
click at [1388, 684] on button "Next" at bounding box center [1347, 681] width 95 height 48
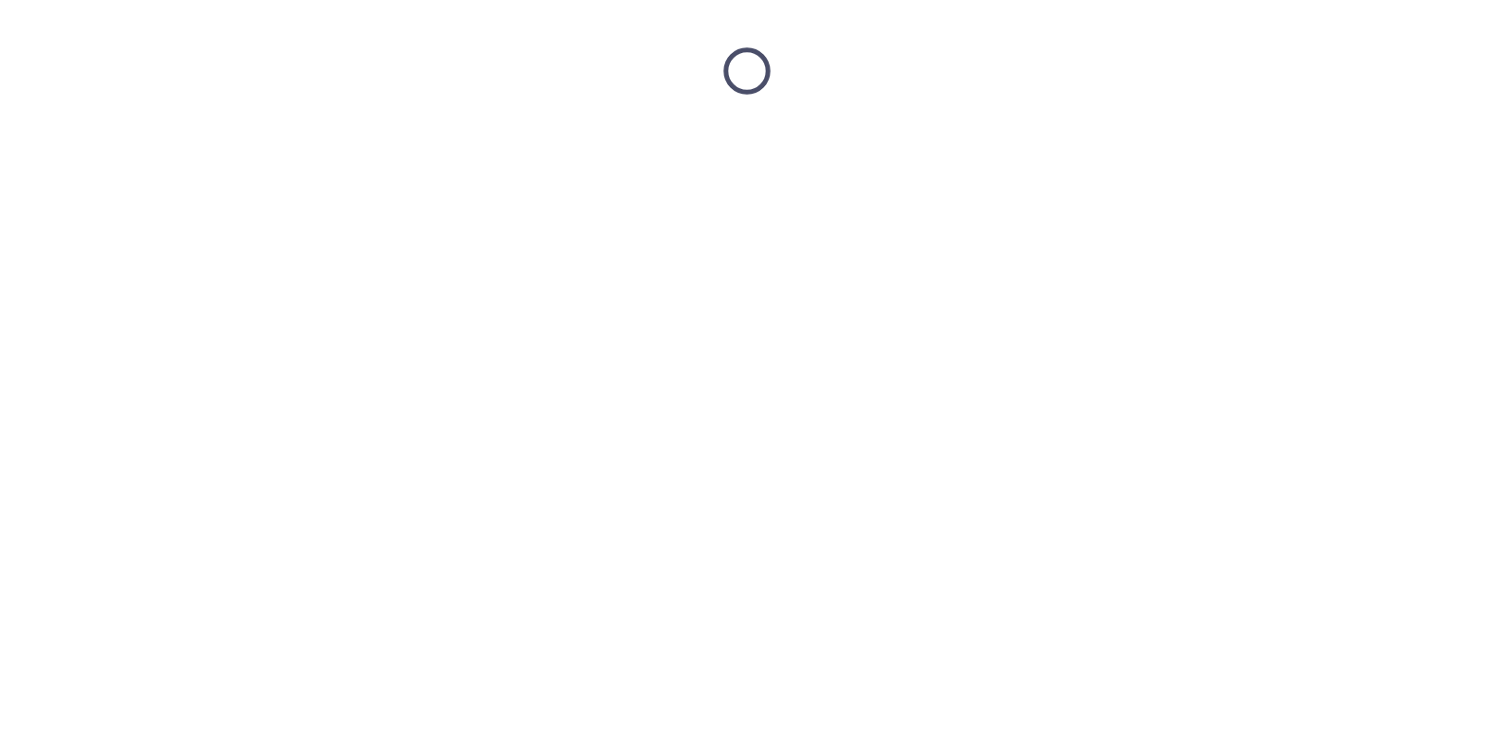
scroll to position [0, 0]
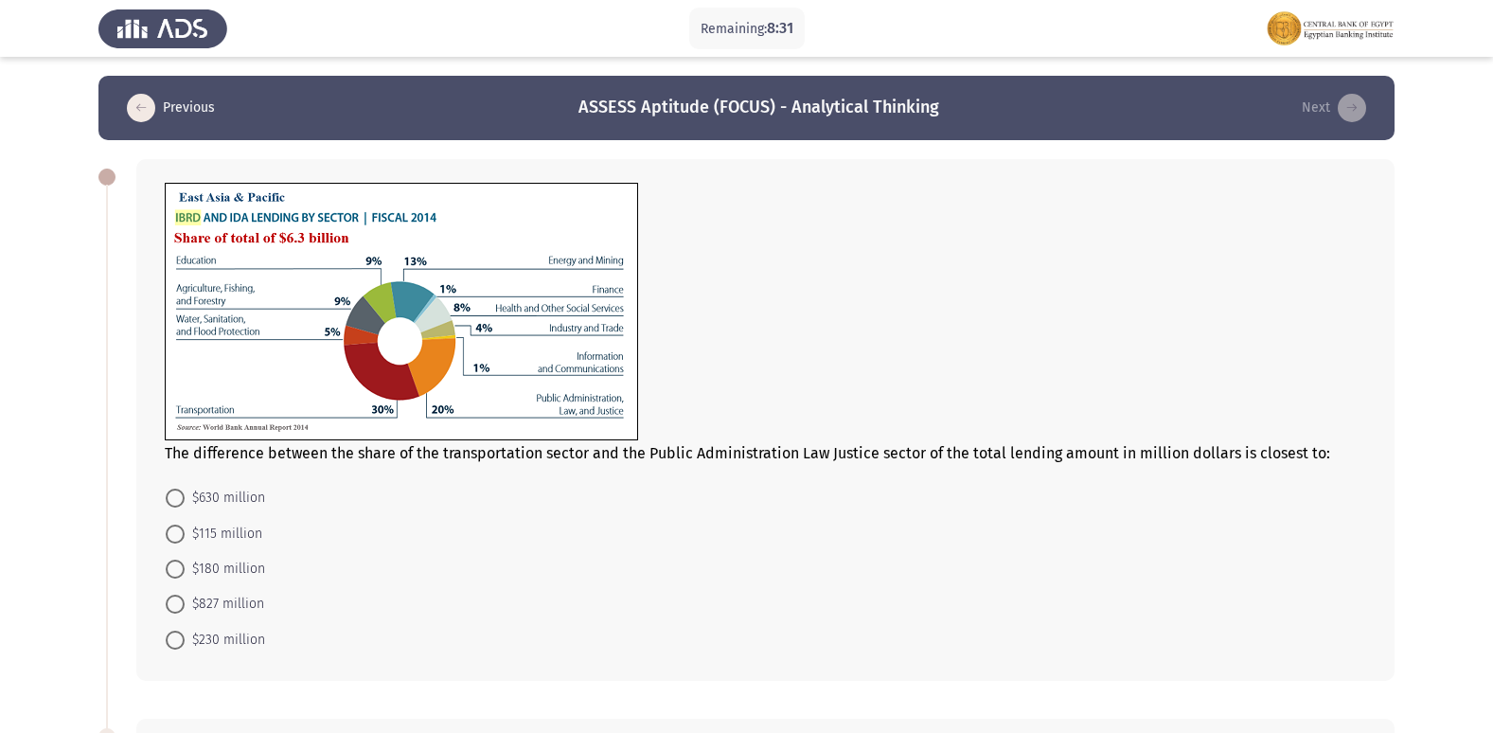
click at [175, 494] on span at bounding box center [175, 497] width 19 height 19
click at [175, 494] on input "$630 million" at bounding box center [175, 497] width 19 height 19
radio input "true"
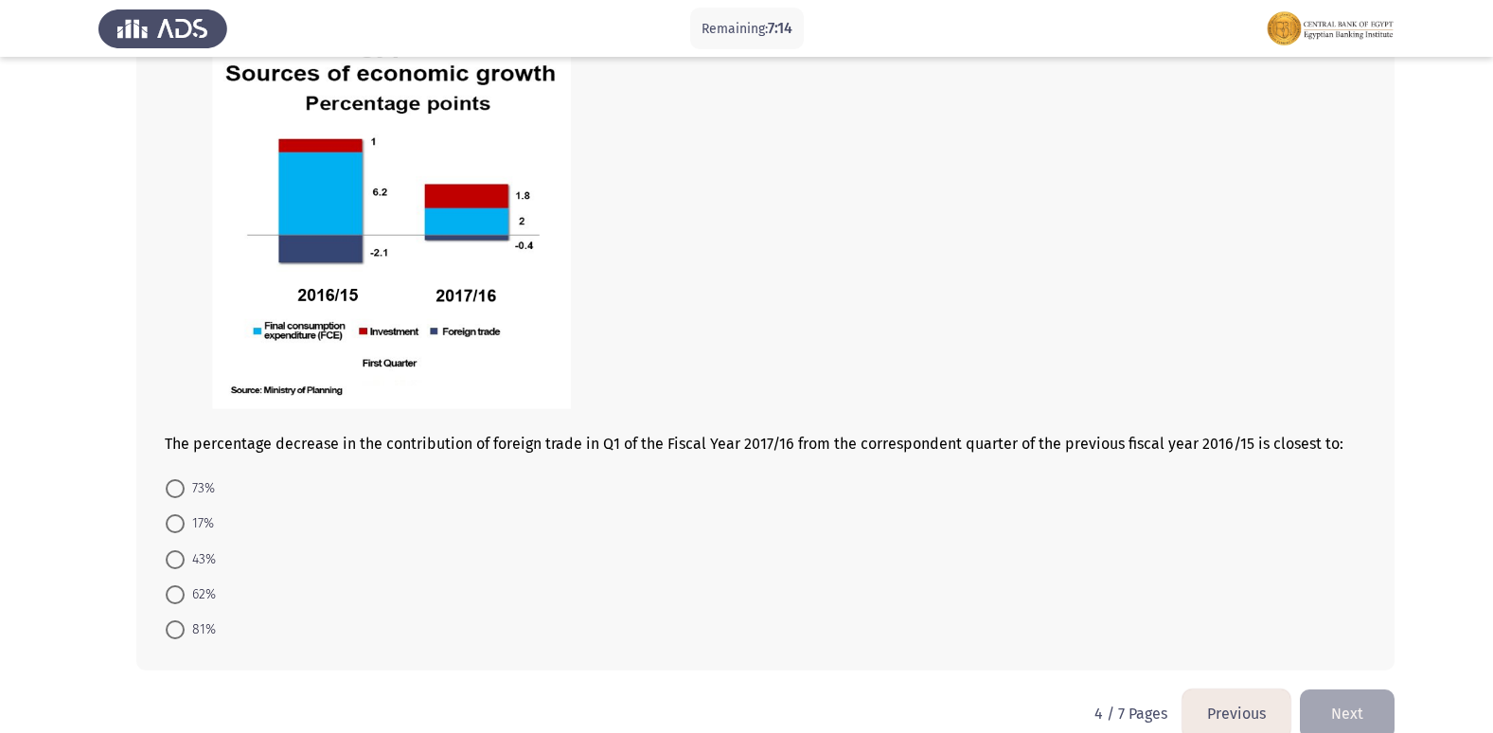
scroll to position [764, 0]
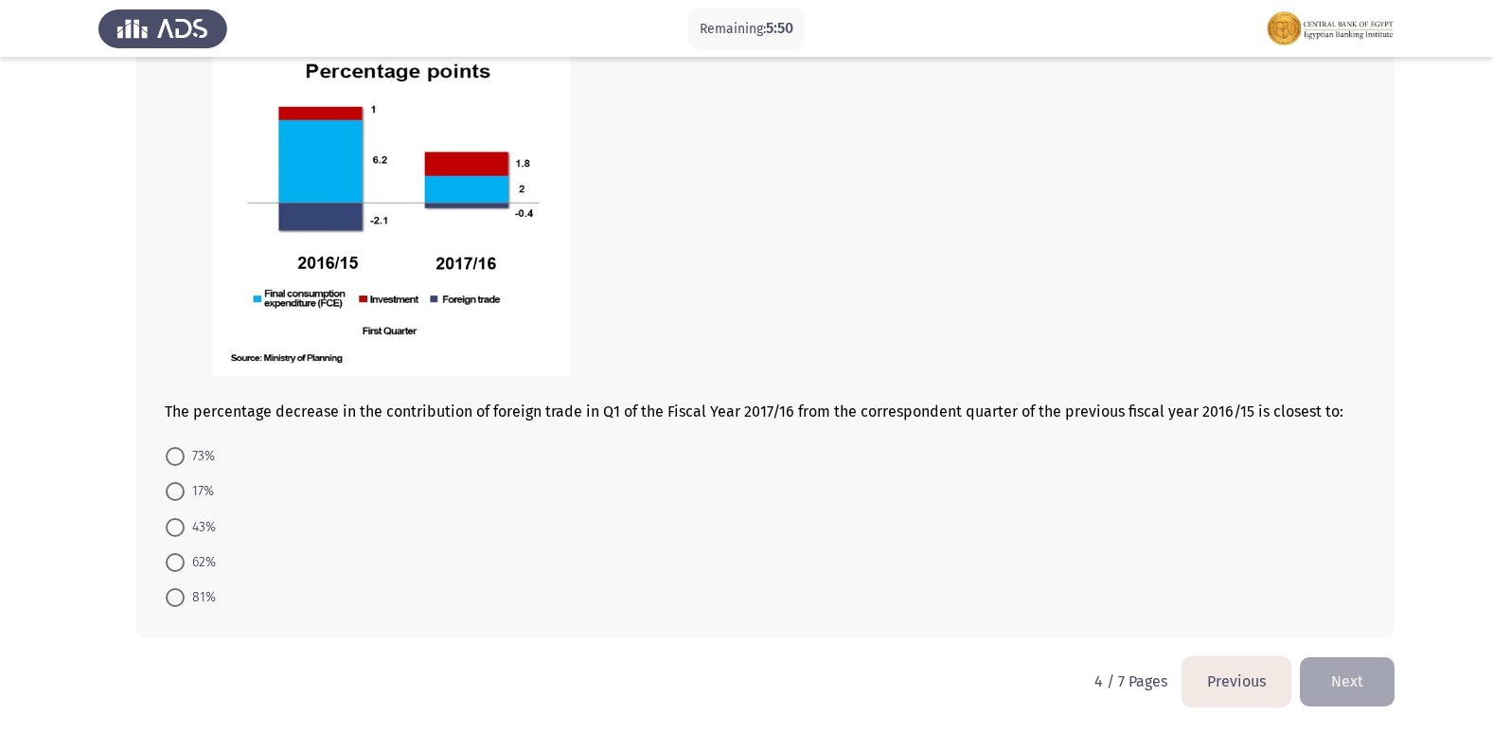
click at [185, 451] on span "73%" at bounding box center [200, 456] width 30 height 23
click at [185, 451] on input "73%" at bounding box center [175, 456] width 19 height 19
radio input "true"
click at [1355, 686] on button "Next" at bounding box center [1347, 681] width 95 height 48
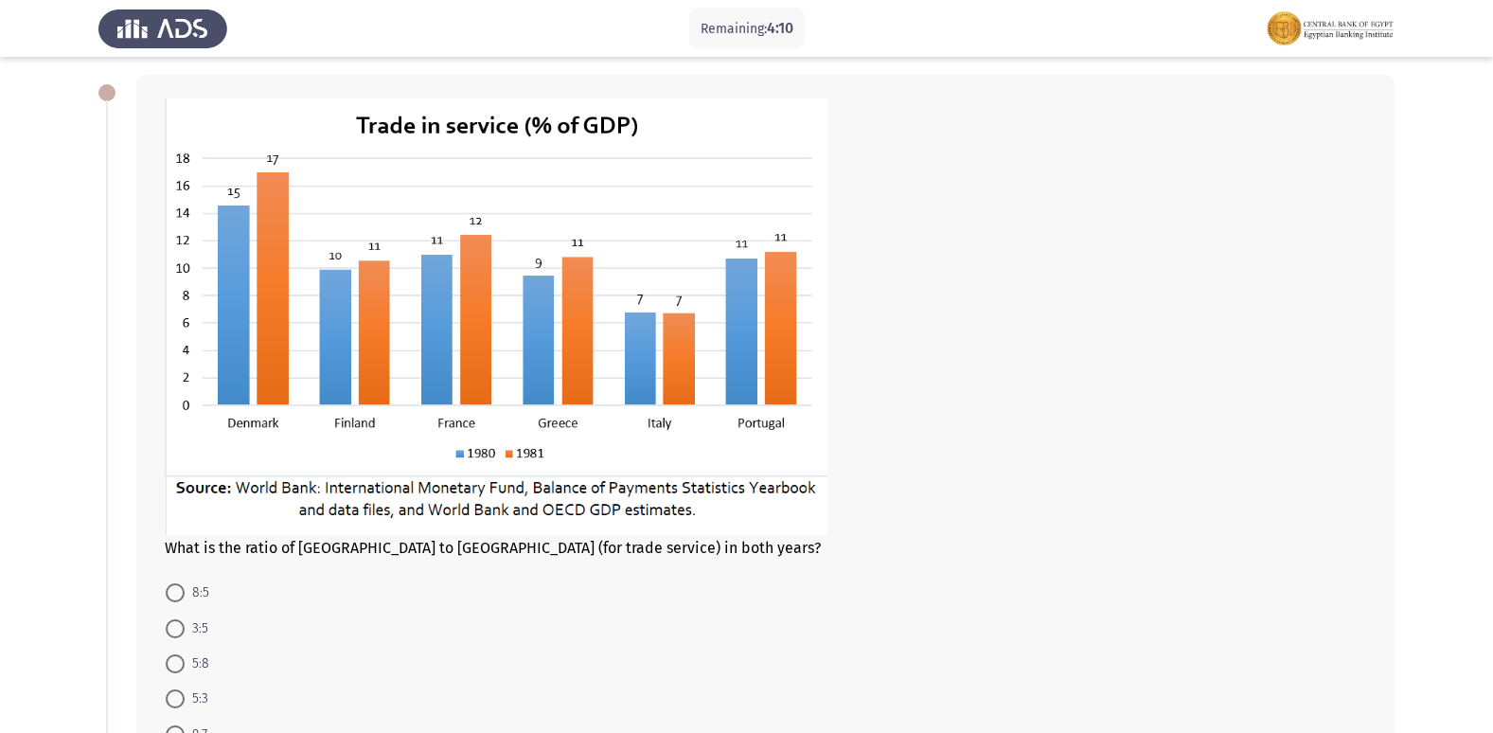
scroll to position [117, 0]
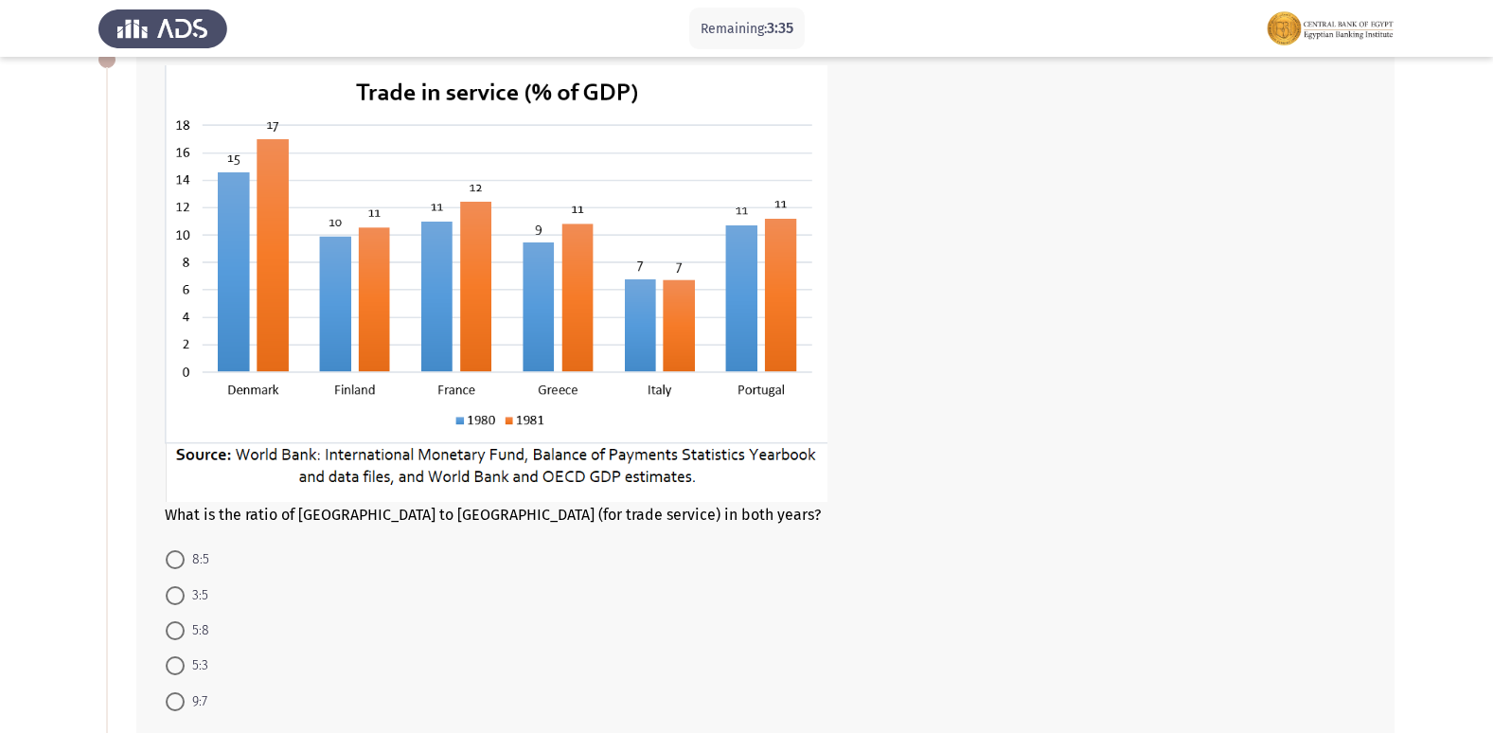
click at [172, 564] on span at bounding box center [175, 559] width 19 height 19
click at [172, 564] on input "8:5" at bounding box center [175, 559] width 19 height 19
radio input "true"
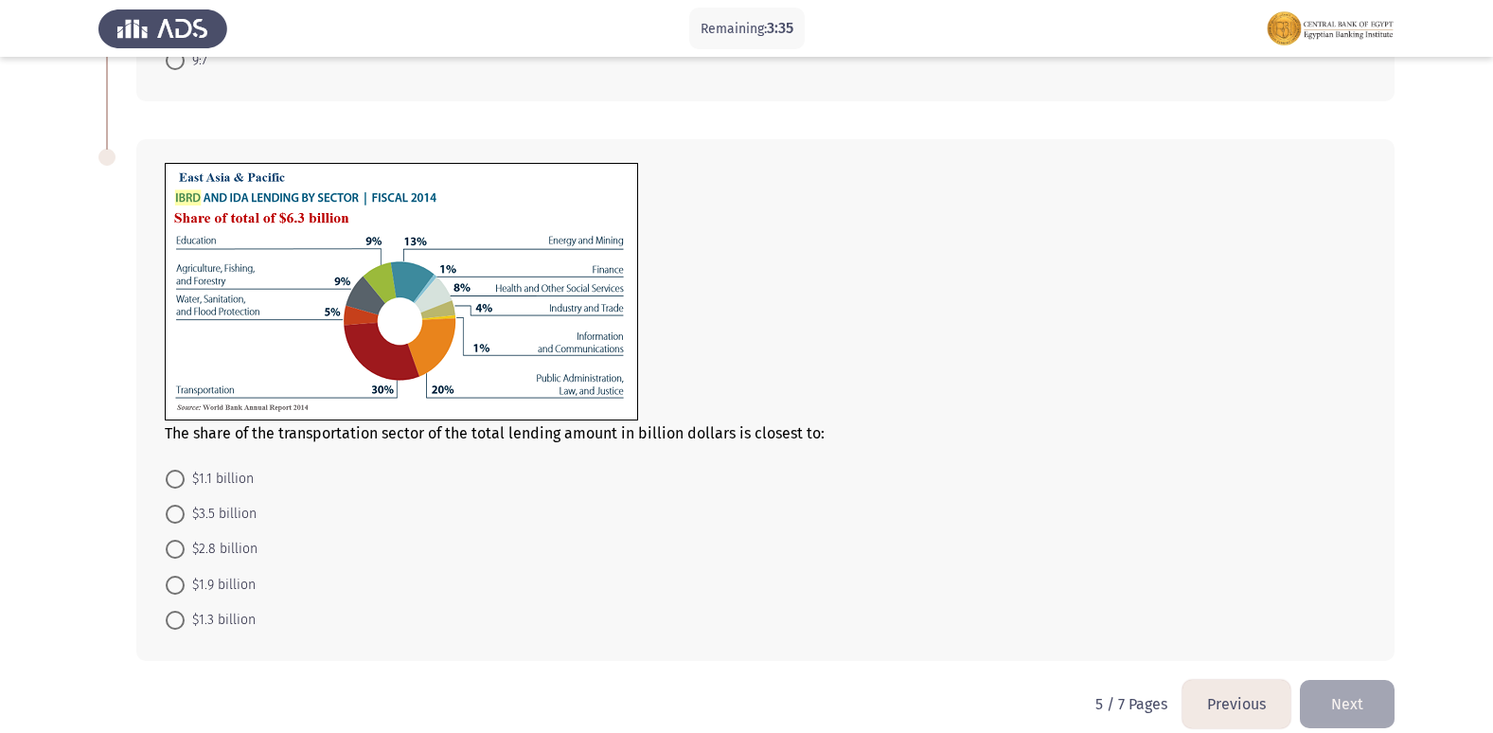
scroll to position [779, 0]
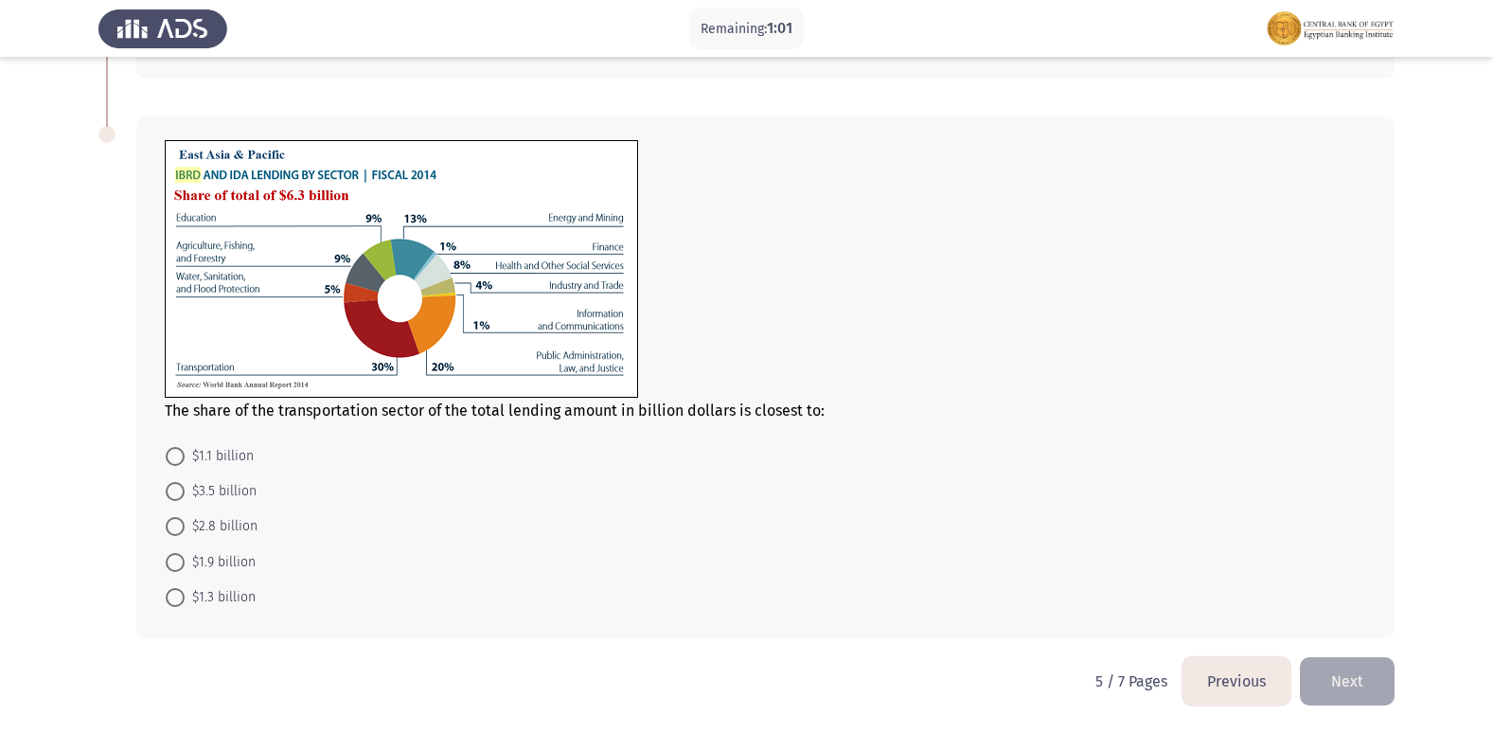
click at [183, 528] on span at bounding box center [175, 526] width 19 height 19
click at [183, 528] on input "$2.8 billion" at bounding box center [175, 526] width 19 height 19
radio input "true"
click at [1376, 682] on button "Next" at bounding box center [1347, 681] width 95 height 48
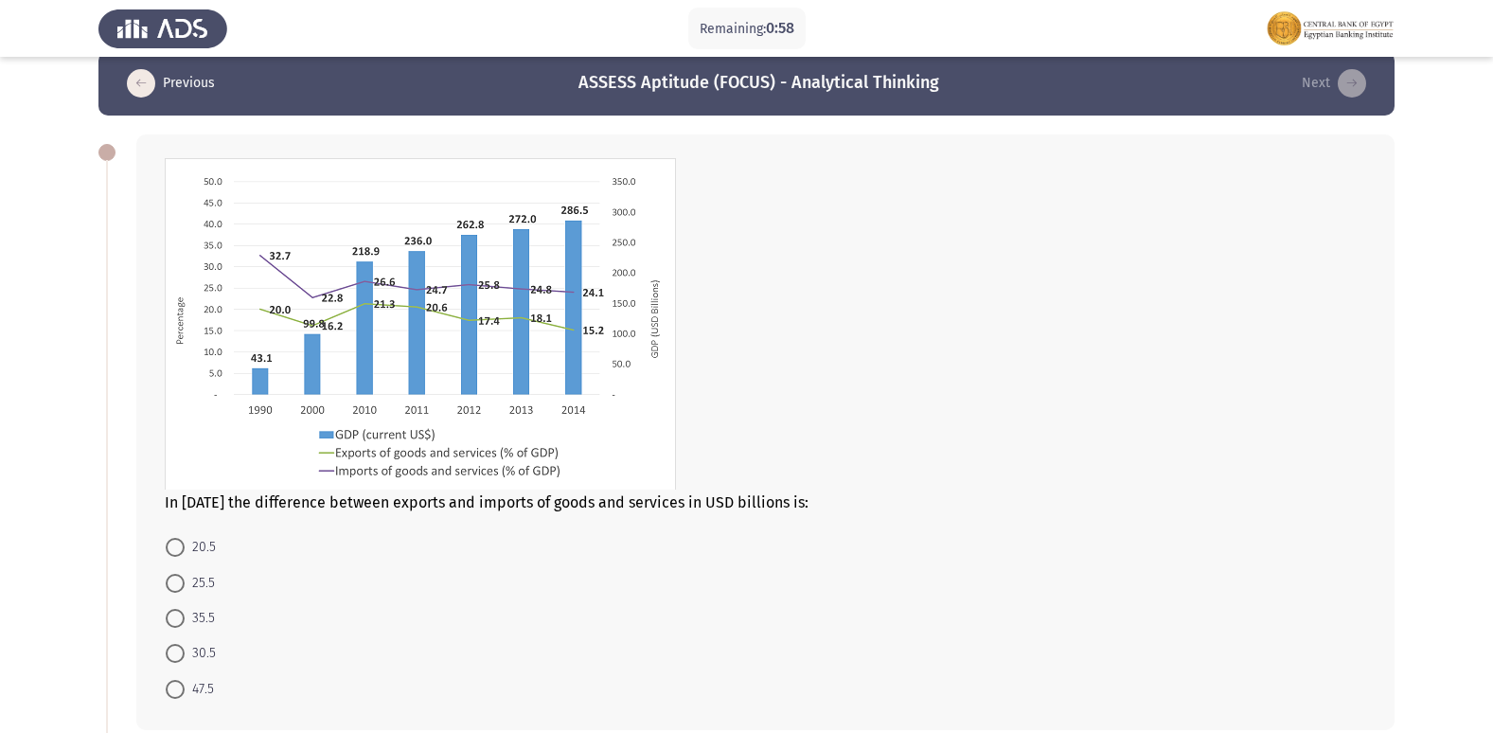
scroll to position [95, 0]
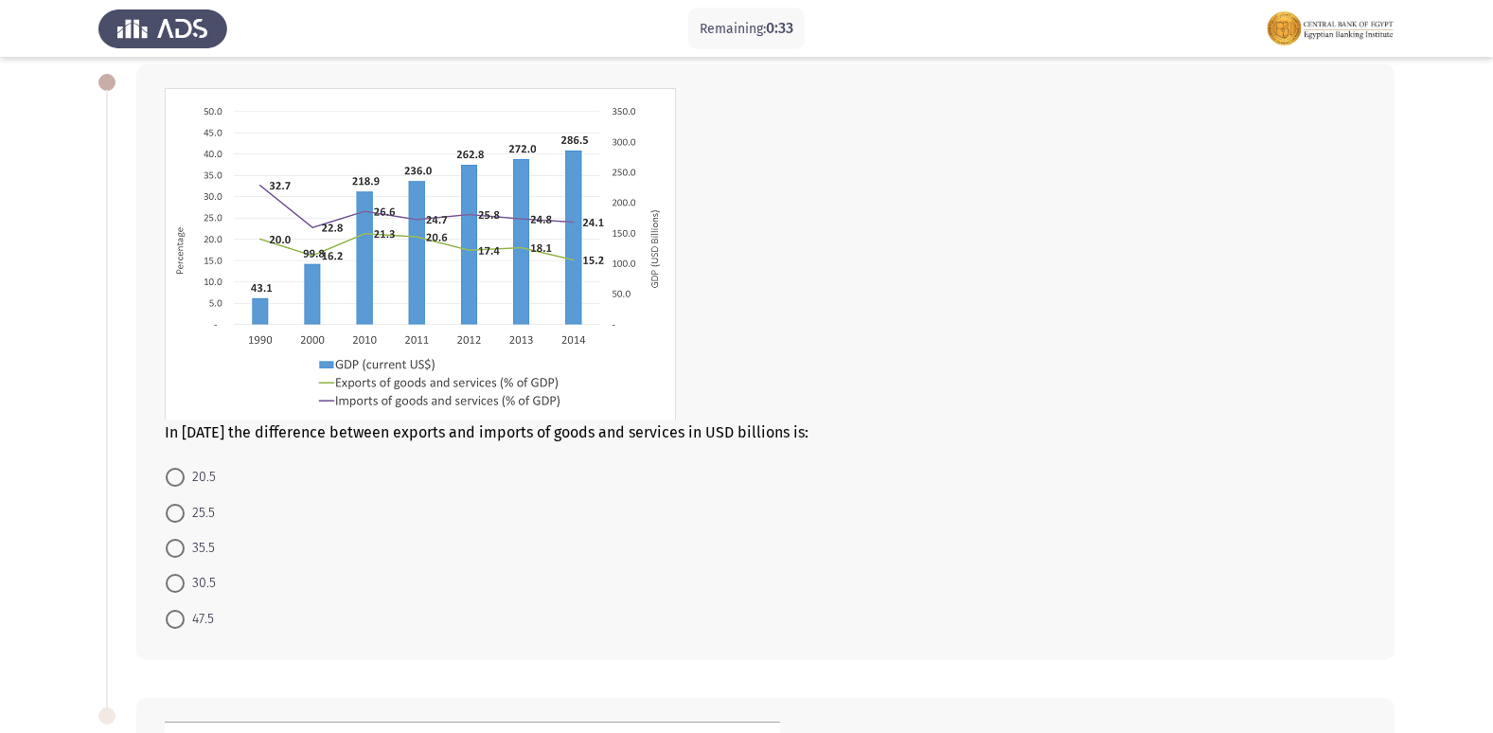
click at [180, 512] on span at bounding box center [175, 513] width 19 height 19
click at [180, 512] on input "25.5" at bounding box center [175, 513] width 19 height 19
radio input "true"
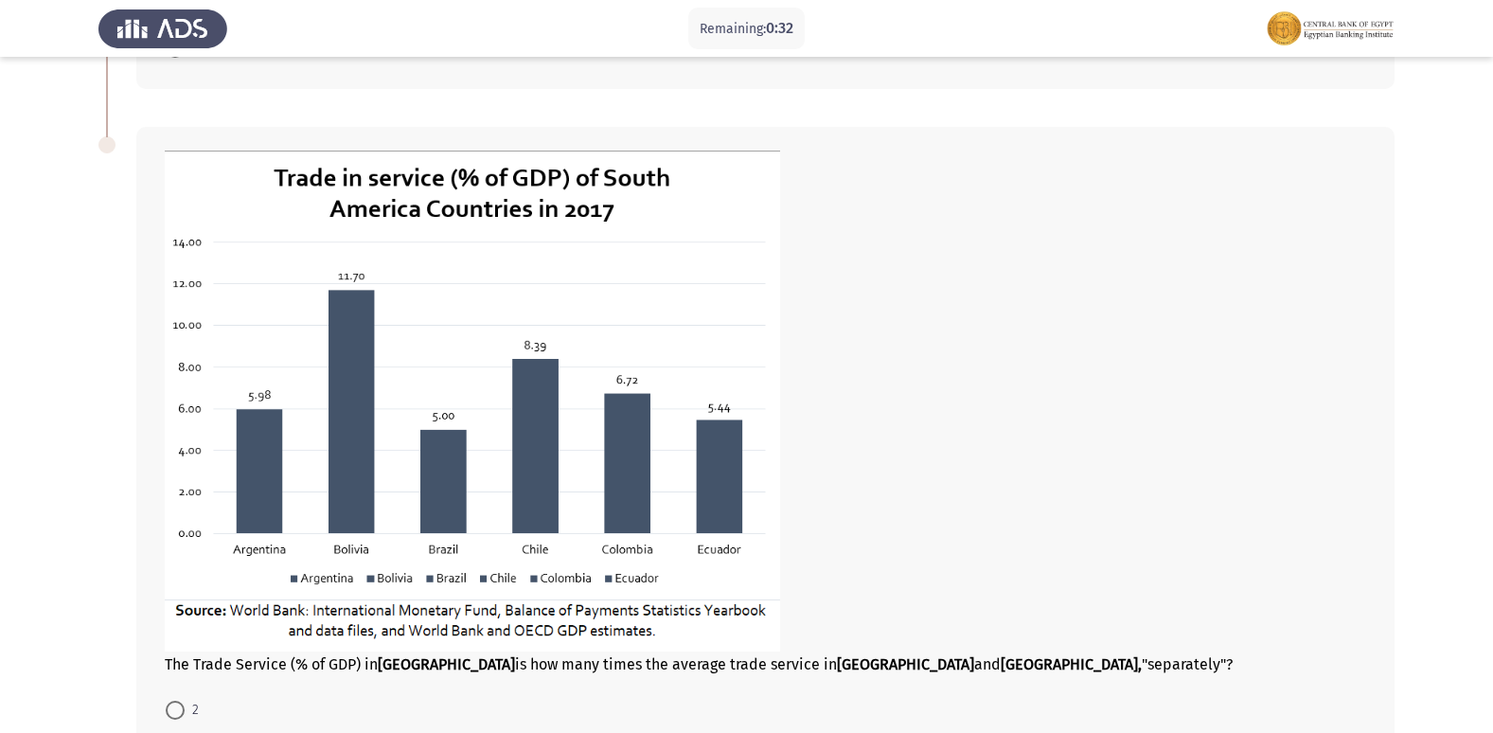
scroll to position [917, 0]
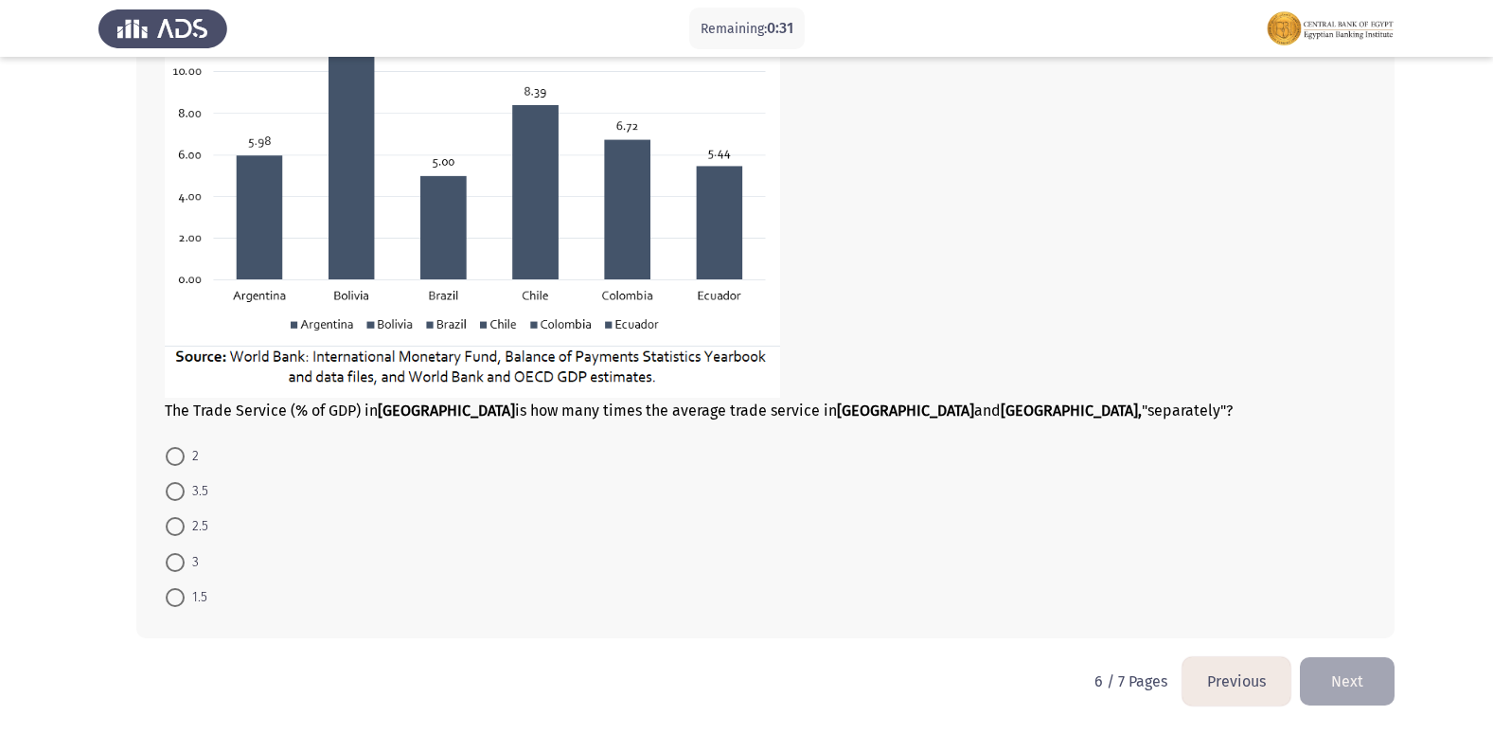
click at [185, 488] on span "3.5" at bounding box center [197, 491] width 24 height 23
click at [185, 488] on input "3.5" at bounding box center [175, 491] width 19 height 19
radio input "true"
click at [1337, 684] on button "Next" at bounding box center [1347, 681] width 95 height 48
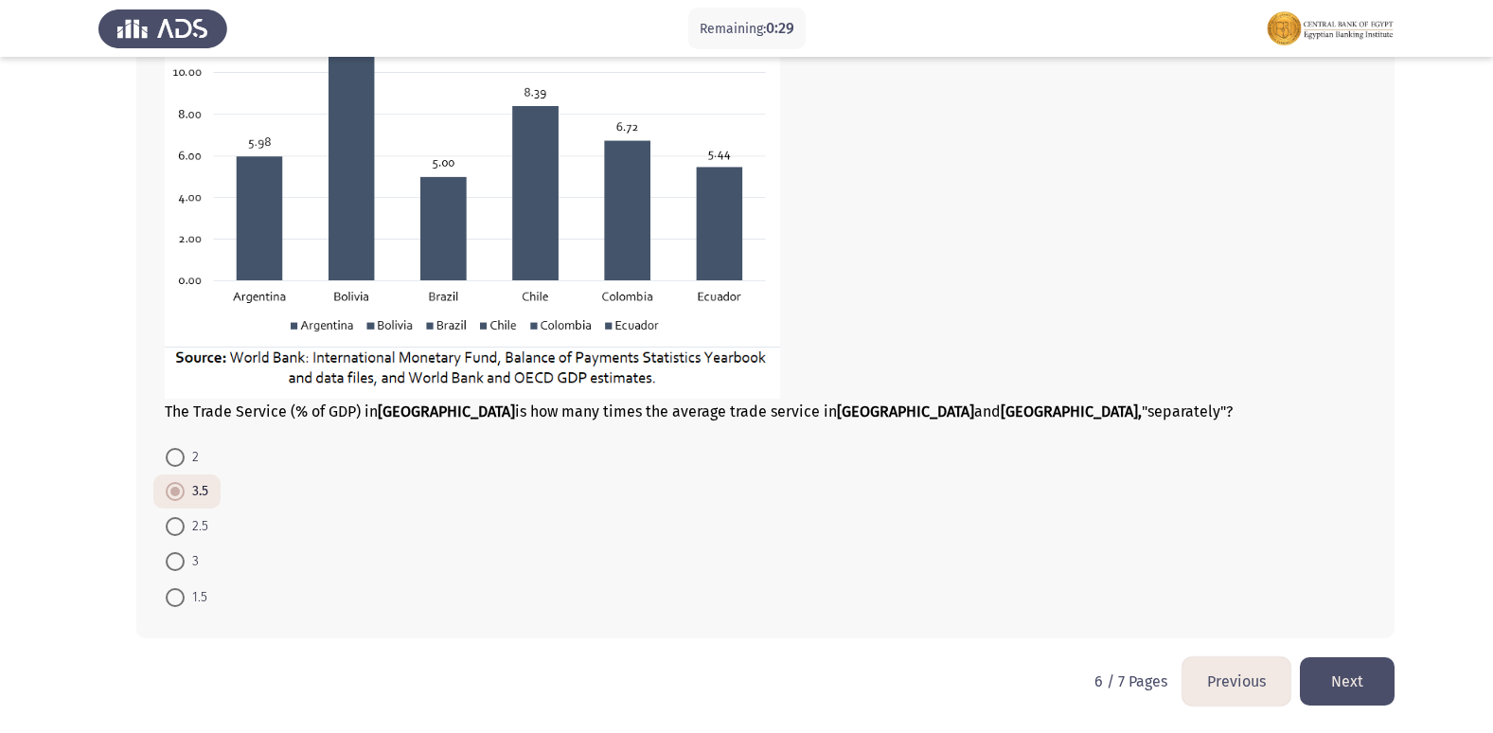
scroll to position [0, 0]
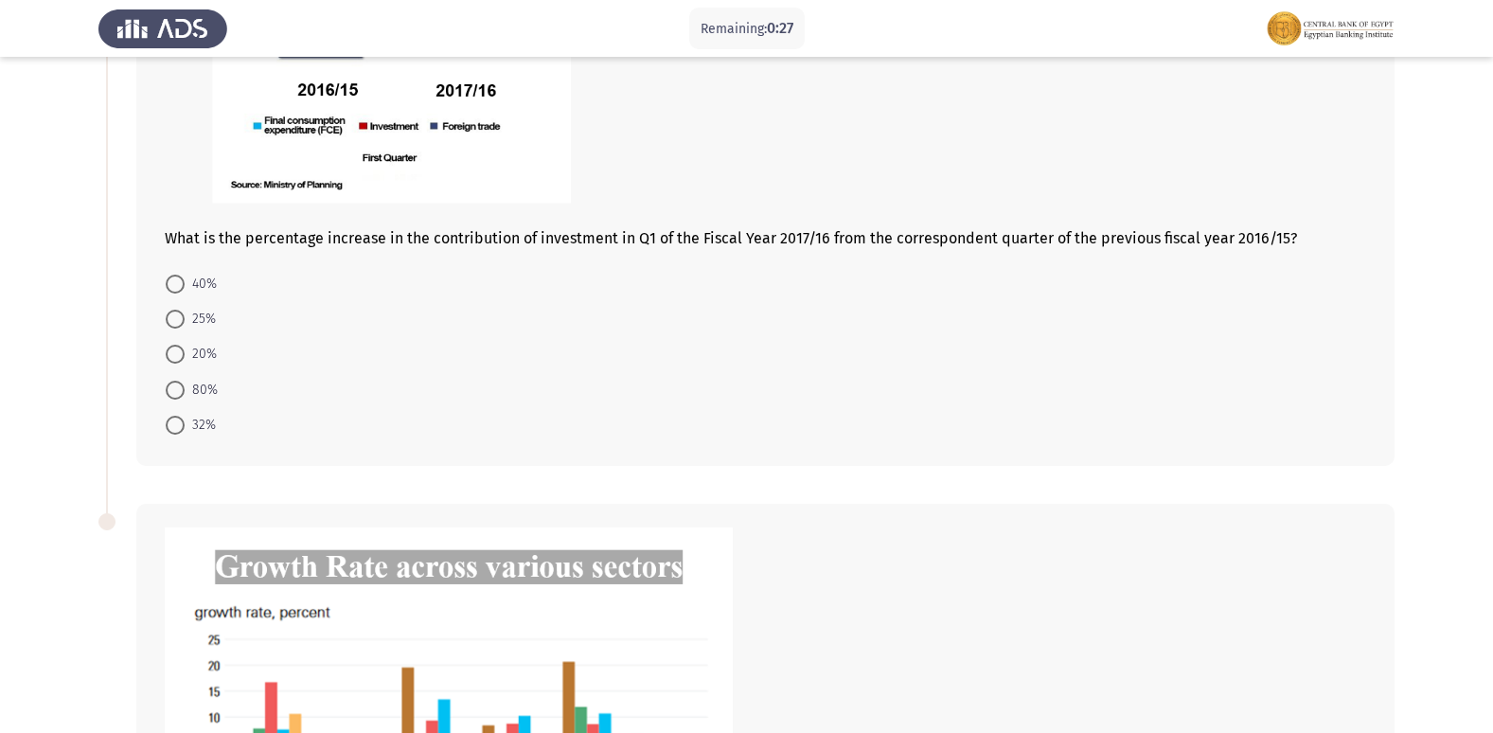
click at [192, 346] on span "20%" at bounding box center [201, 354] width 32 height 23
click at [185, 346] on input "20%" at bounding box center [175, 354] width 19 height 19
radio input "true"
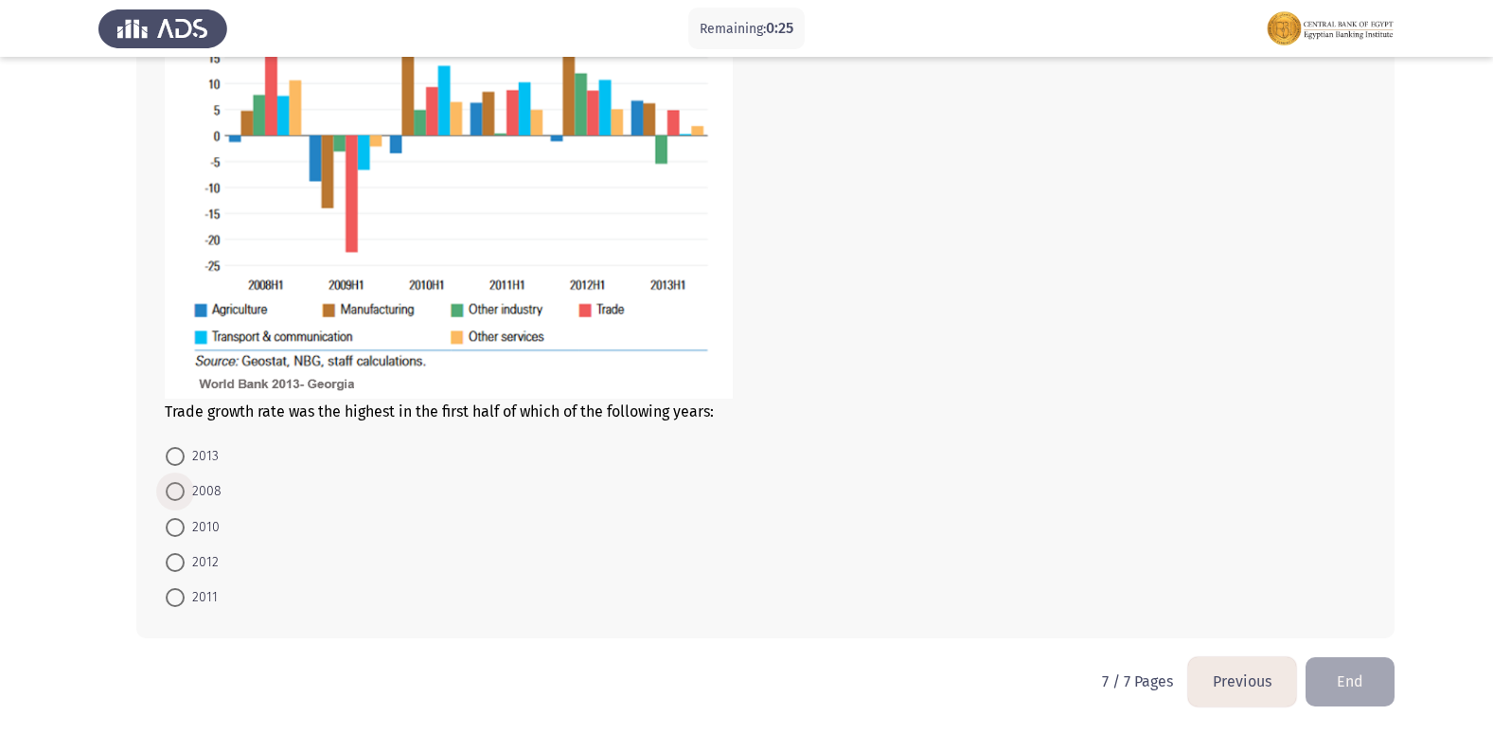
click at [186, 490] on span "2008" at bounding box center [203, 491] width 37 height 23
click at [185, 490] on input "2008" at bounding box center [175, 491] width 19 height 19
radio input "true"
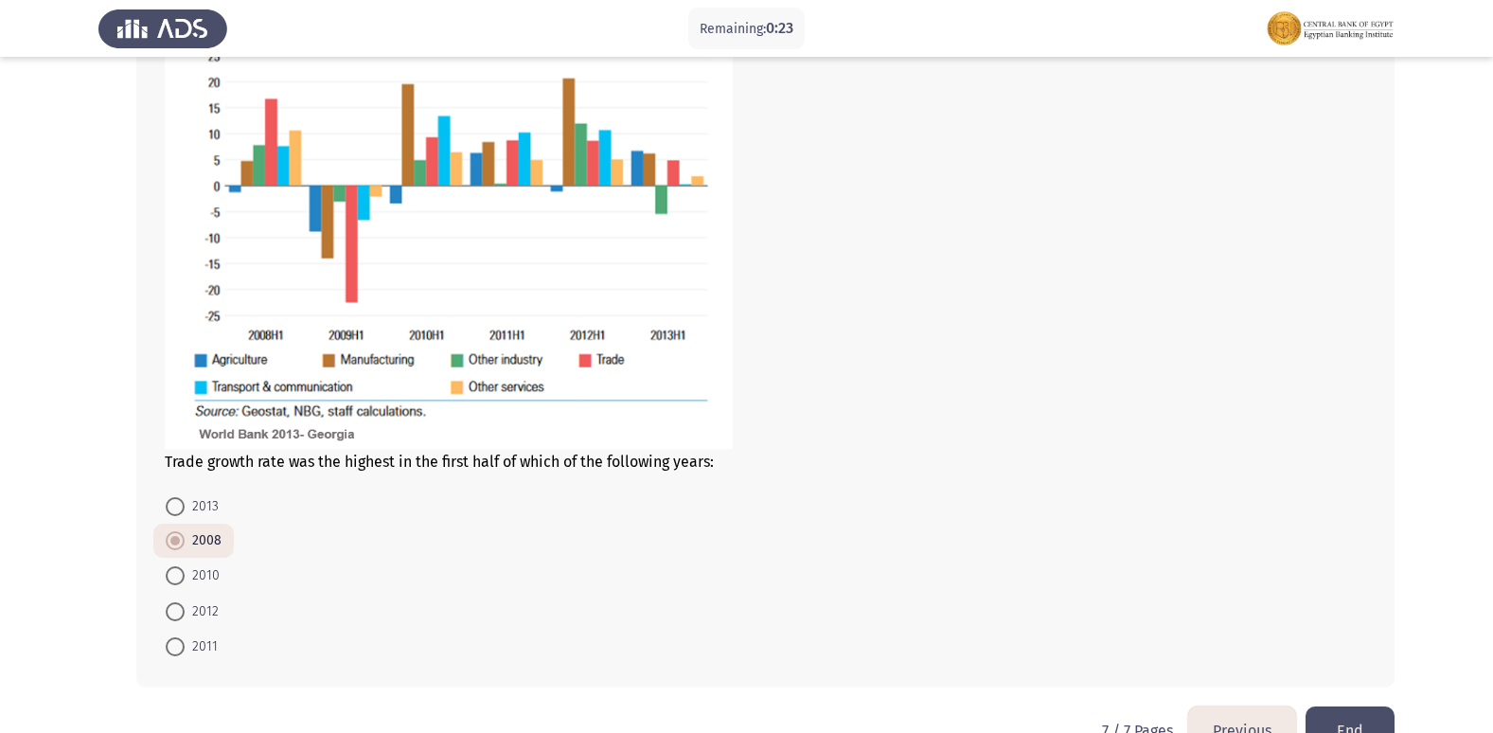
scroll to position [915, 0]
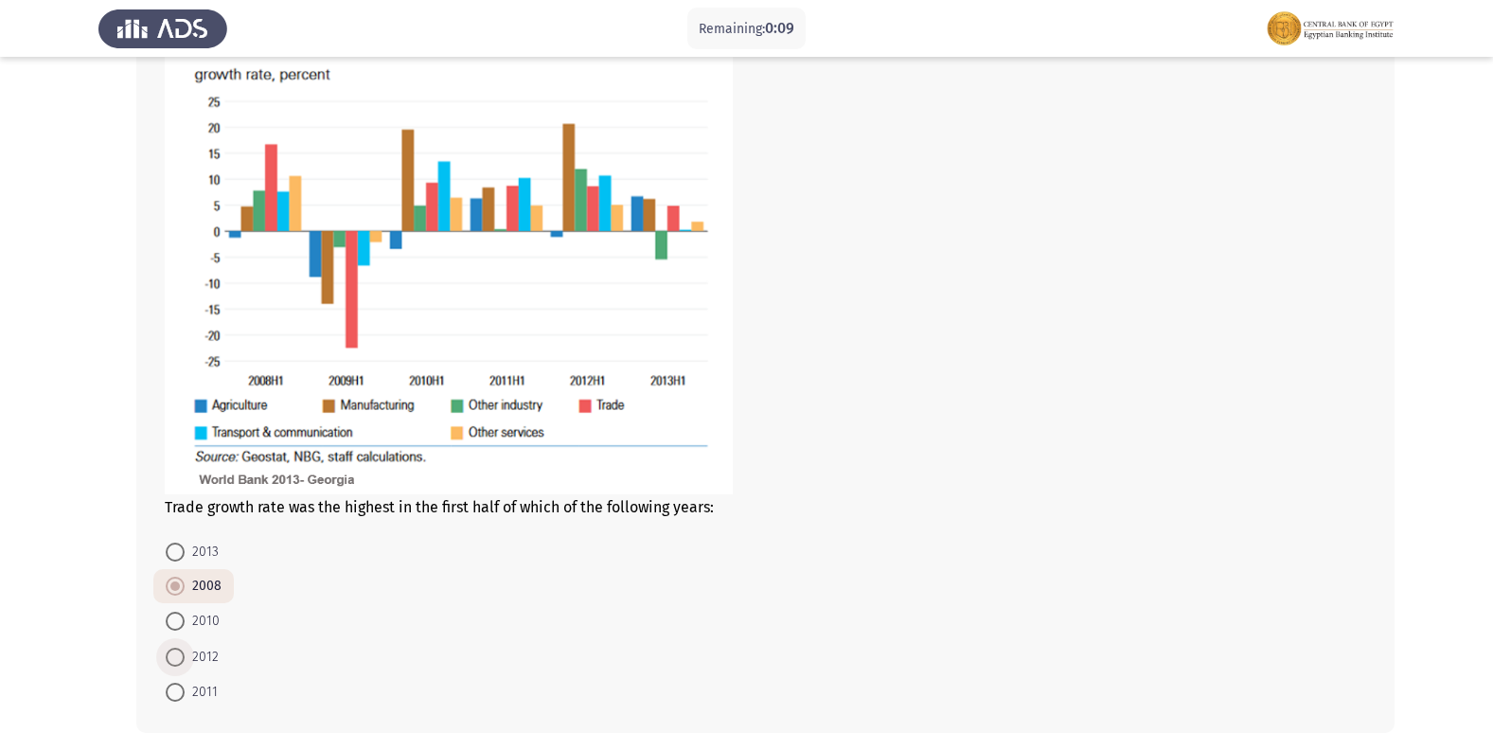
click at [182, 647] on span at bounding box center [175, 656] width 19 height 19
click at [182, 647] on input "2012" at bounding box center [175, 656] width 19 height 19
radio input "true"
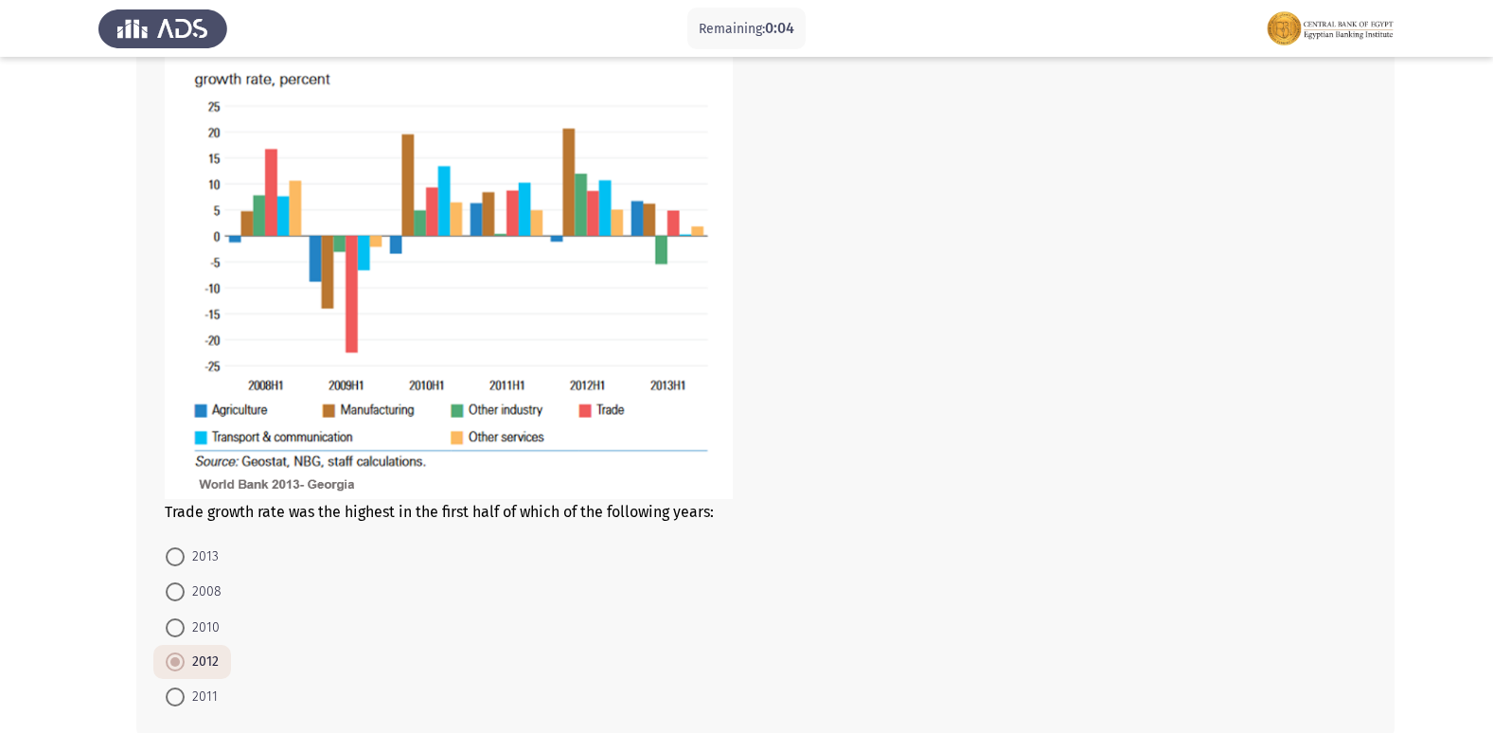
scroll to position [1010, 0]
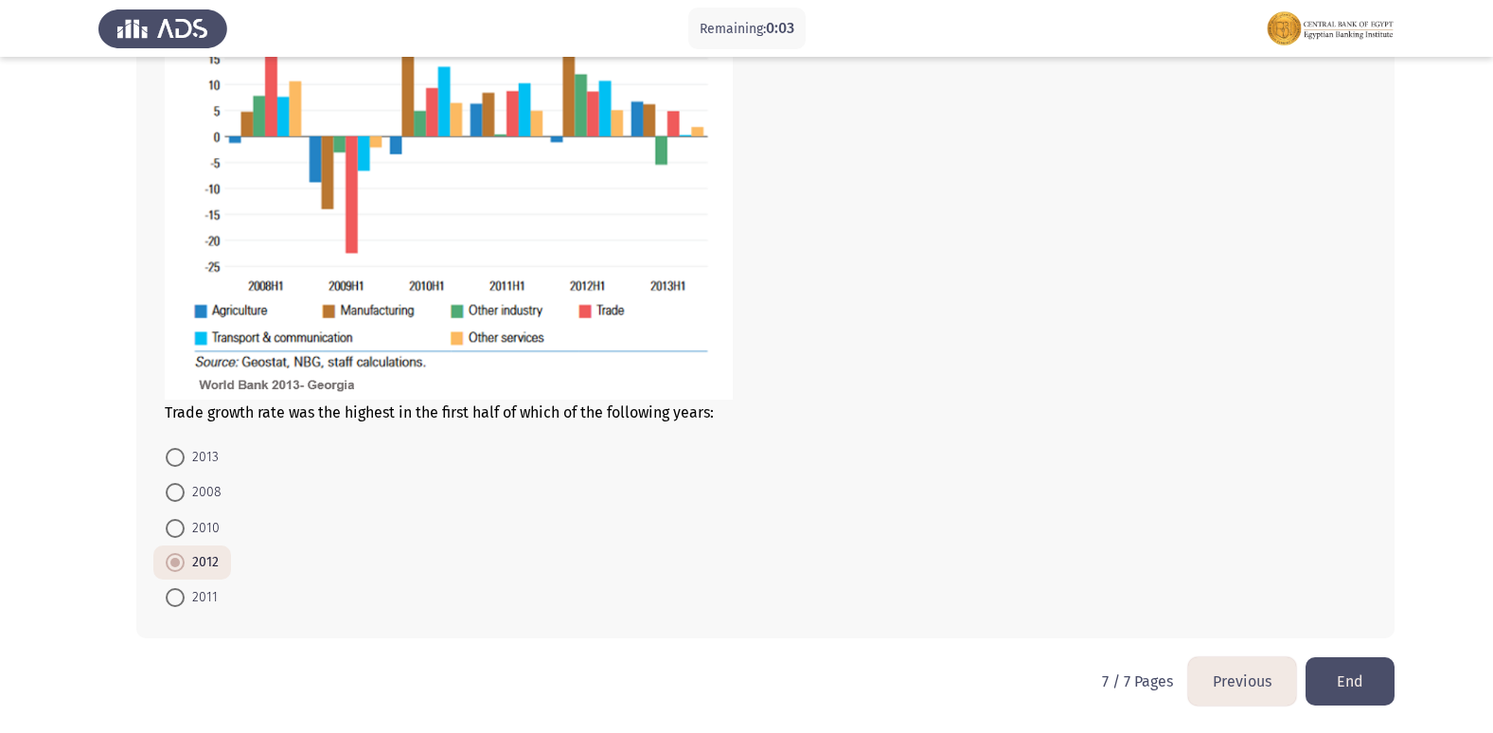
click at [1231, 684] on button "Previous" at bounding box center [1242, 681] width 108 height 48
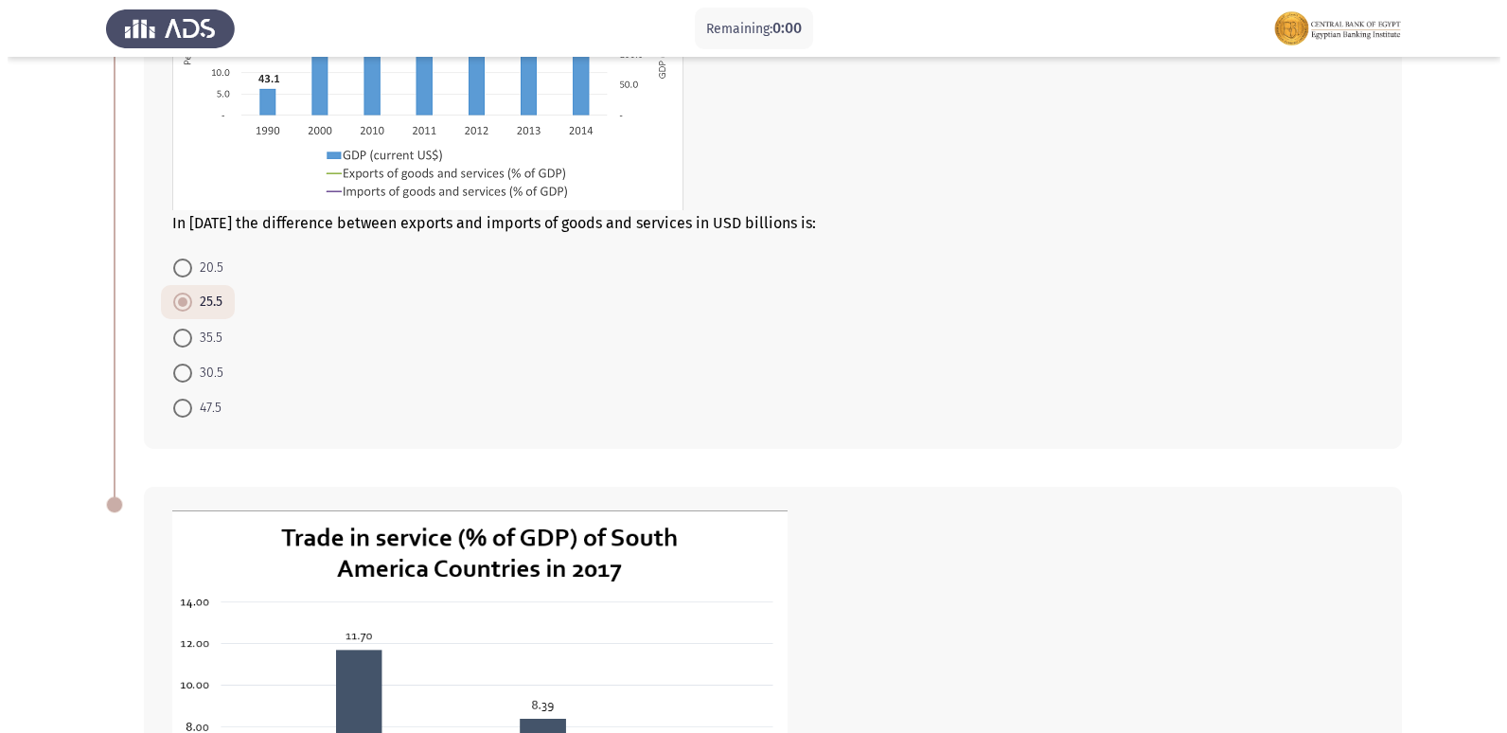
scroll to position [0, 0]
